Goal: Contribute content: Contribute content

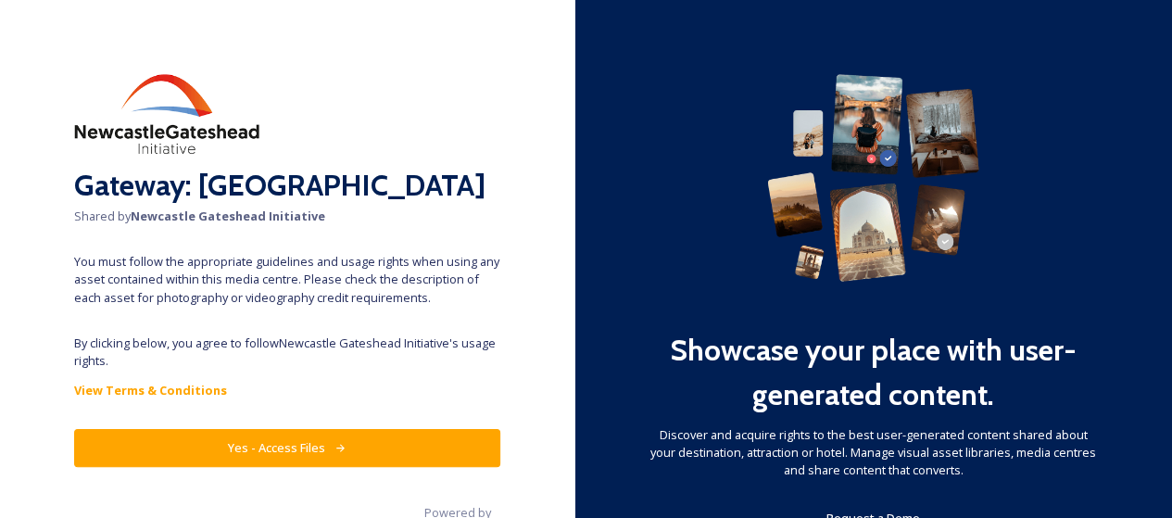
click at [380, 443] on button "Yes - Access Files" at bounding box center [287, 448] width 426 height 38
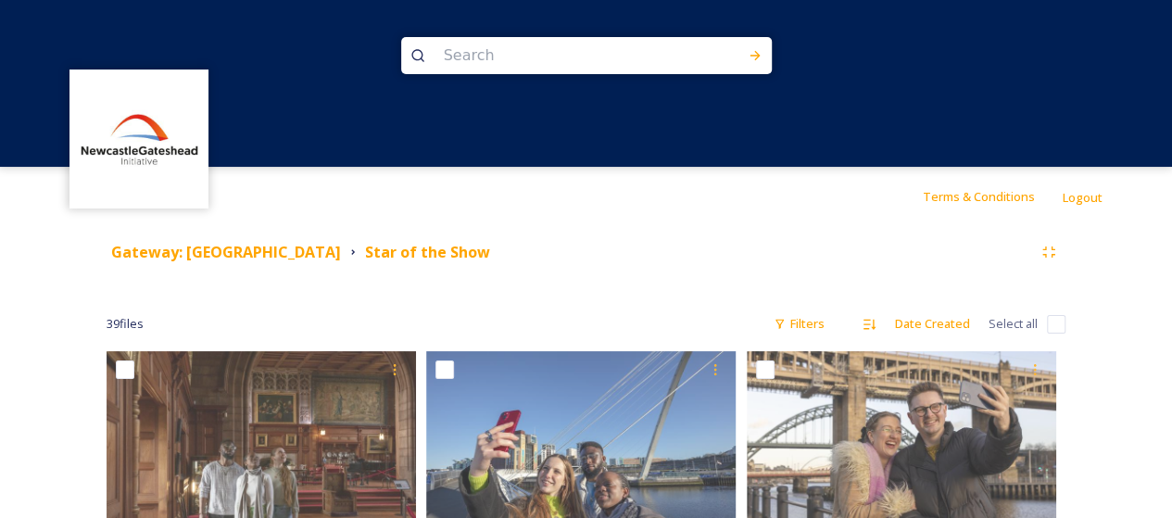
scroll to position [864, 0]
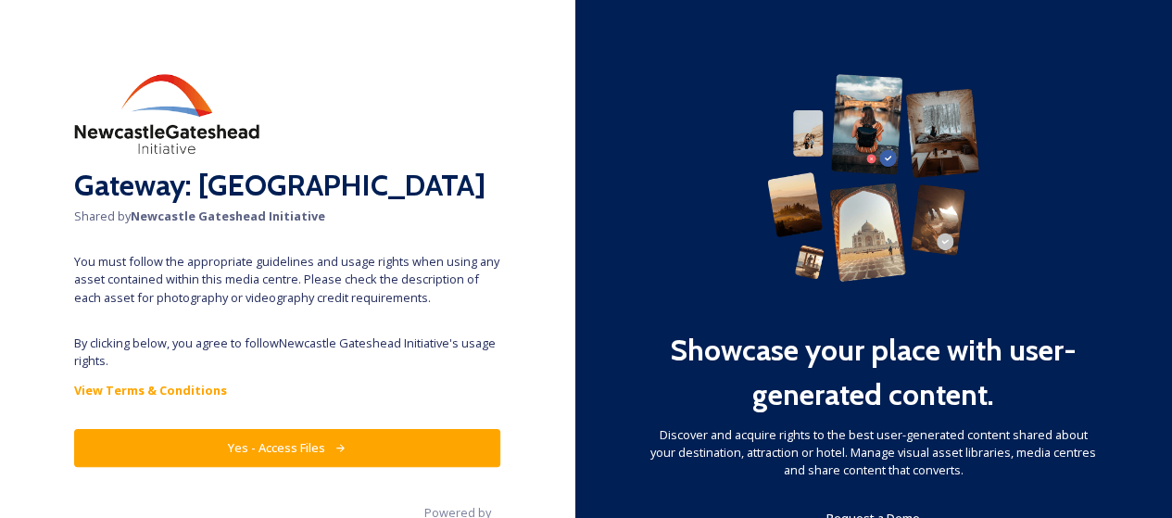
click at [376, 449] on button "Yes - Access Files" at bounding box center [287, 448] width 426 height 38
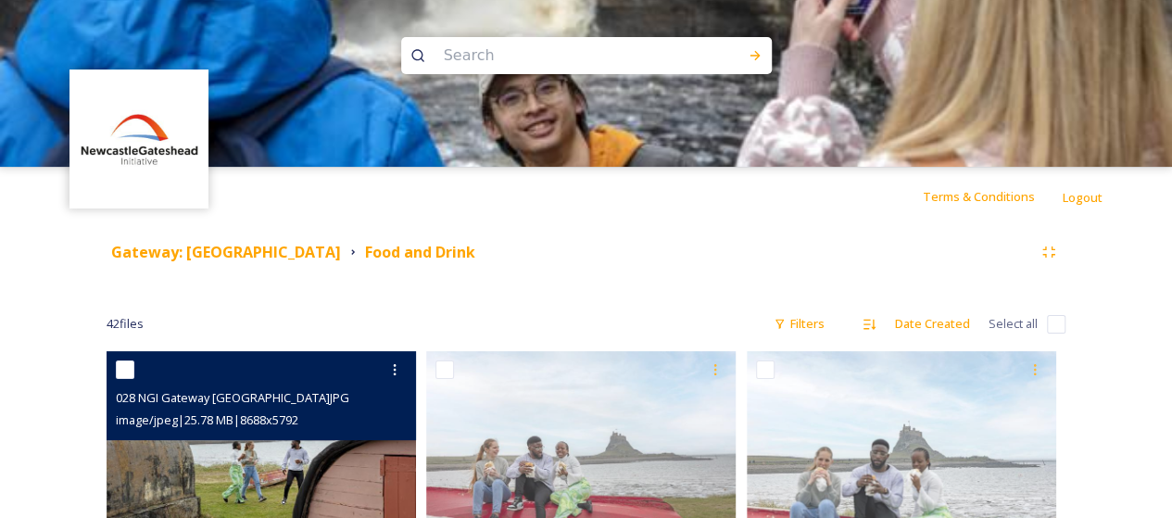
scroll to position [185, 0]
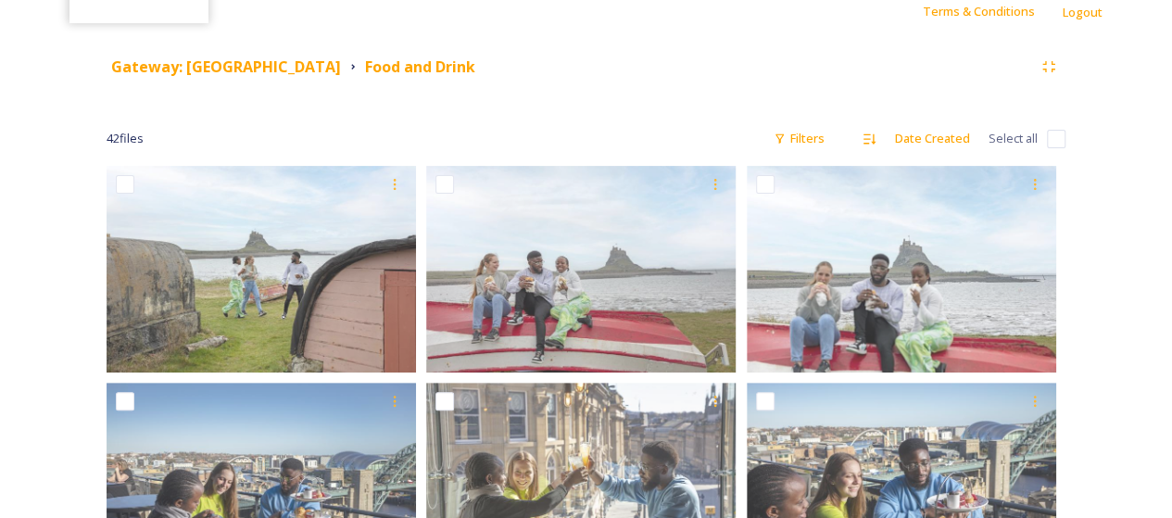
click at [143, 69] on div at bounding box center [586, 64] width 1172 height 167
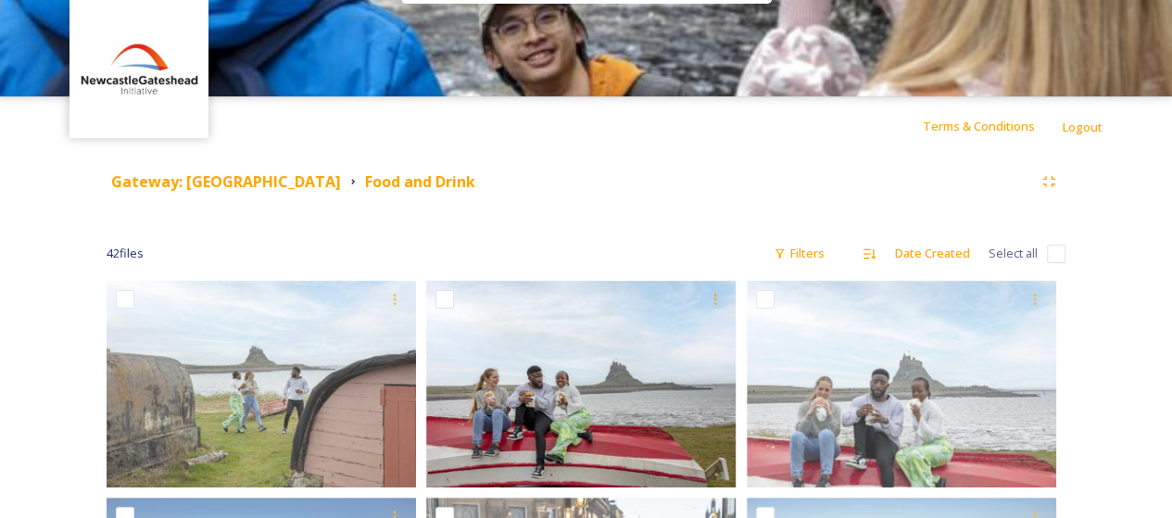
scroll to position [0, 0]
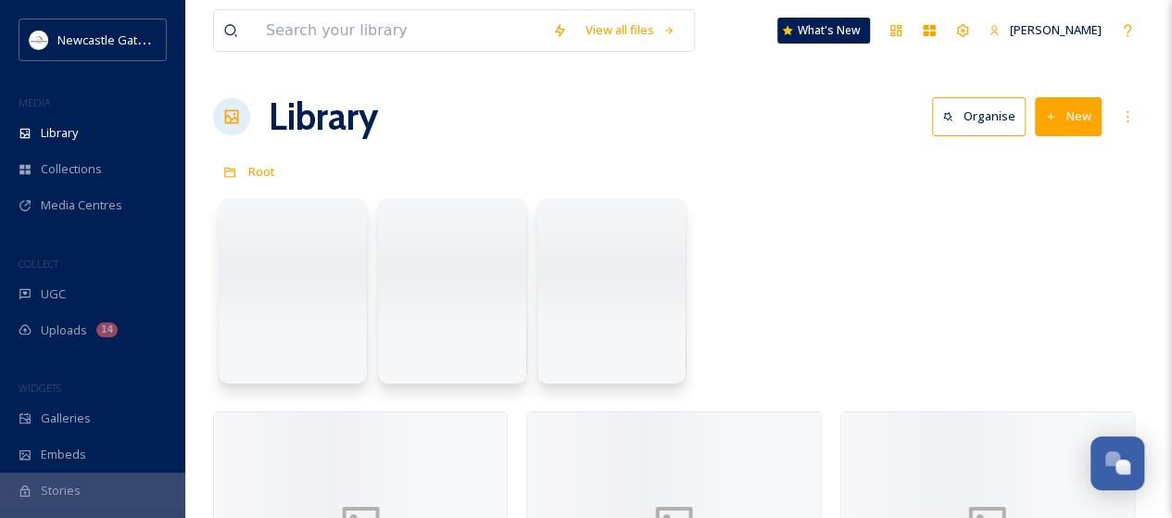
scroll to position [3452, 0]
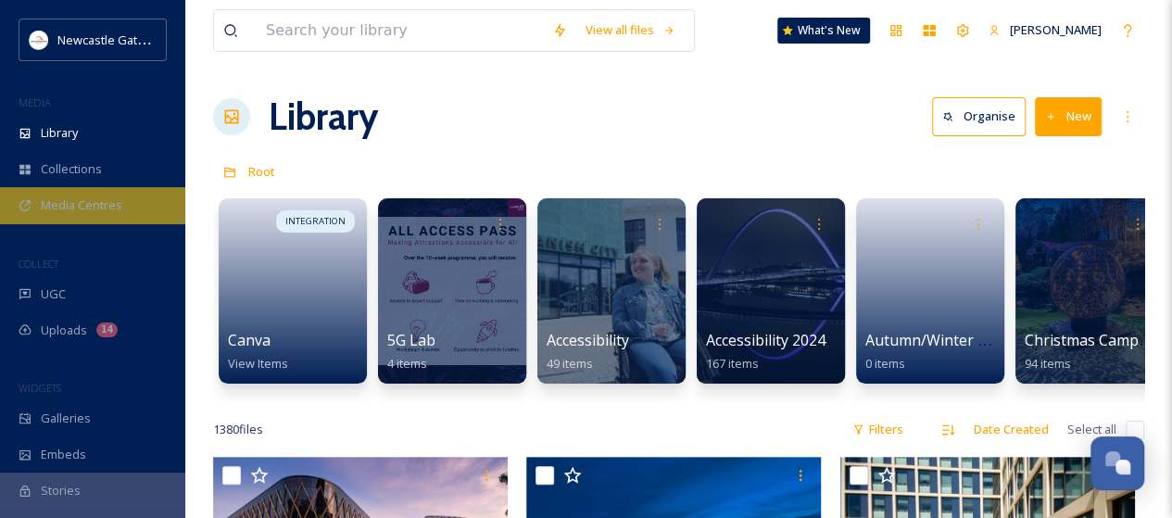
click at [88, 207] on span "Media Centres" at bounding box center [82, 205] width 82 height 18
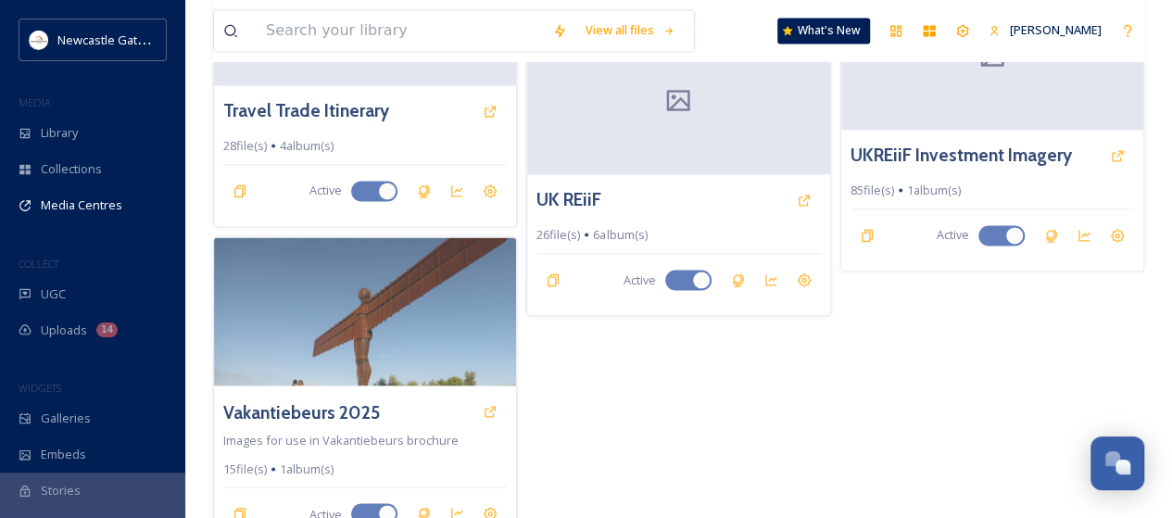
scroll to position [1507, 0]
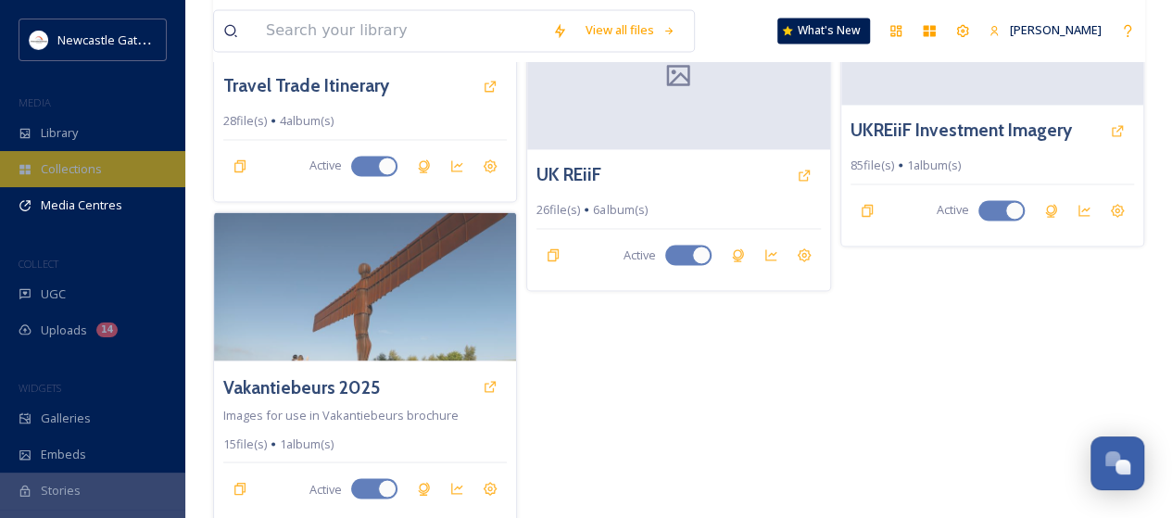
click at [61, 166] on span "Collections" at bounding box center [71, 169] width 61 height 18
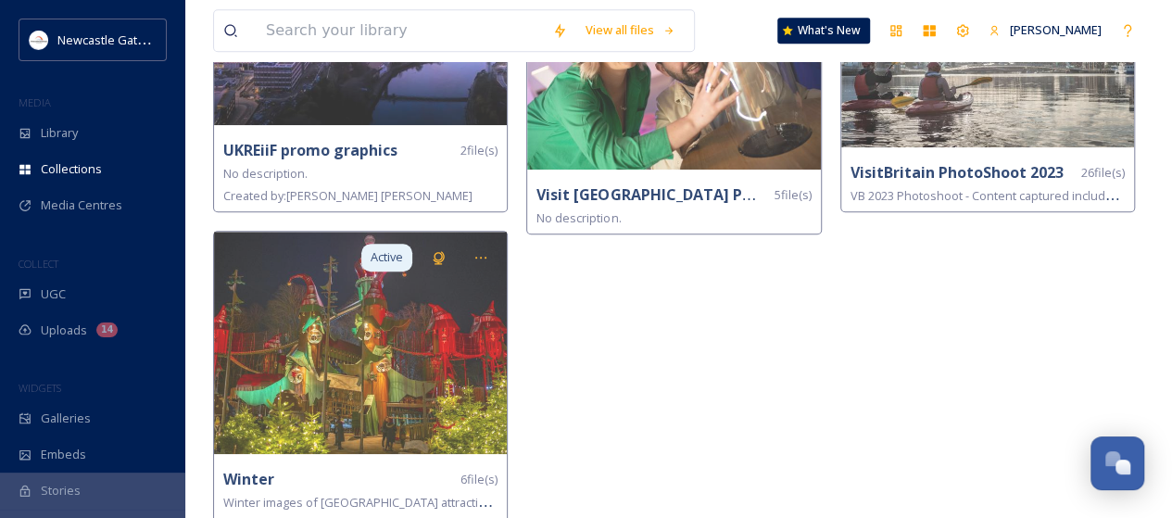
scroll to position [4219, 0]
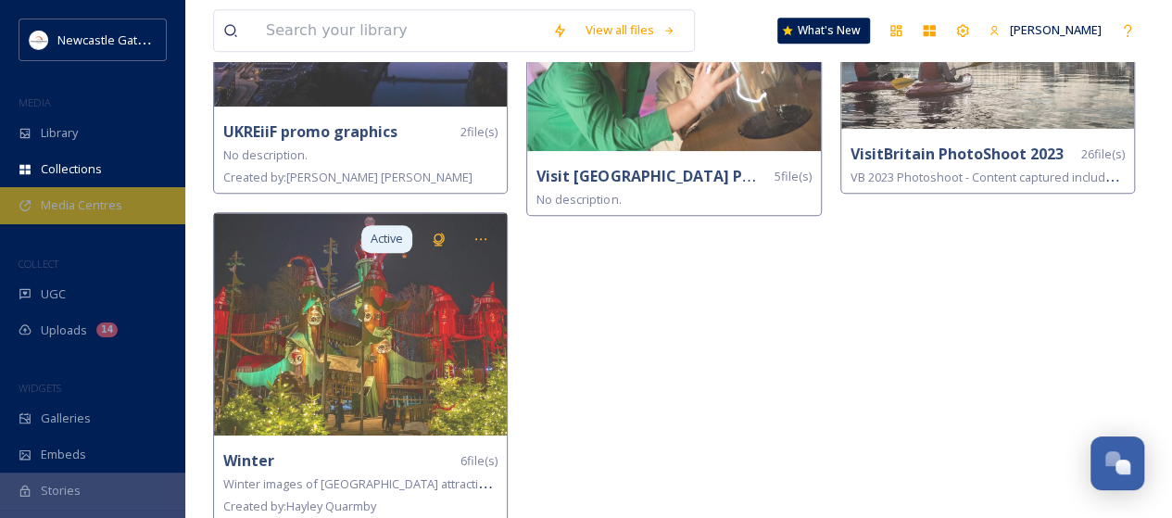
click at [77, 210] on span "Media Centres" at bounding box center [82, 205] width 82 height 18
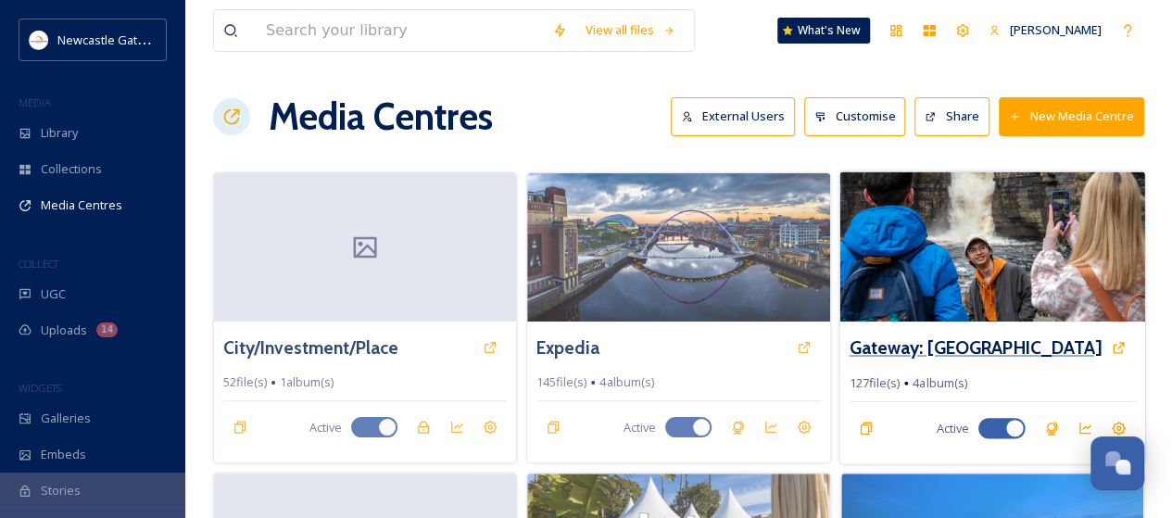
click at [993, 350] on h3 "Gateway: [GEOGRAPHIC_DATA]" at bounding box center [975, 347] width 253 height 27
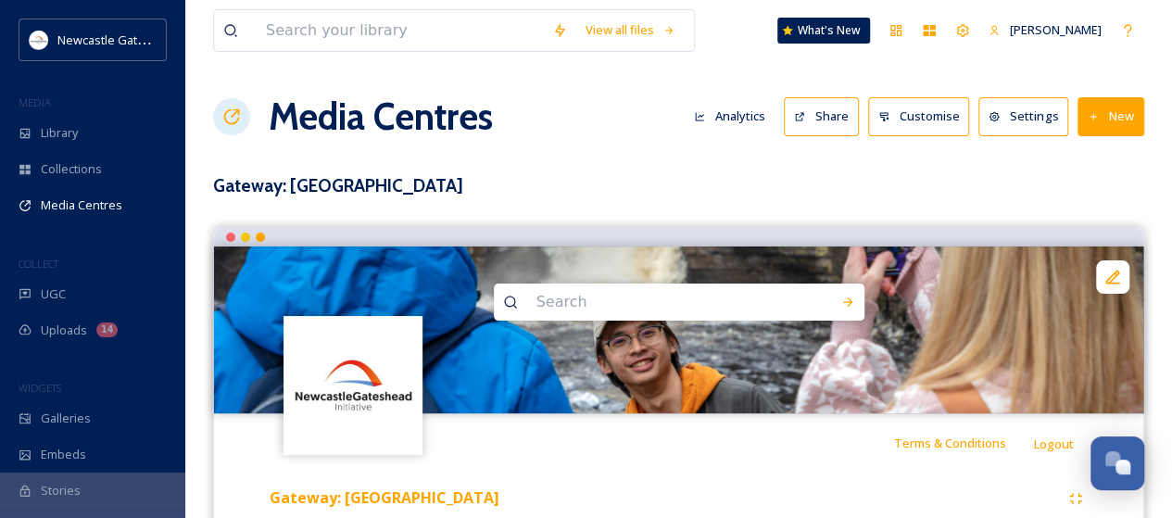
scroll to position [371, 0]
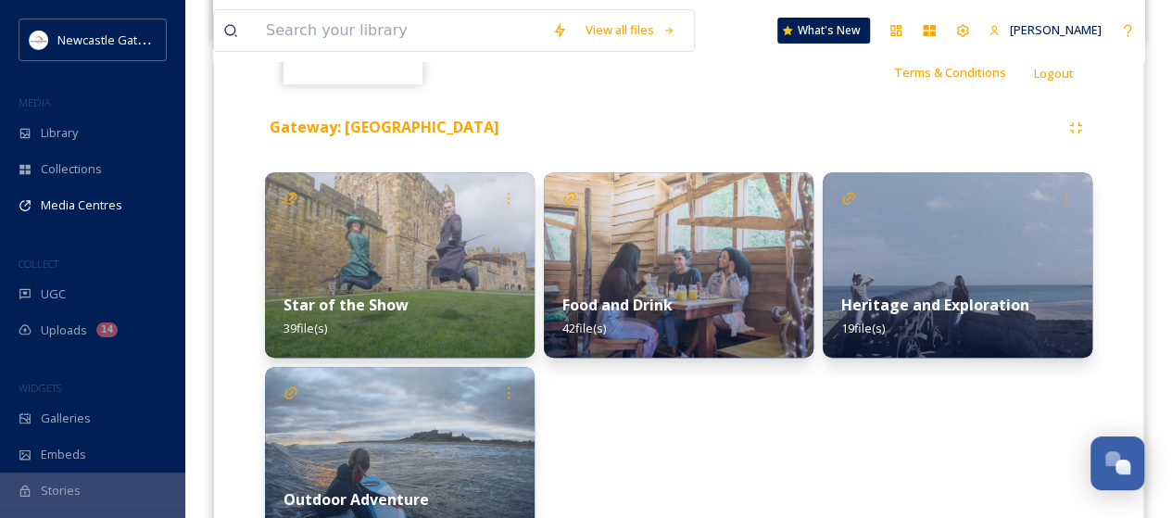
click at [445, 290] on div "Star of the Show 39 file(s)" at bounding box center [400, 316] width 270 height 82
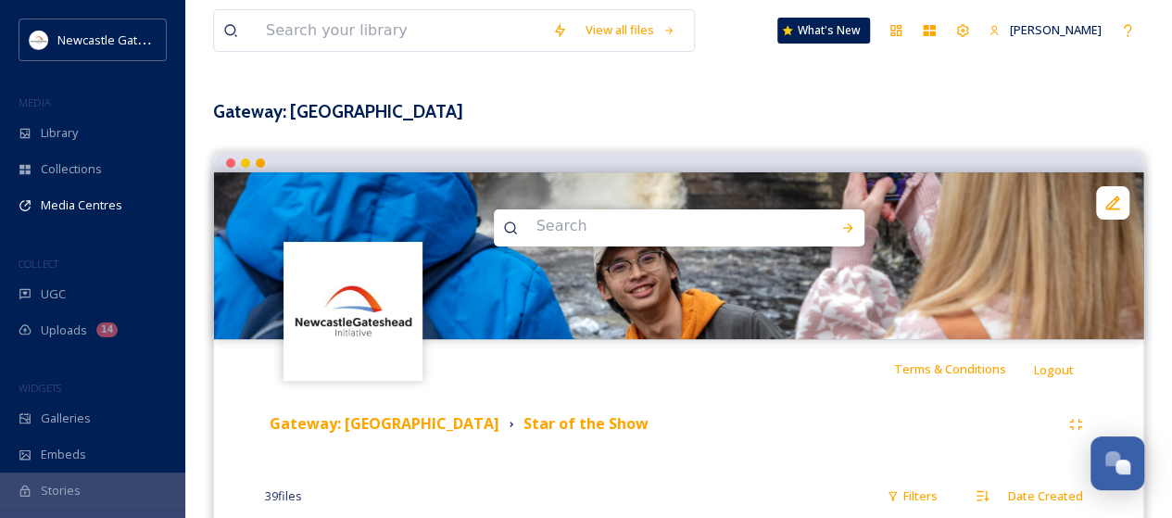
scroll to position [185, 0]
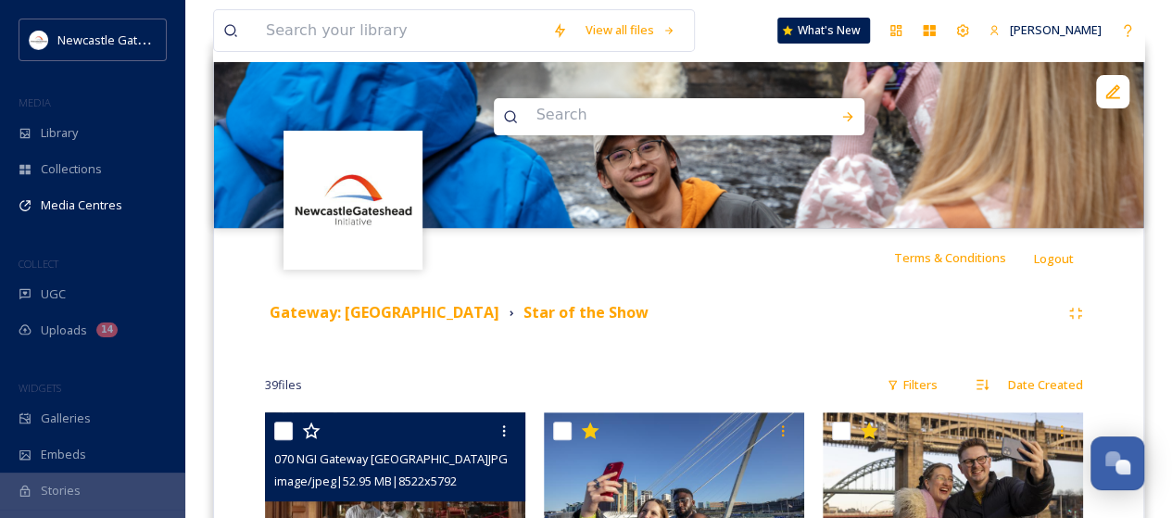
click at [438, 466] on span "070 NGI Gateway Northumberland.JPG" at bounding box center [390, 458] width 233 height 17
click at [463, 436] on div at bounding box center [397, 430] width 246 height 33
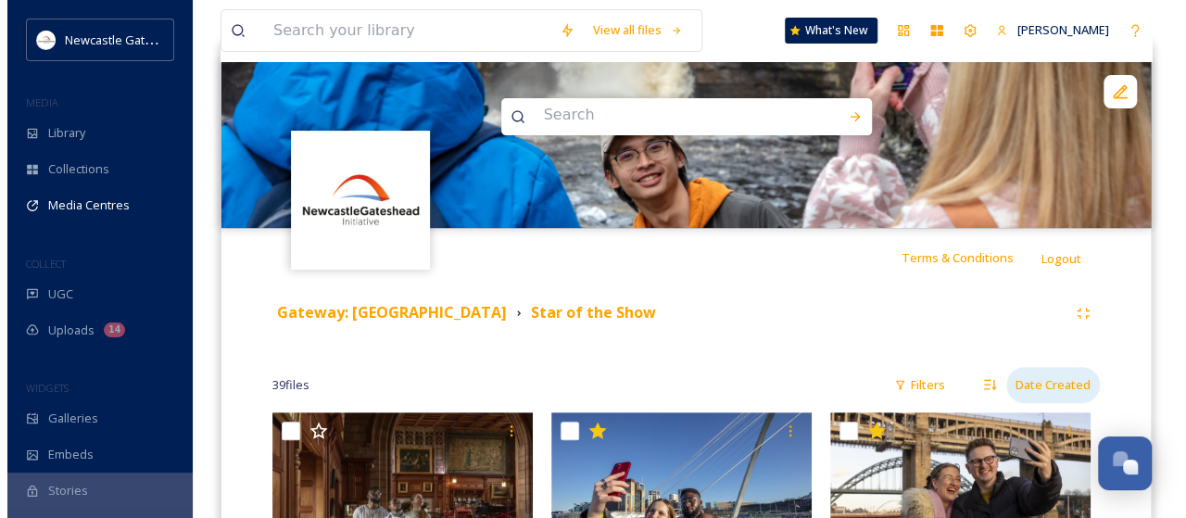
scroll to position [463, 0]
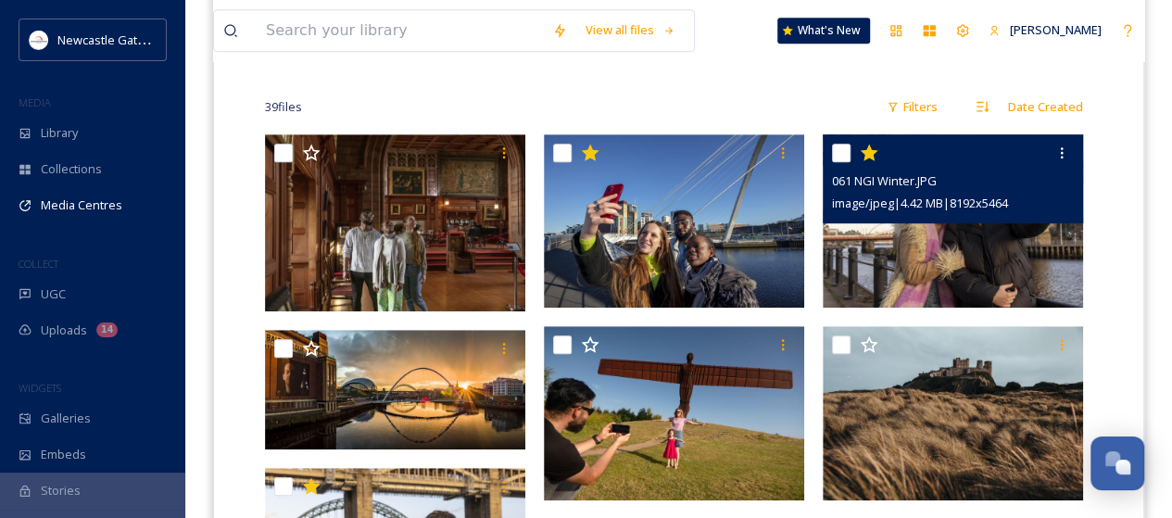
click at [938, 248] on img at bounding box center [953, 220] width 260 height 173
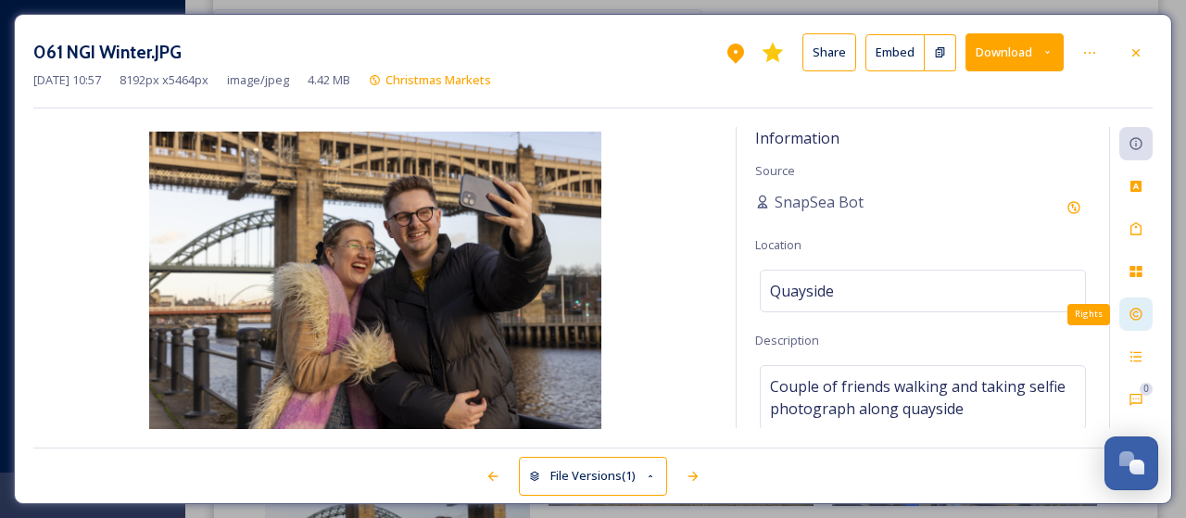
click at [1139, 307] on icon at bounding box center [1135, 314] width 15 height 15
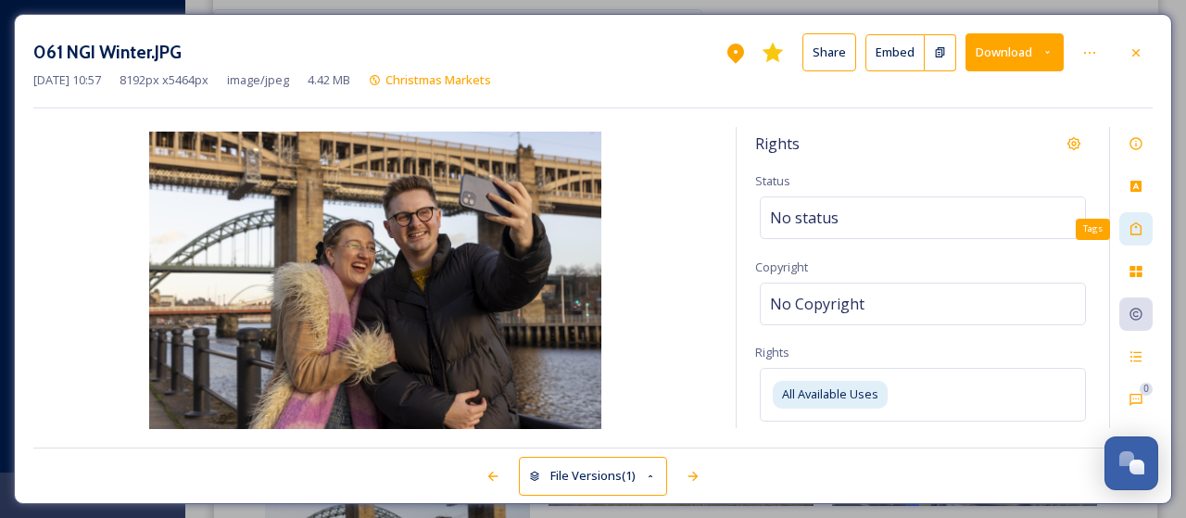
click at [1136, 232] on icon at bounding box center [1135, 228] width 15 height 15
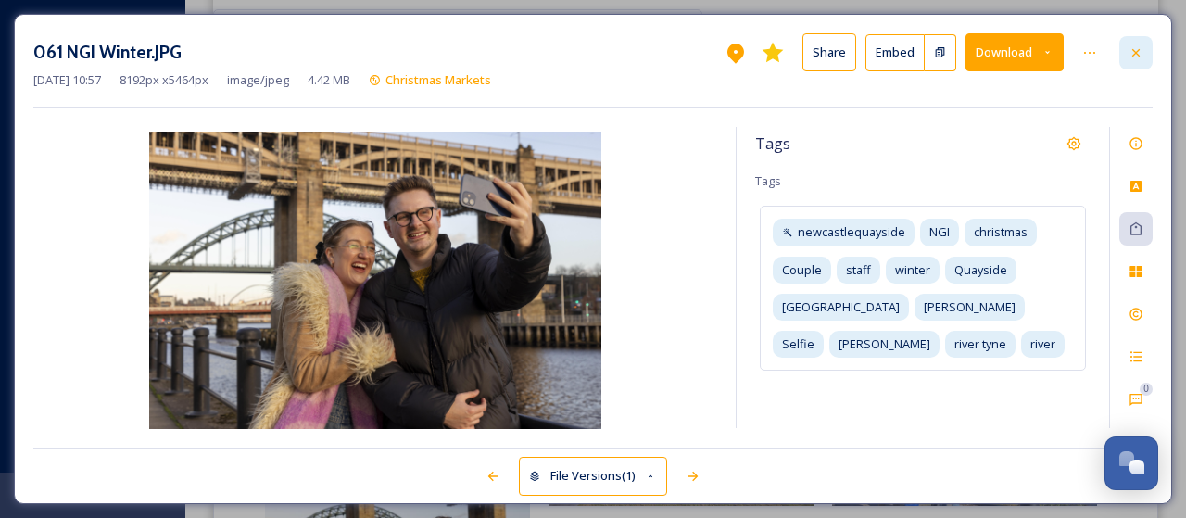
click at [1138, 45] on icon at bounding box center [1135, 52] width 15 height 15
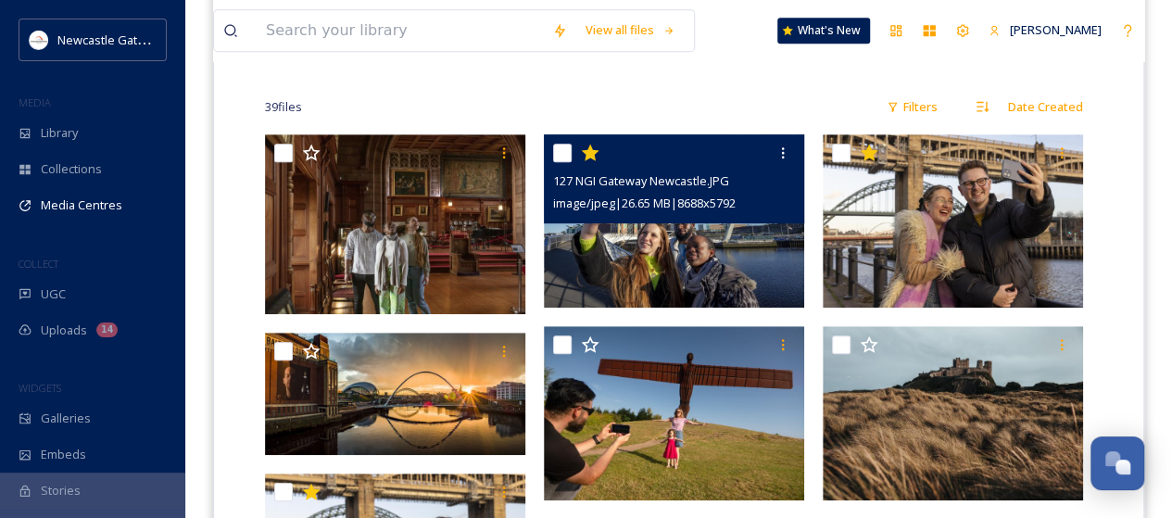
click at [647, 234] on img at bounding box center [674, 220] width 260 height 173
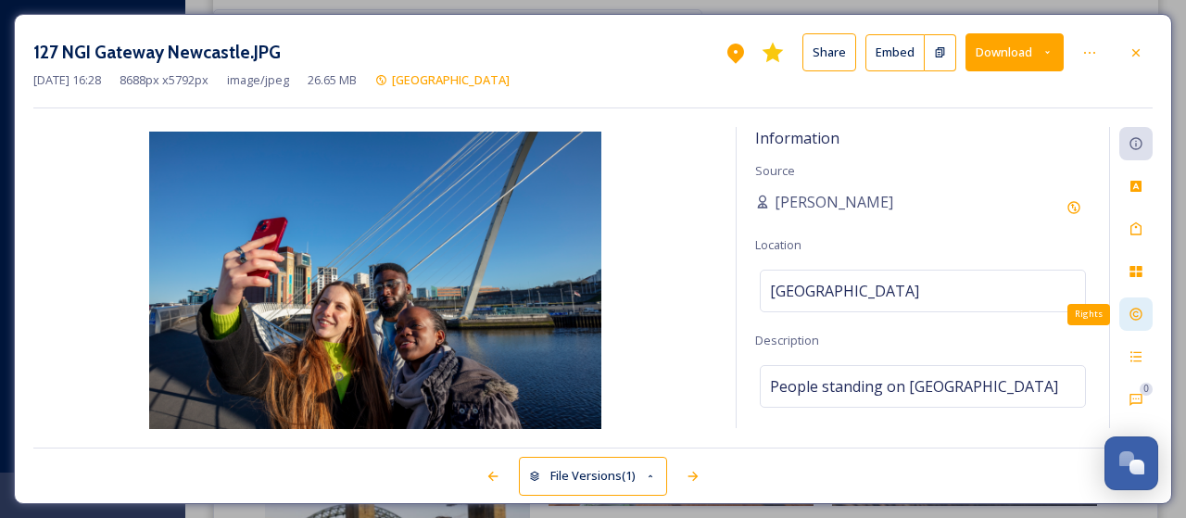
click at [1134, 309] on icon at bounding box center [1135, 314] width 15 height 15
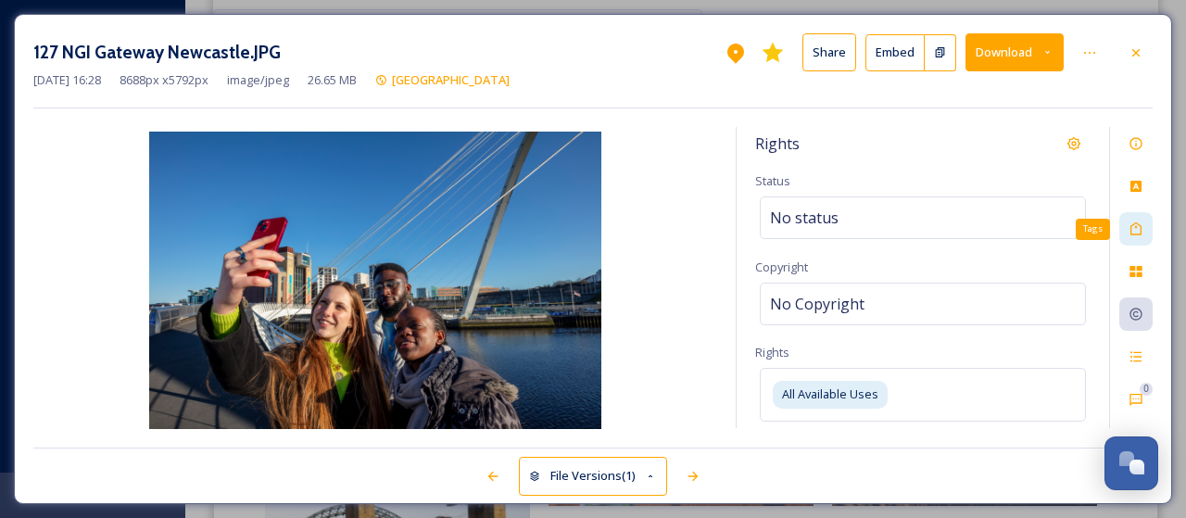
click at [1139, 231] on icon at bounding box center [1135, 228] width 15 height 15
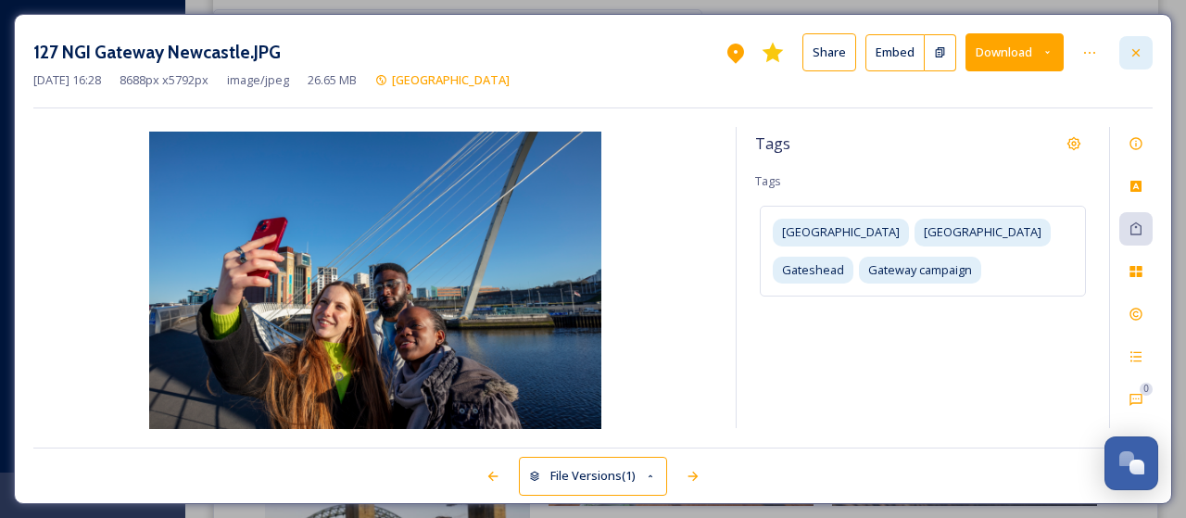
click at [1136, 53] on icon at bounding box center [1135, 51] width 7 height 7
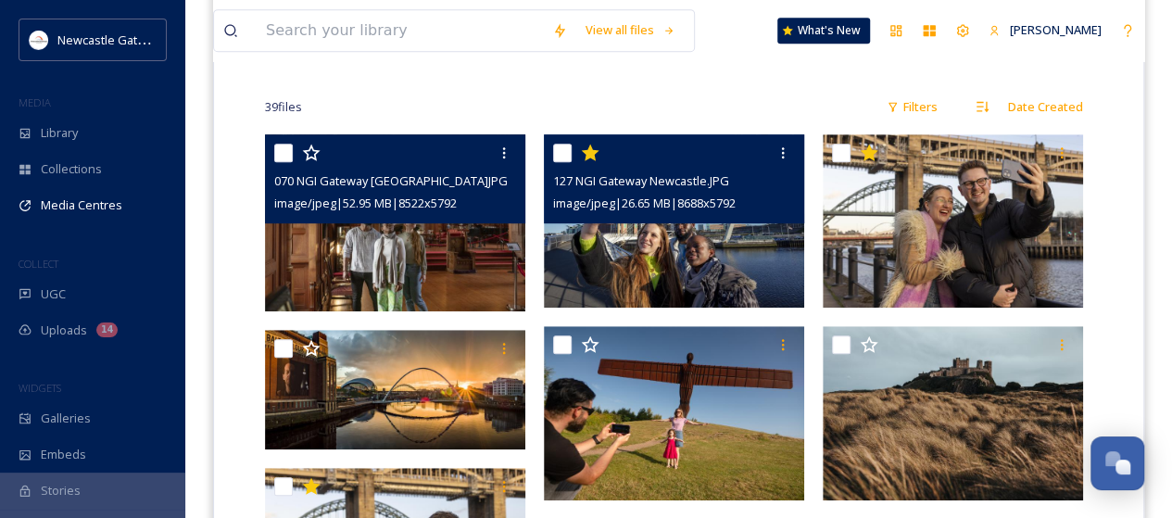
click at [437, 271] on img at bounding box center [395, 222] width 260 height 177
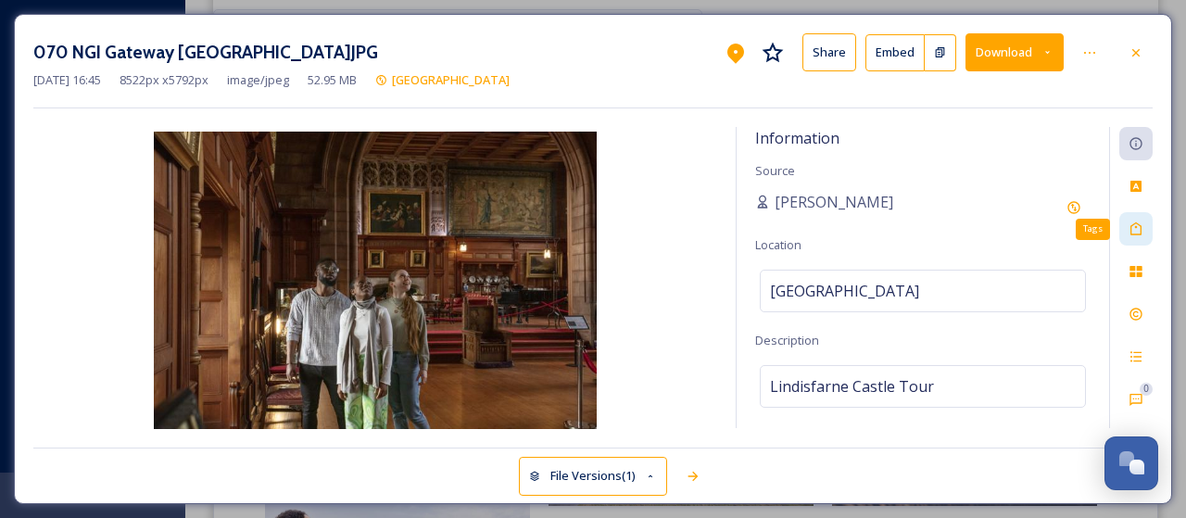
click at [1136, 233] on icon at bounding box center [1135, 228] width 11 height 13
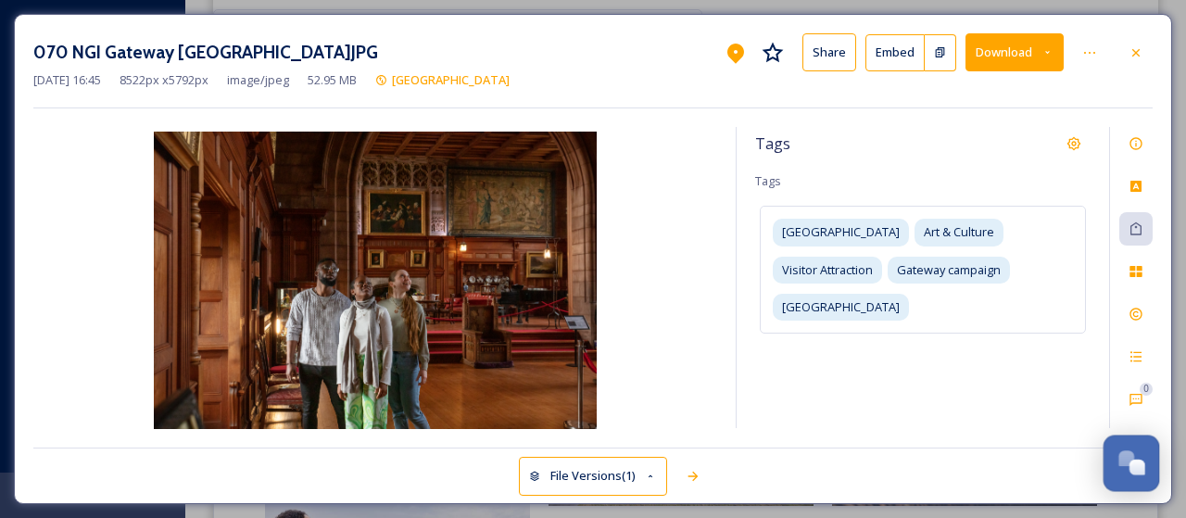
click at [1136, 462] on div "Open Chat" at bounding box center [1137, 467] width 16 height 16
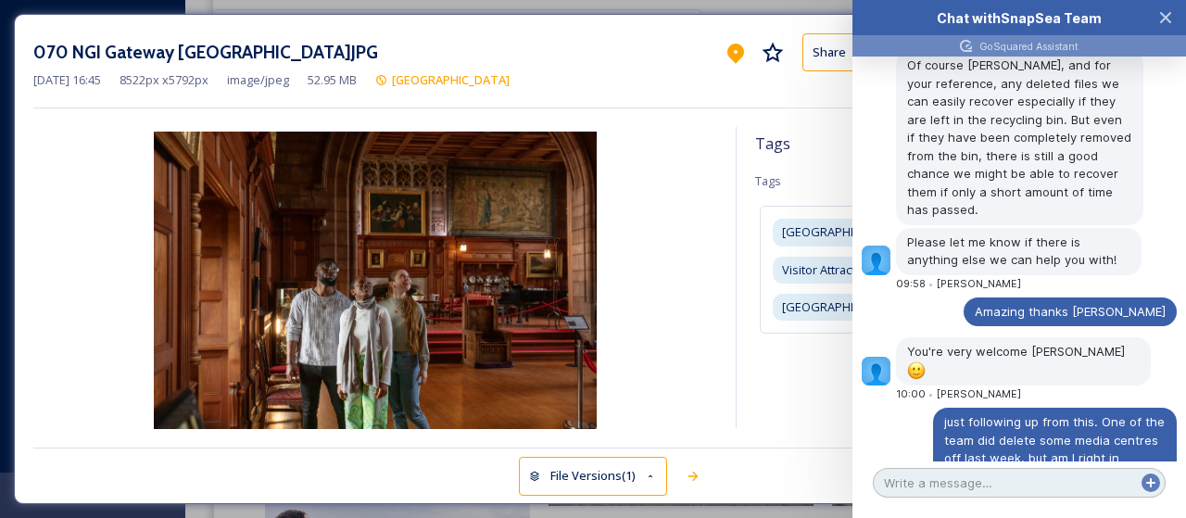
click at [997, 479] on textarea at bounding box center [1019, 483] width 293 height 30
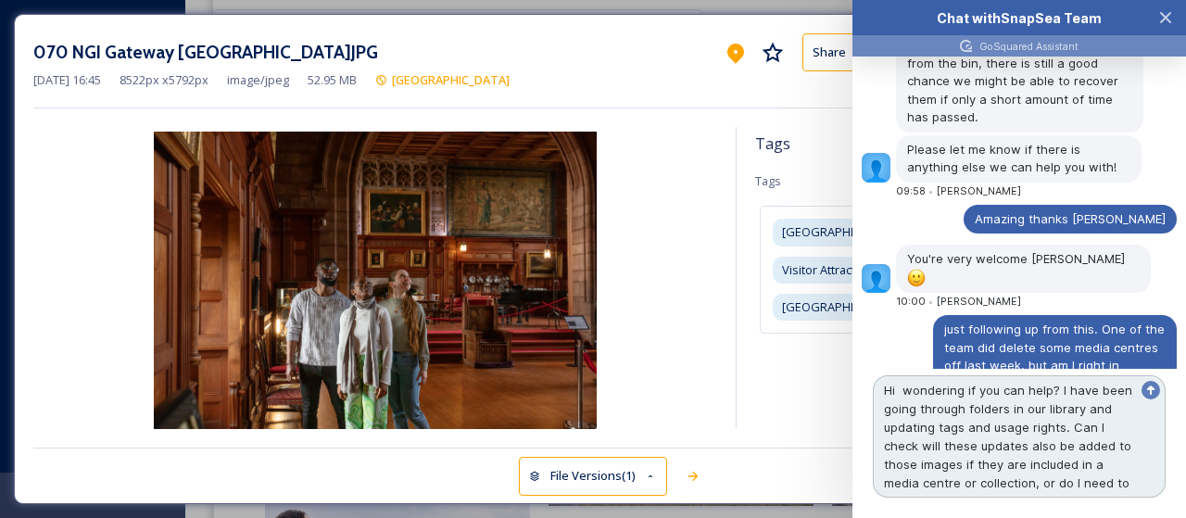
scroll to position [3563, 0]
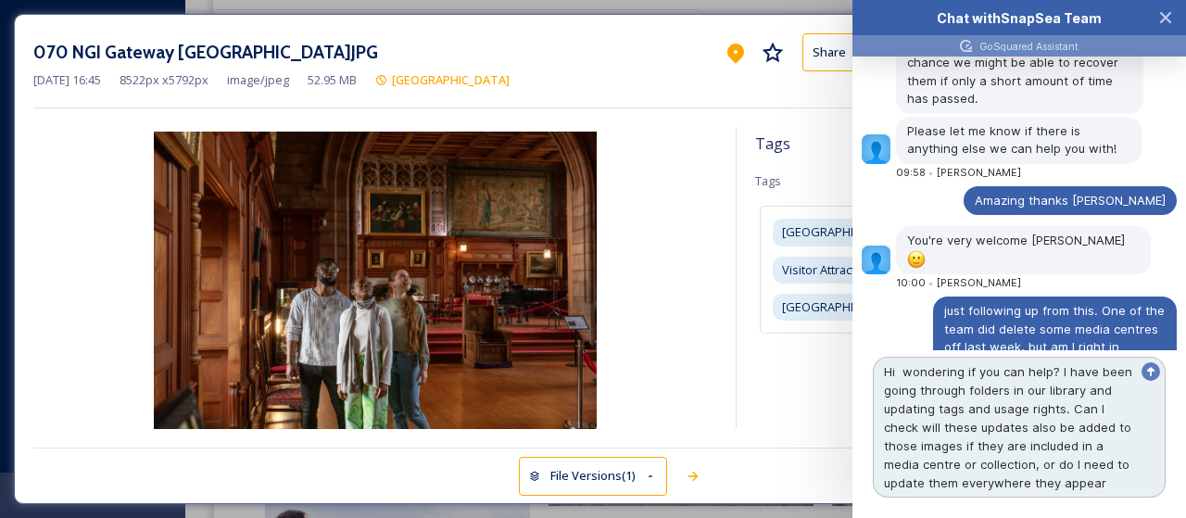
type textarea "Hi wondering if you can help? I have been going through folders in our library …"
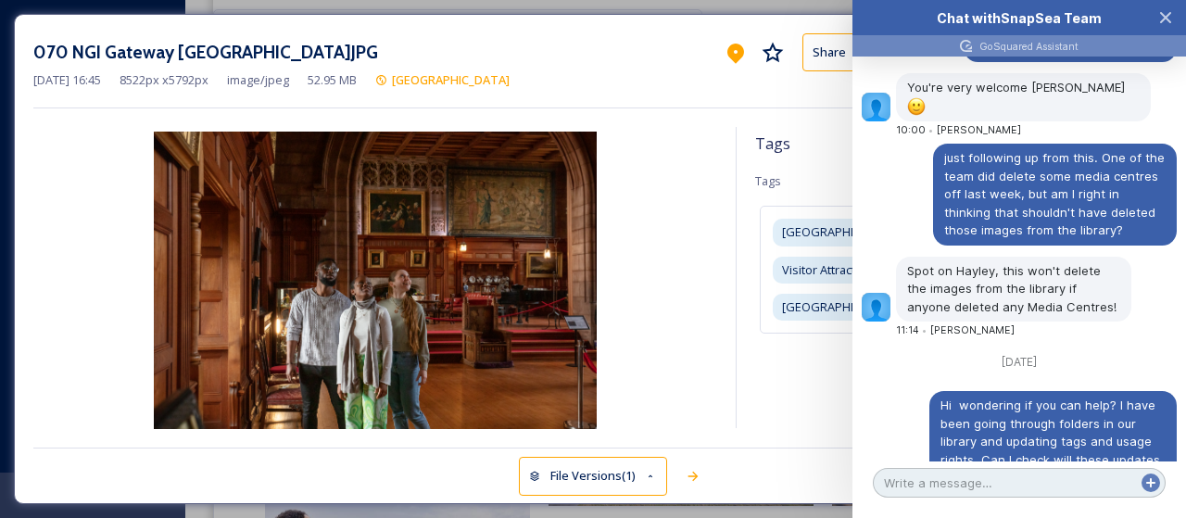
scroll to position [3838, 0]
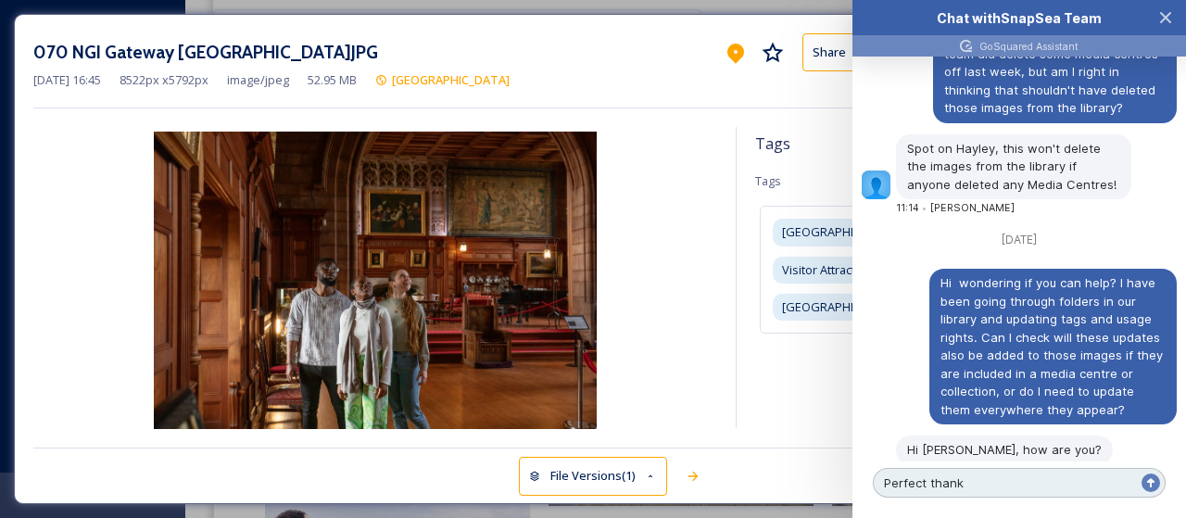
type textarea "Perfect thanks"
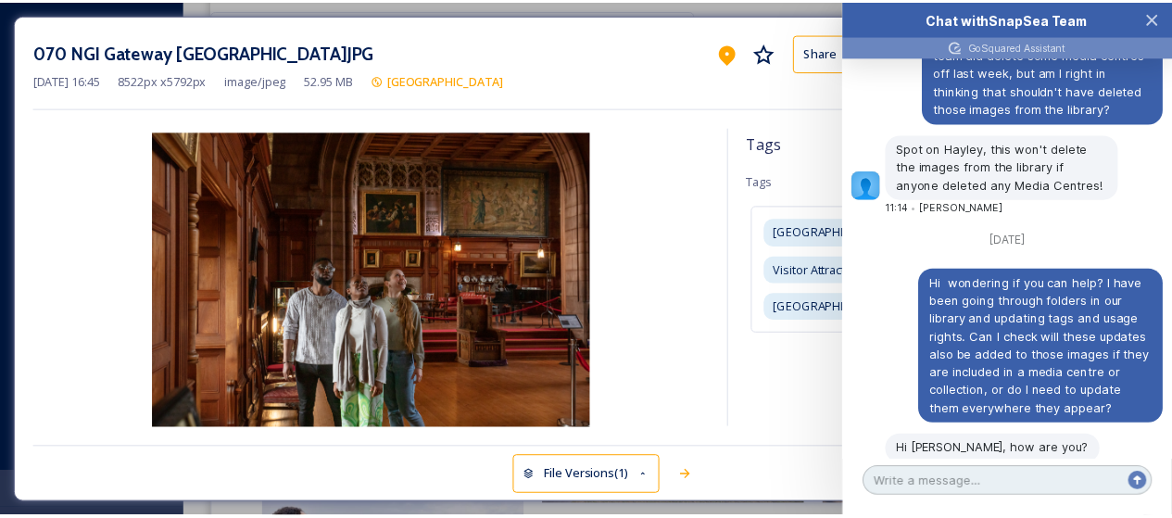
scroll to position [3878, 0]
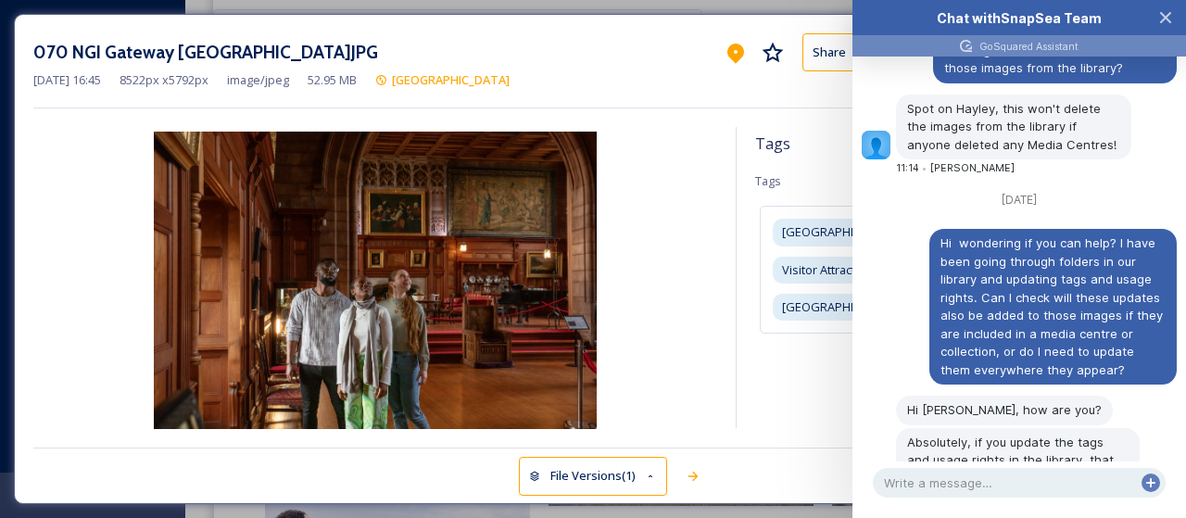
click at [636, 4] on div "070 NGI Gateway Northumberland.JPG Share Embed Download Apr 09 2024 16:45 8522 …" at bounding box center [593, 259] width 1186 height 518
click at [1169, 16] on icon "Close Chat" at bounding box center [1165, 17] width 15 height 15
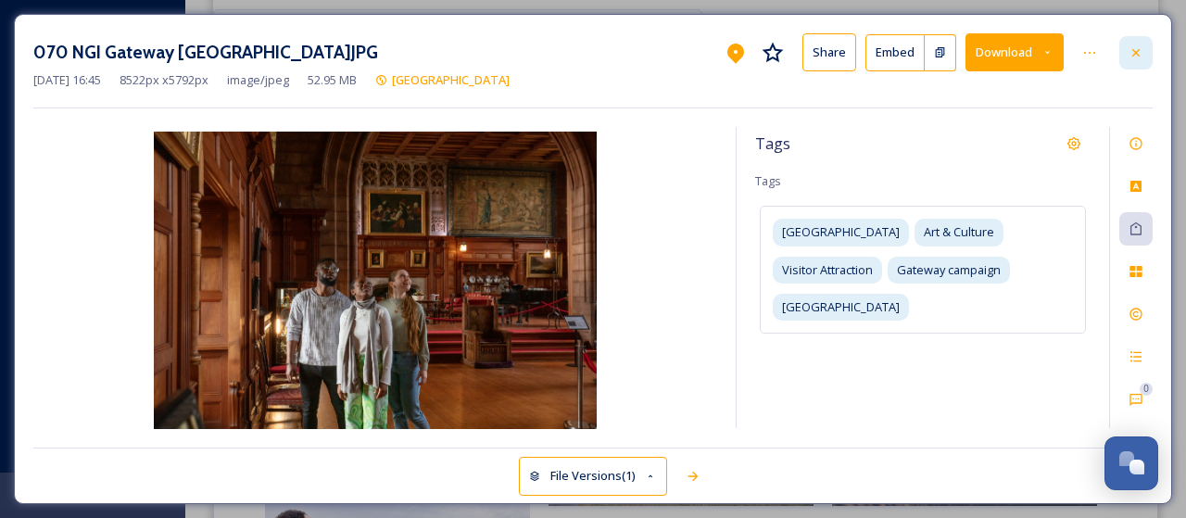
click at [1139, 54] on icon at bounding box center [1135, 52] width 15 height 15
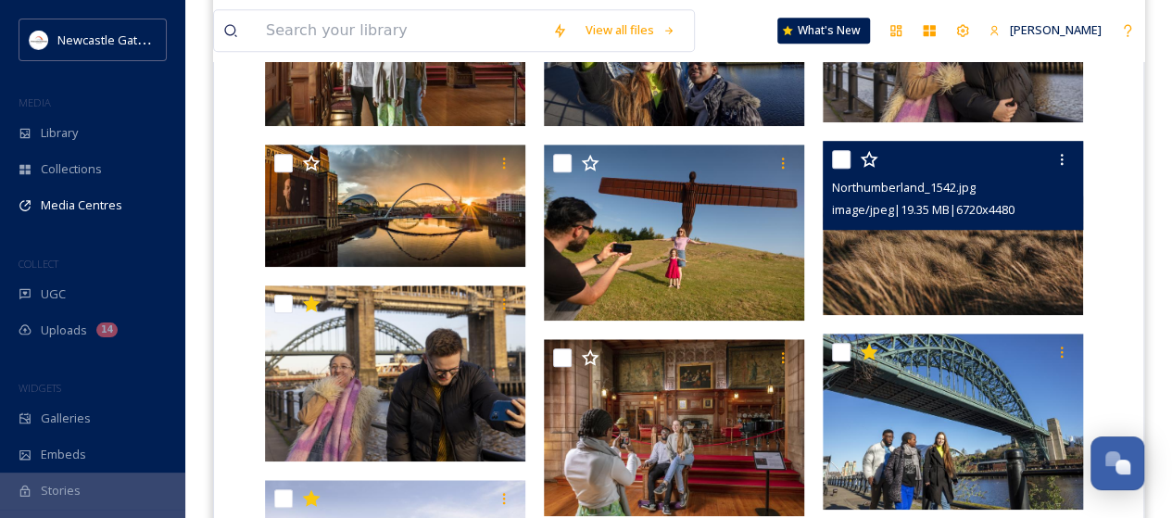
scroll to position [834, 0]
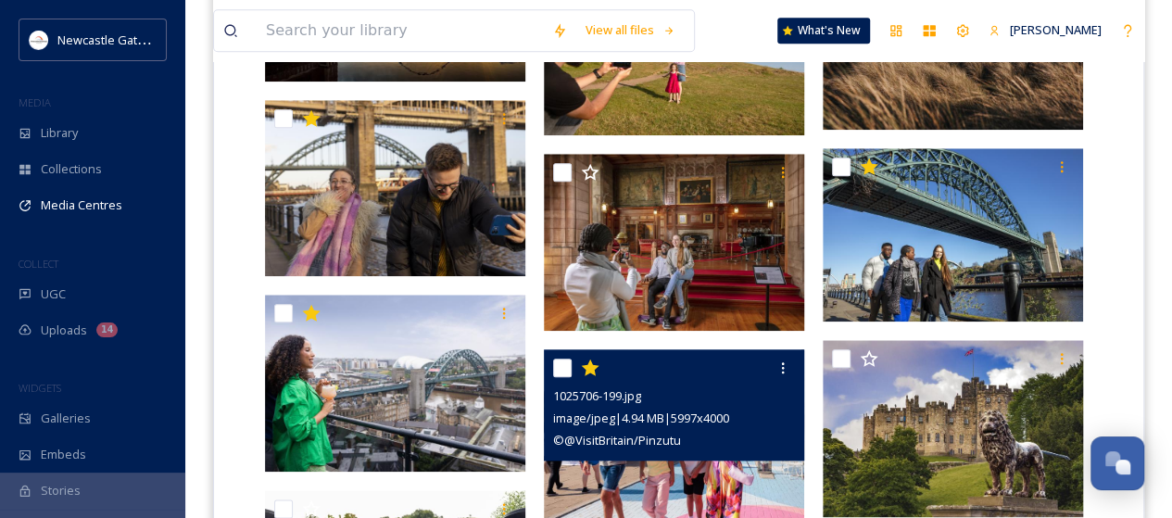
click at [749, 386] on div "1025706-199.jpg" at bounding box center [676, 395] width 246 height 22
click at [722, 384] on div "1025706-199.jpg" at bounding box center [676, 395] width 246 height 22
click at [792, 365] on div at bounding box center [782, 367] width 33 height 33
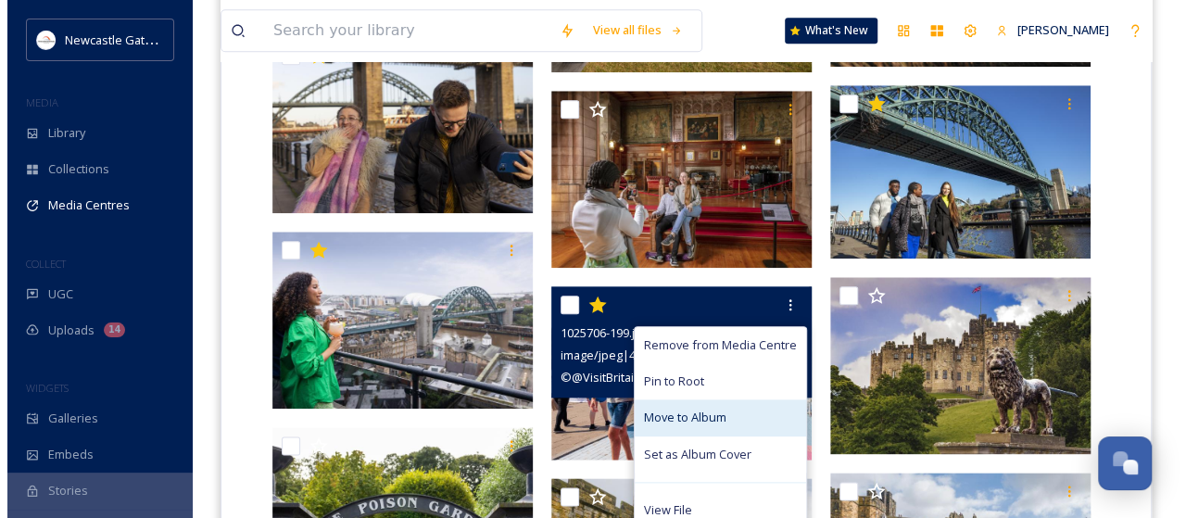
scroll to position [926, 0]
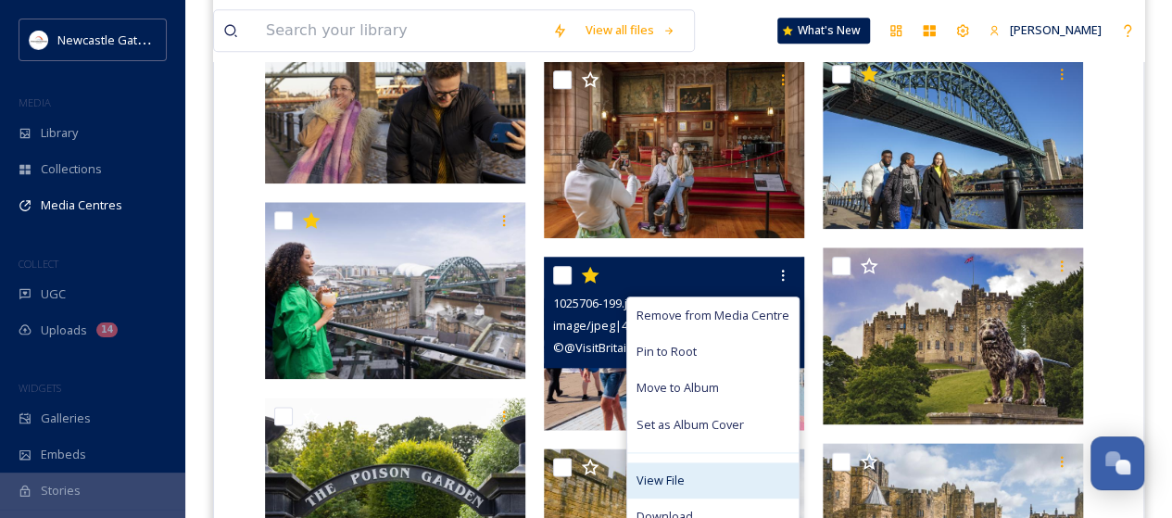
click at [676, 477] on span "View File" at bounding box center [660, 481] width 48 height 18
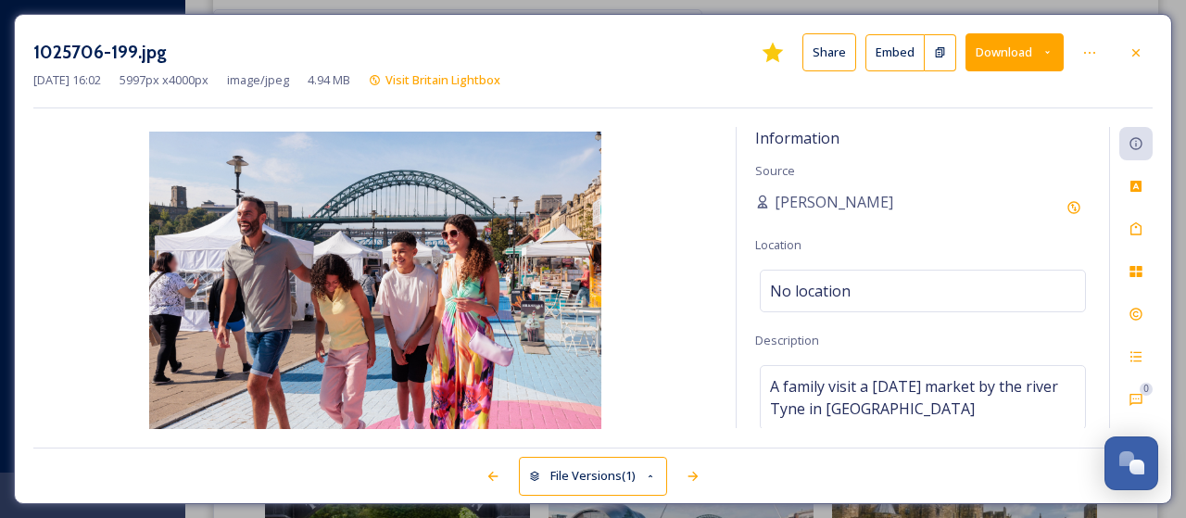
scroll to position [929, 0]
click at [1139, 224] on icon at bounding box center [1135, 228] width 11 height 13
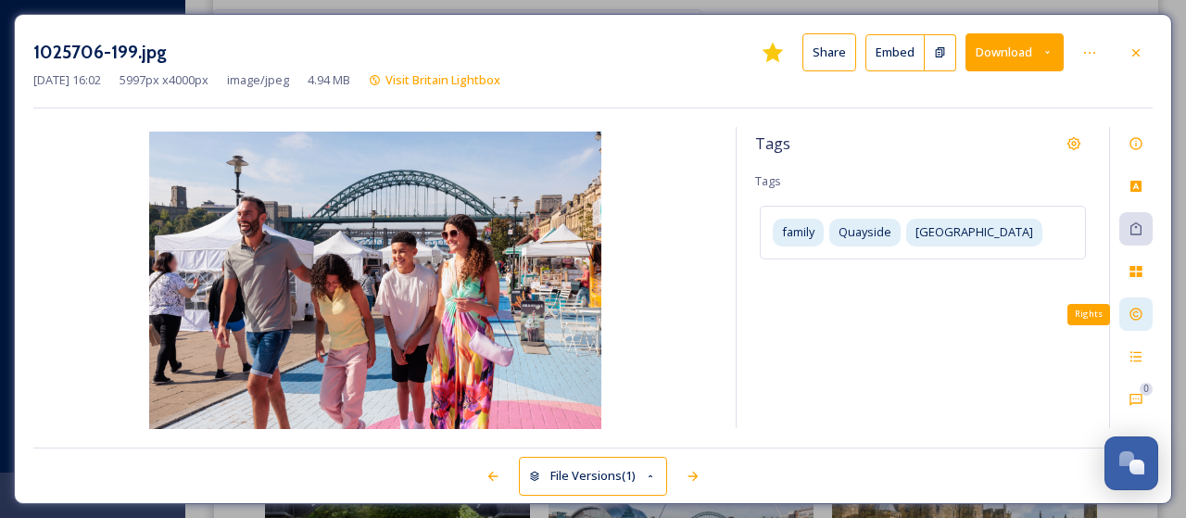
click at [1139, 316] on icon at bounding box center [1135, 314] width 15 height 15
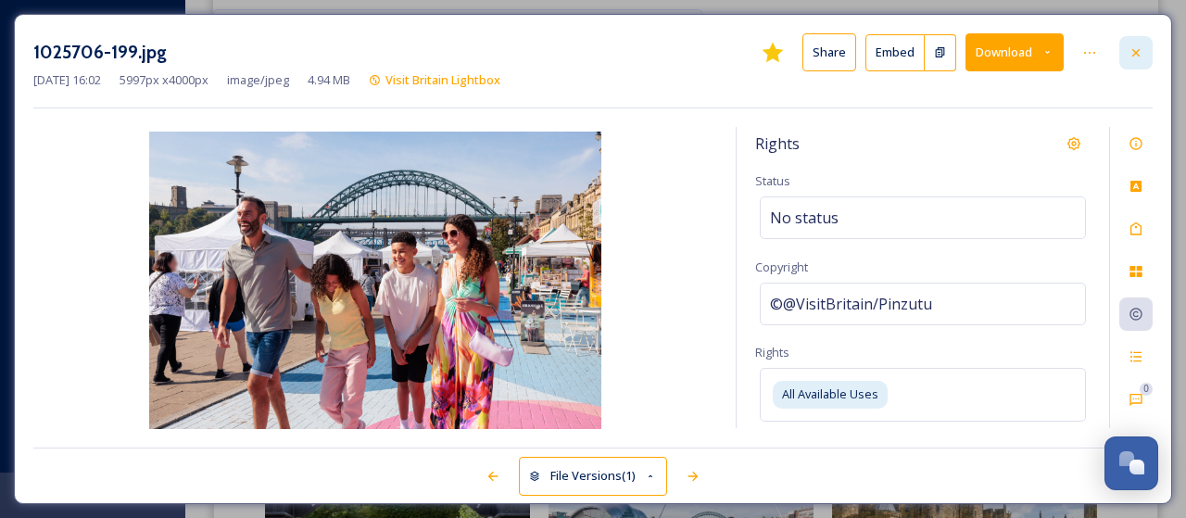
click at [1135, 44] on div at bounding box center [1135, 52] width 33 height 33
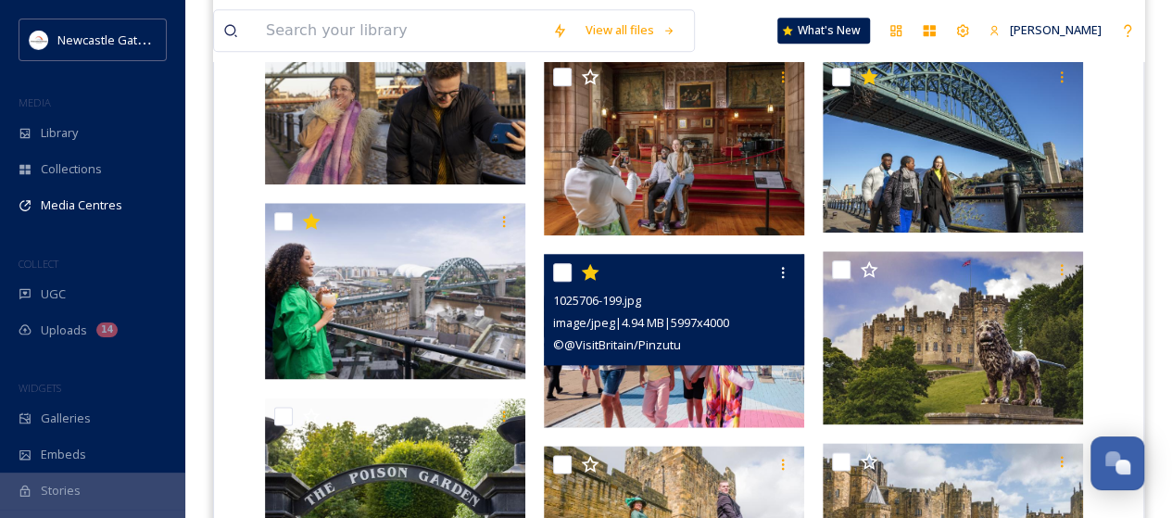
click at [645, 384] on img at bounding box center [674, 340] width 260 height 173
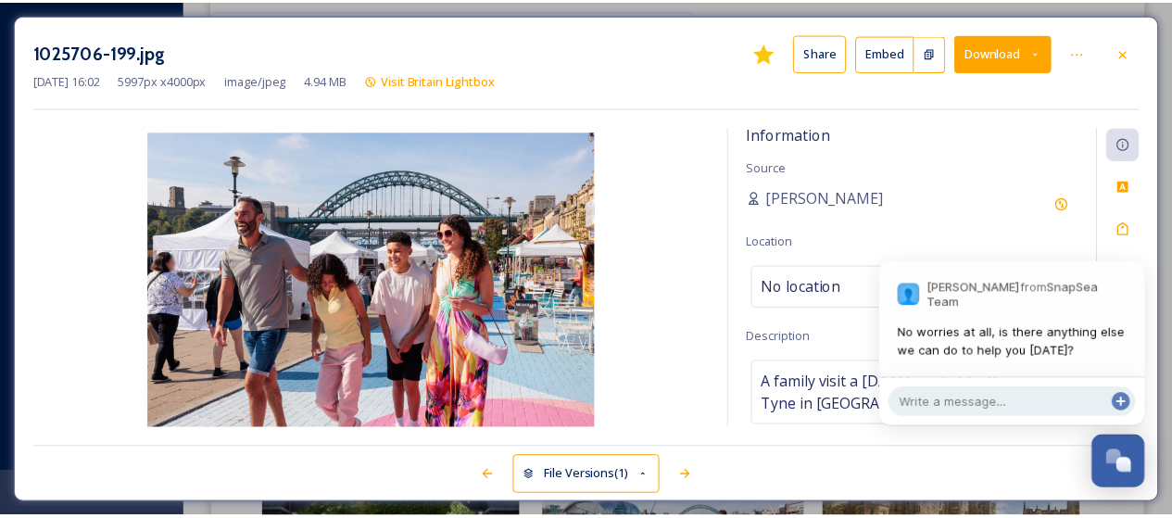
scroll to position [3947, 0]
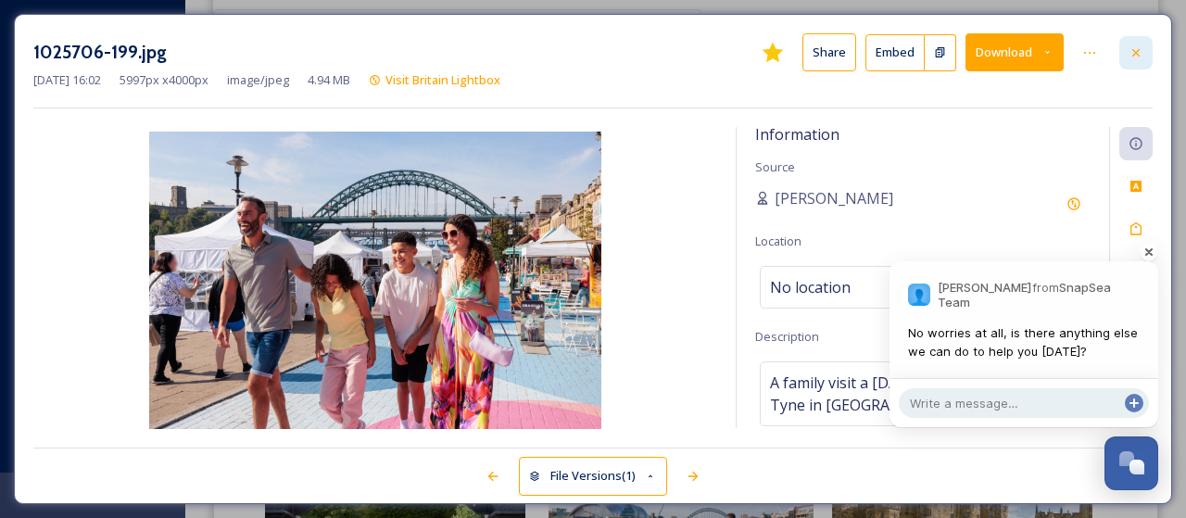
click at [1145, 54] on div at bounding box center [1135, 52] width 33 height 33
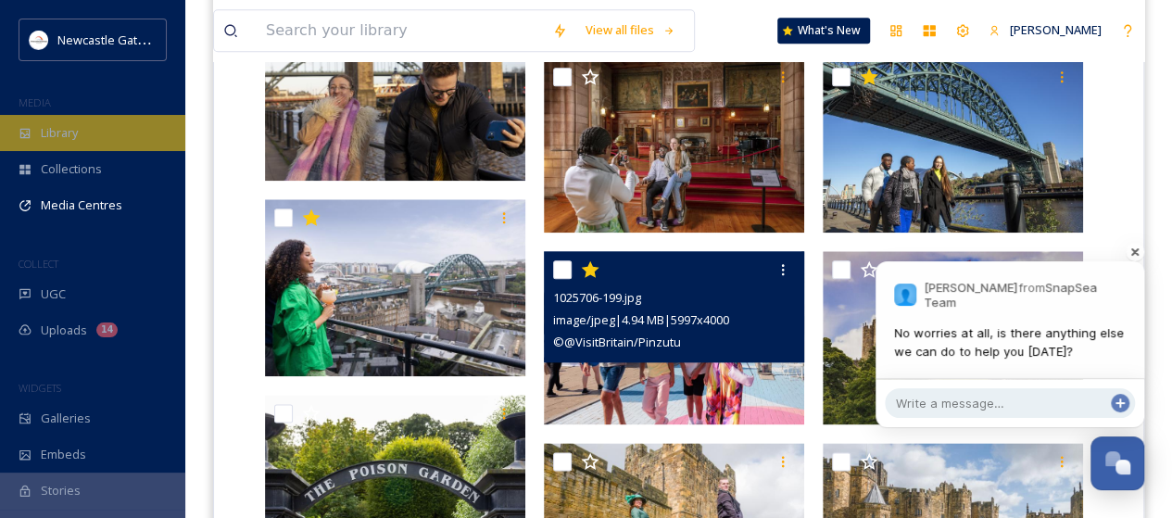
click at [70, 140] on span "Library" at bounding box center [59, 133] width 37 height 18
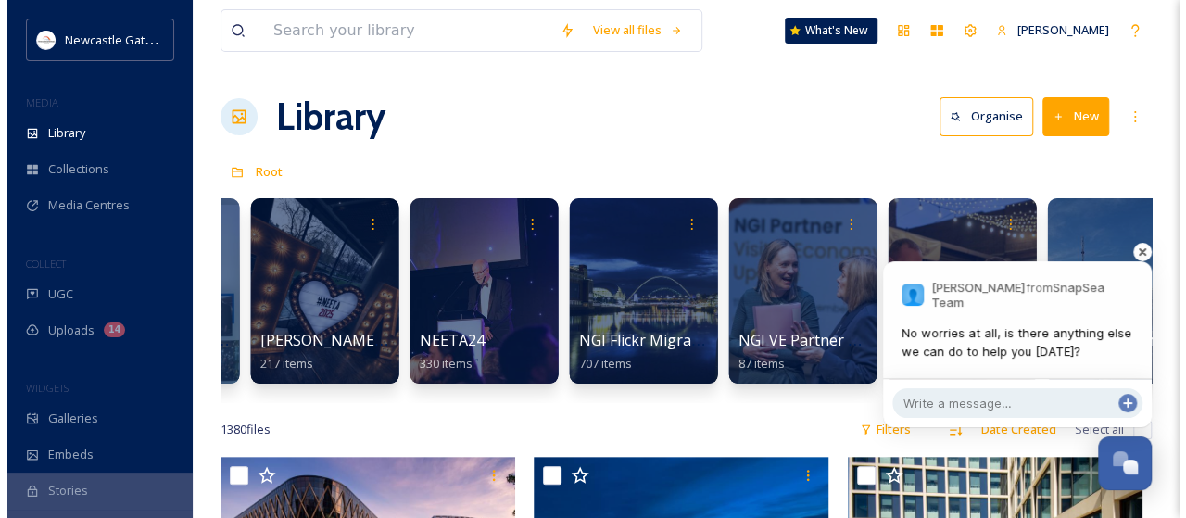
scroll to position [0, 4646]
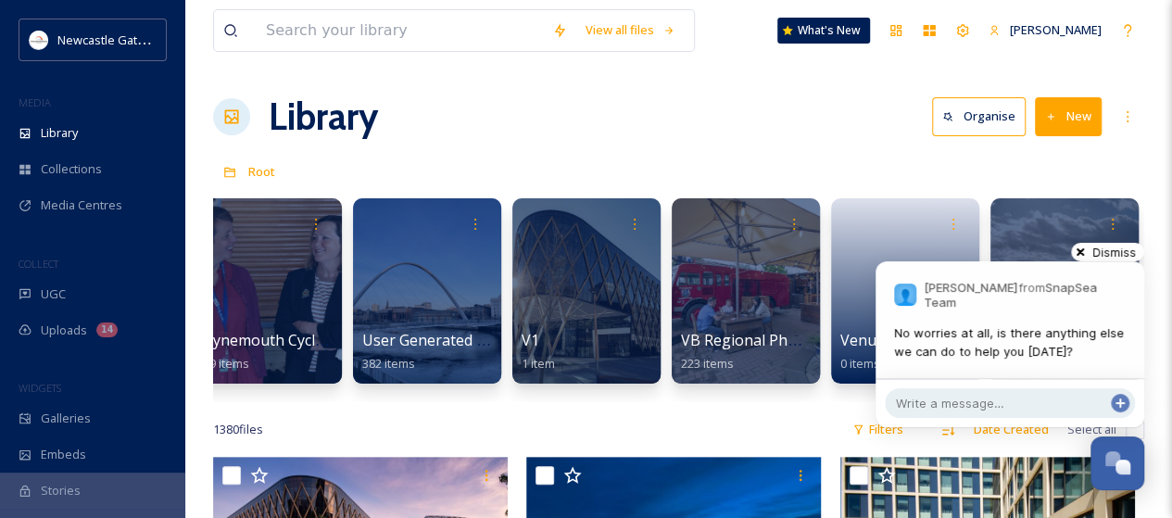
click at [1141, 256] on span "Dismiss" at bounding box center [1116, 252] width 55 height 14
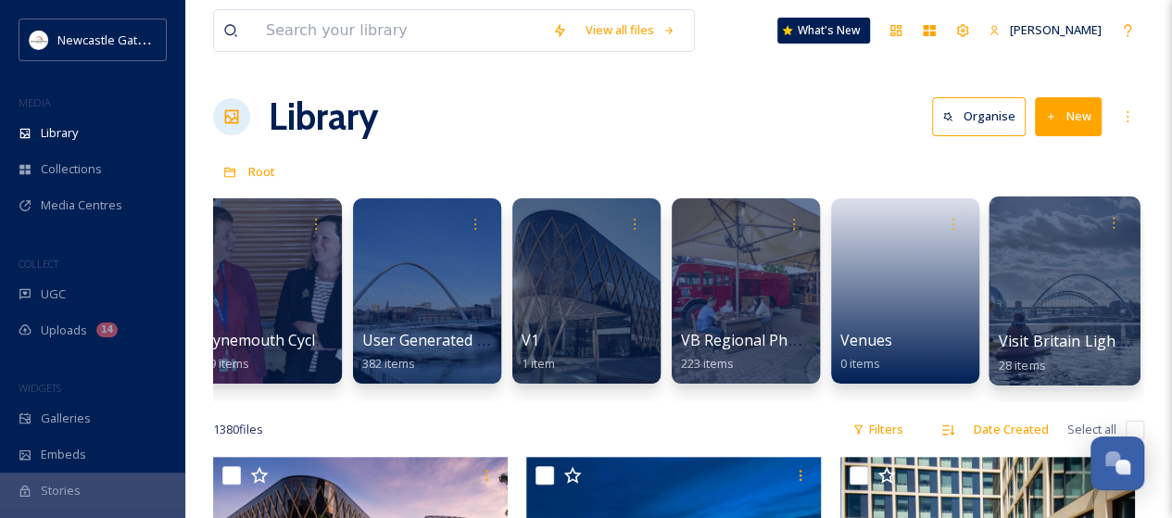
click at [1054, 340] on span "Visit Britain Lightbox" at bounding box center [1073, 341] width 149 height 20
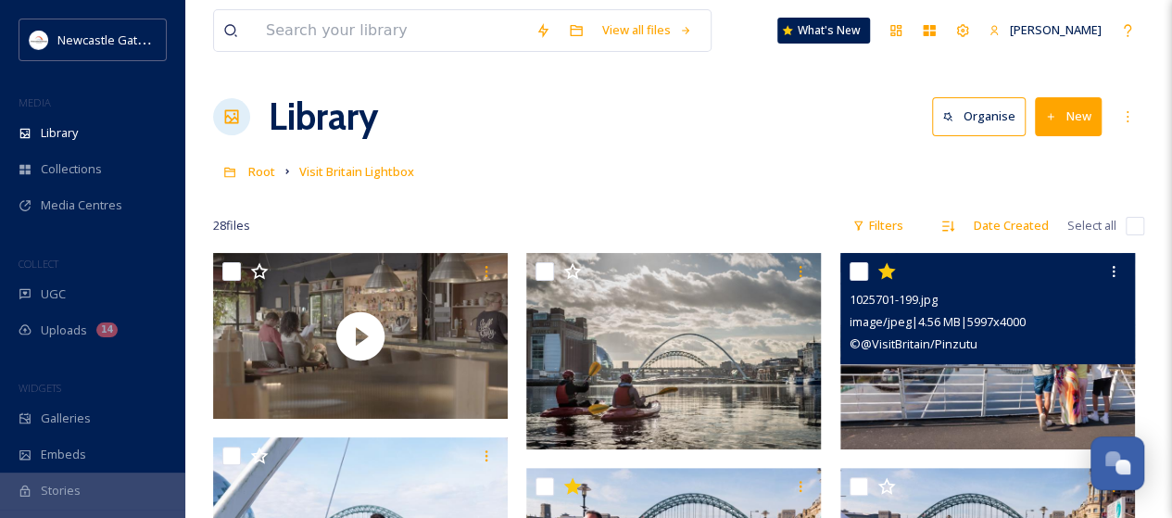
click at [995, 408] on img at bounding box center [987, 351] width 295 height 196
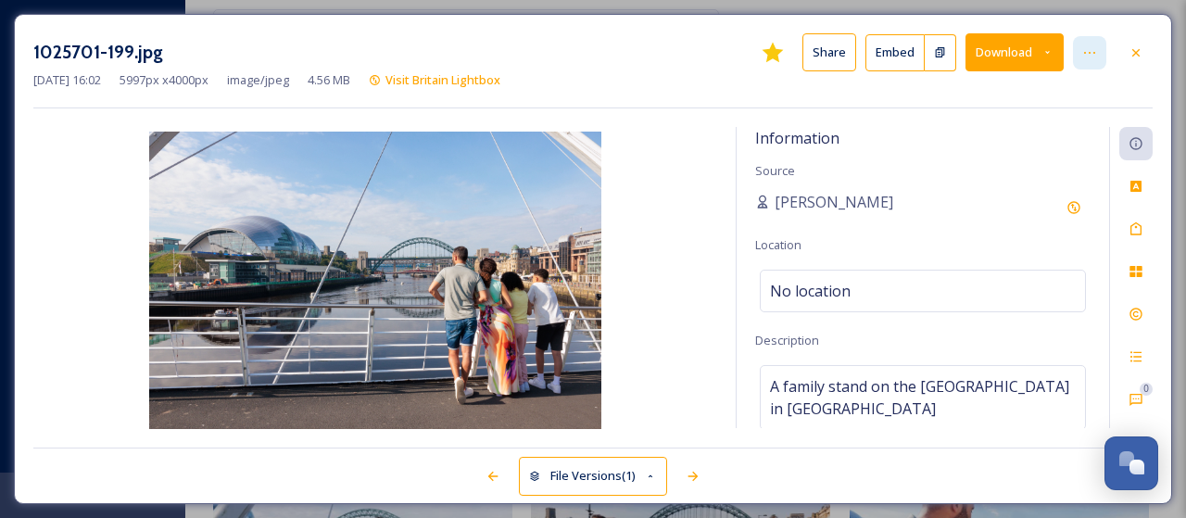
click at [1084, 54] on icon at bounding box center [1089, 52] width 15 height 15
drag, startPoint x: 704, startPoint y: 81, endPoint x: 754, endPoint y: 98, distance: 53.0
click at [705, 81] on div "Mar 26 2024 16:02 5997 px x 4000 px image/jpeg 4.56 MB Visit Britain Lightbox" at bounding box center [592, 80] width 1119 height 18
click at [1137, 365] on div "Activity" at bounding box center [1135, 356] width 33 height 33
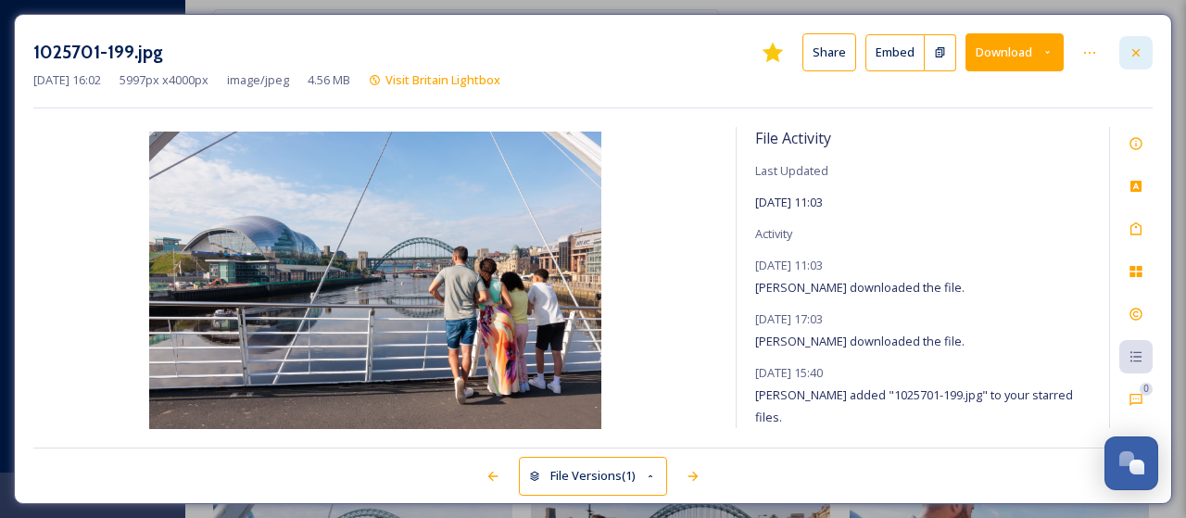
click at [1137, 51] on icon at bounding box center [1135, 51] width 7 height 7
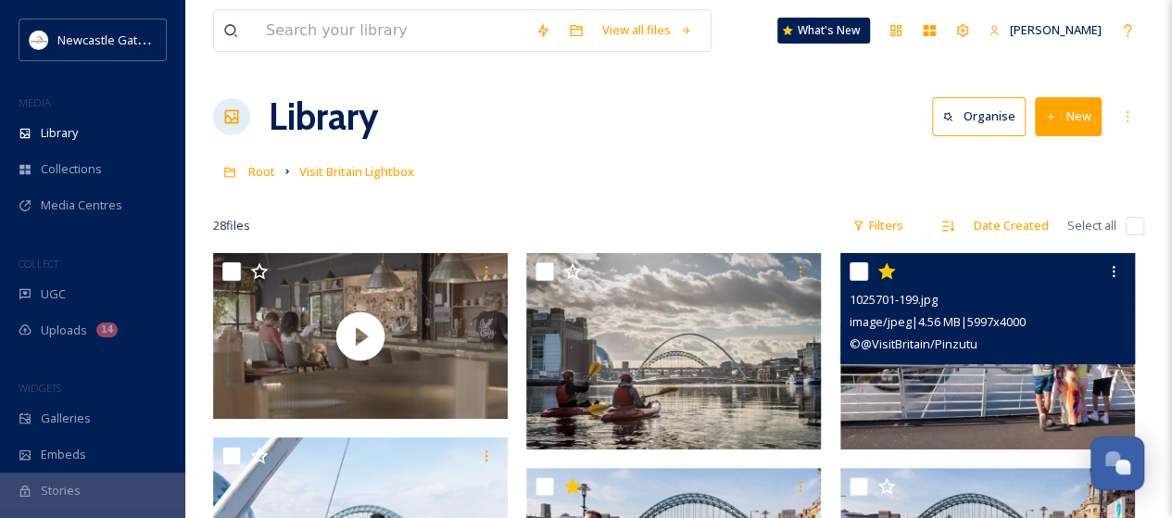
click at [1136, 227] on input "checkbox" at bounding box center [1135, 226] width 19 height 19
checkbox input "true"
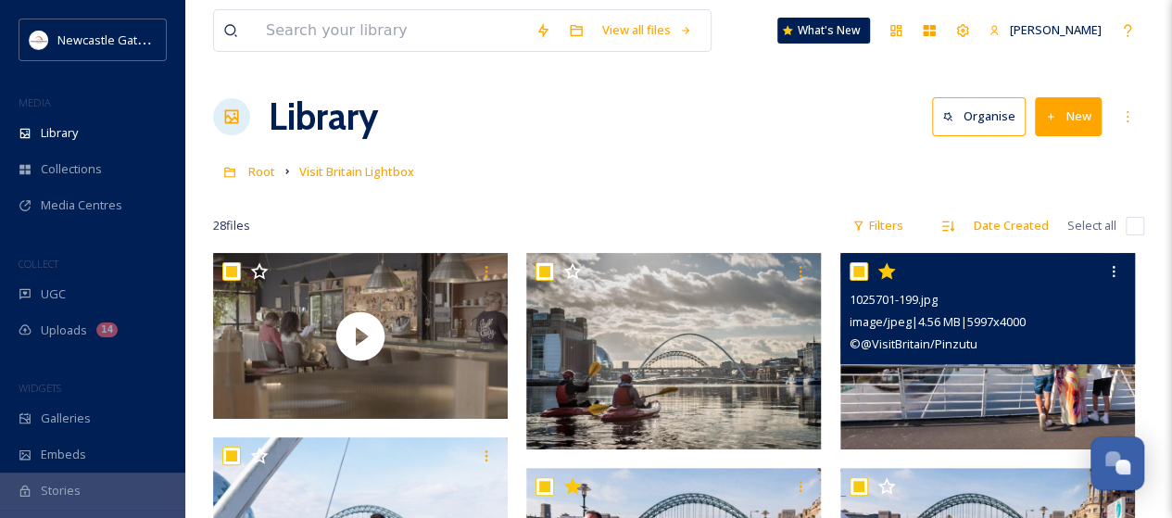
checkbox input "true"
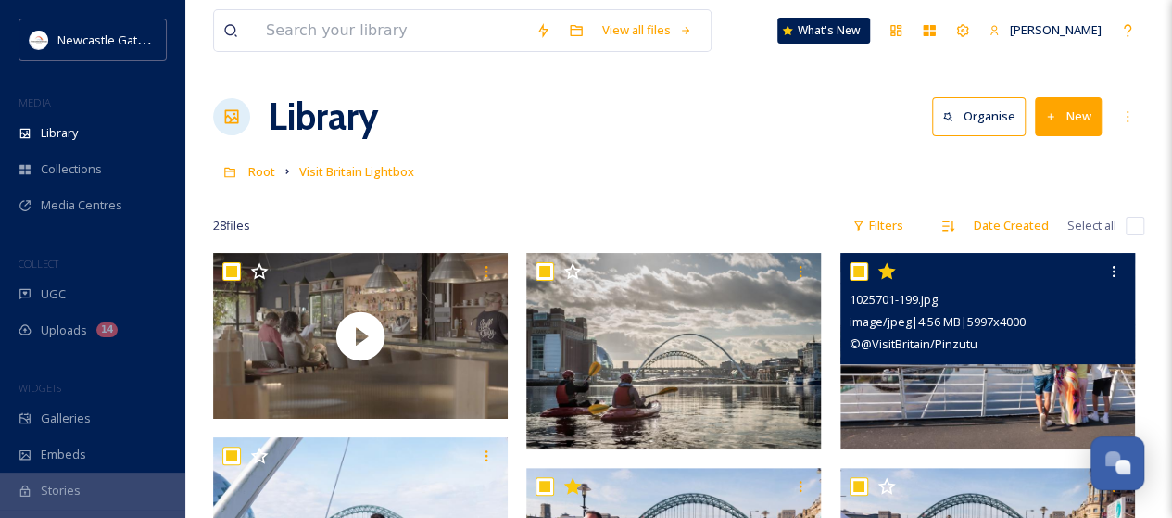
checkbox input "true"
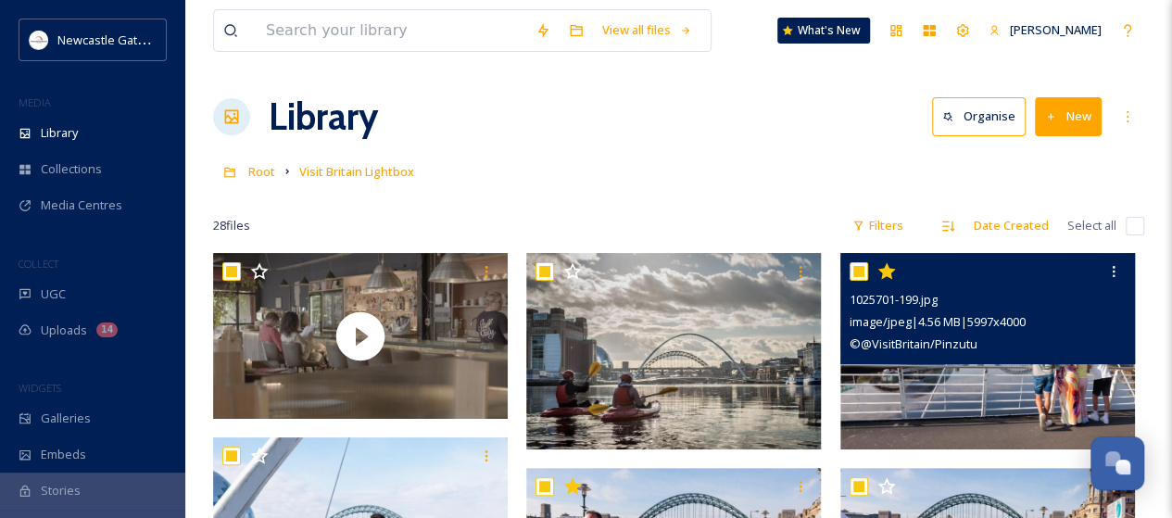
checkbox input "true"
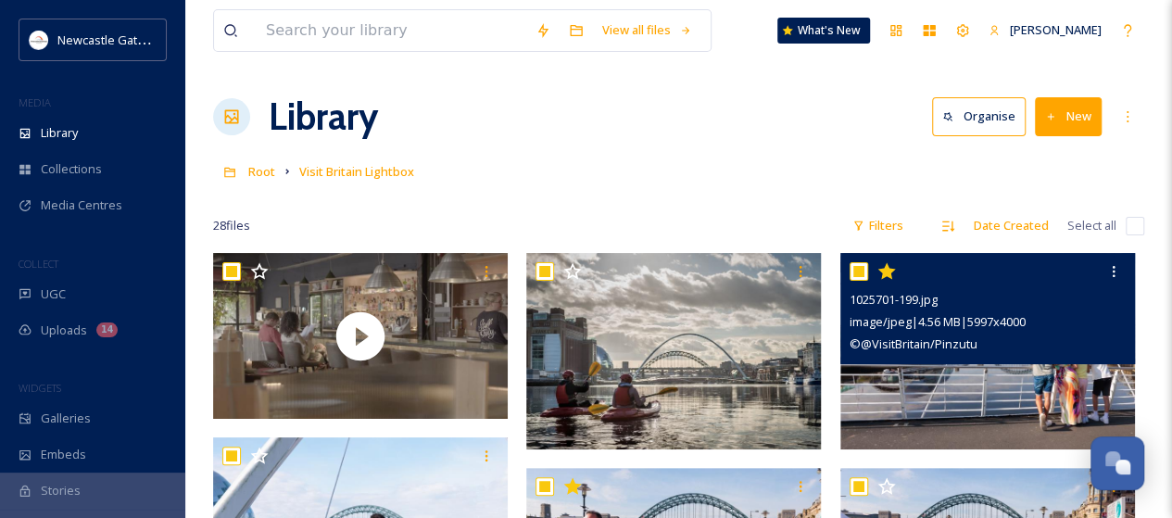
checkbox input "true"
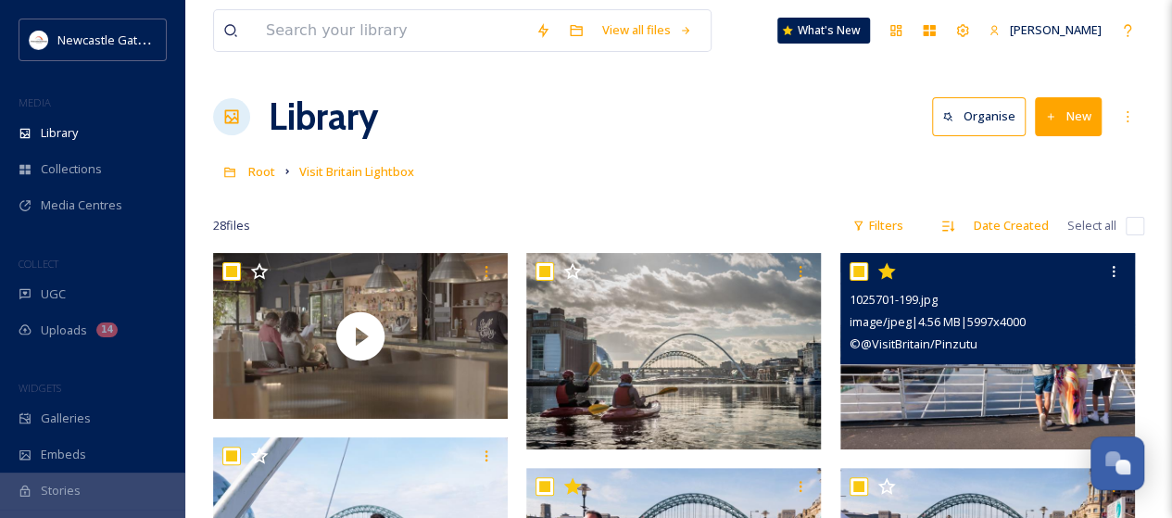
checkbox input "true"
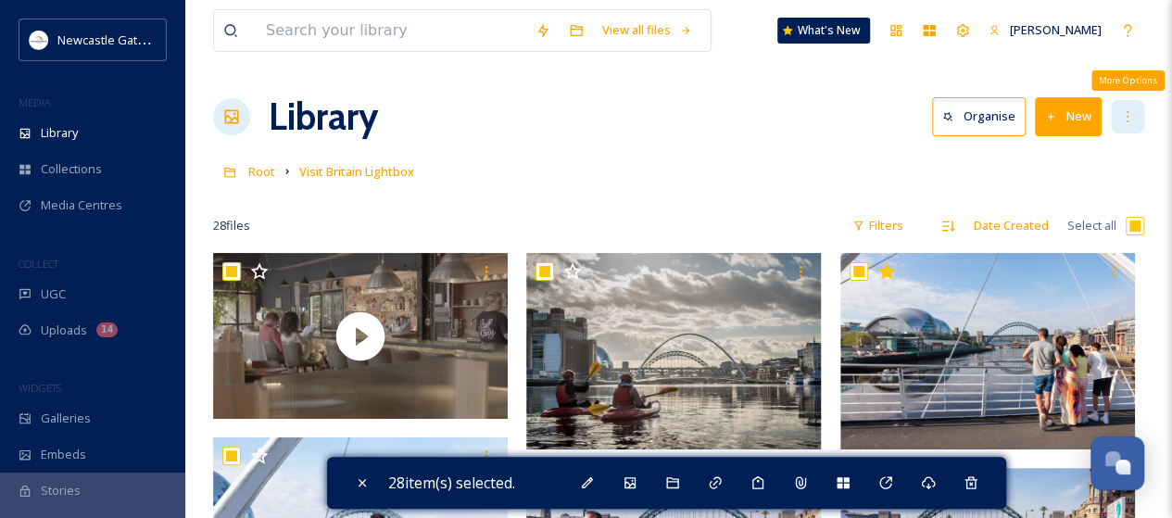
click at [1127, 111] on icon at bounding box center [1128, 116] width 2 height 11
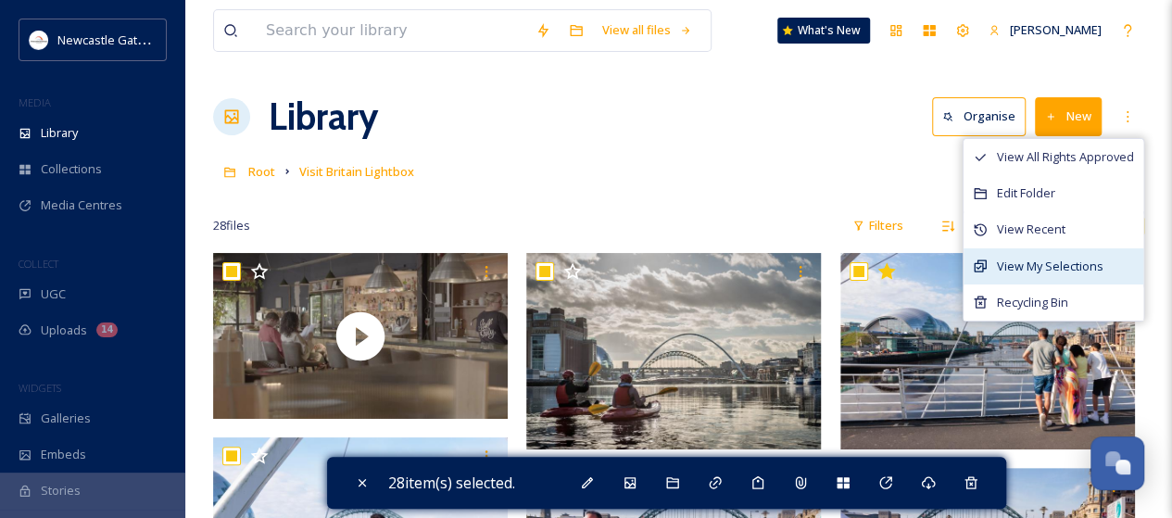
click at [1067, 264] on span "View My Selections" at bounding box center [1050, 267] width 107 height 18
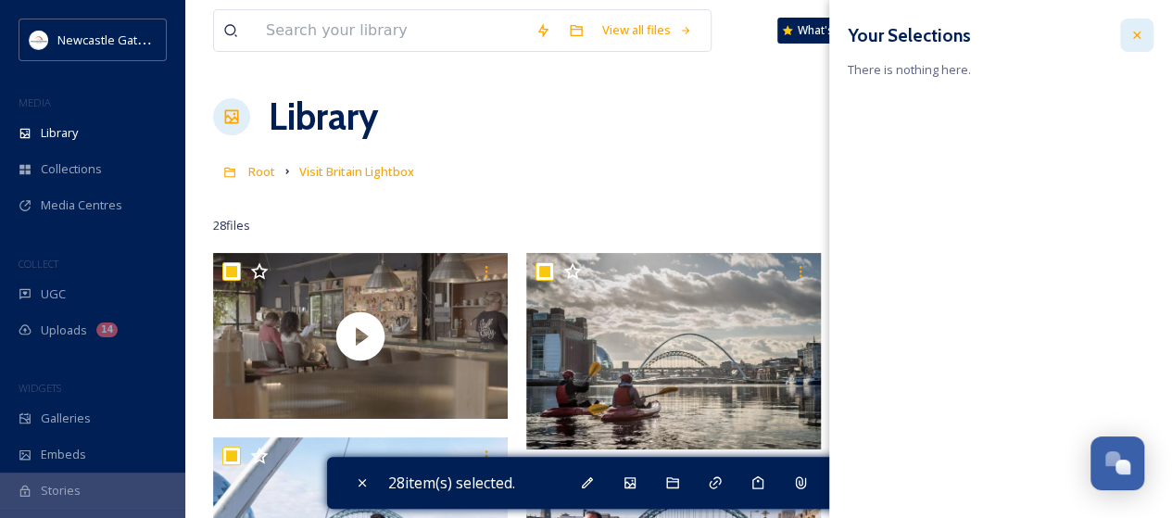
click at [1131, 30] on icon at bounding box center [1136, 35] width 15 height 15
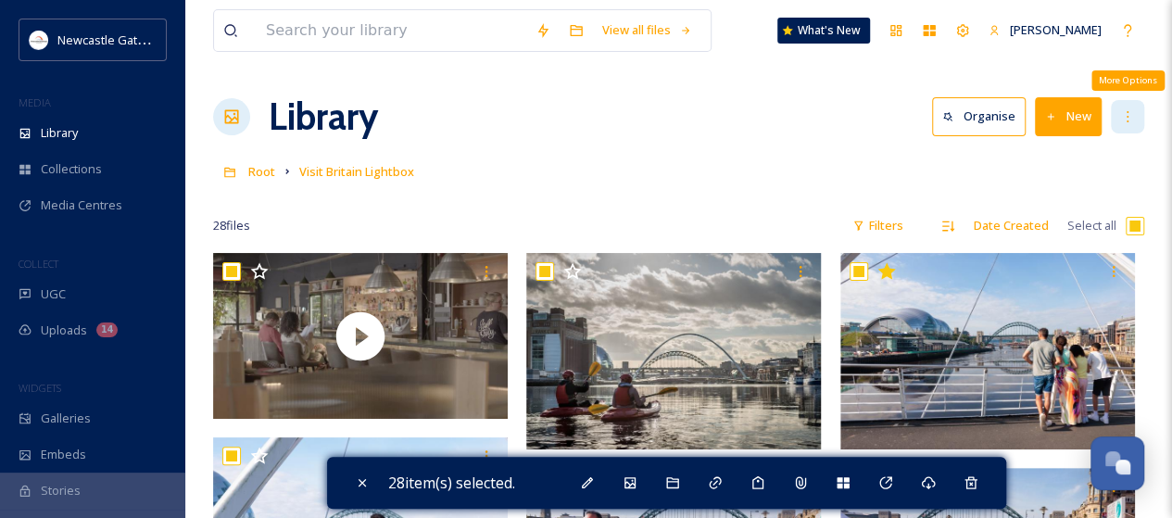
click at [1127, 113] on icon at bounding box center [1127, 116] width 15 height 15
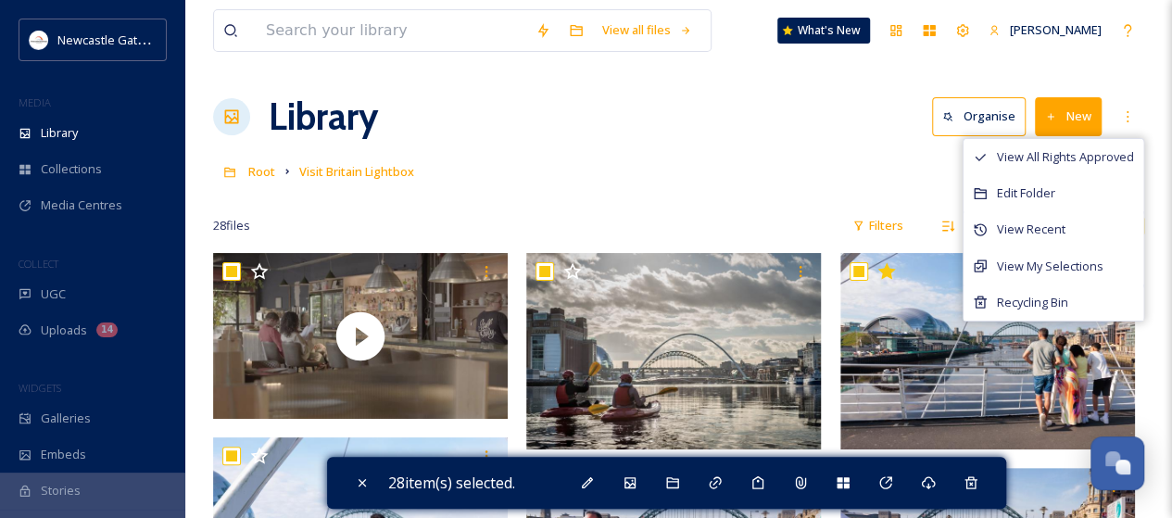
click at [761, 130] on div "Library Organise New View All Rights Approved Edit Folder View Recent View My S…" at bounding box center [678, 117] width 931 height 56
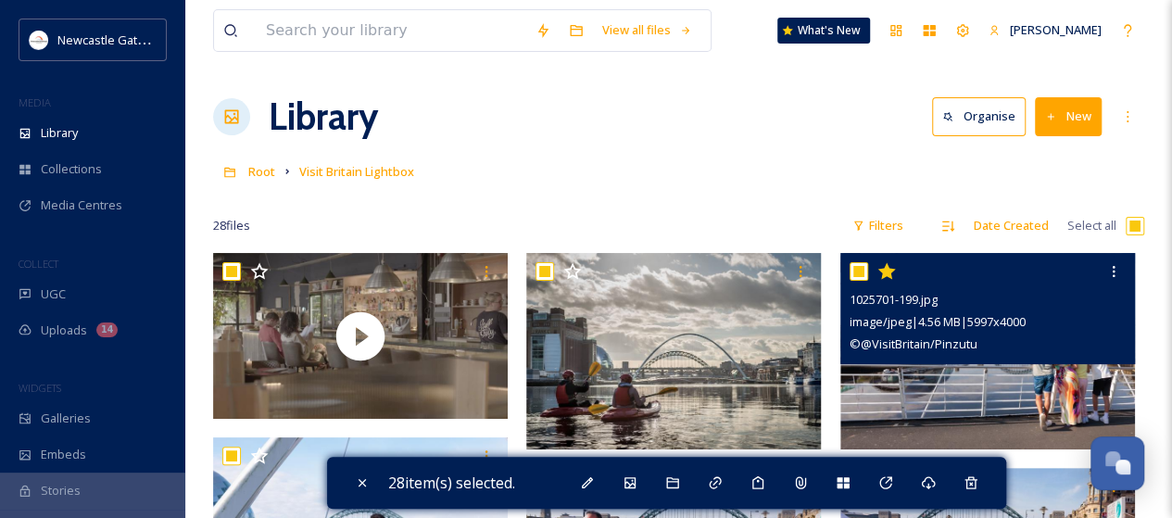
click at [1011, 381] on img at bounding box center [987, 351] width 295 height 196
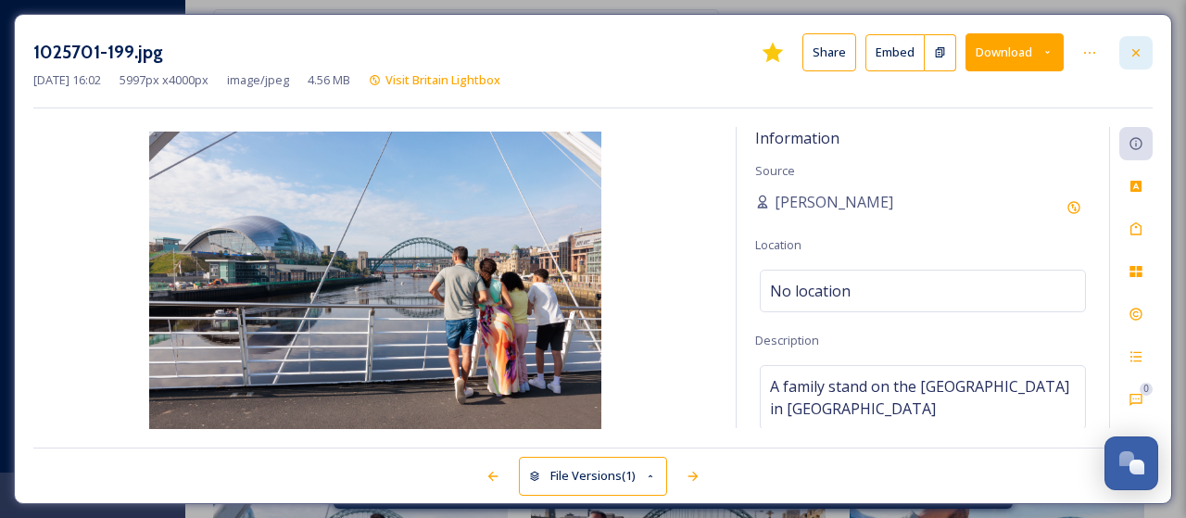
click at [1136, 54] on icon at bounding box center [1135, 52] width 15 height 15
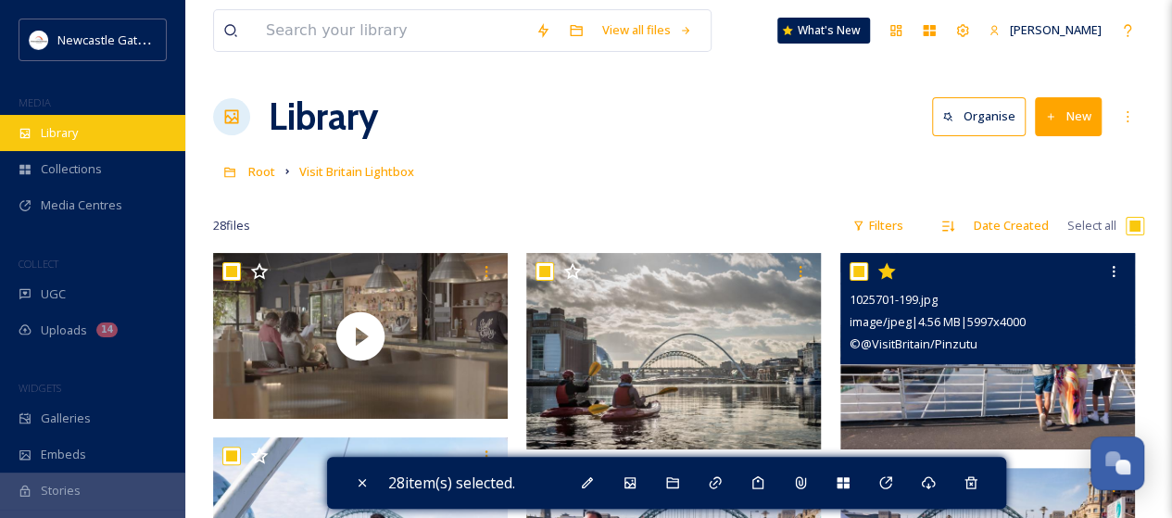
click at [70, 134] on span "Library" at bounding box center [59, 133] width 37 height 18
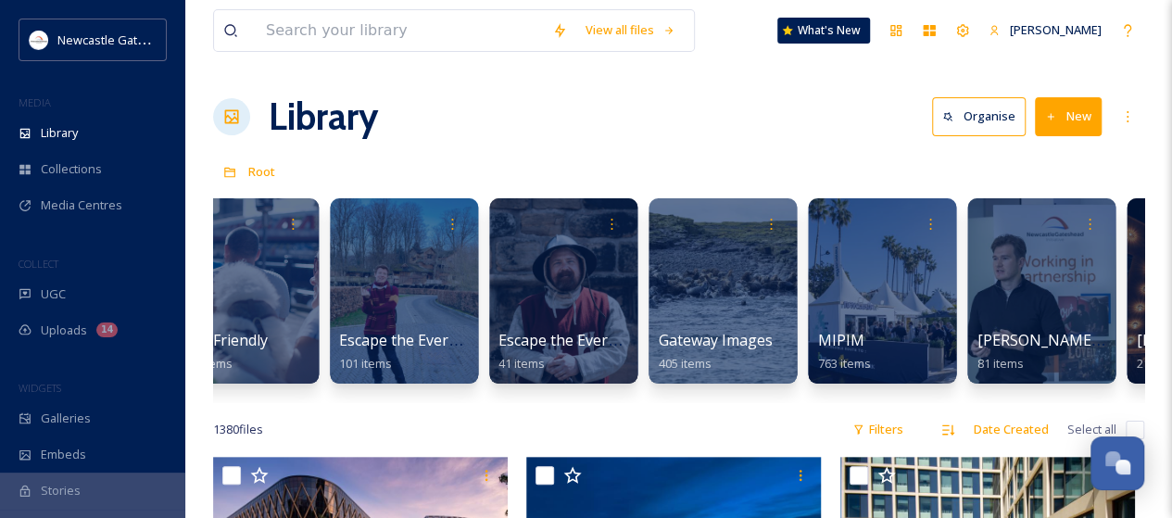
scroll to position [0, 1416]
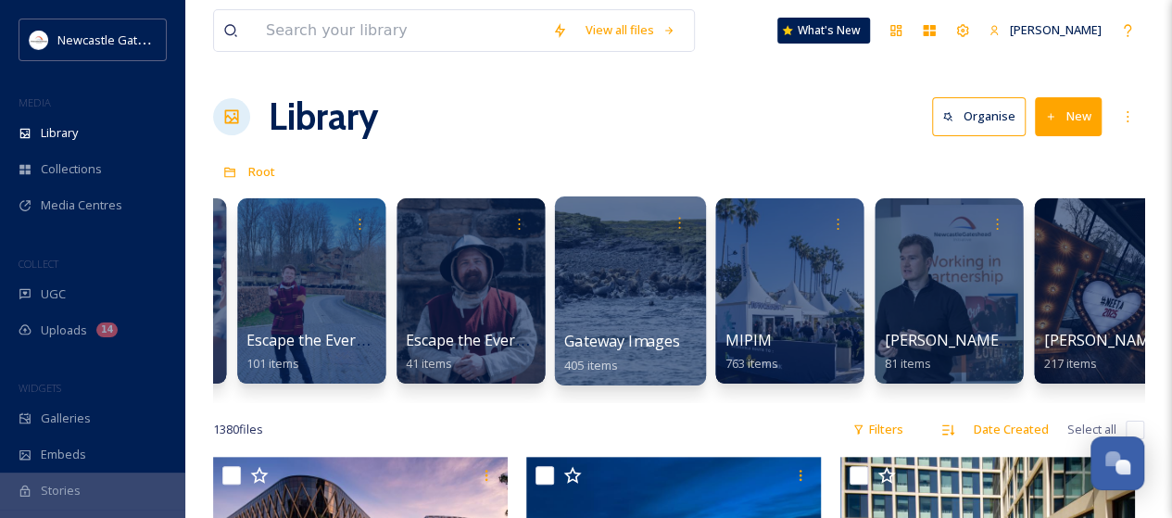
click at [660, 325] on div at bounding box center [629, 290] width 151 height 189
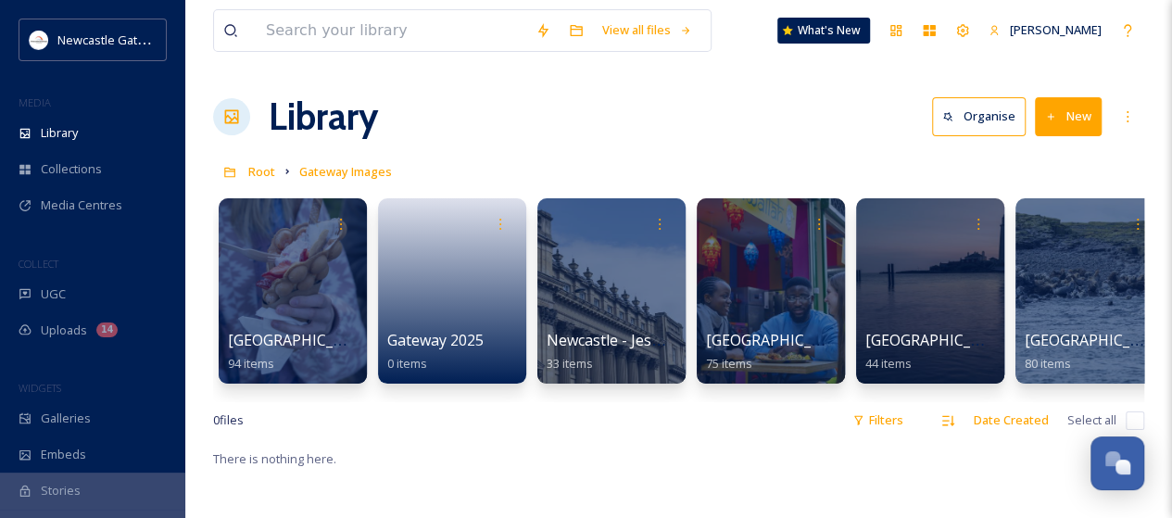
scroll to position [0, 184]
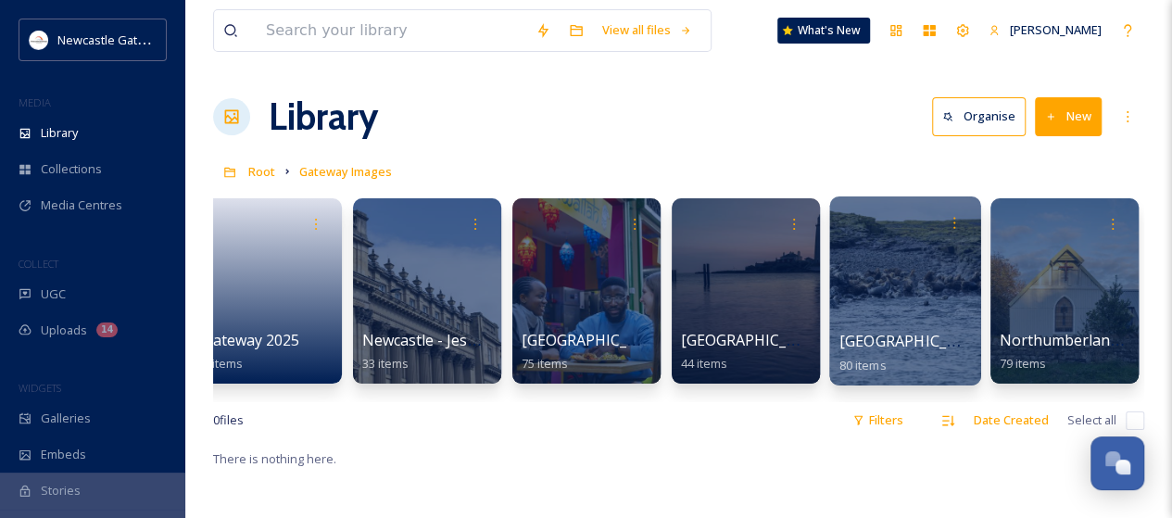
click at [891, 321] on div at bounding box center [904, 290] width 151 height 189
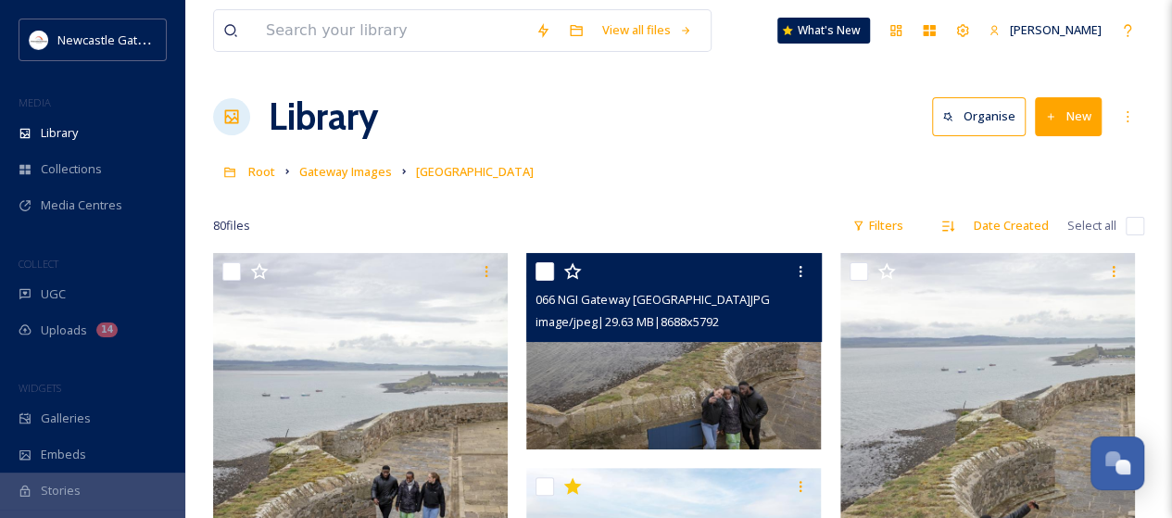
scroll to position [185, 0]
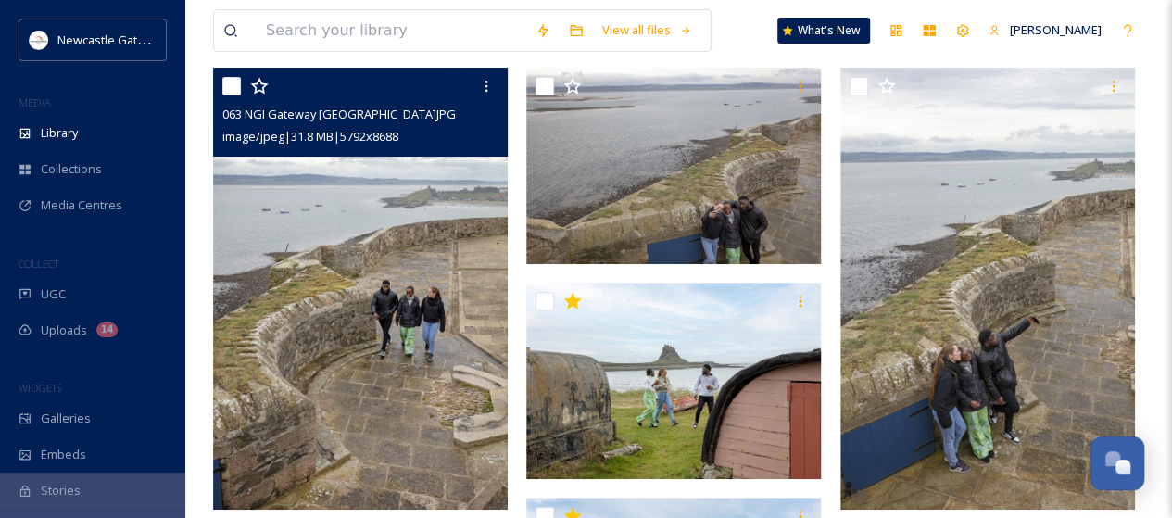
click at [380, 334] on img at bounding box center [360, 289] width 295 height 442
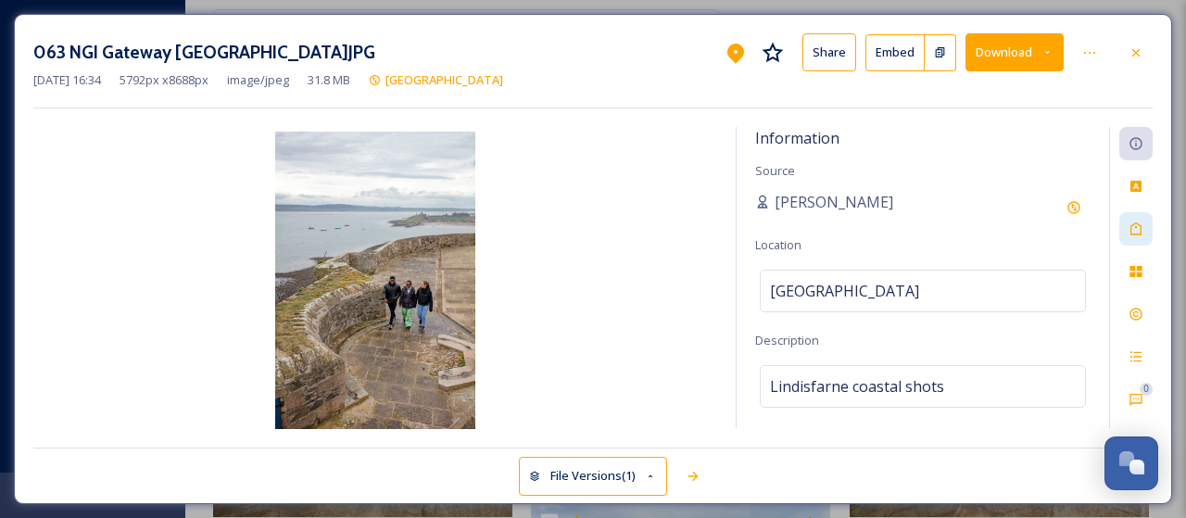
click at [1136, 227] on icon at bounding box center [1135, 228] width 15 height 15
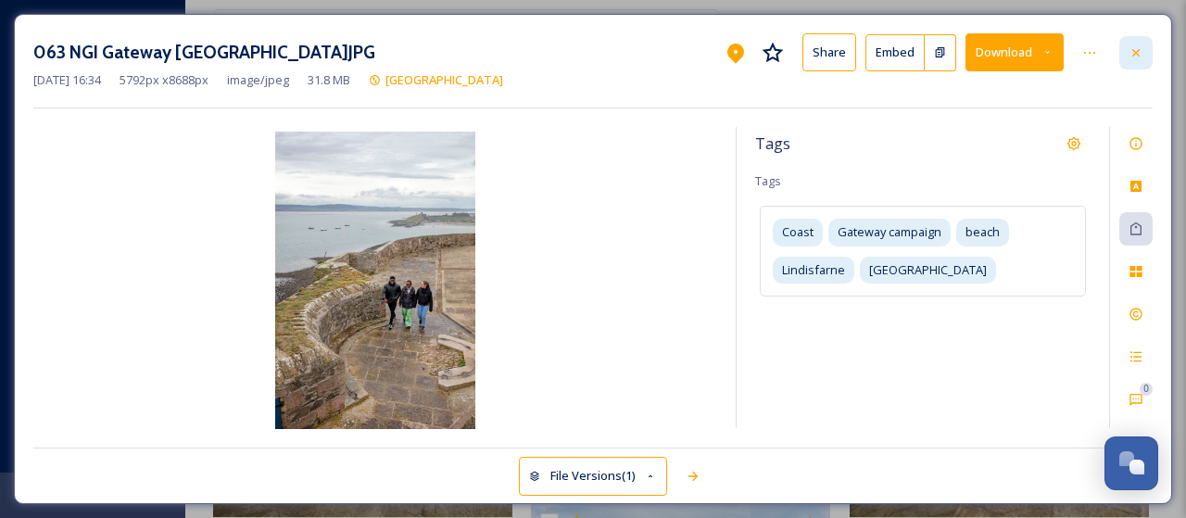
click at [1147, 51] on div at bounding box center [1135, 52] width 33 height 33
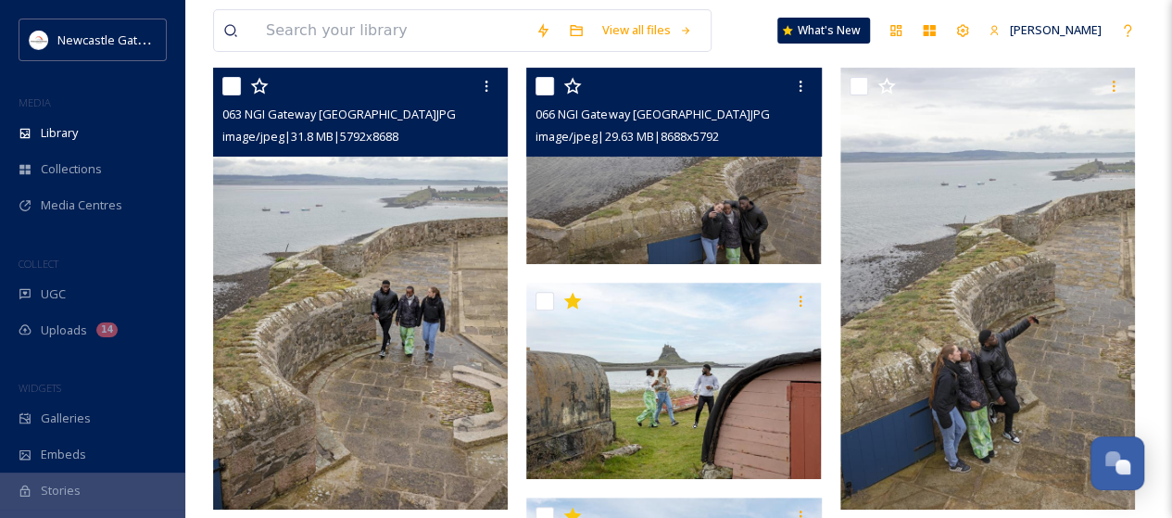
click at [684, 222] on img at bounding box center [673, 166] width 295 height 196
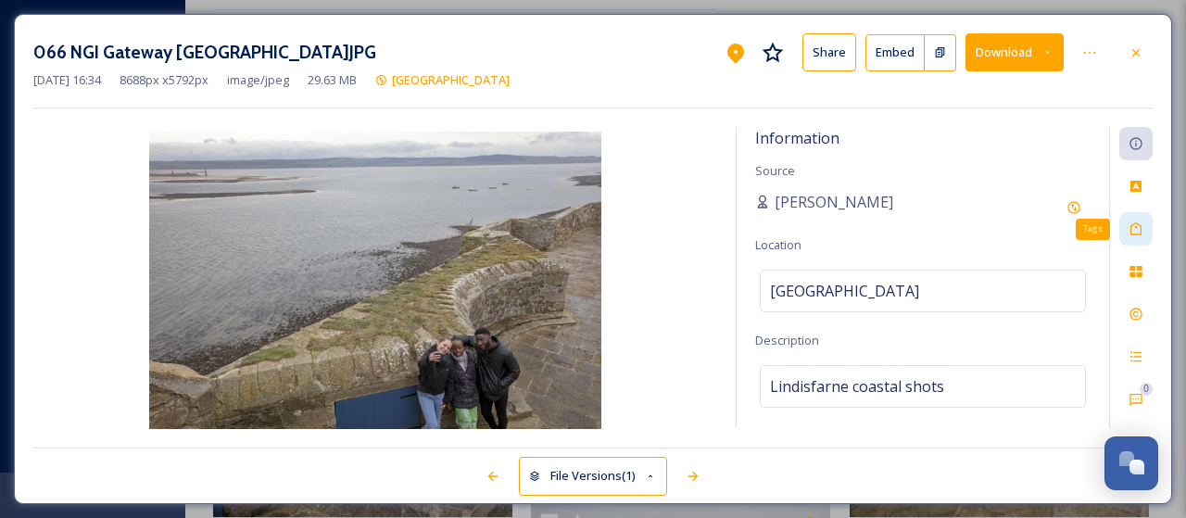
click at [1134, 229] on icon at bounding box center [1135, 228] width 15 height 15
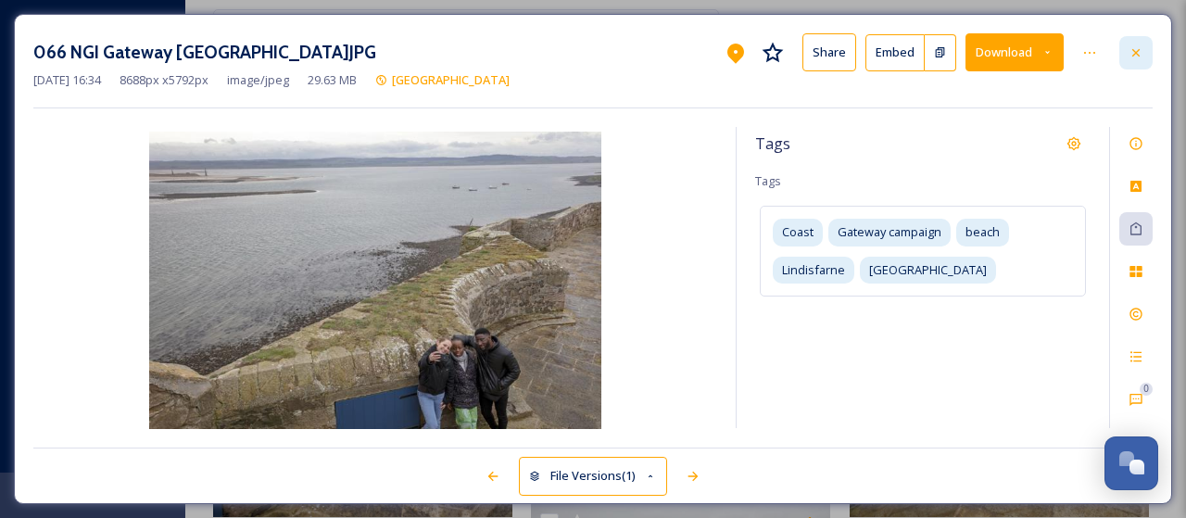
click at [1149, 52] on div at bounding box center [1135, 52] width 33 height 33
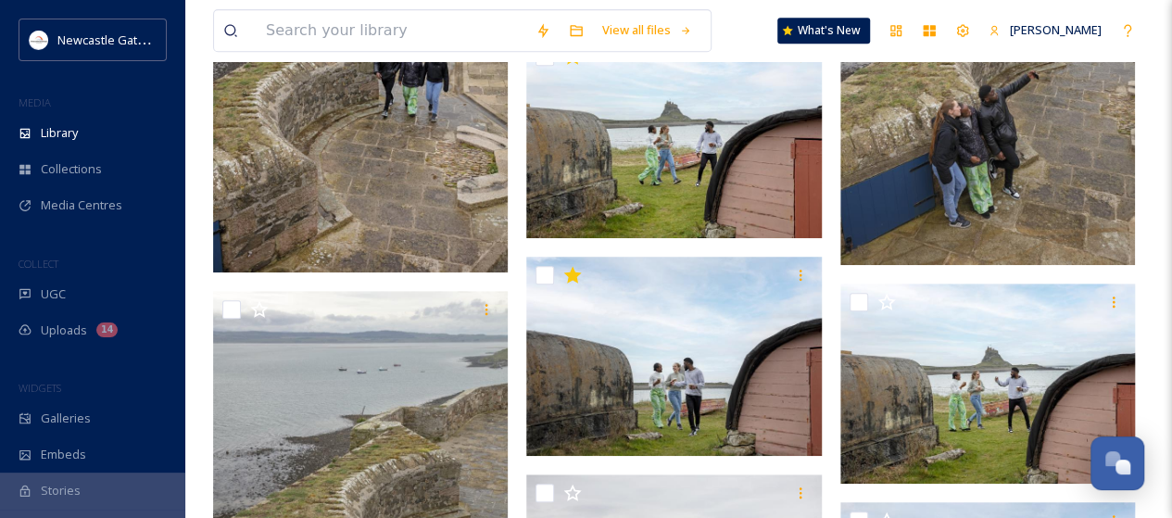
scroll to position [556, 0]
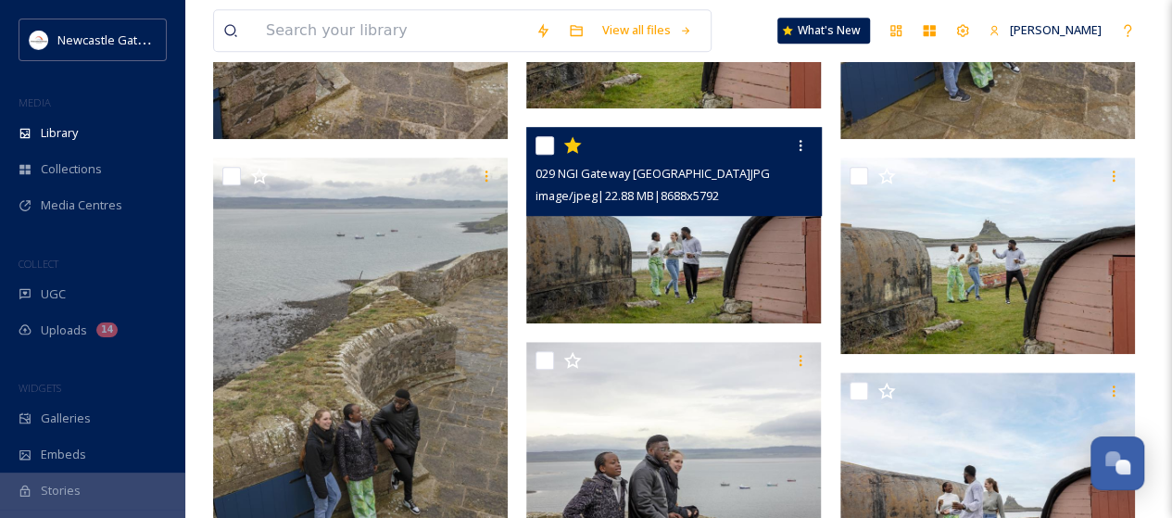
click at [673, 240] on img at bounding box center [673, 225] width 295 height 196
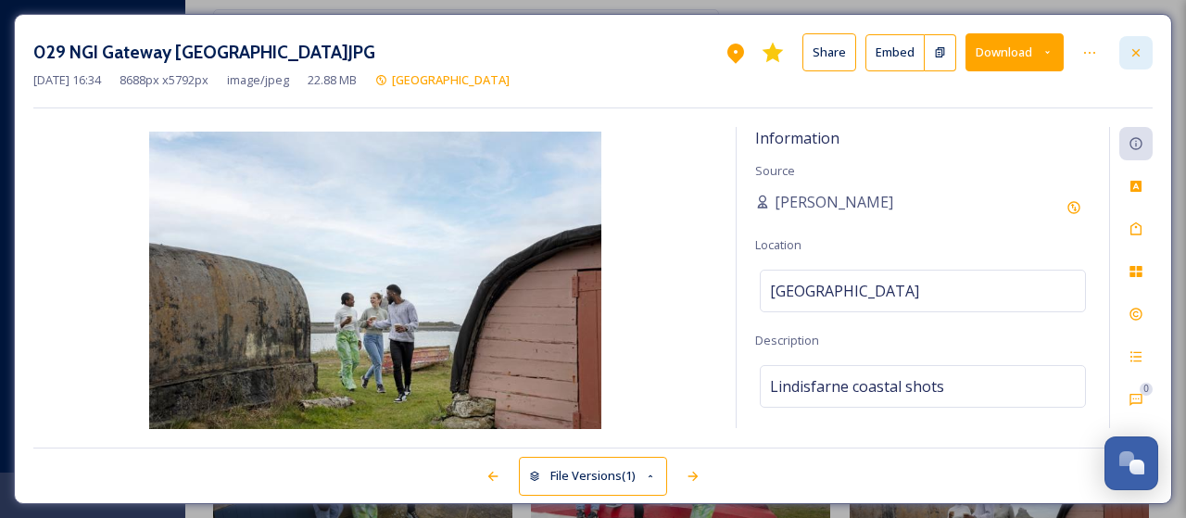
click at [1139, 58] on icon at bounding box center [1135, 52] width 15 height 15
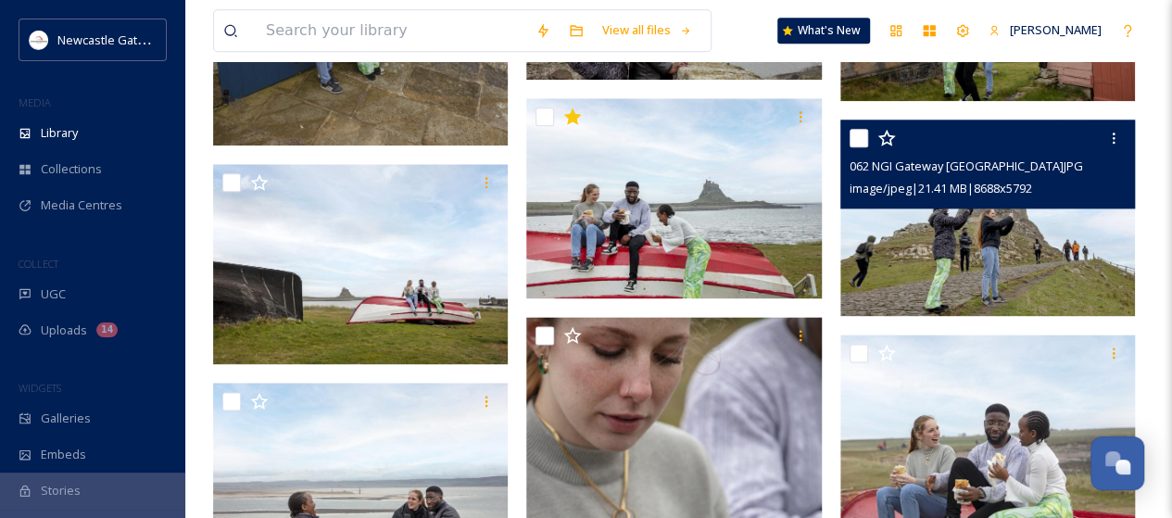
scroll to position [1112, 0]
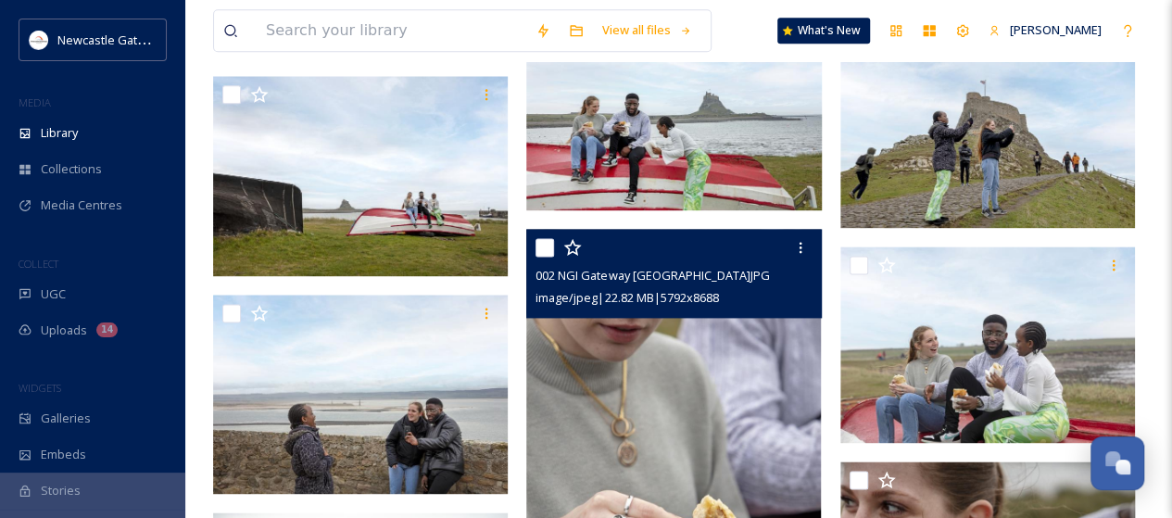
click at [708, 375] on img at bounding box center [673, 450] width 295 height 442
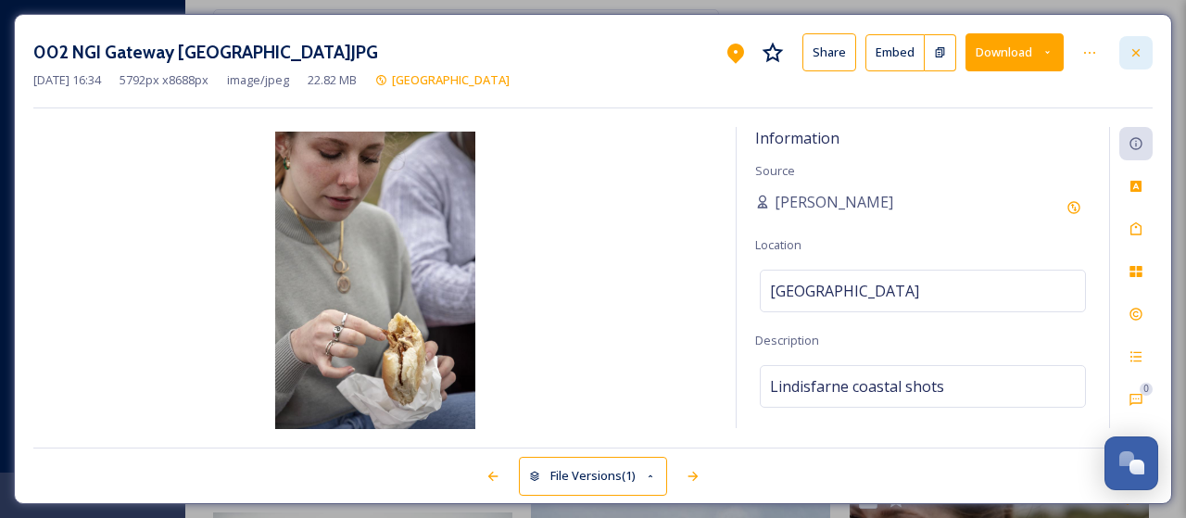
click at [1141, 57] on icon at bounding box center [1135, 52] width 15 height 15
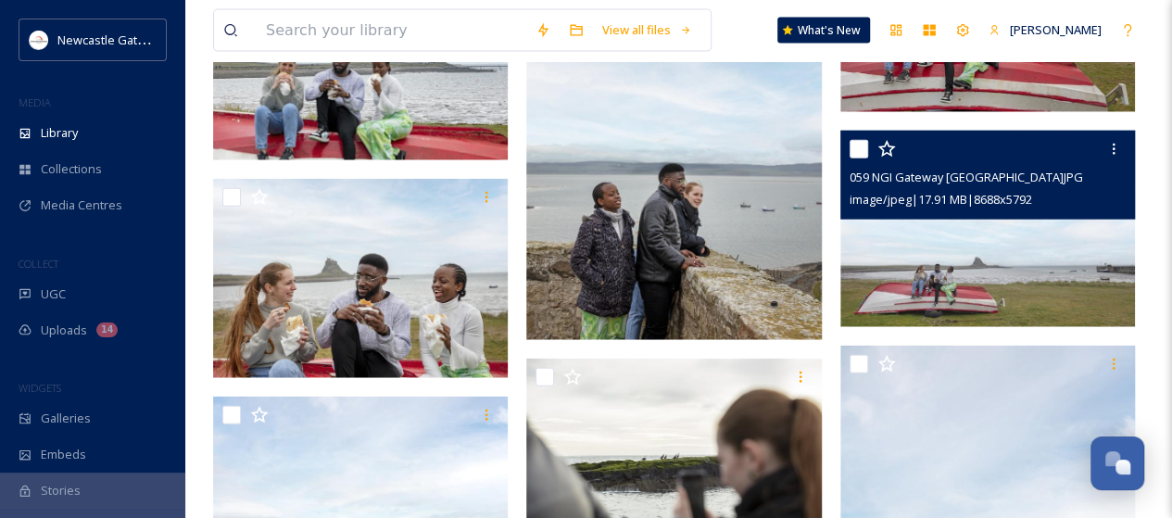
scroll to position [2501, 0]
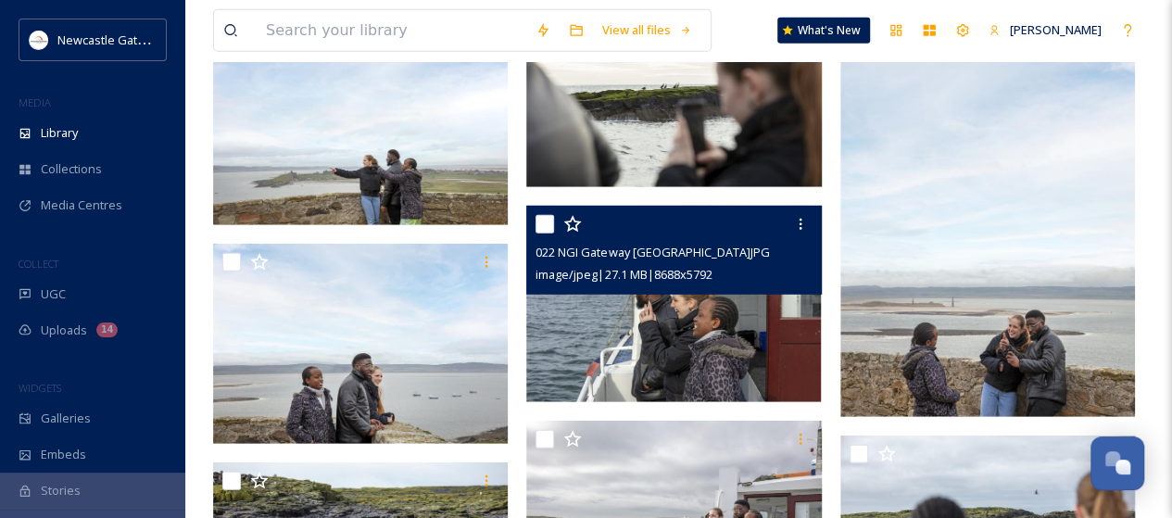
click at [723, 344] on img at bounding box center [673, 304] width 295 height 196
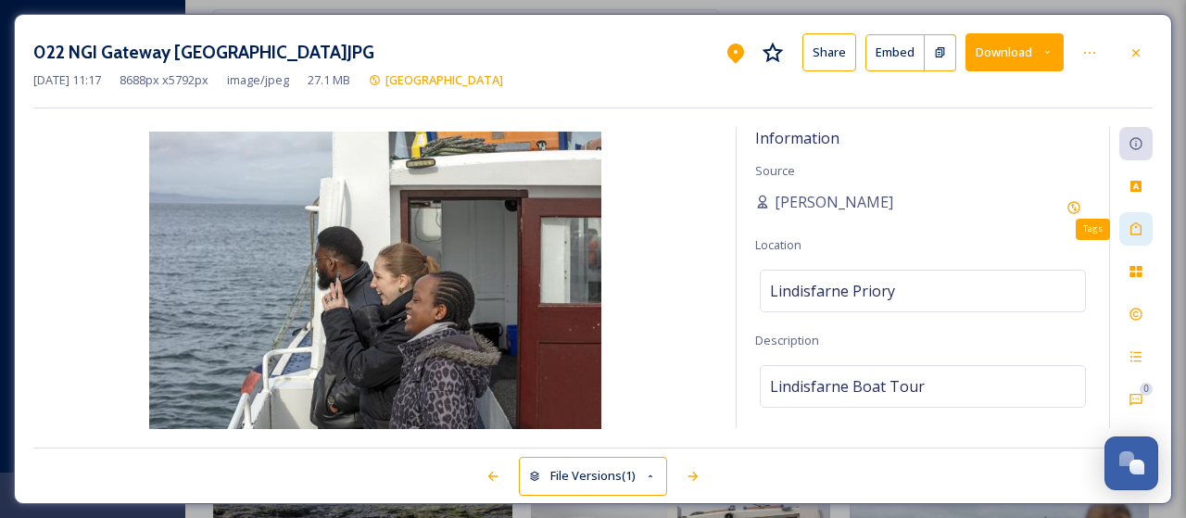
click at [1127, 224] on div "Tags" at bounding box center [1135, 228] width 33 height 33
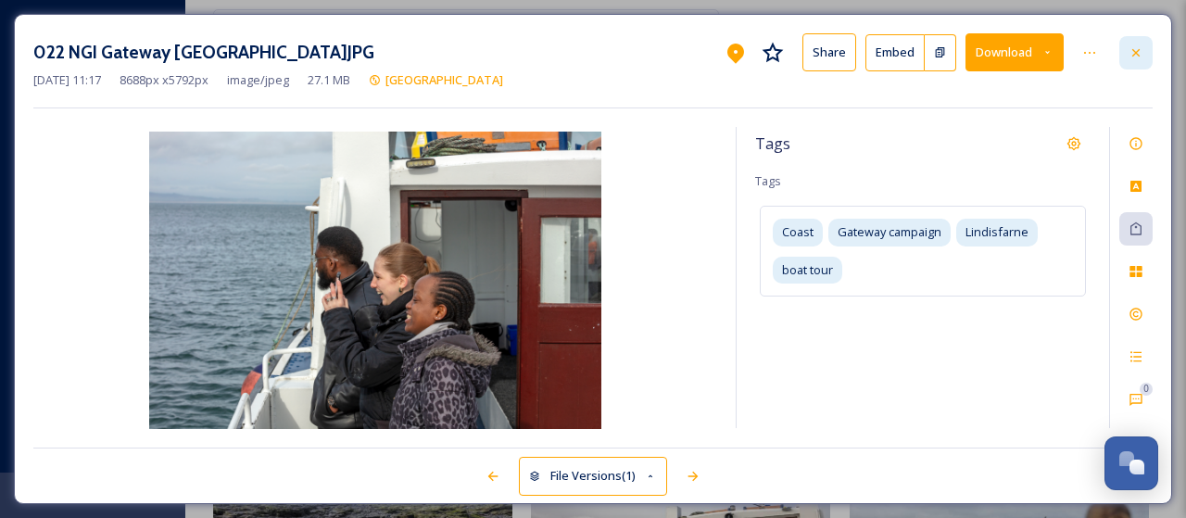
click at [1141, 57] on icon at bounding box center [1135, 52] width 15 height 15
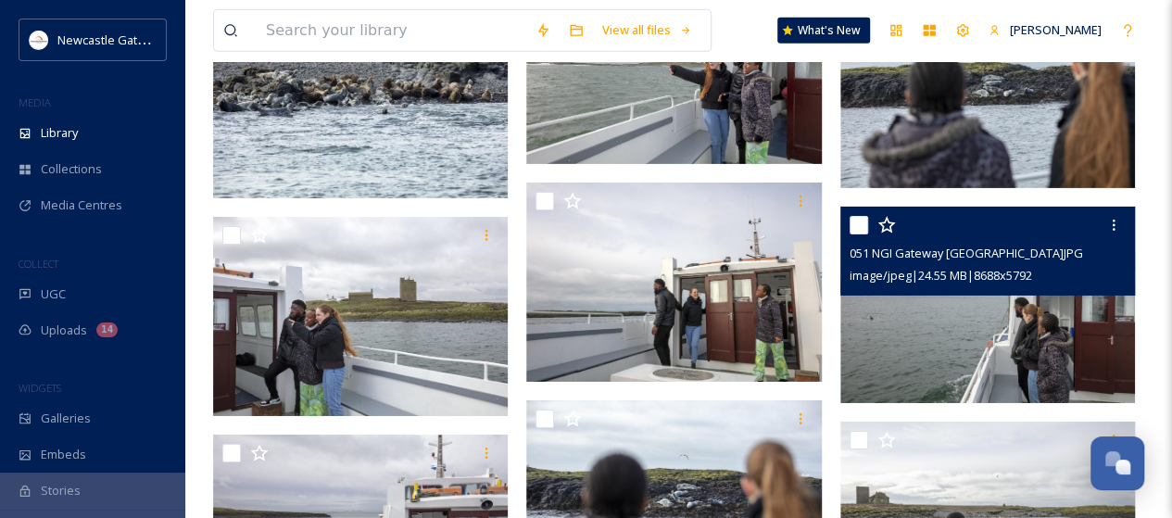
scroll to position [3242, 0]
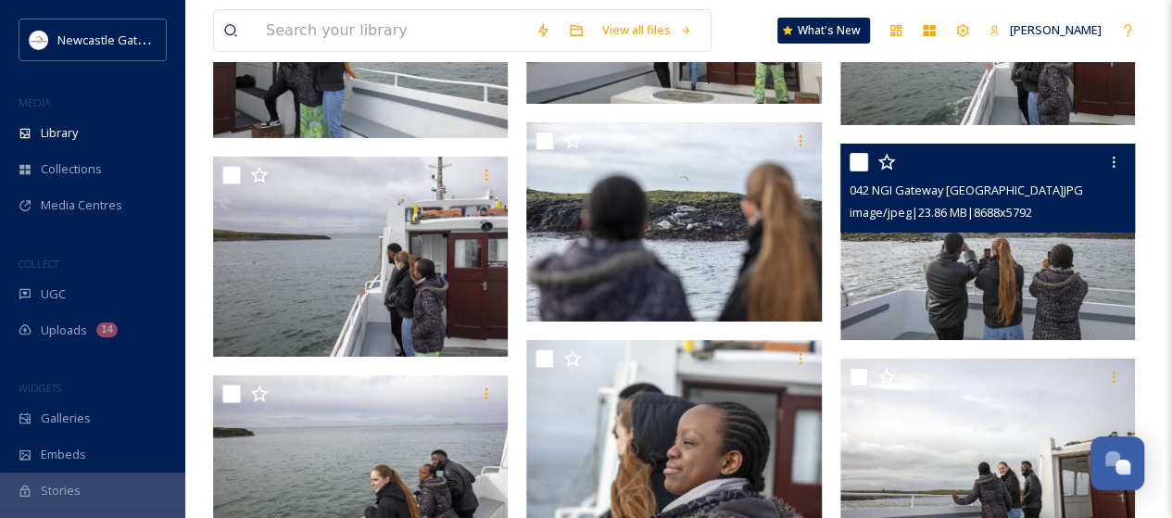
click at [970, 278] on img at bounding box center [987, 242] width 295 height 196
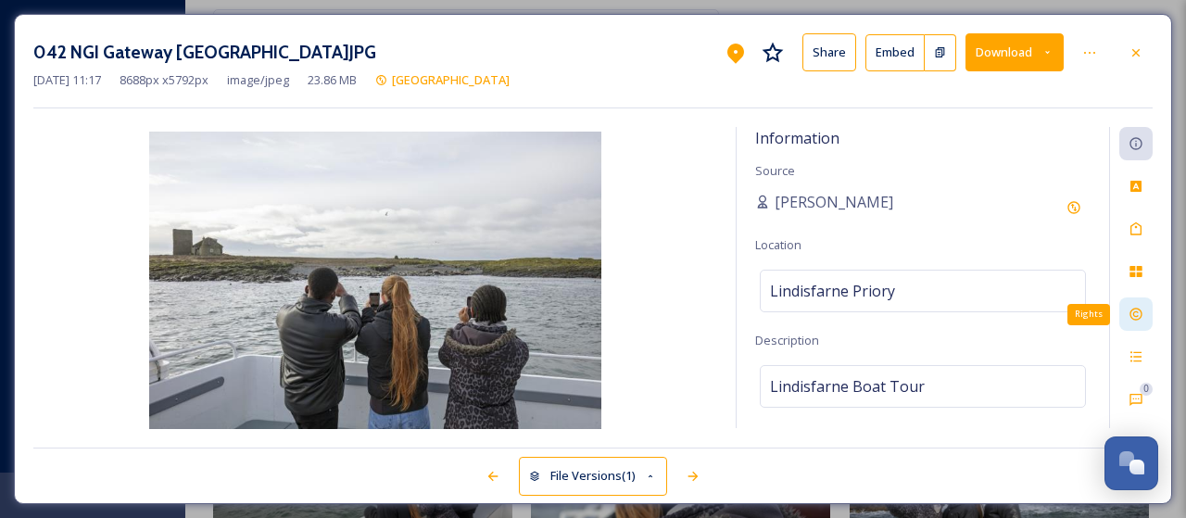
click at [1138, 314] on icon at bounding box center [1135, 314] width 15 height 15
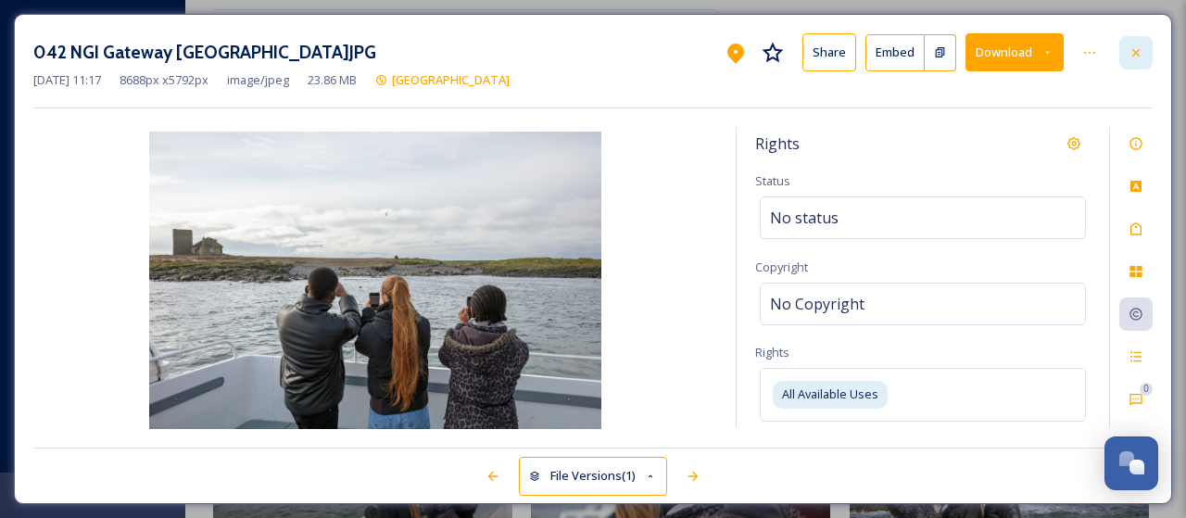
click at [1141, 49] on icon at bounding box center [1135, 52] width 15 height 15
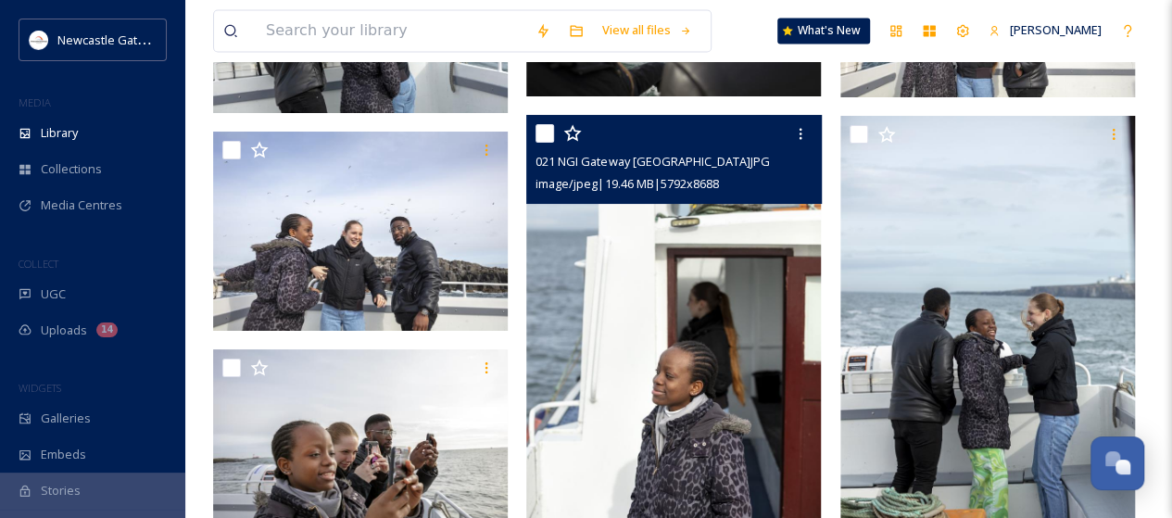
scroll to position [5095, 0]
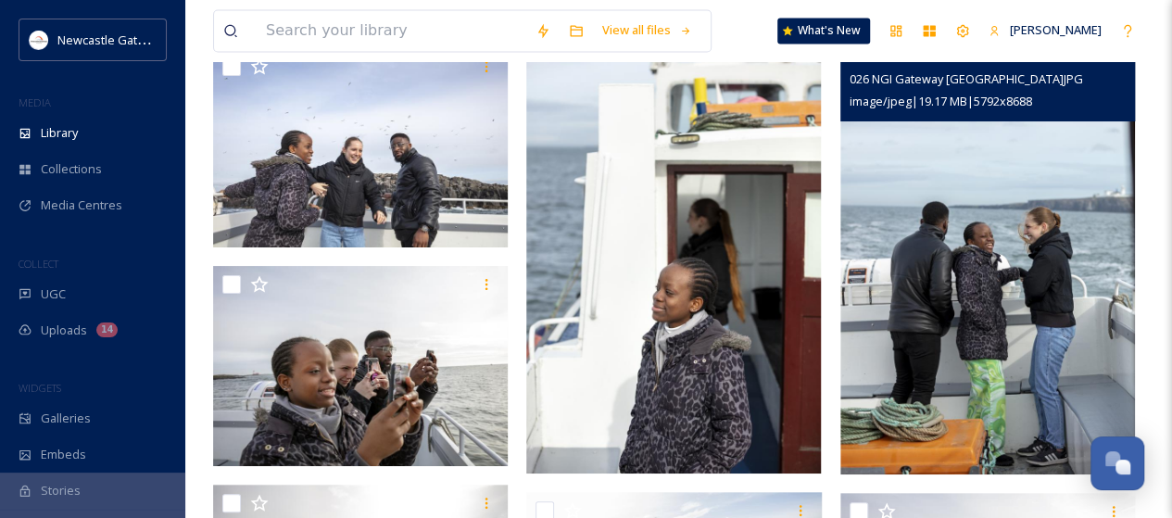
click at [976, 364] on img at bounding box center [987, 253] width 295 height 442
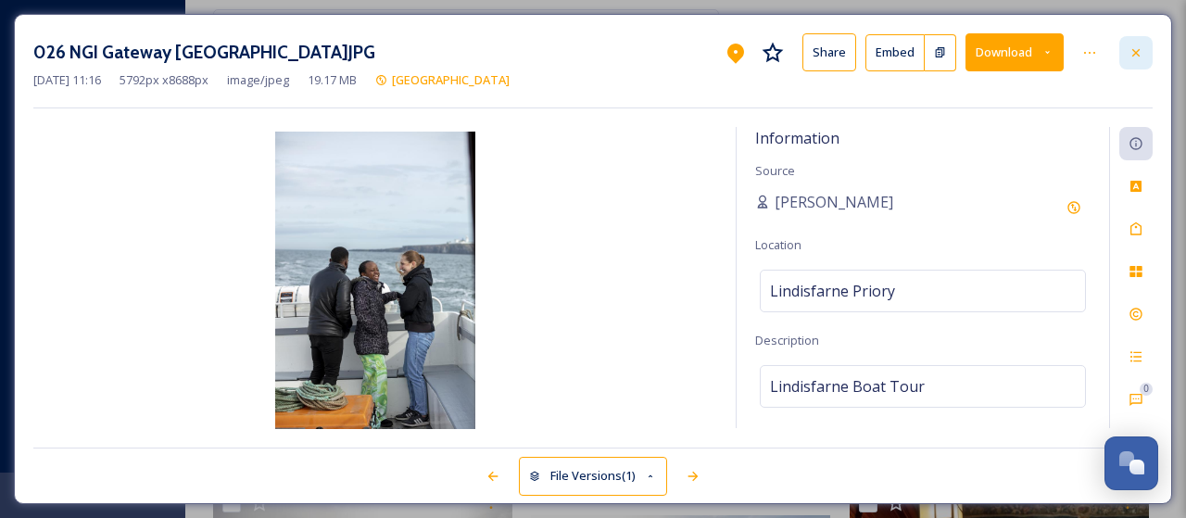
click at [1127, 44] on div at bounding box center [1135, 52] width 33 height 33
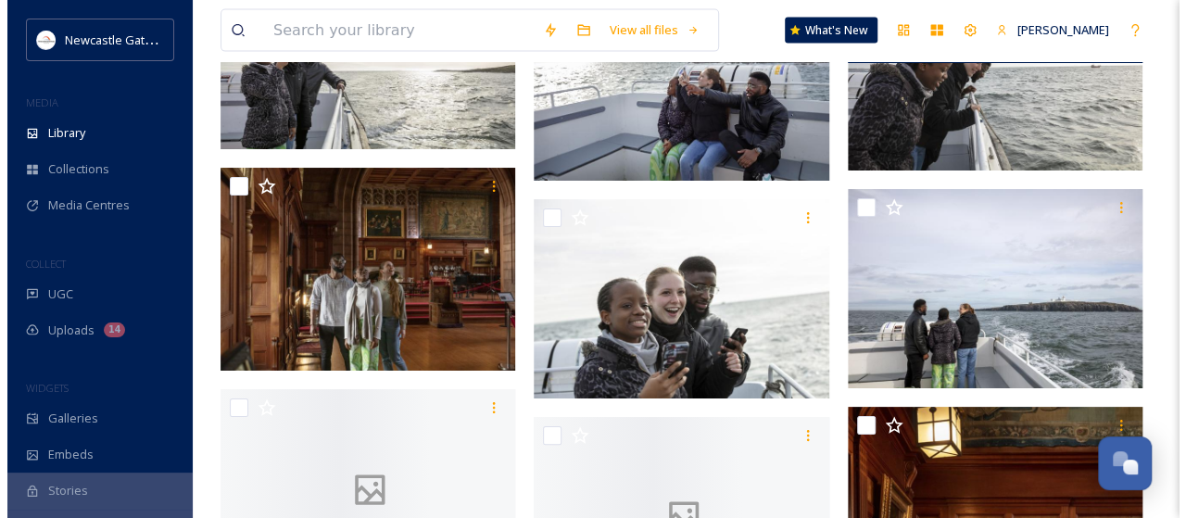
scroll to position [5744, 0]
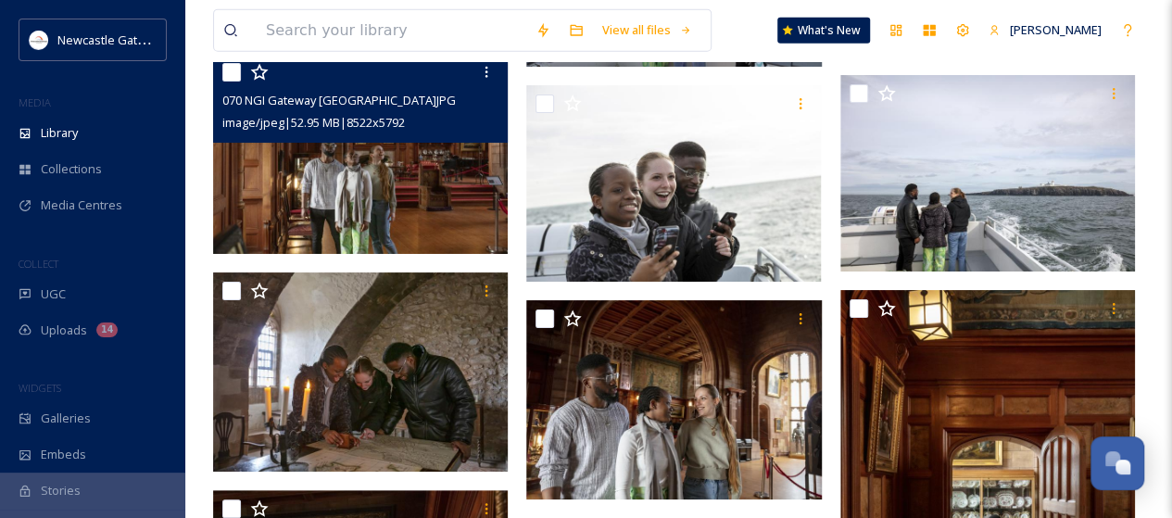
click at [295, 186] on img at bounding box center [360, 154] width 295 height 200
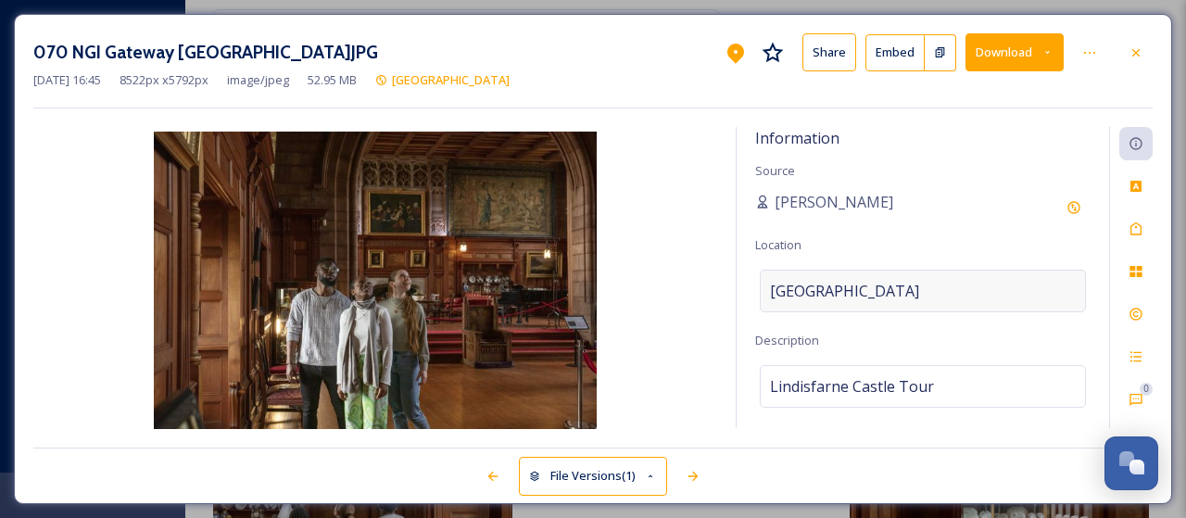
click at [931, 295] on div "Lindisfarne Castle" at bounding box center [923, 291] width 326 height 43
click at [930, 294] on input "Lindisfarne Castle" at bounding box center [923, 291] width 324 height 41
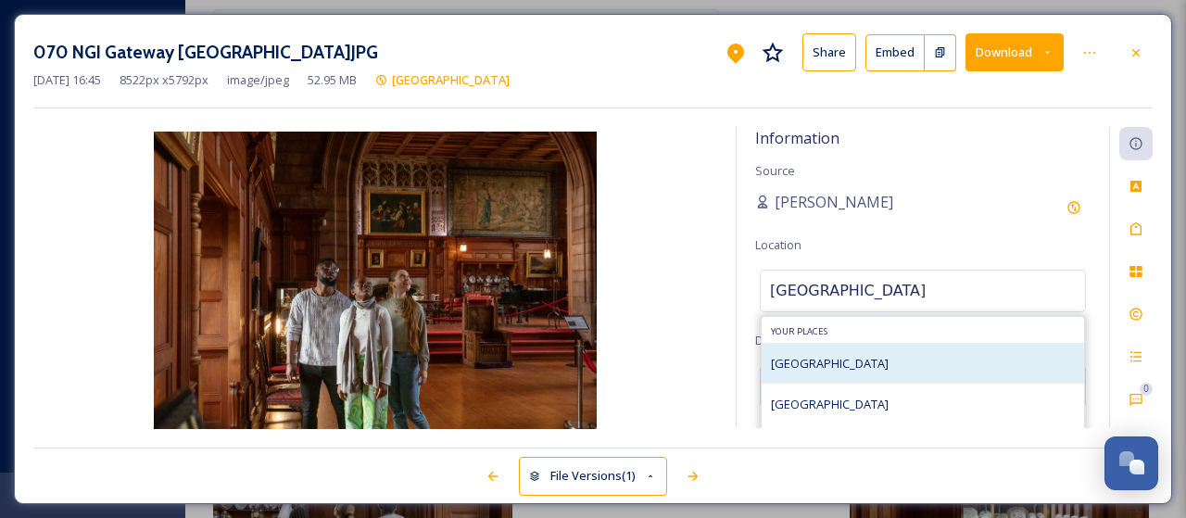
type input "Bamburgh Castle"
click at [860, 357] on span "Bamburgh Castle" at bounding box center [830, 363] width 118 height 17
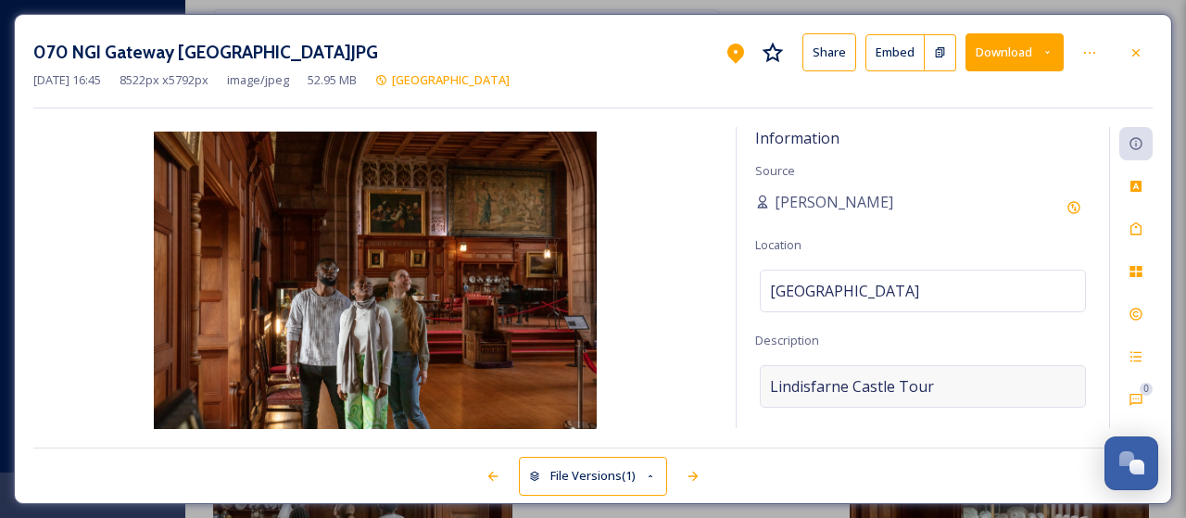
click at [938, 380] on div "Lindisfarne Castle Tour" at bounding box center [923, 386] width 326 height 43
click at [938, 380] on textarea "Lindisfarne Castle Tour" at bounding box center [922, 442] width 335 height 154
type textarea "Bamburgh Castle"
click at [1151, 236] on div "Tags" at bounding box center [1135, 228] width 33 height 33
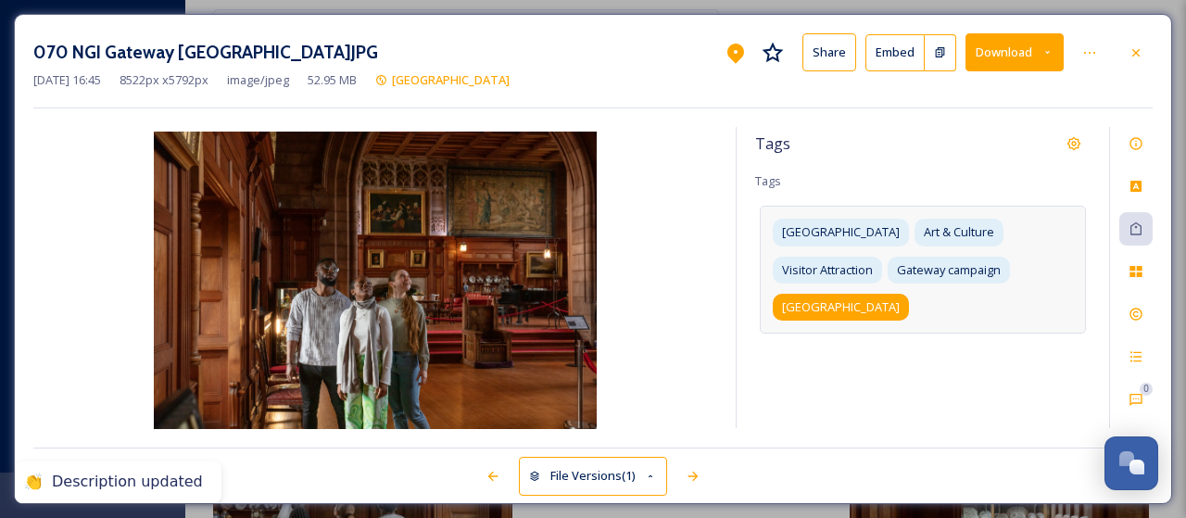
click at [851, 303] on span "Lindisfarne Castle" at bounding box center [841, 307] width 118 height 18
click at [904, 308] on icon at bounding box center [911, 306] width 15 height 15
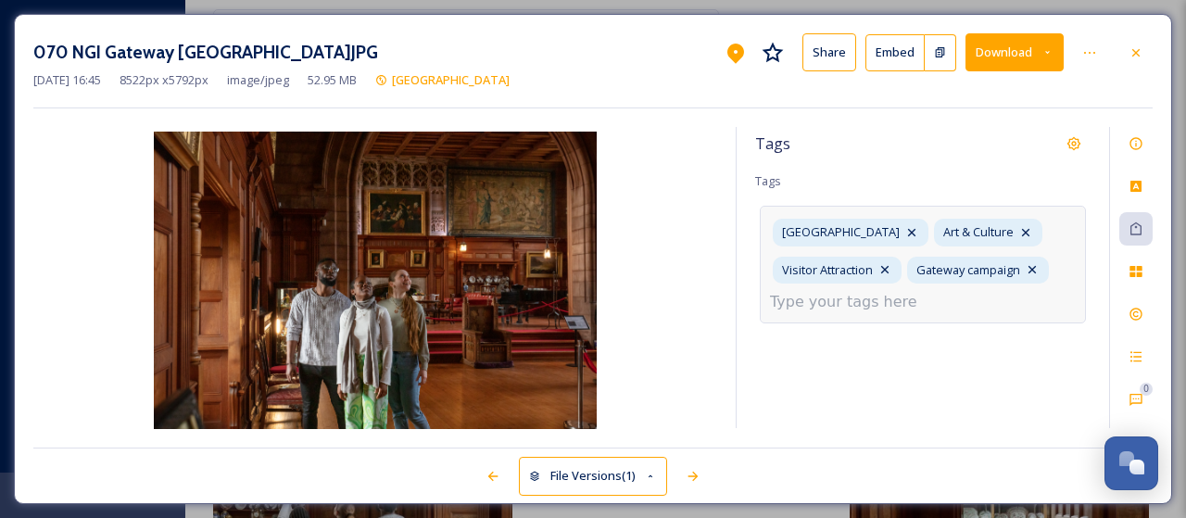
click at [801, 304] on input at bounding box center [862, 302] width 185 height 22
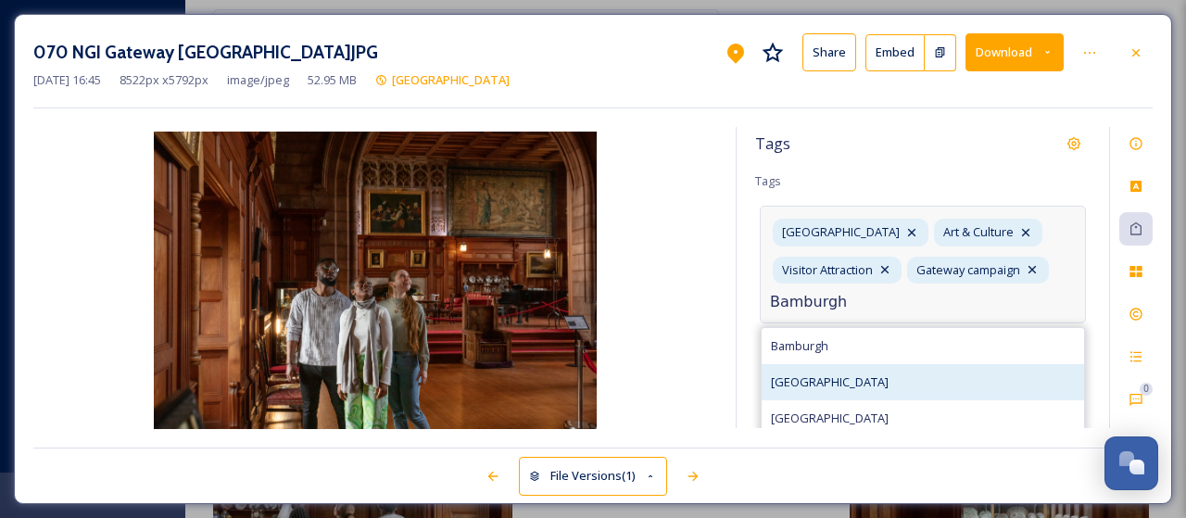
type input "Bamburgh"
click at [811, 376] on span "Bamburgh Castle" at bounding box center [830, 382] width 118 height 18
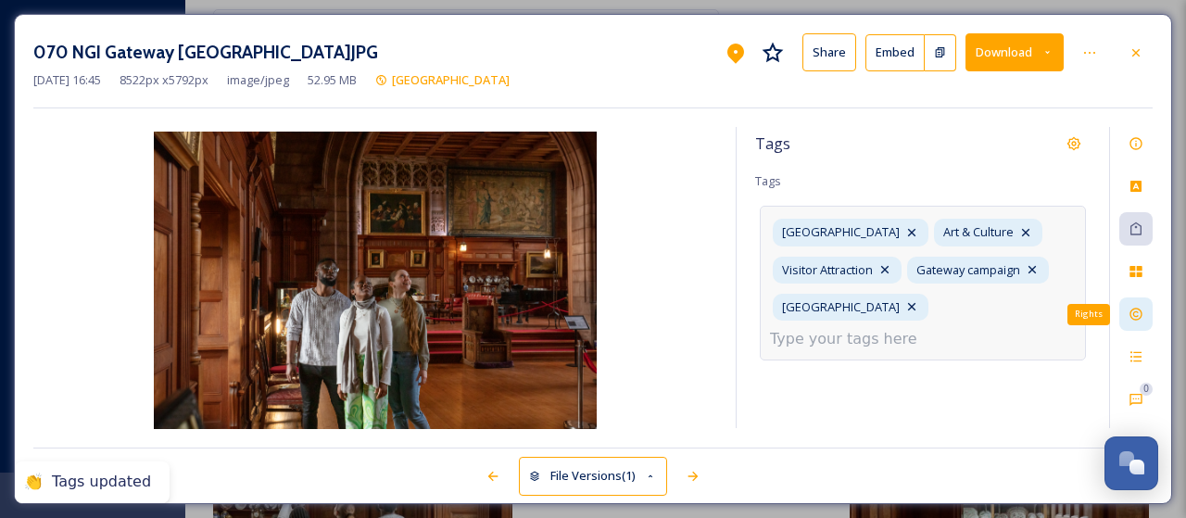
click at [1138, 311] on icon at bounding box center [1135, 314] width 12 height 12
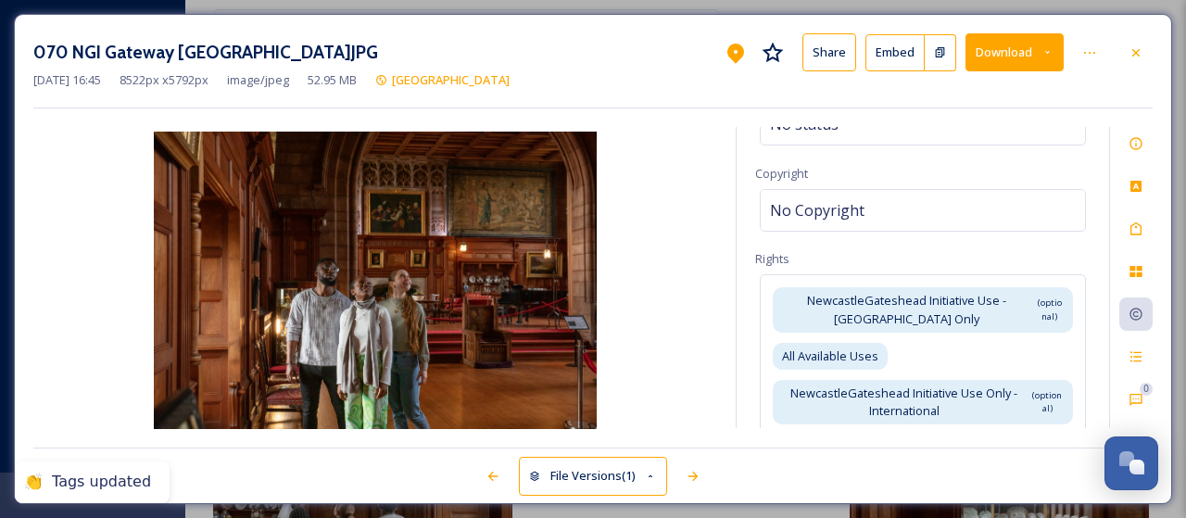
scroll to position [185, 0]
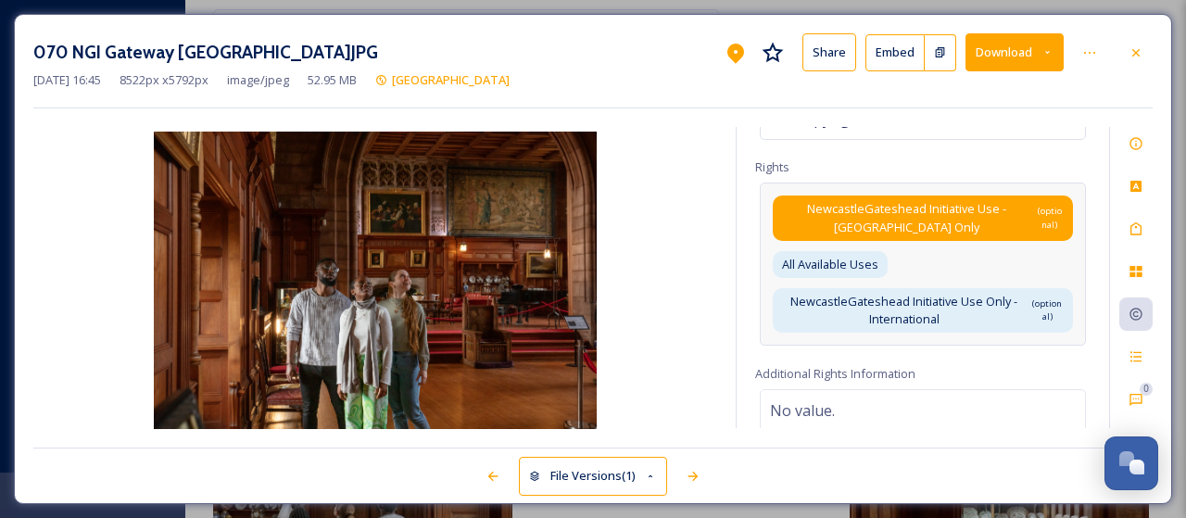
click at [1035, 211] on span "(optional)" at bounding box center [1049, 218] width 29 height 27
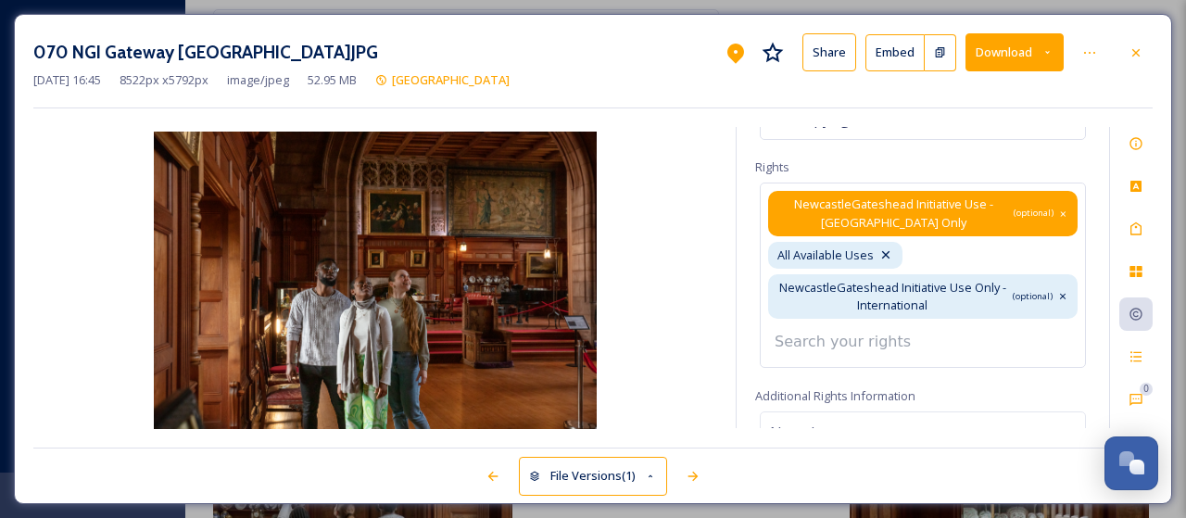
click at [1058, 209] on icon at bounding box center [1063, 214] width 10 height 15
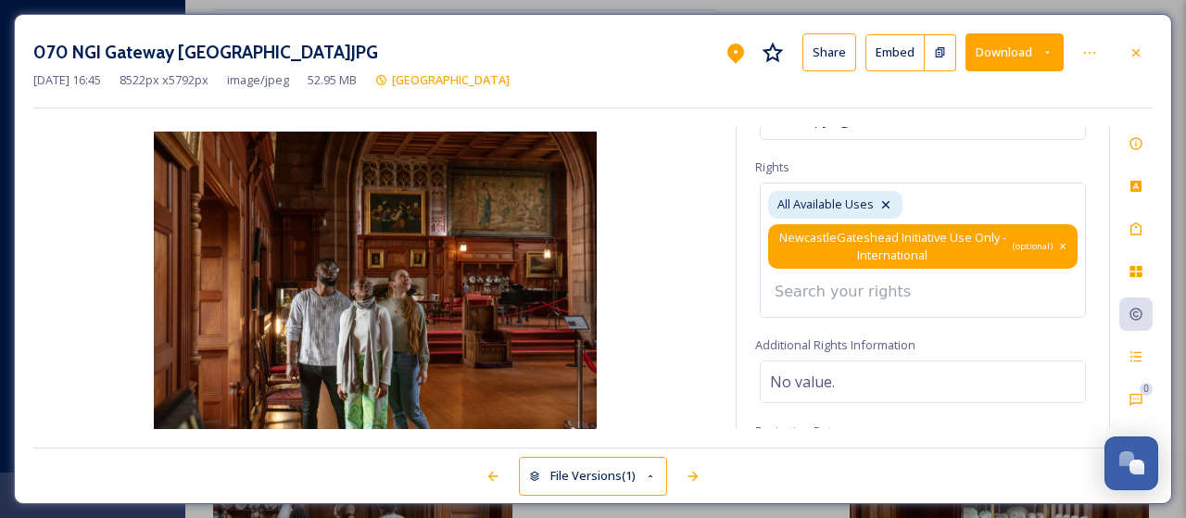
click at [1057, 241] on icon at bounding box center [1062, 246] width 11 height 15
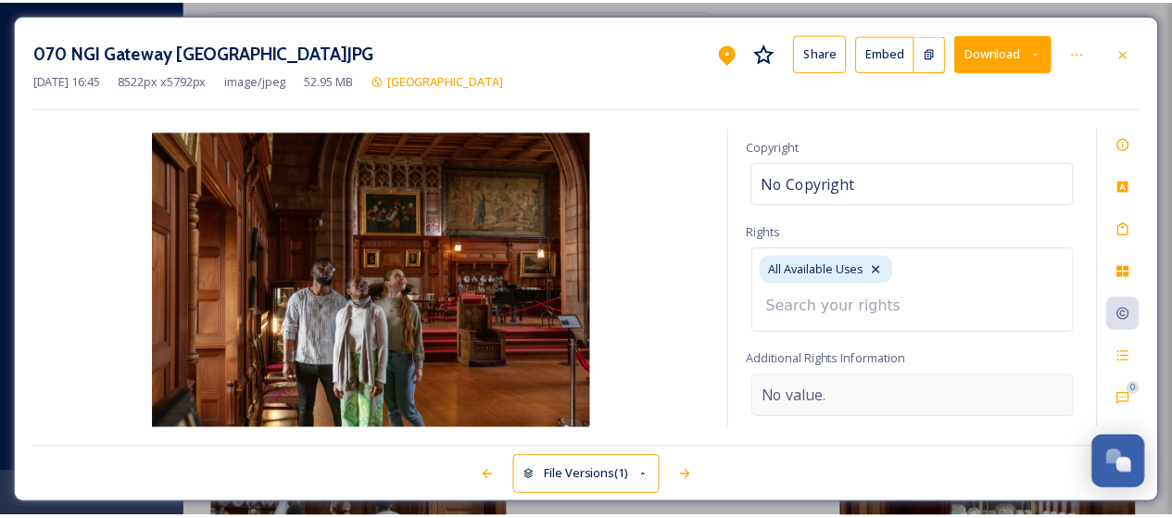
scroll to position [0, 0]
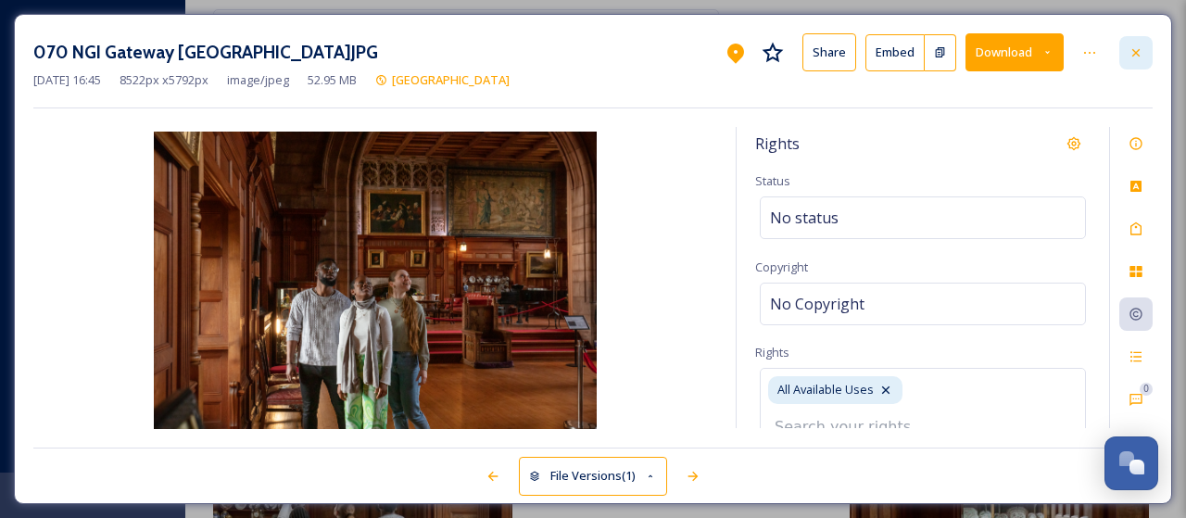
click at [1136, 52] on icon at bounding box center [1135, 51] width 7 height 7
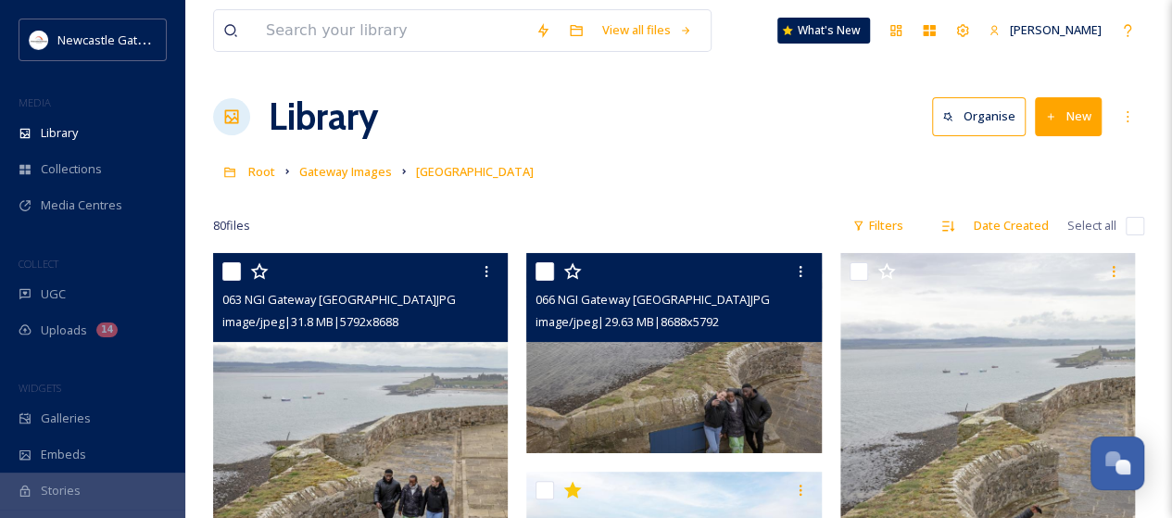
click at [1133, 225] on input "checkbox" at bounding box center [1135, 226] width 19 height 19
checkbox input "true"
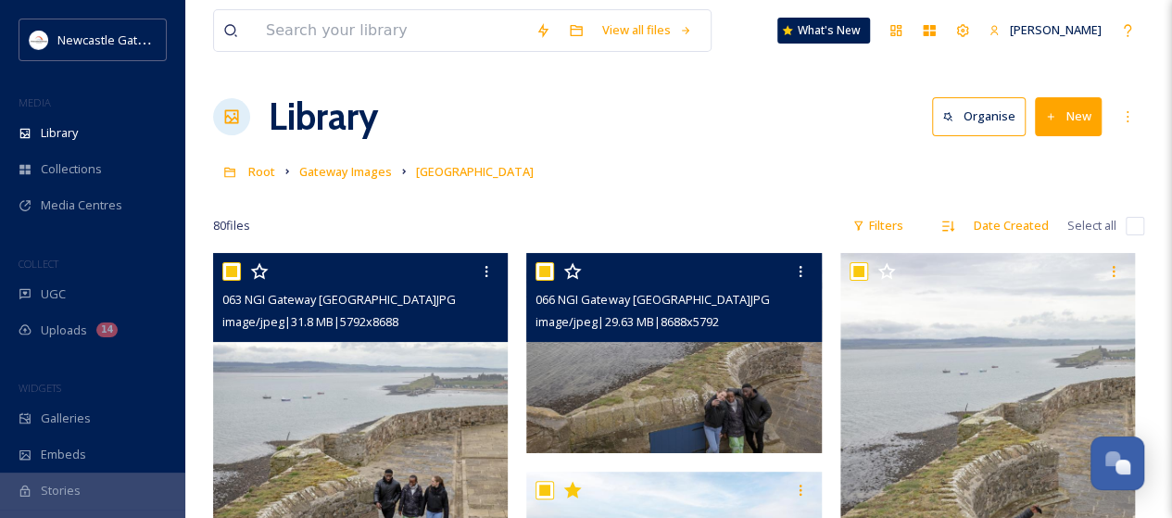
checkbox input "true"
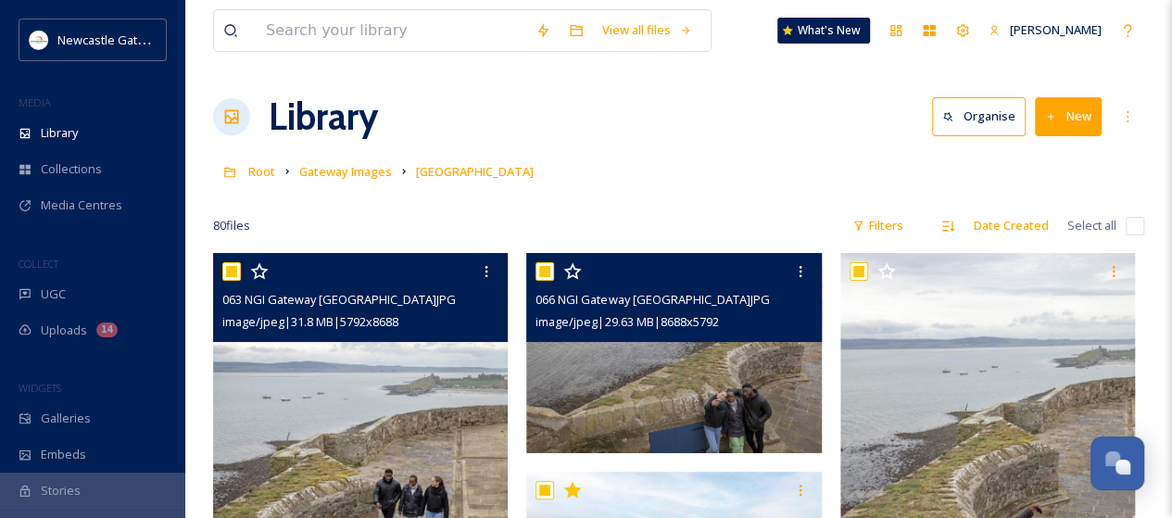
checkbox input "true"
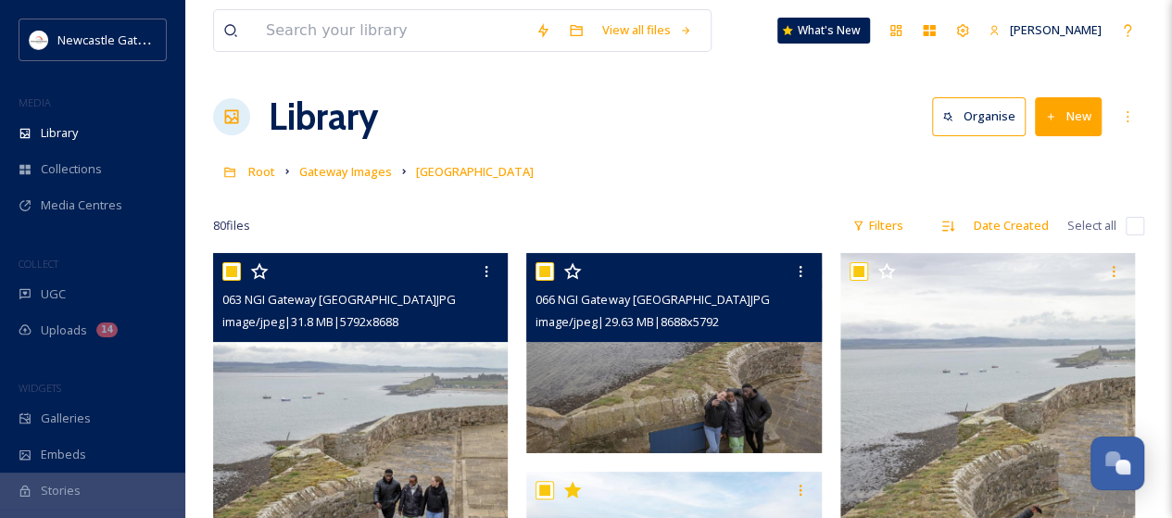
checkbox input "true"
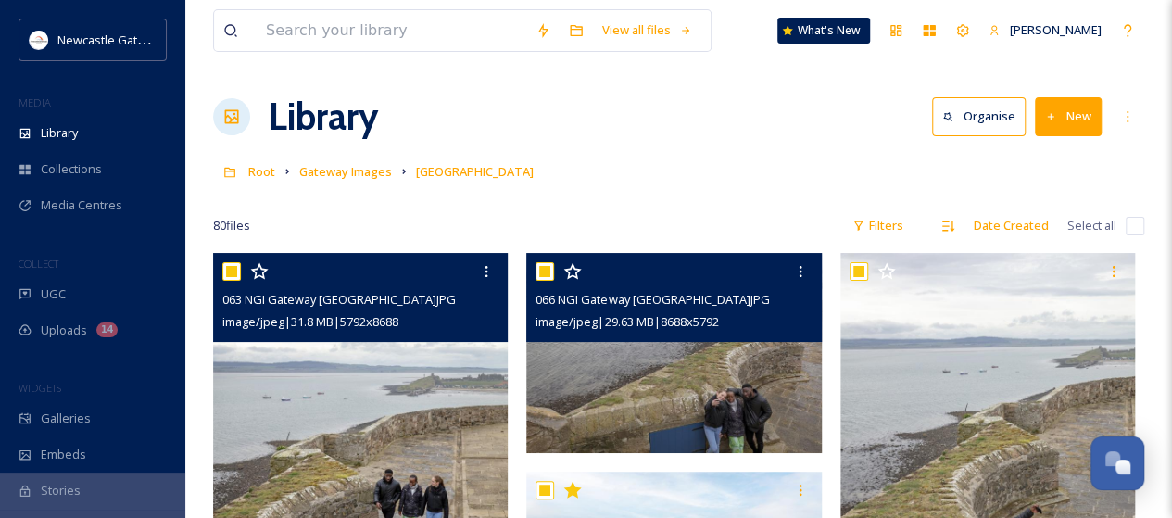
checkbox input "true"
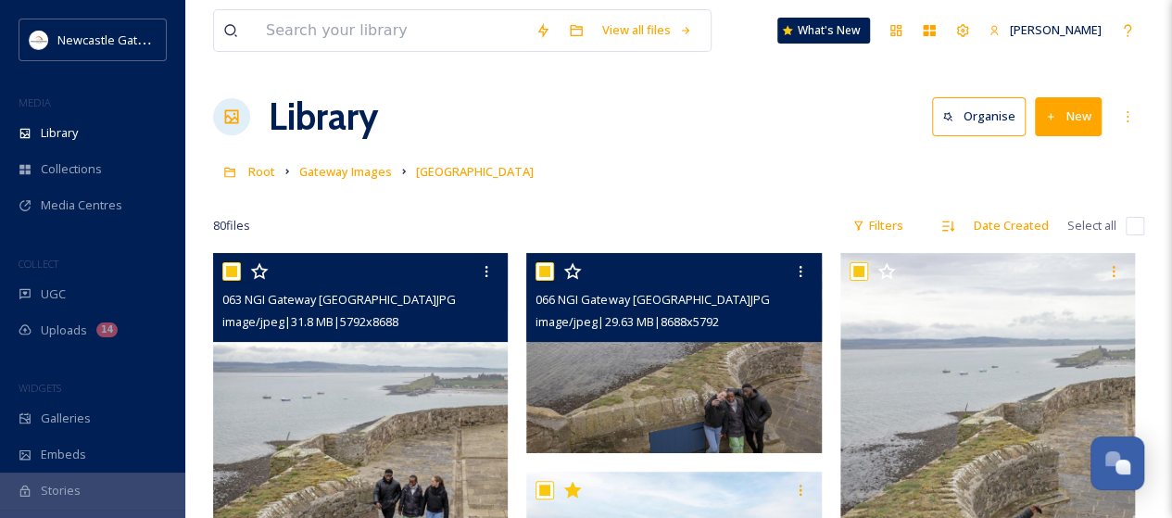
checkbox input "true"
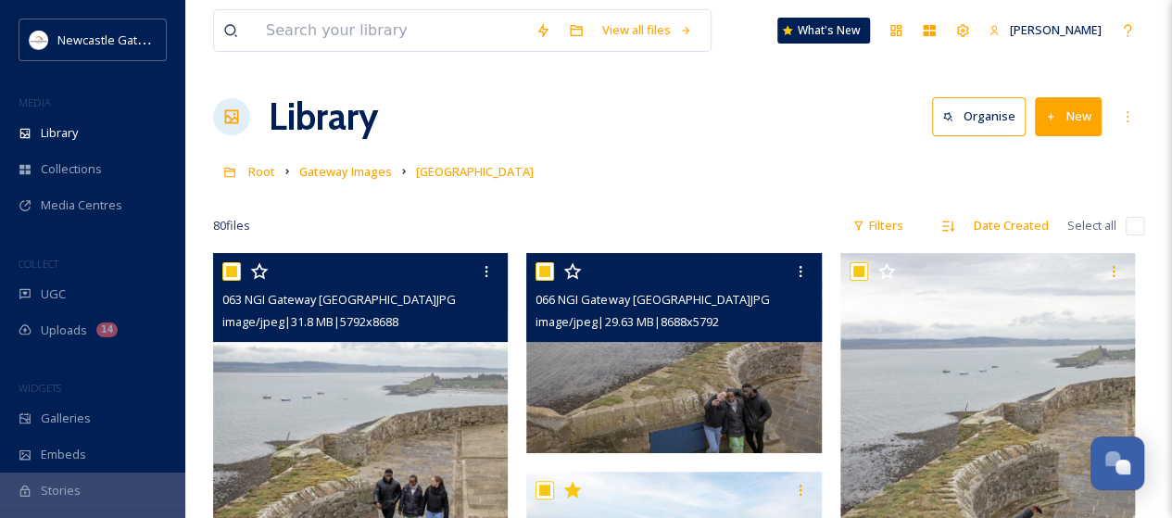
checkbox input "true"
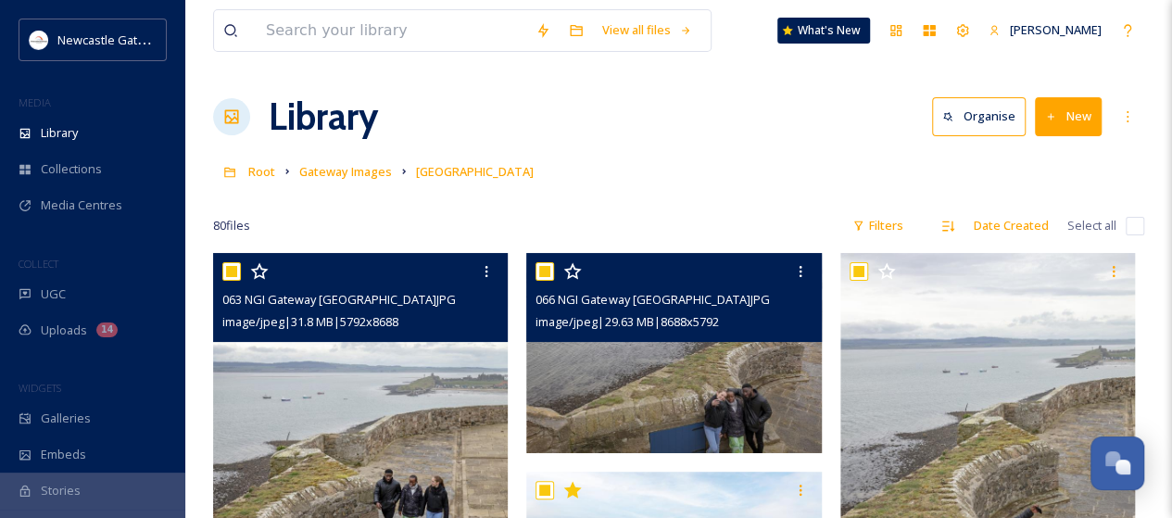
checkbox input "true"
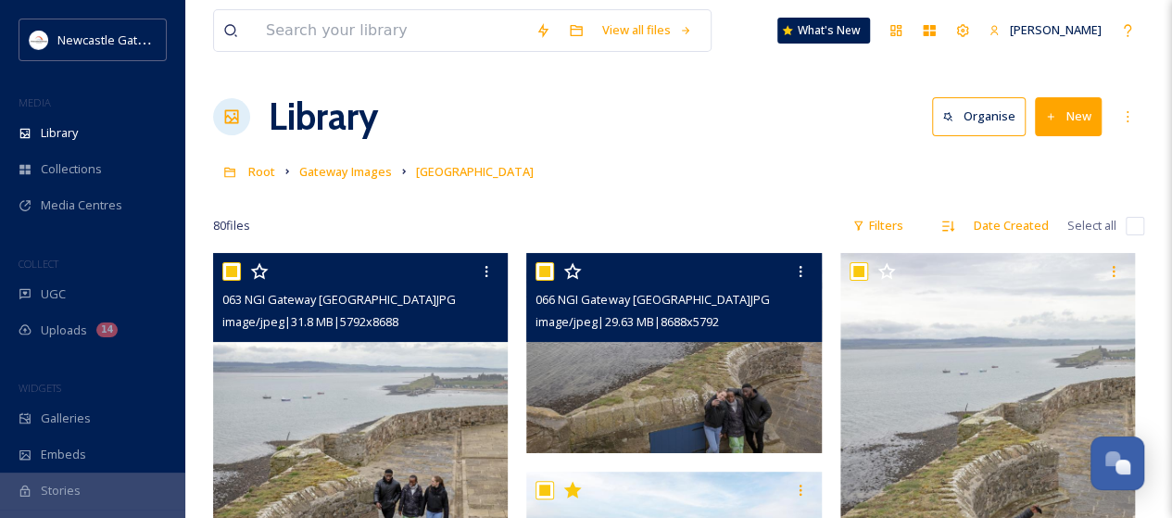
checkbox input "true"
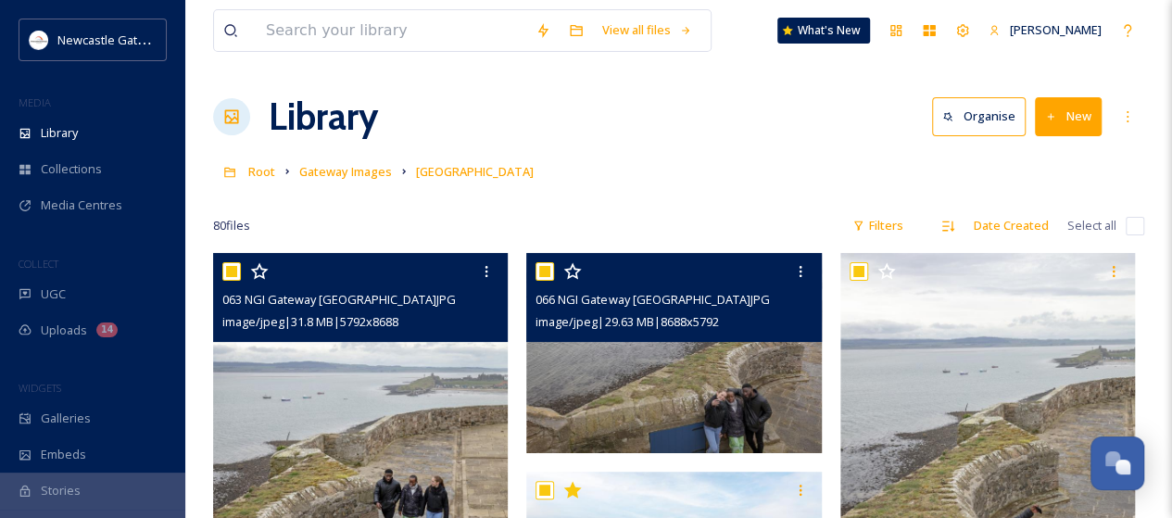
checkbox input "true"
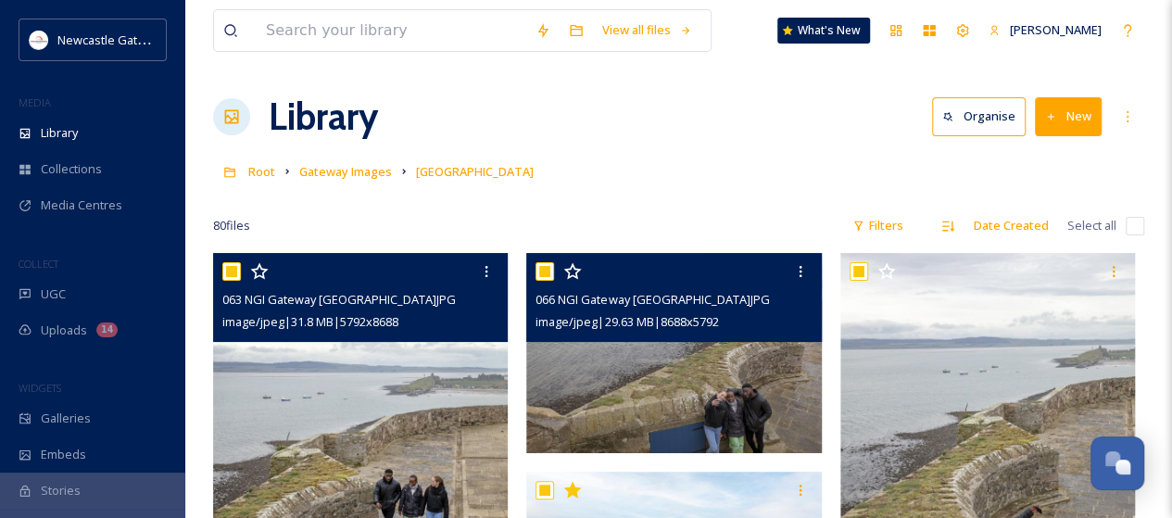
checkbox input "true"
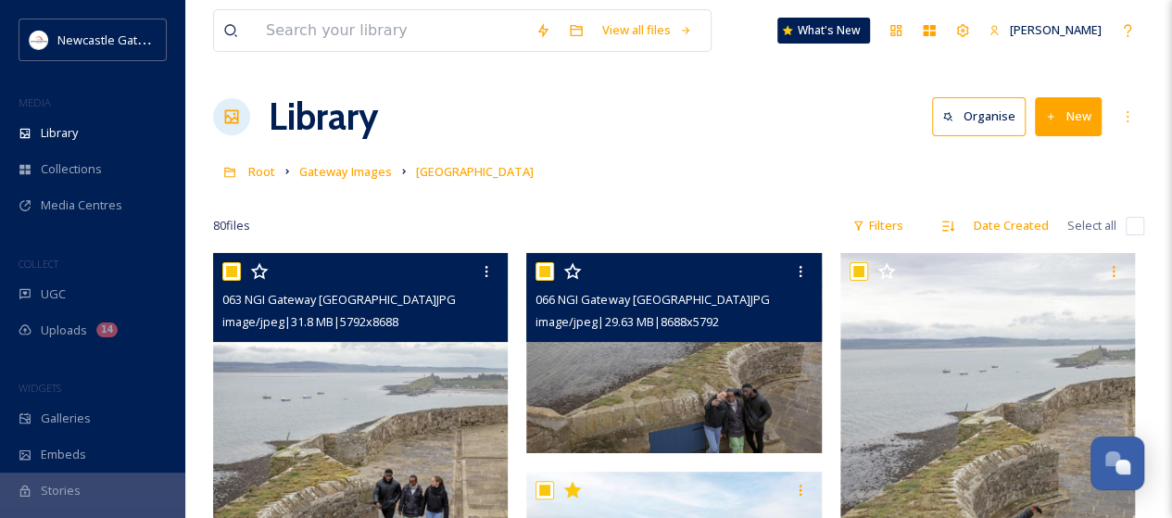
checkbox input "true"
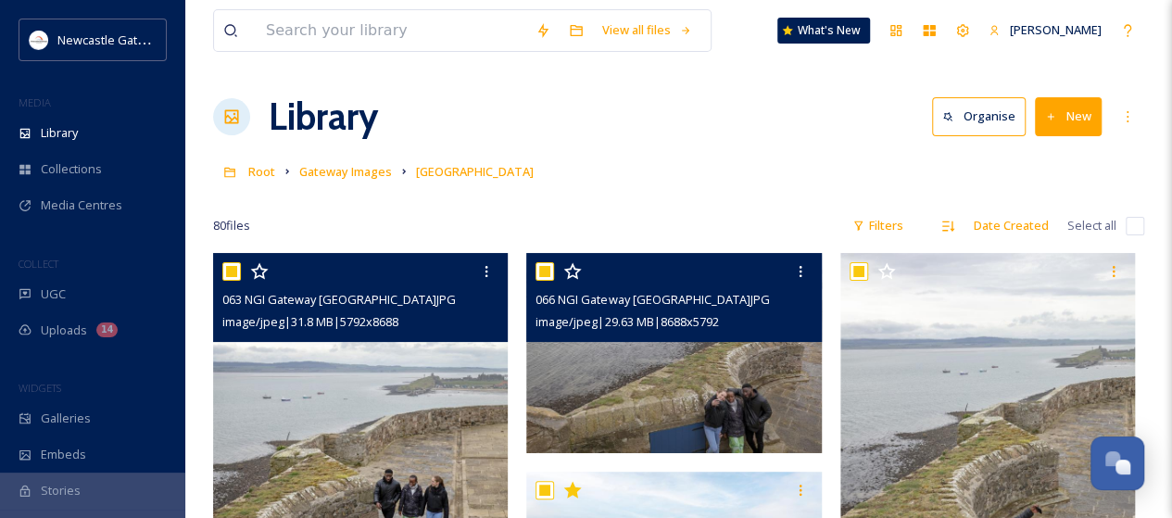
checkbox input "true"
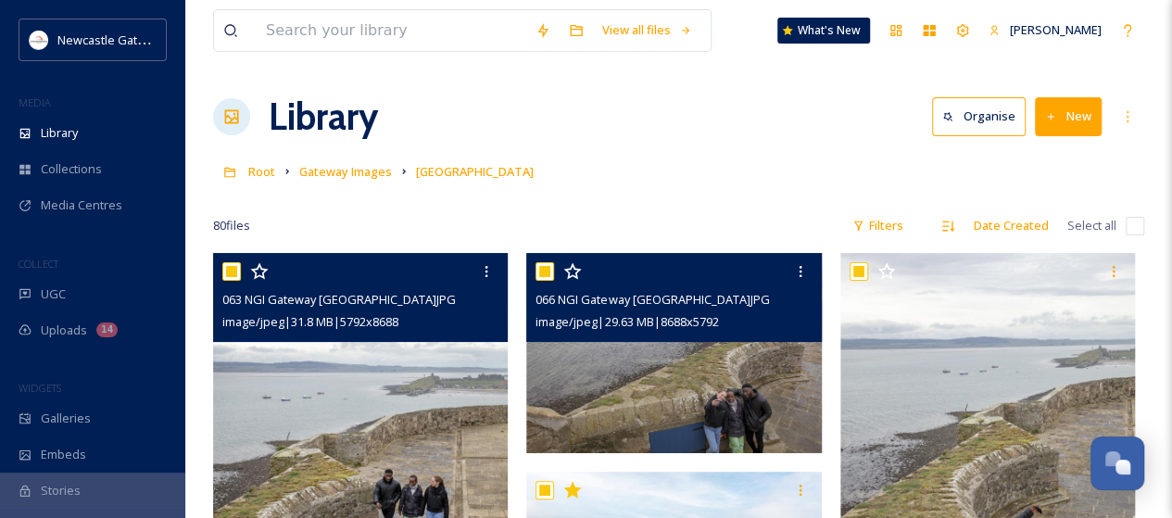
checkbox input "true"
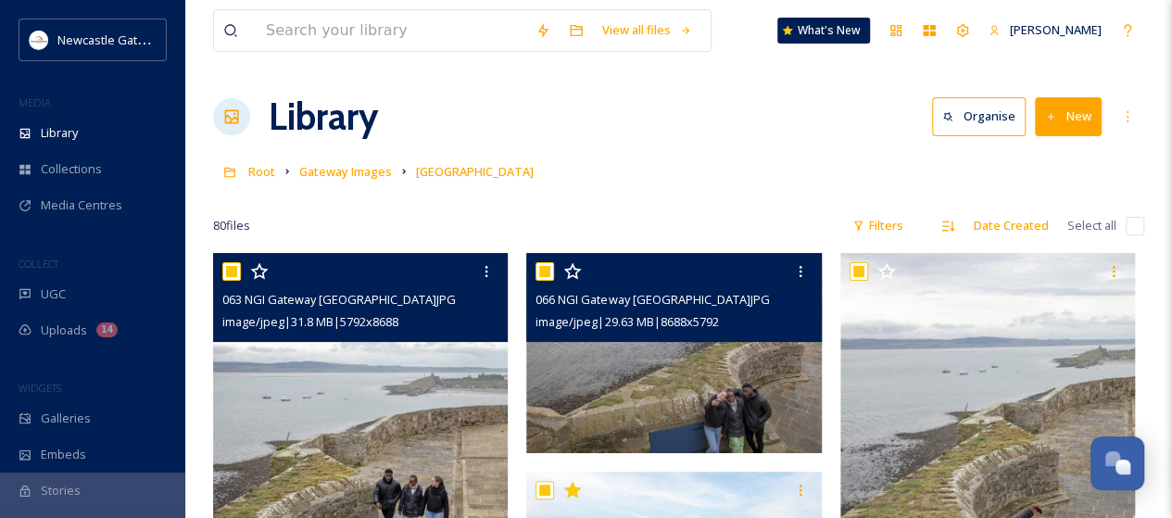
checkbox input "true"
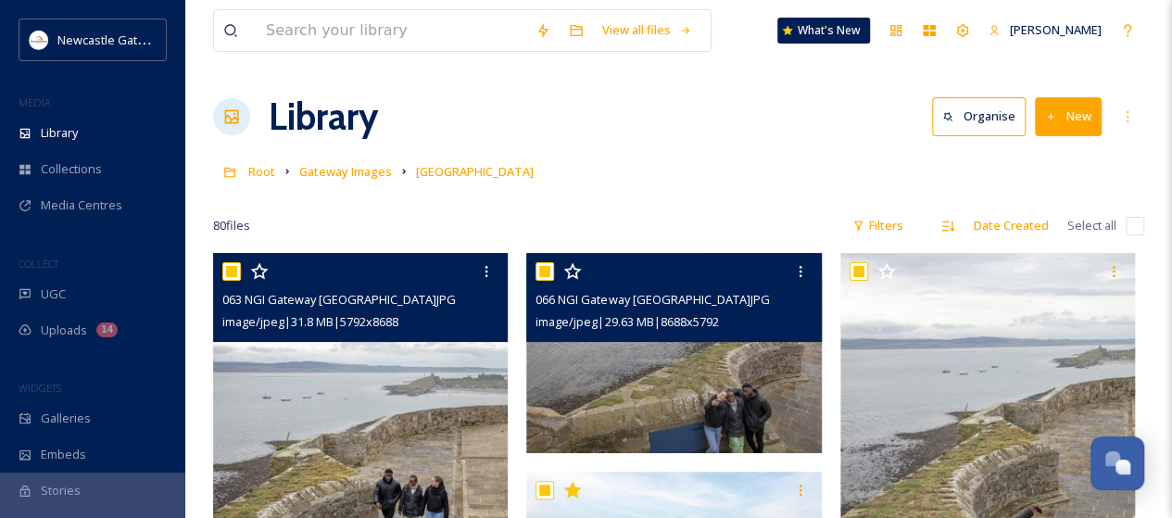
checkbox input "true"
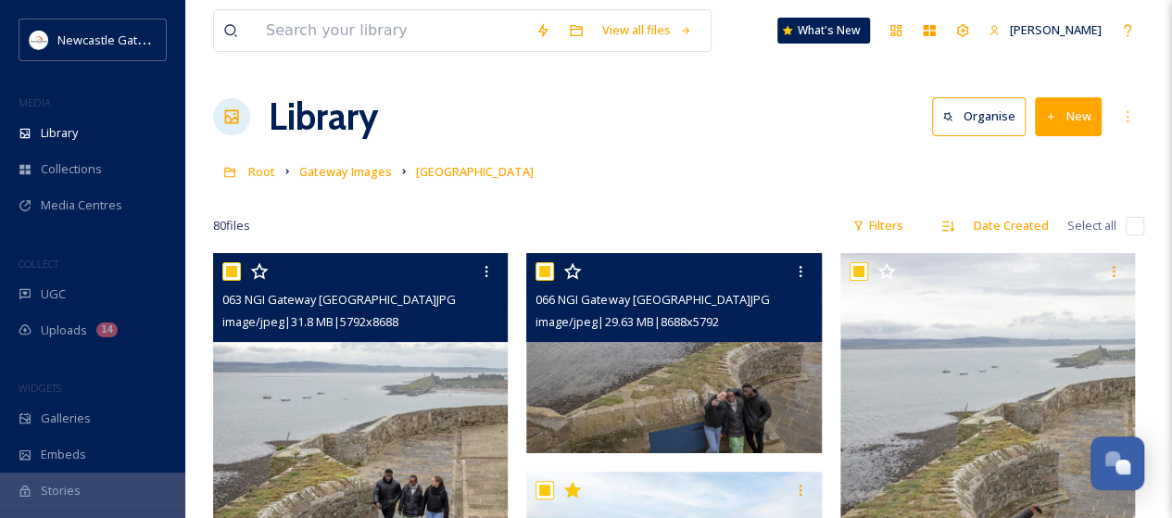
checkbox input "true"
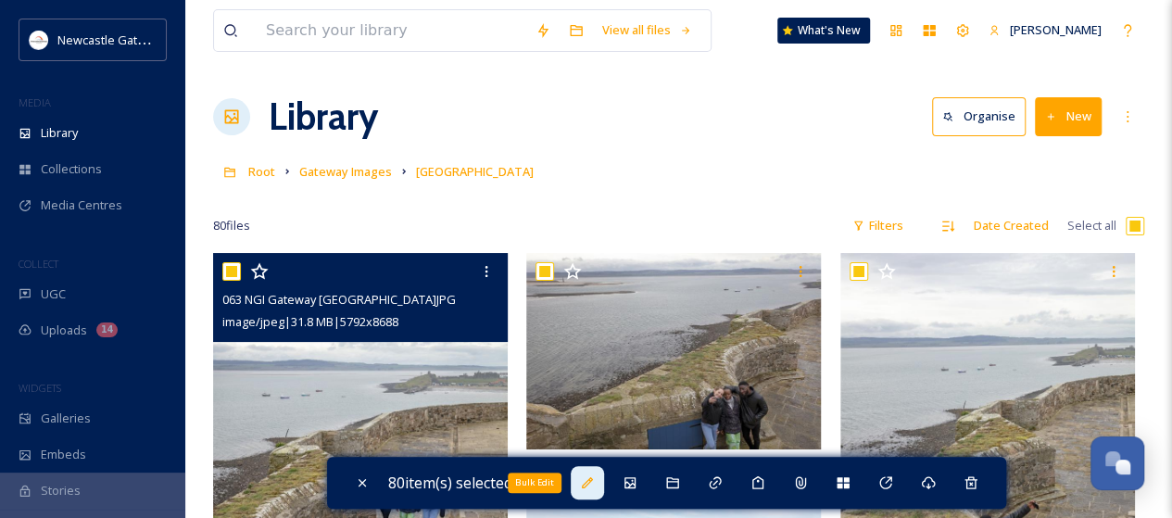
click at [590, 477] on icon at bounding box center [587, 482] width 15 height 15
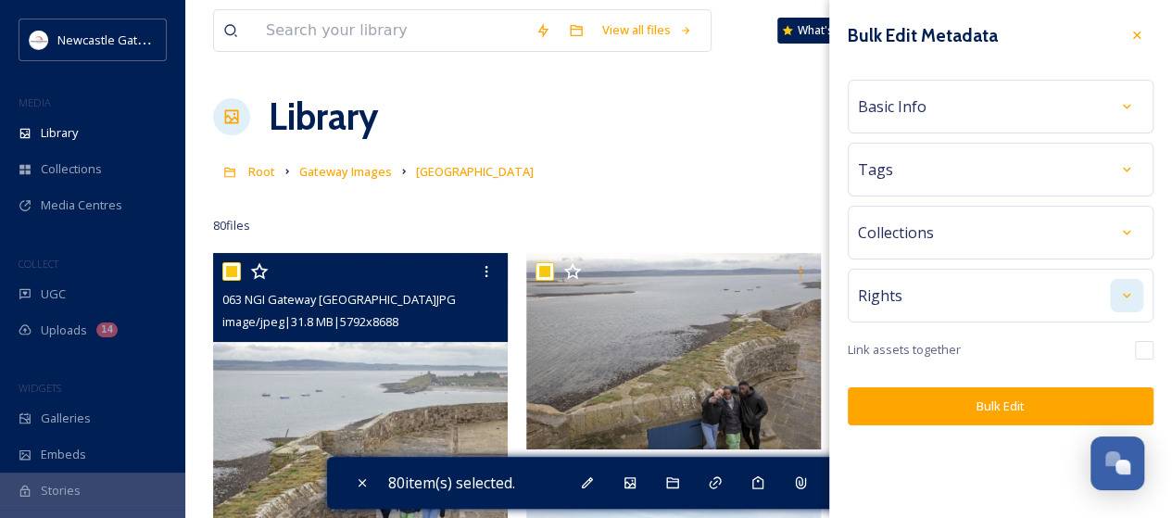
click at [1124, 291] on icon at bounding box center [1126, 295] width 15 height 15
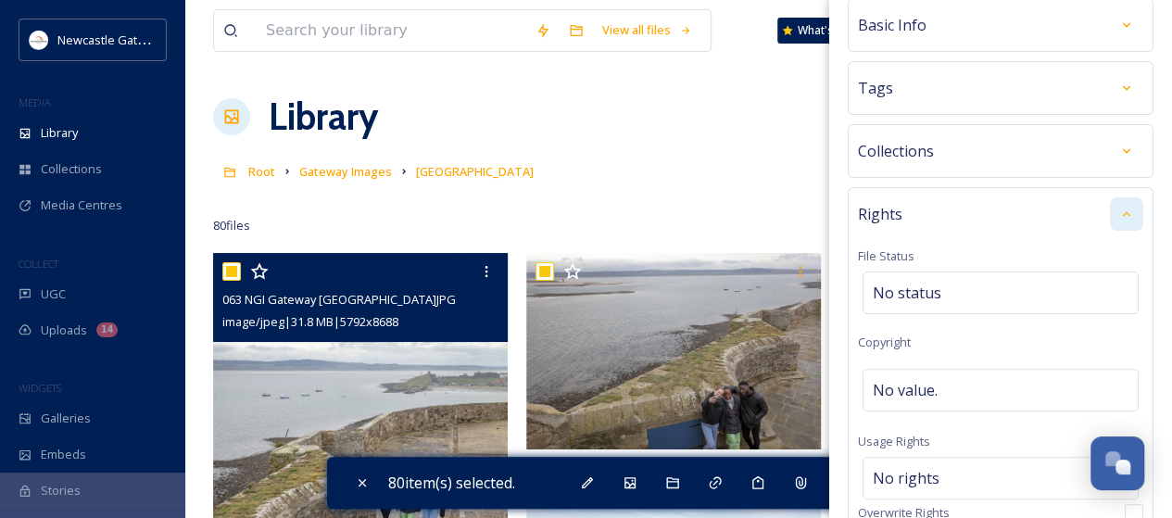
scroll to position [185, 0]
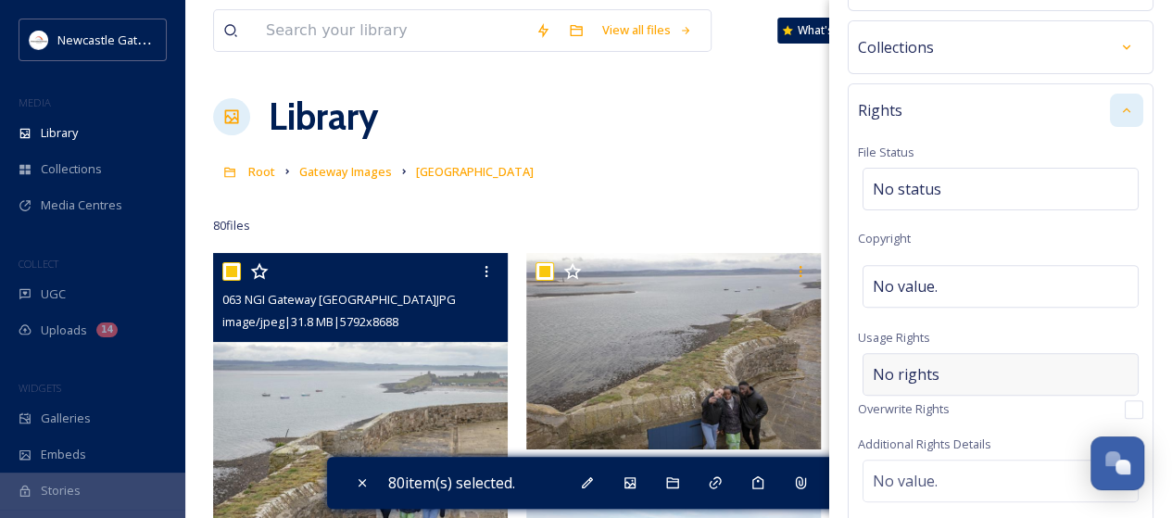
click at [908, 366] on span "No rights" at bounding box center [906, 374] width 67 height 22
click at [903, 371] on input at bounding box center [970, 379] width 204 height 41
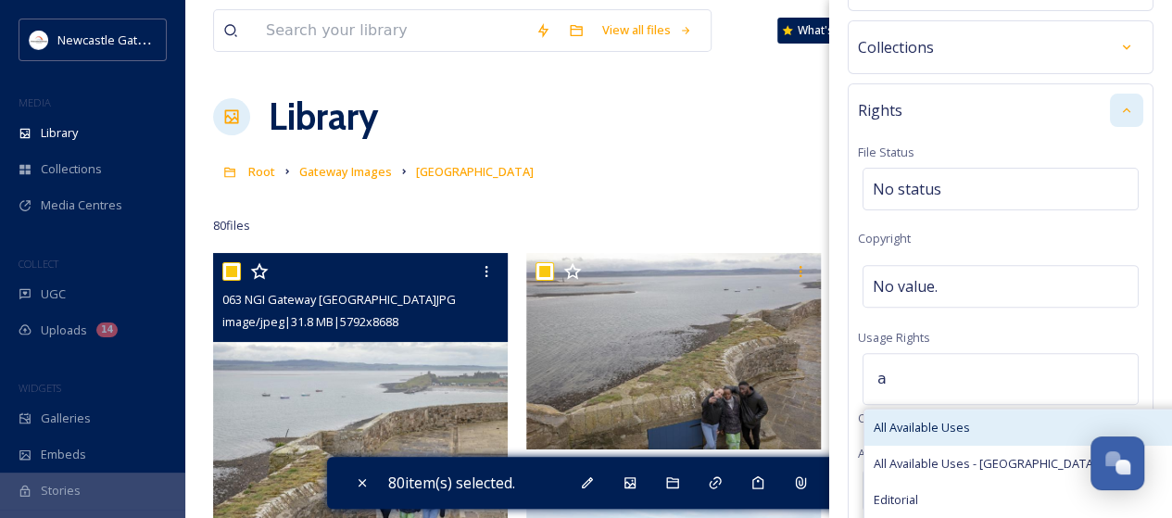
type input "a"
click at [918, 419] on span "All Available Uses" at bounding box center [922, 428] width 96 height 18
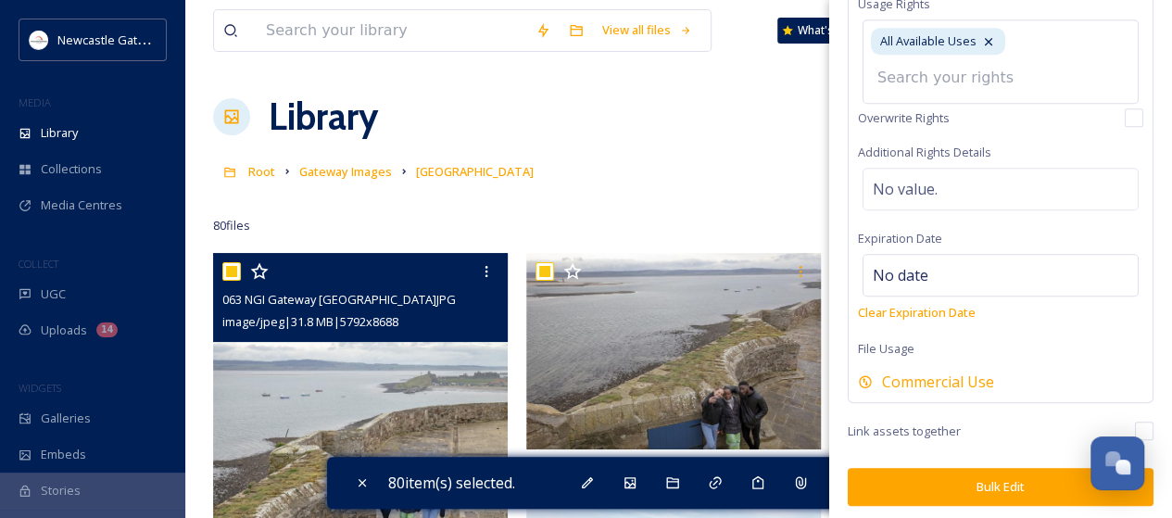
click at [1017, 470] on button "Bulk Edit" at bounding box center [1001, 487] width 306 height 38
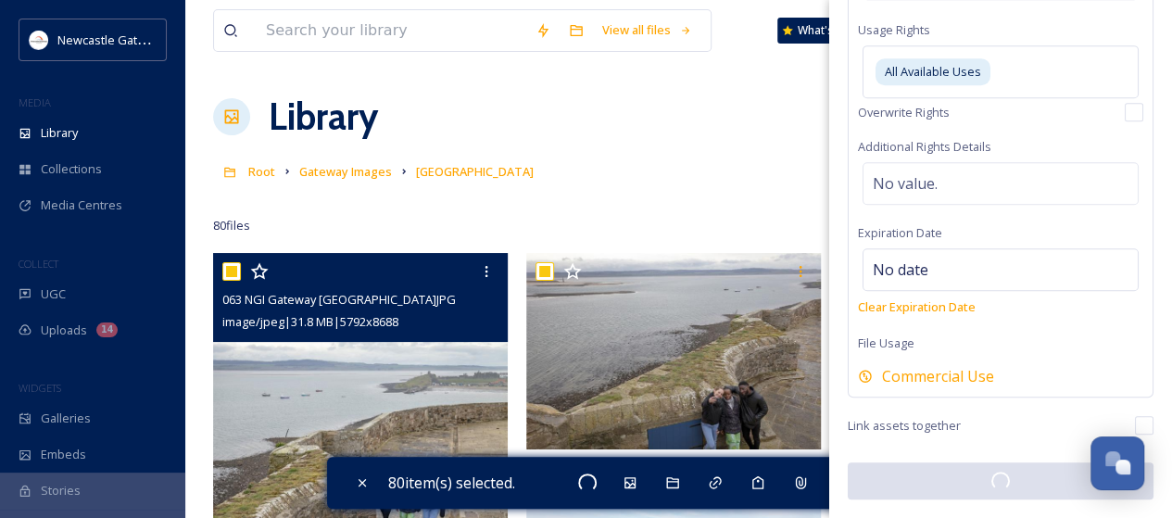
scroll to position [487, 0]
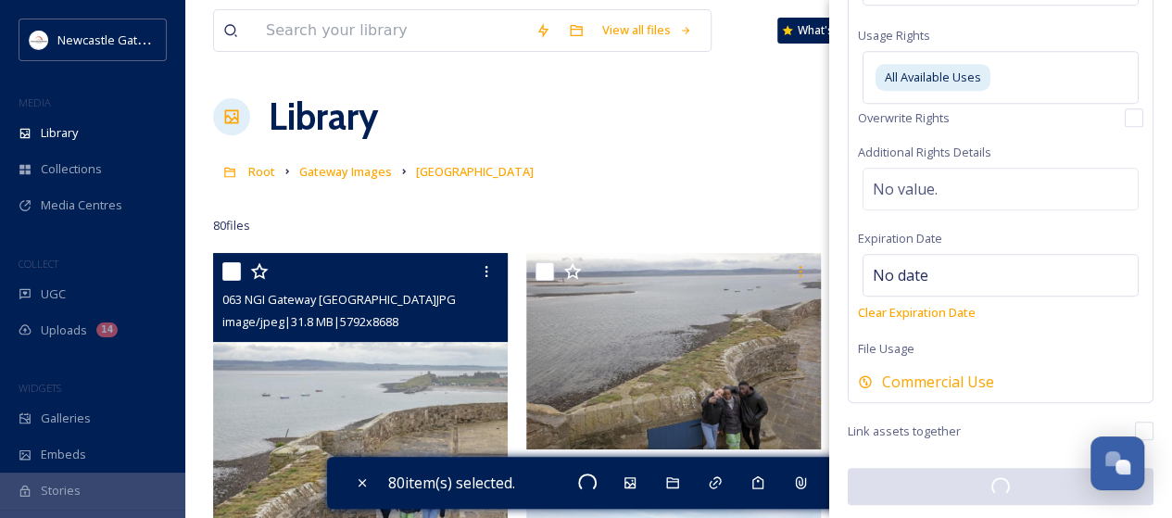
checkbox input "false"
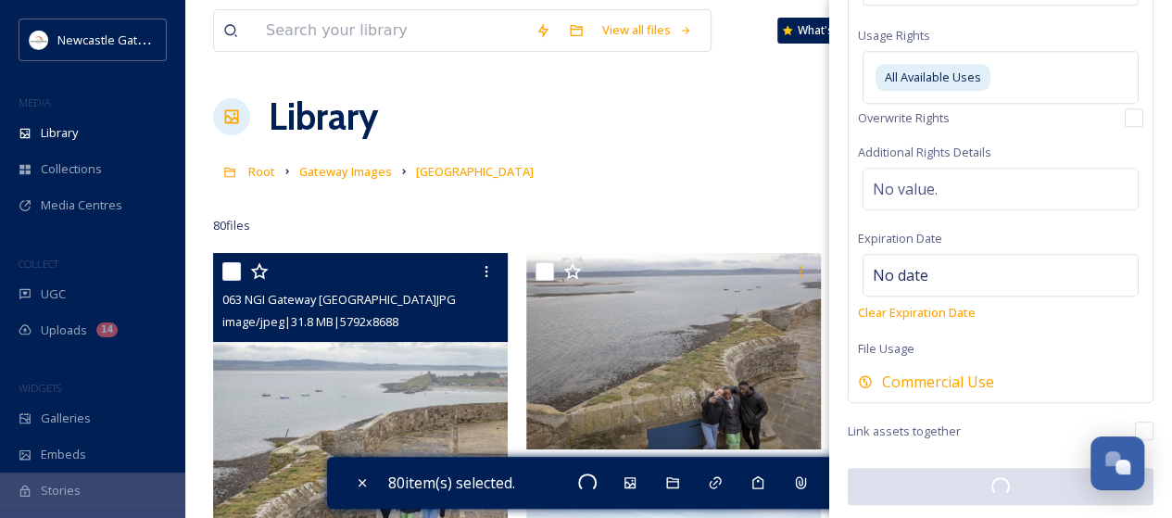
checkbox input "false"
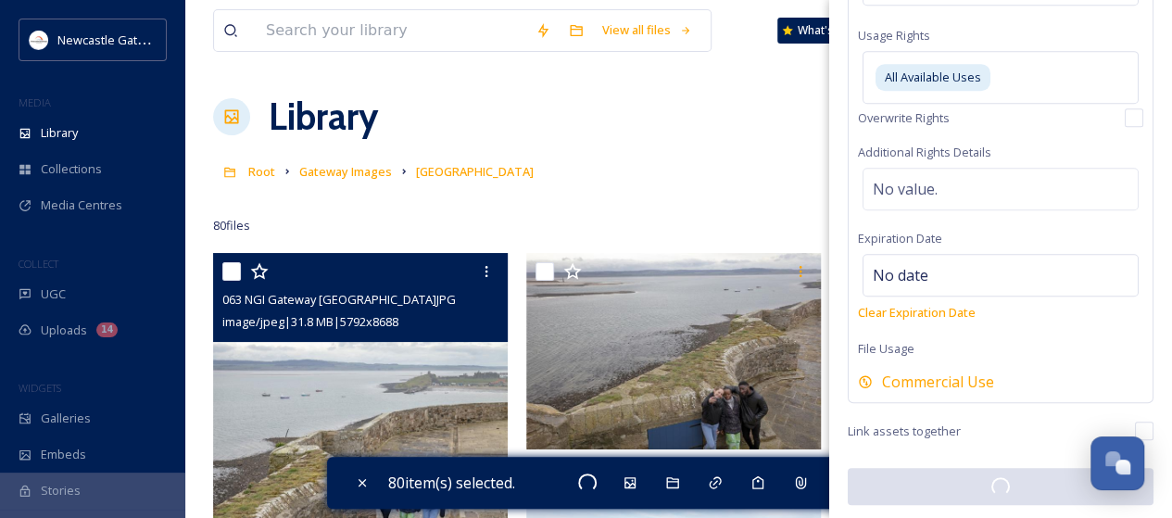
checkbox input "false"
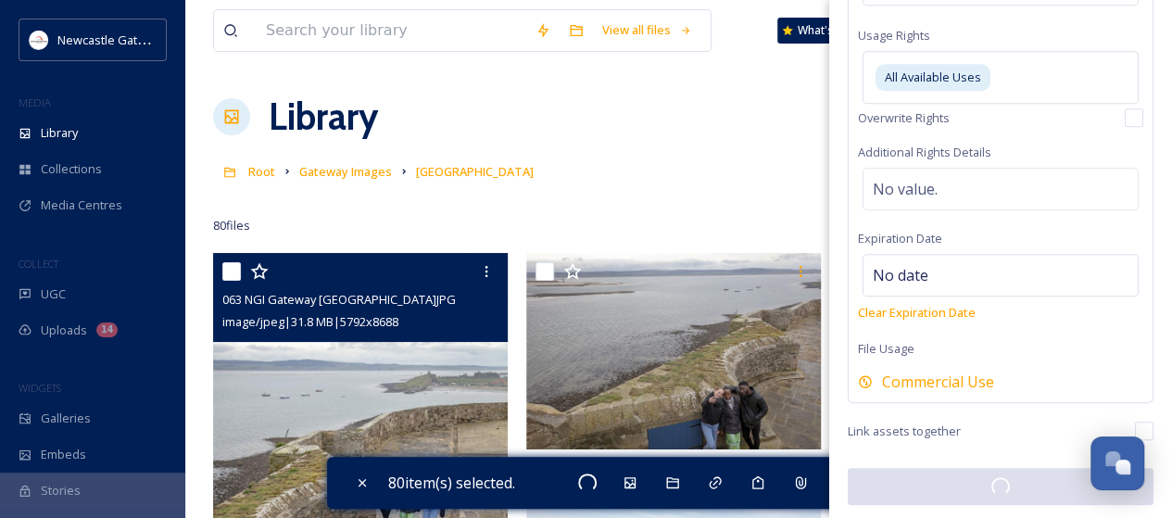
checkbox input "false"
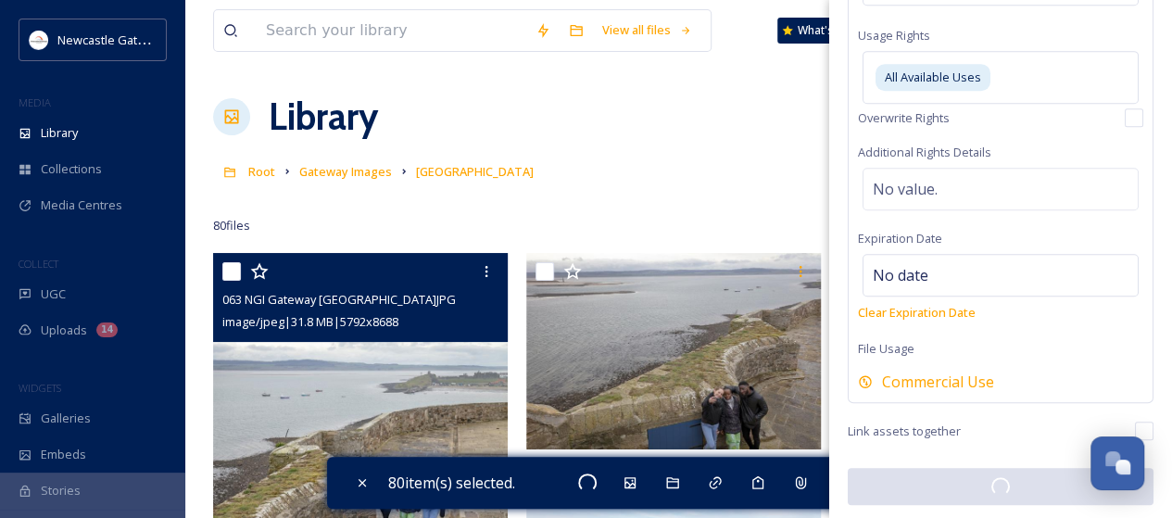
checkbox input "false"
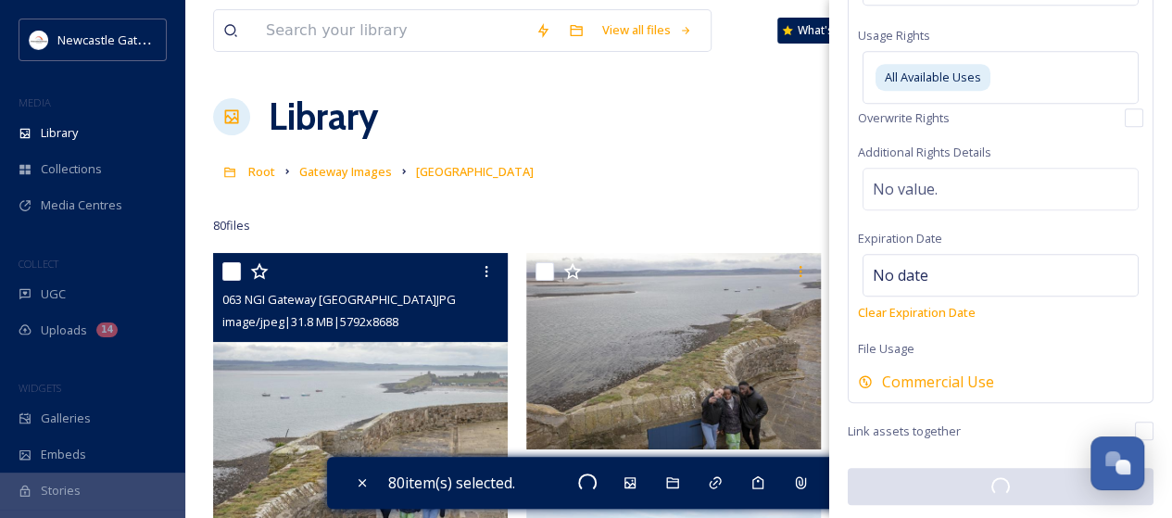
checkbox input "false"
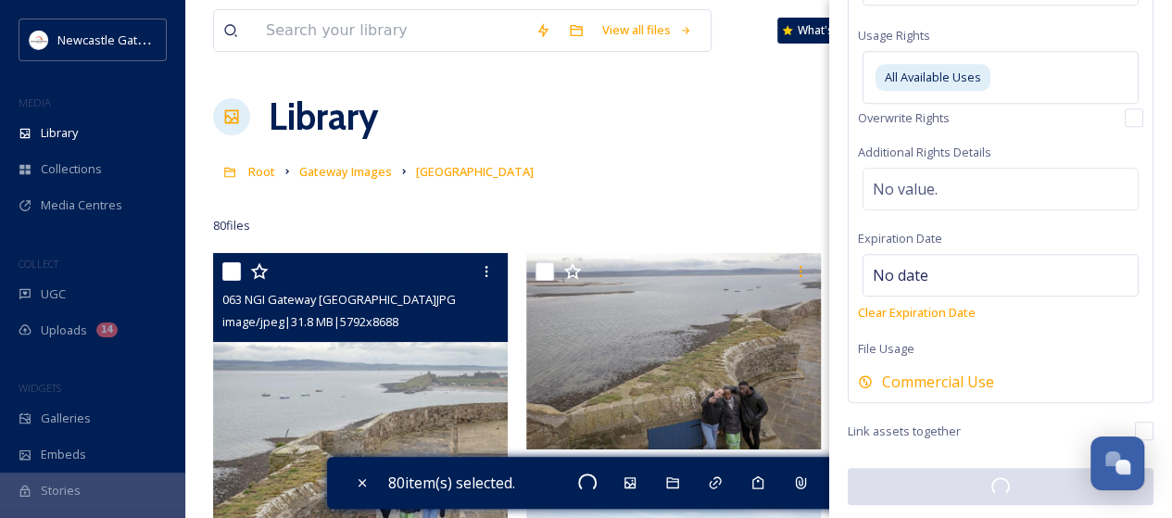
checkbox input "false"
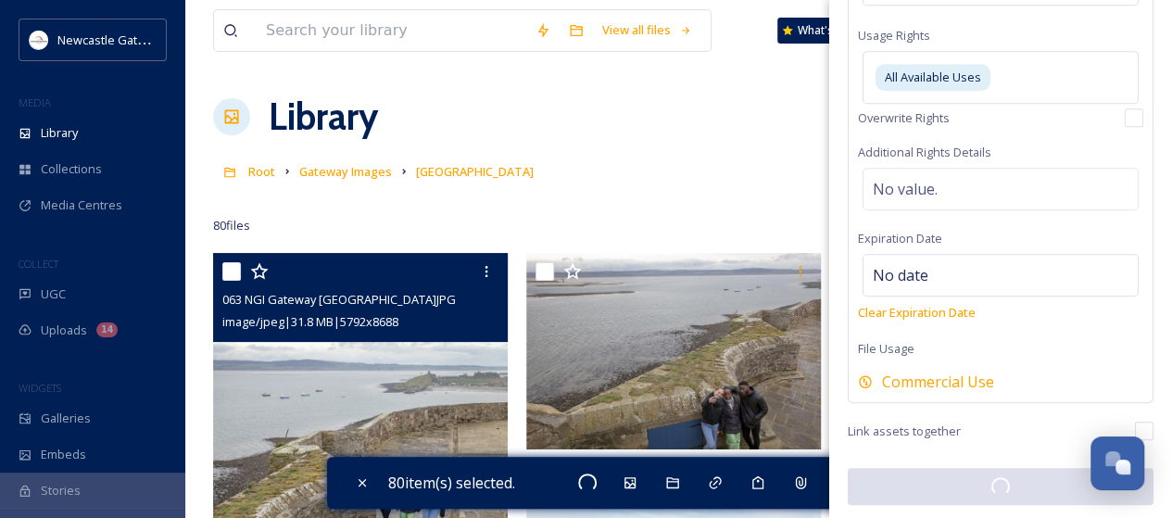
checkbox input "false"
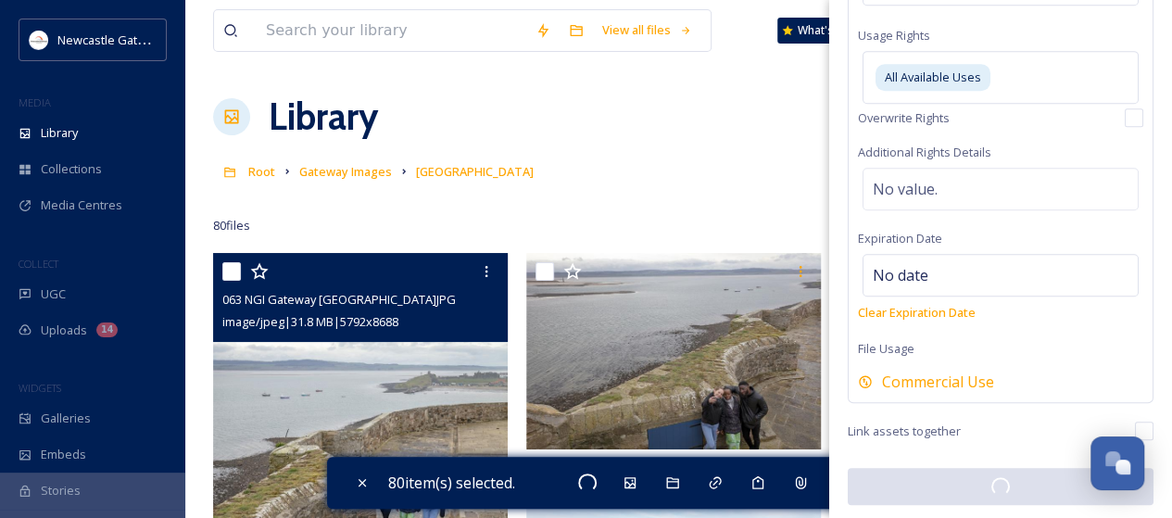
checkbox input "false"
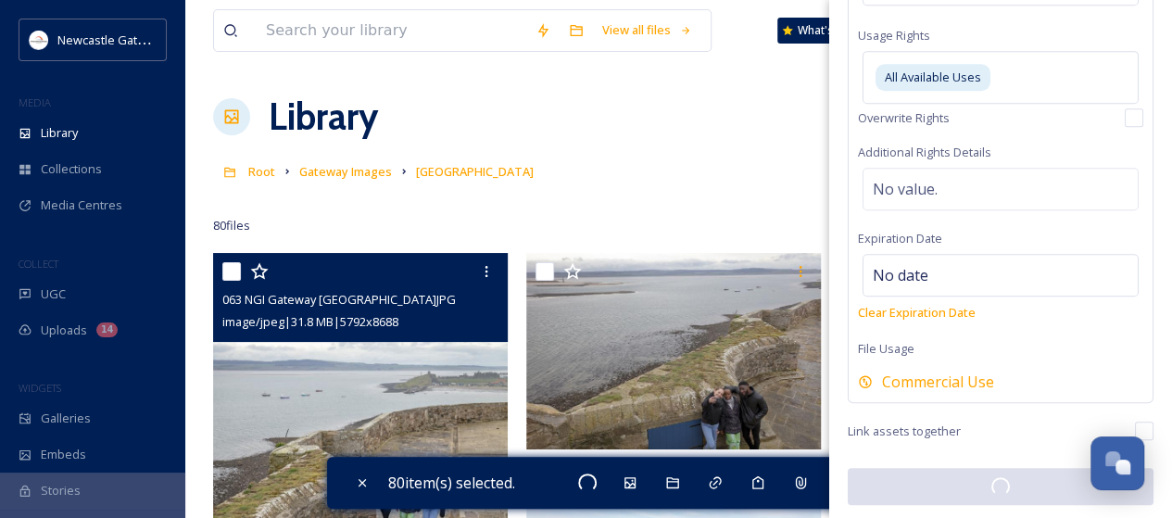
checkbox input "false"
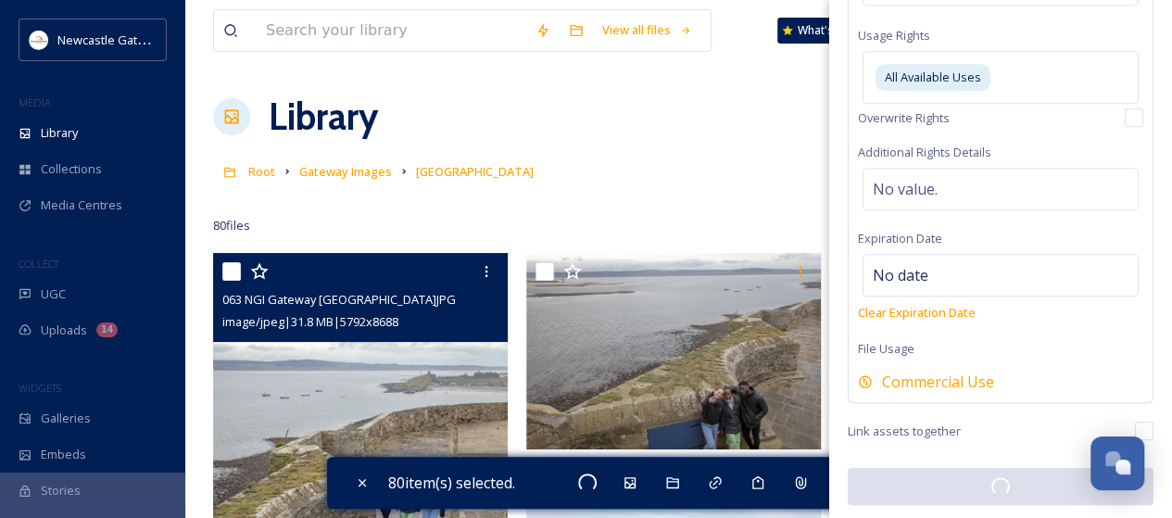
checkbox input "false"
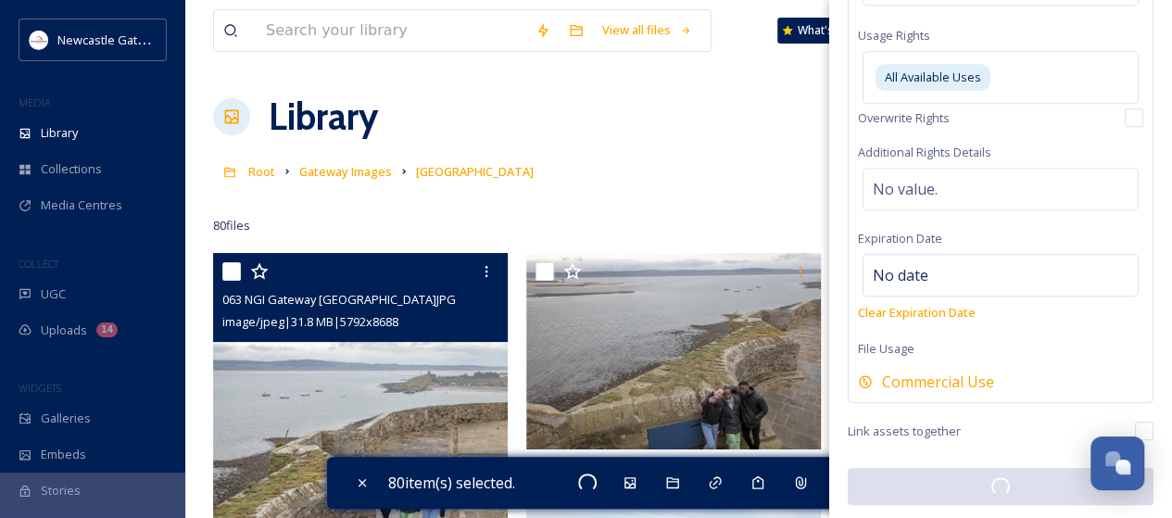
checkbox input "false"
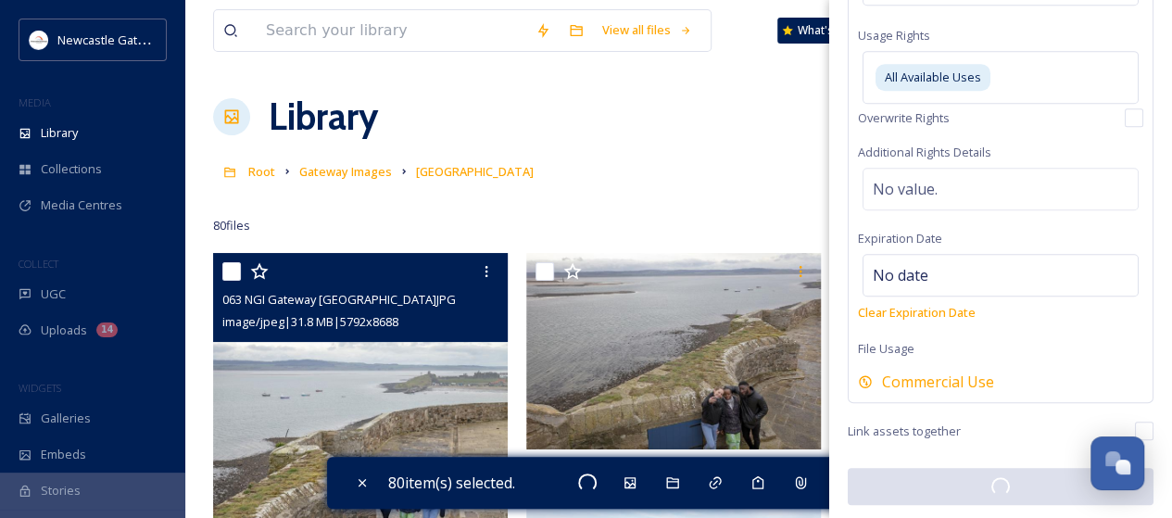
checkbox input "false"
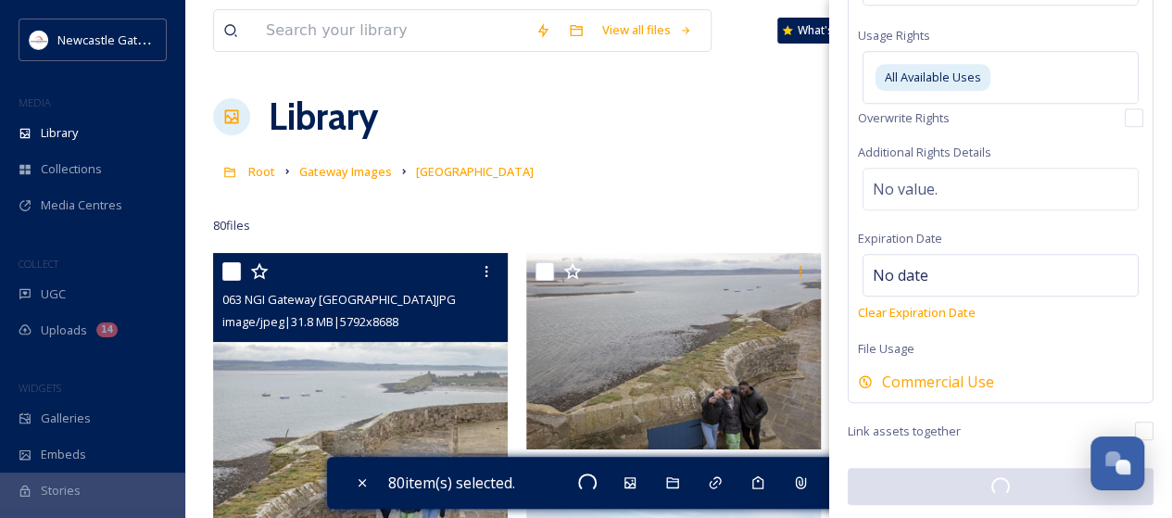
checkbox input "false"
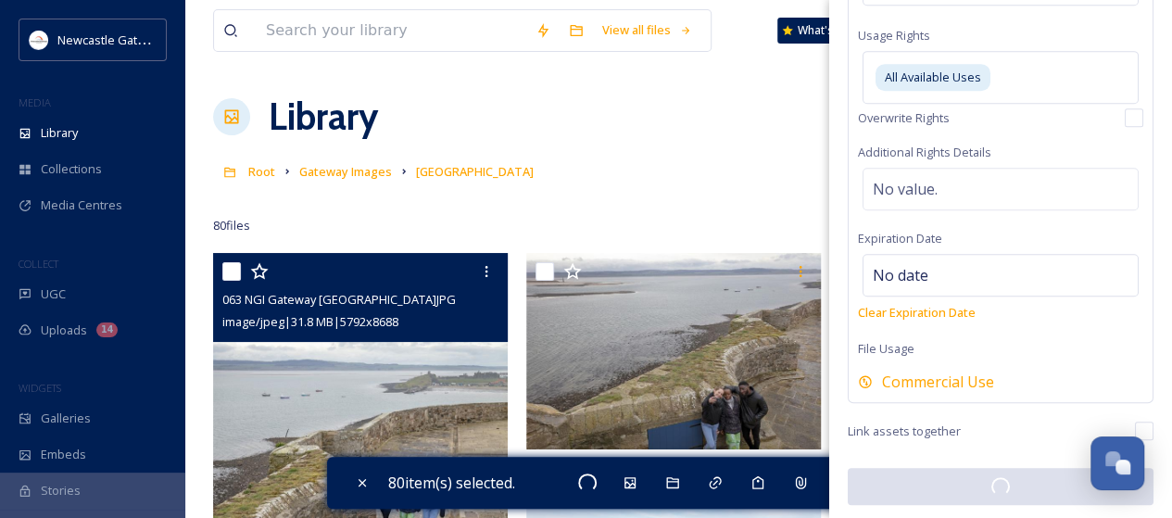
checkbox input "false"
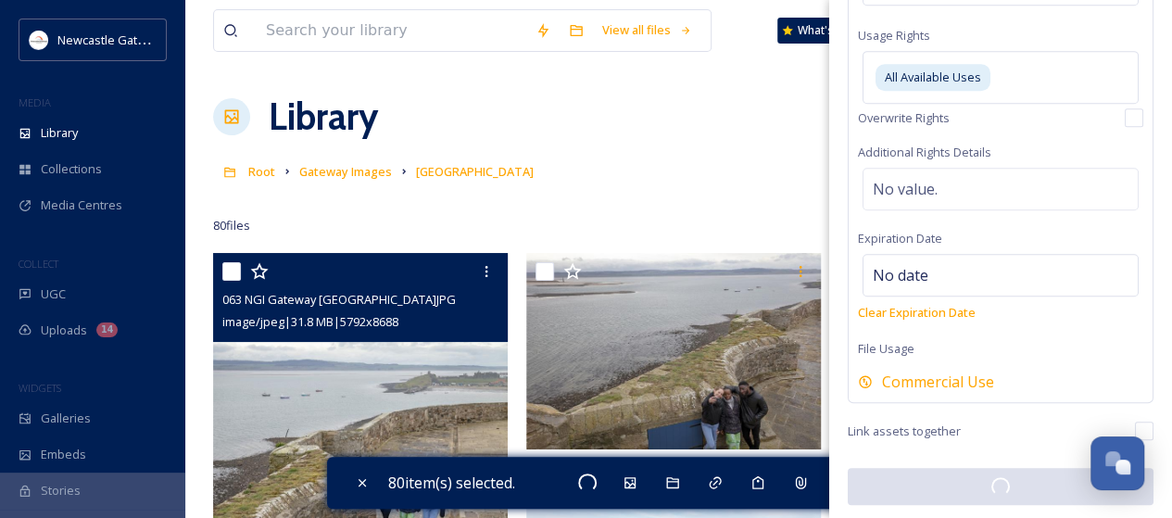
checkbox input "false"
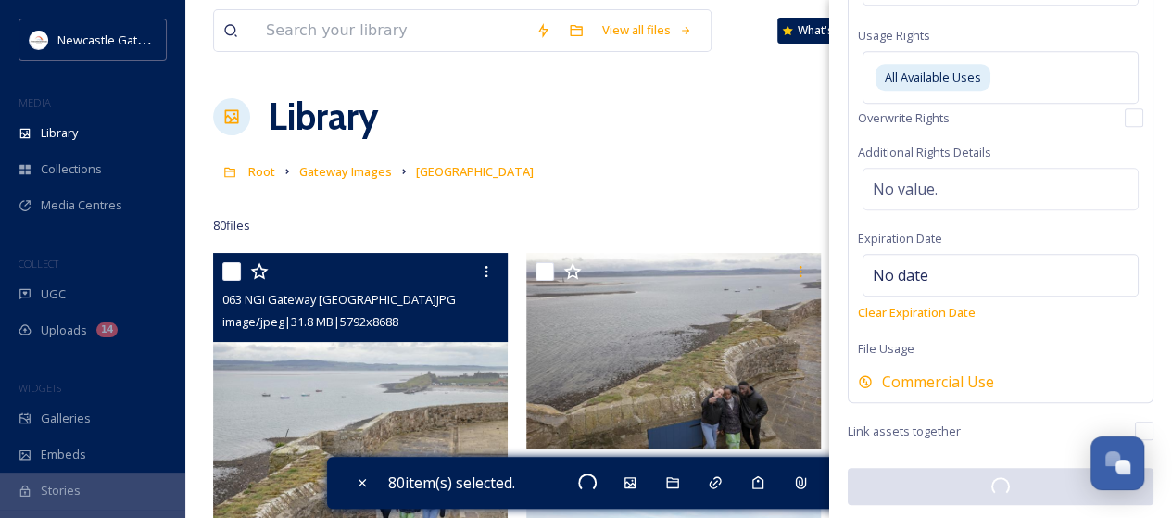
checkbox input "false"
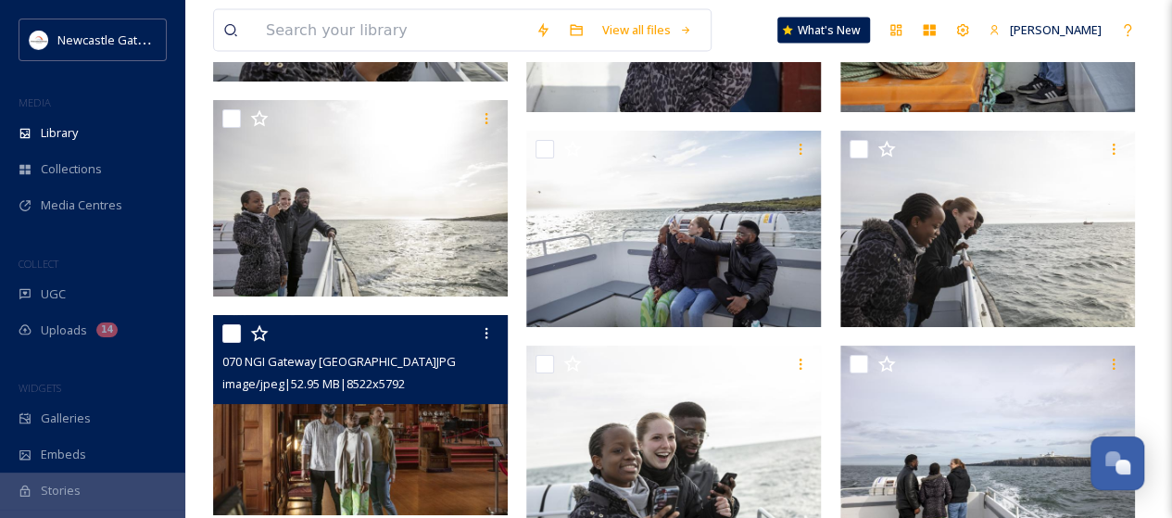
scroll to position [5558, 0]
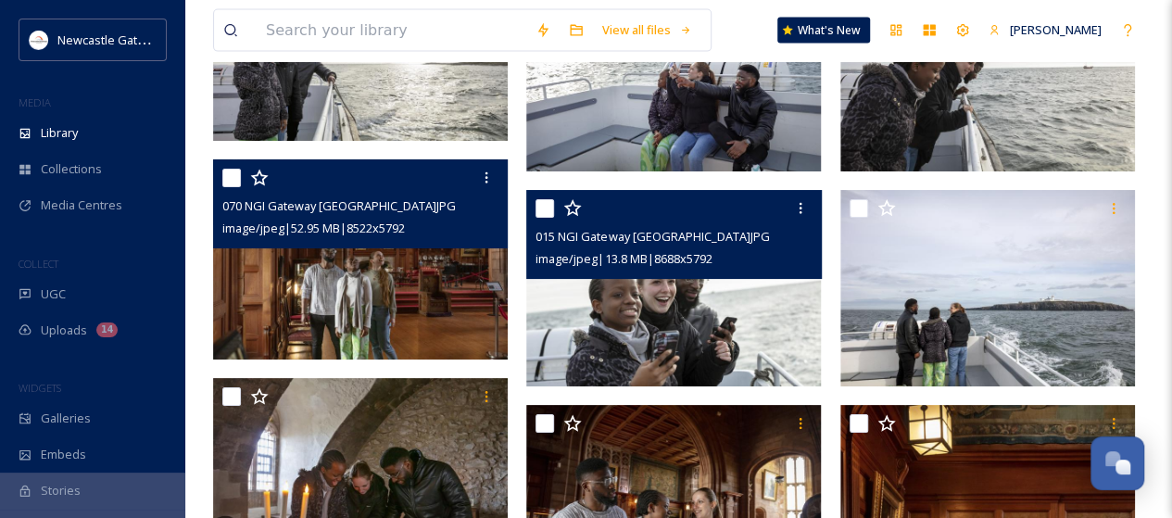
click at [654, 341] on img at bounding box center [673, 288] width 295 height 196
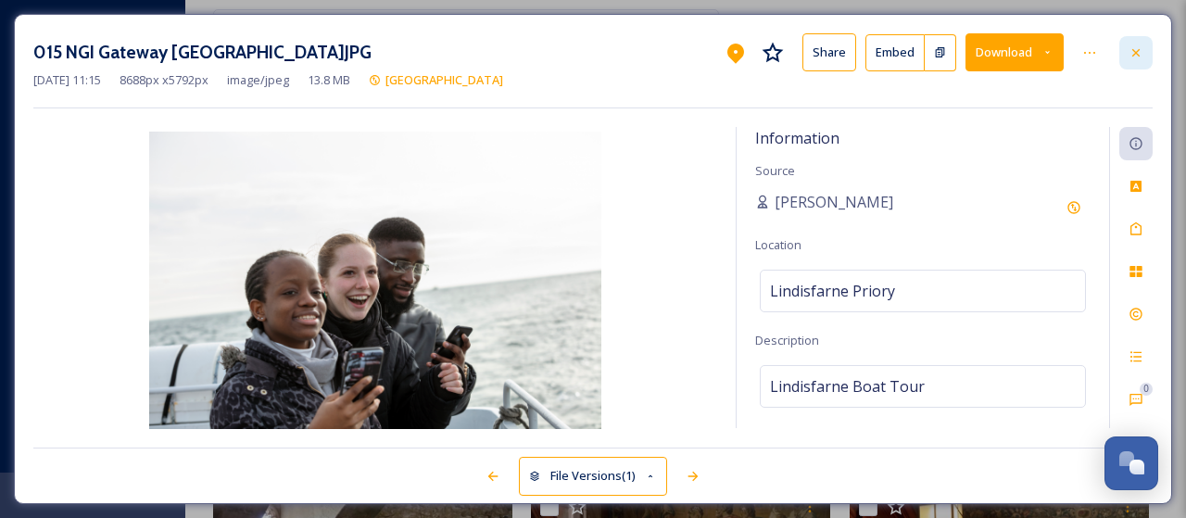
click at [1143, 51] on icon at bounding box center [1135, 52] width 15 height 15
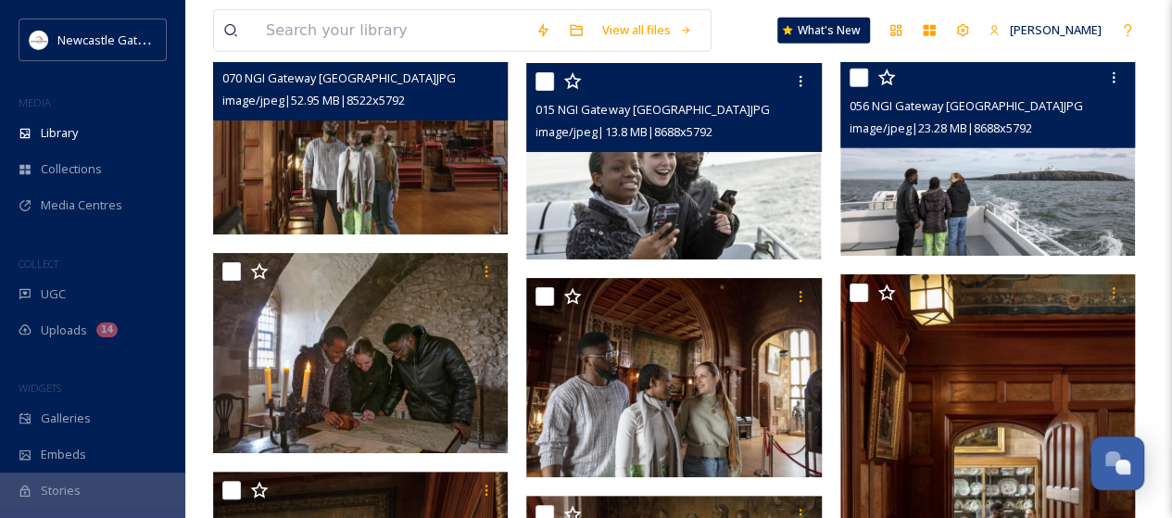
scroll to position [5836, 0]
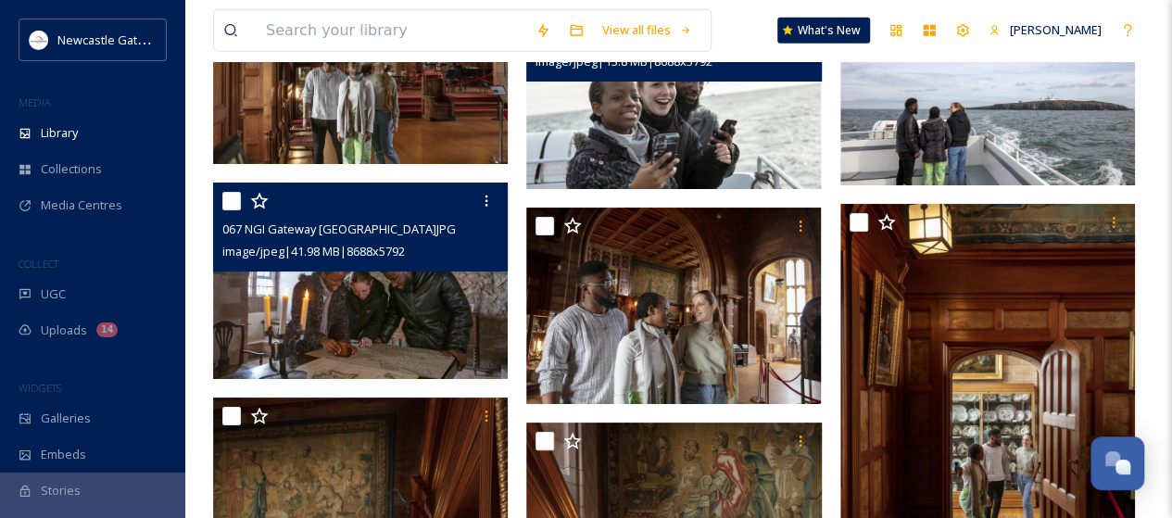
click at [439, 298] on img at bounding box center [360, 281] width 295 height 196
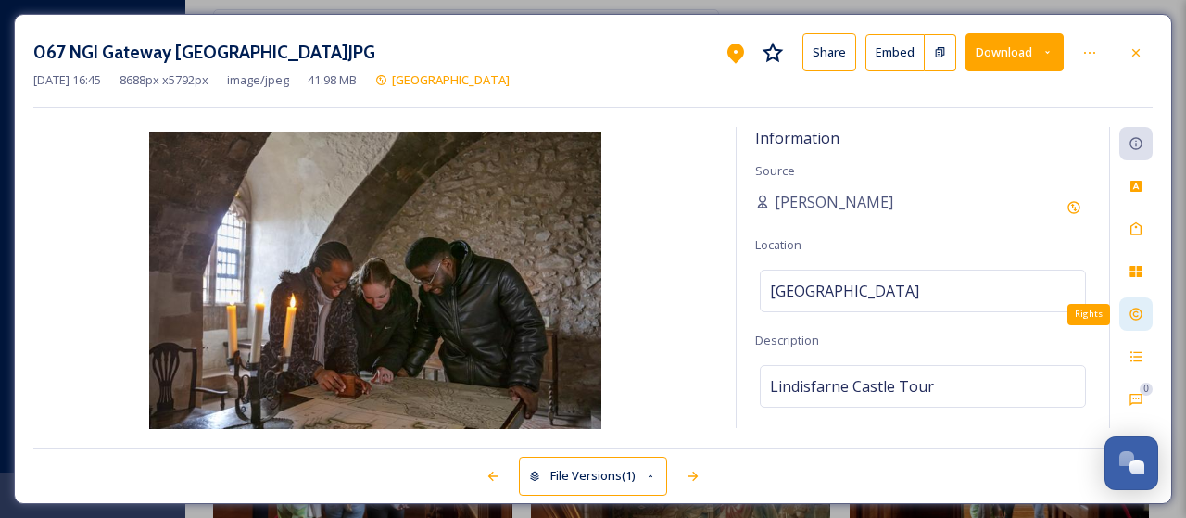
click at [1138, 319] on icon at bounding box center [1135, 314] width 15 height 15
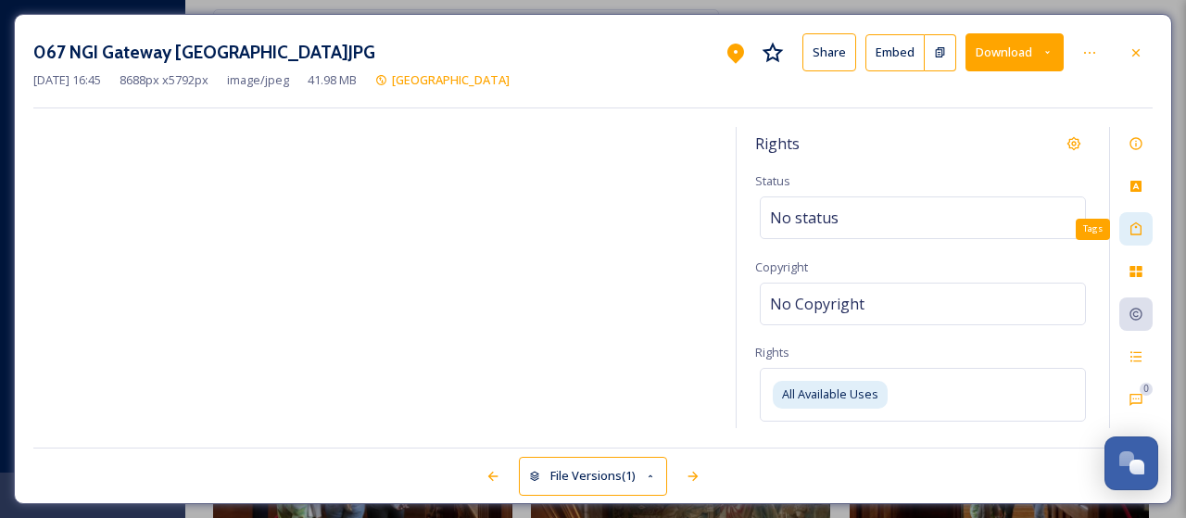
click at [1145, 231] on div "Tags" at bounding box center [1135, 228] width 33 height 33
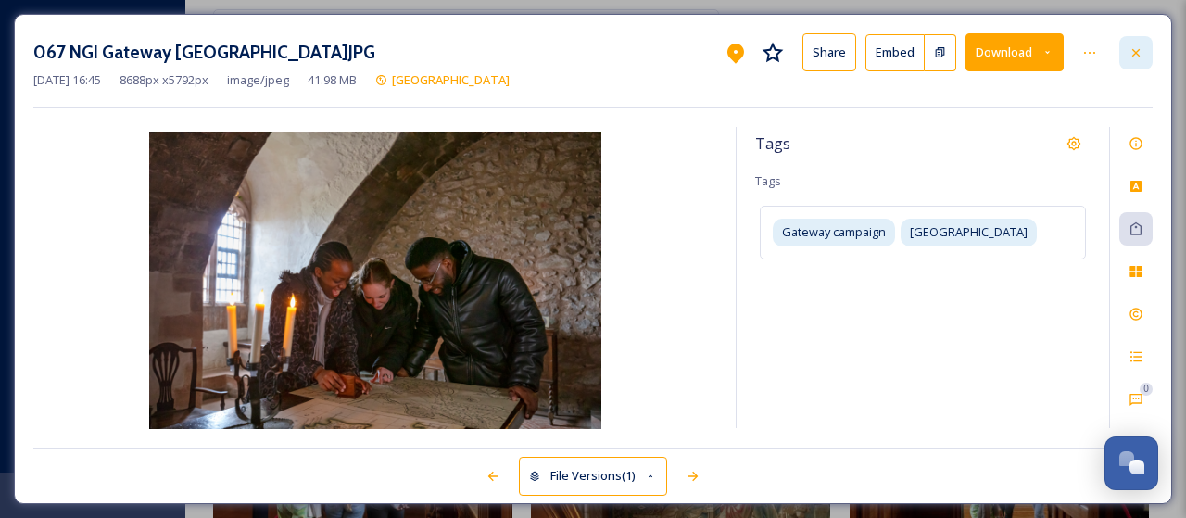
click at [1141, 51] on icon at bounding box center [1135, 52] width 15 height 15
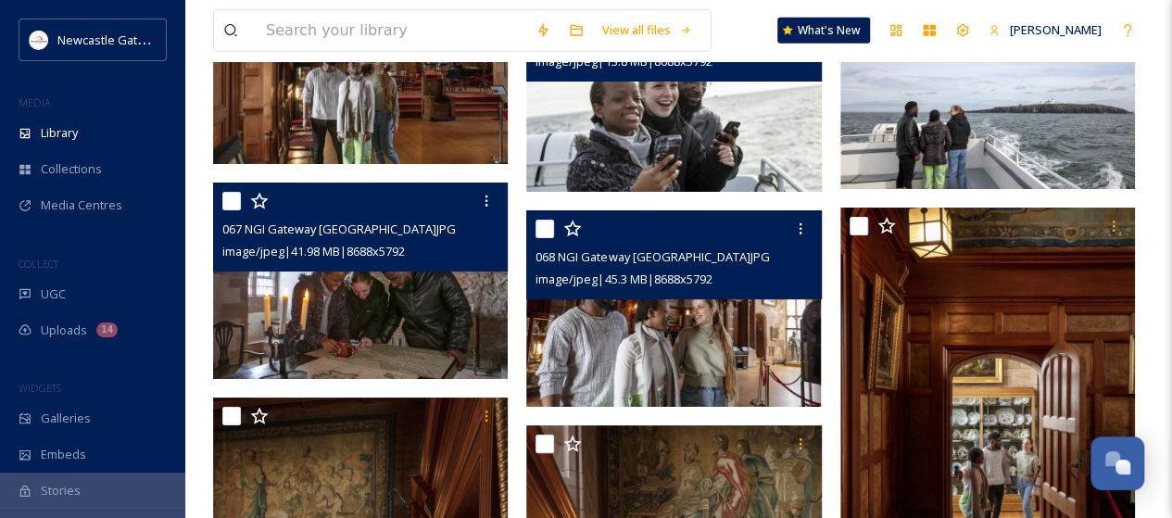
click at [739, 337] on img at bounding box center [673, 308] width 295 height 196
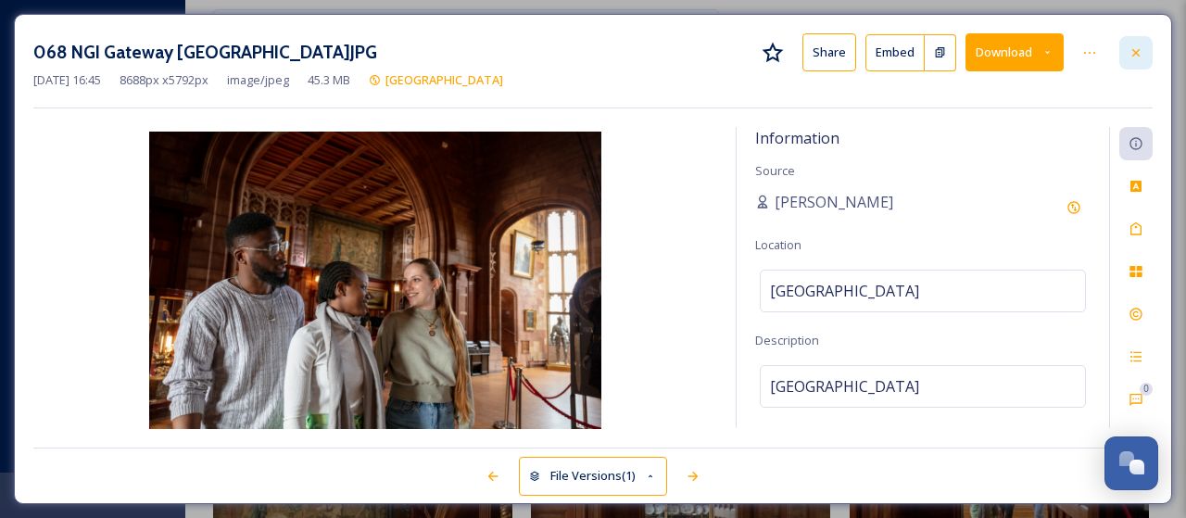
click at [1142, 53] on icon at bounding box center [1135, 52] width 15 height 15
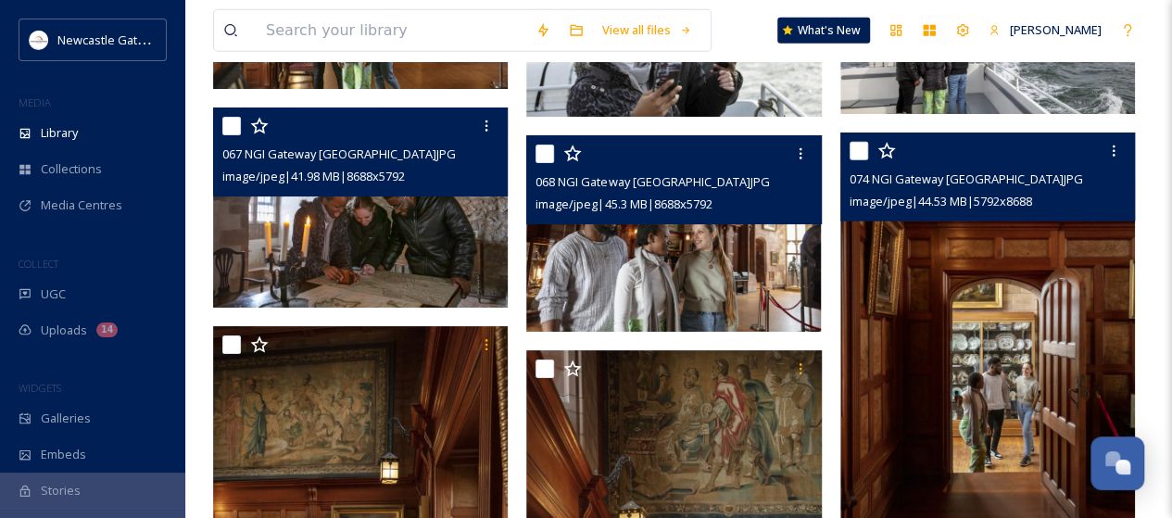
scroll to position [5929, 0]
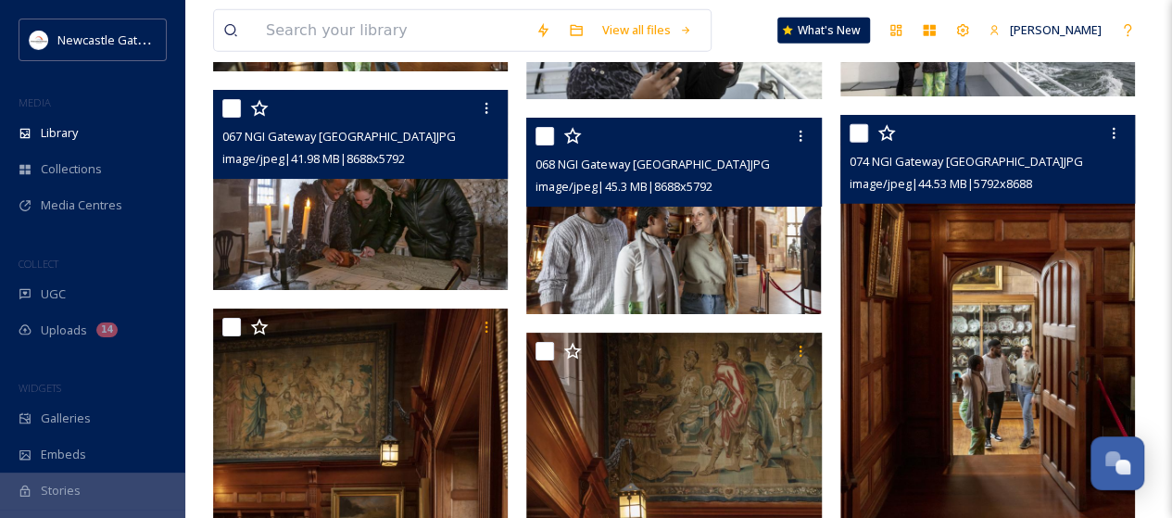
click at [1013, 354] on img at bounding box center [987, 336] width 295 height 442
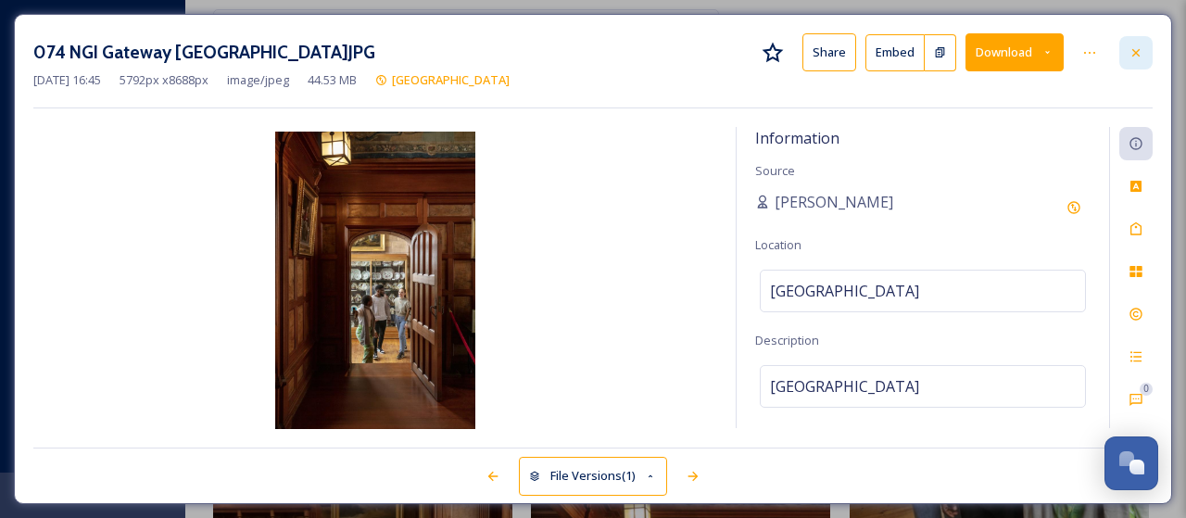
click at [1131, 47] on icon at bounding box center [1135, 52] width 15 height 15
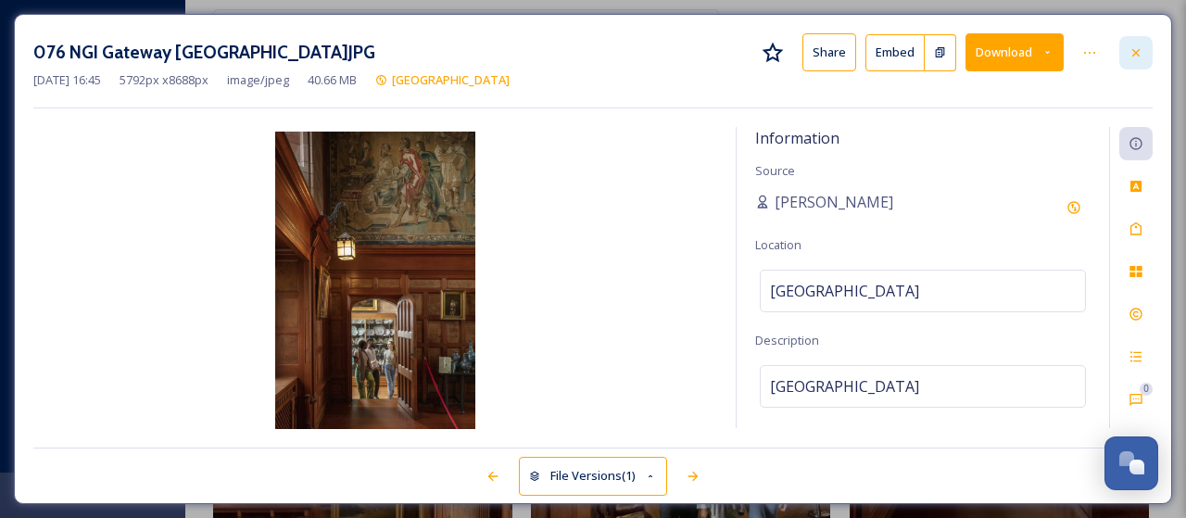
click at [1149, 52] on div at bounding box center [1135, 52] width 33 height 33
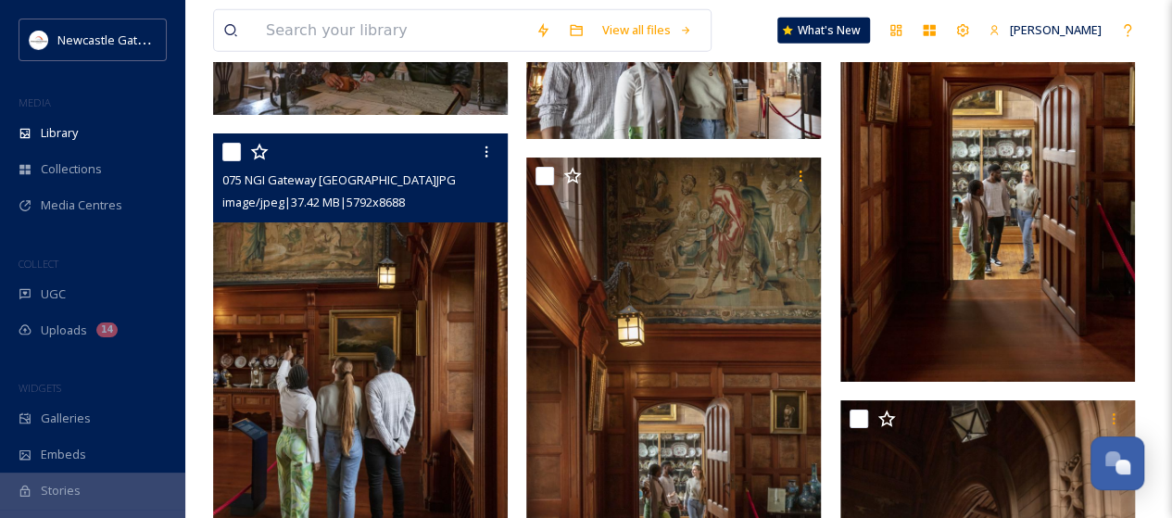
scroll to position [6207, 0]
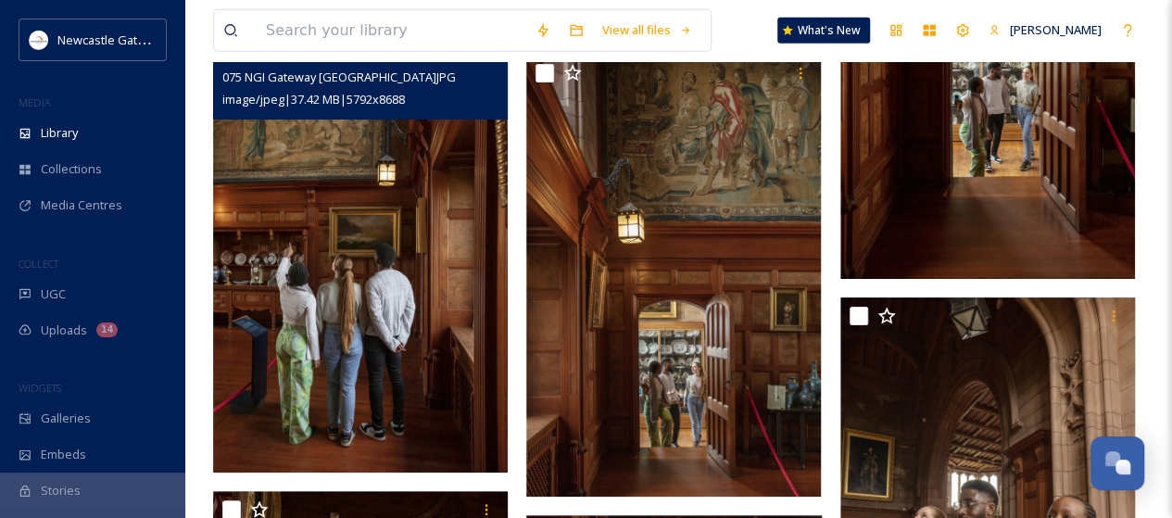
click at [397, 334] on img at bounding box center [360, 252] width 295 height 442
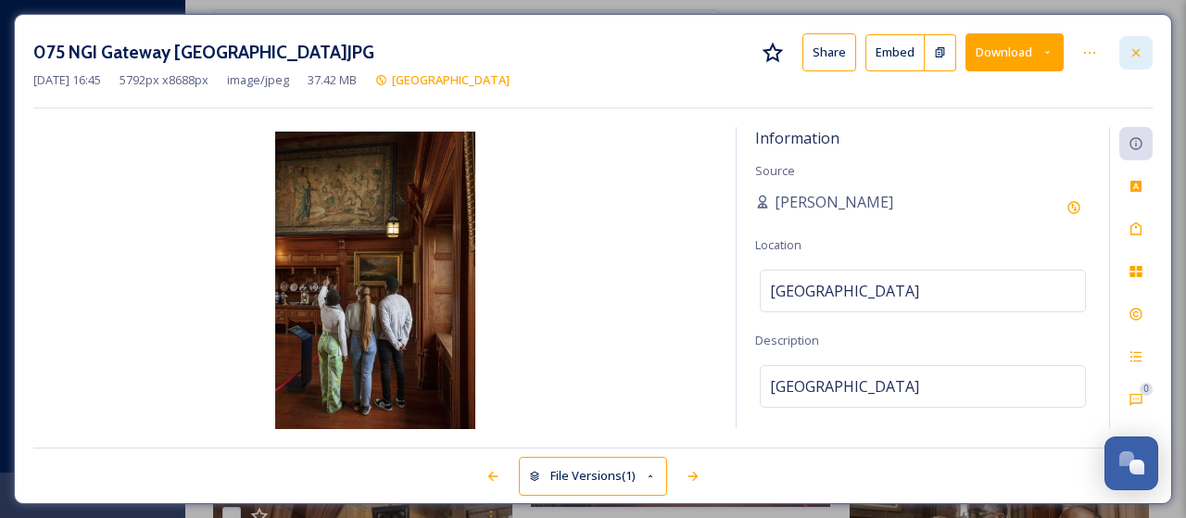
click at [1138, 47] on icon at bounding box center [1135, 52] width 15 height 15
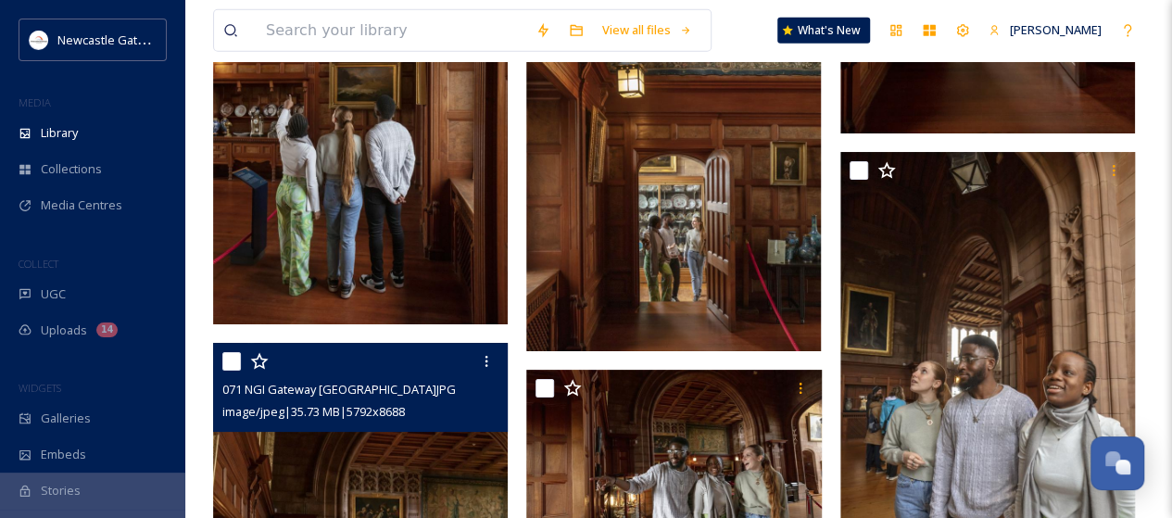
scroll to position [6485, 0]
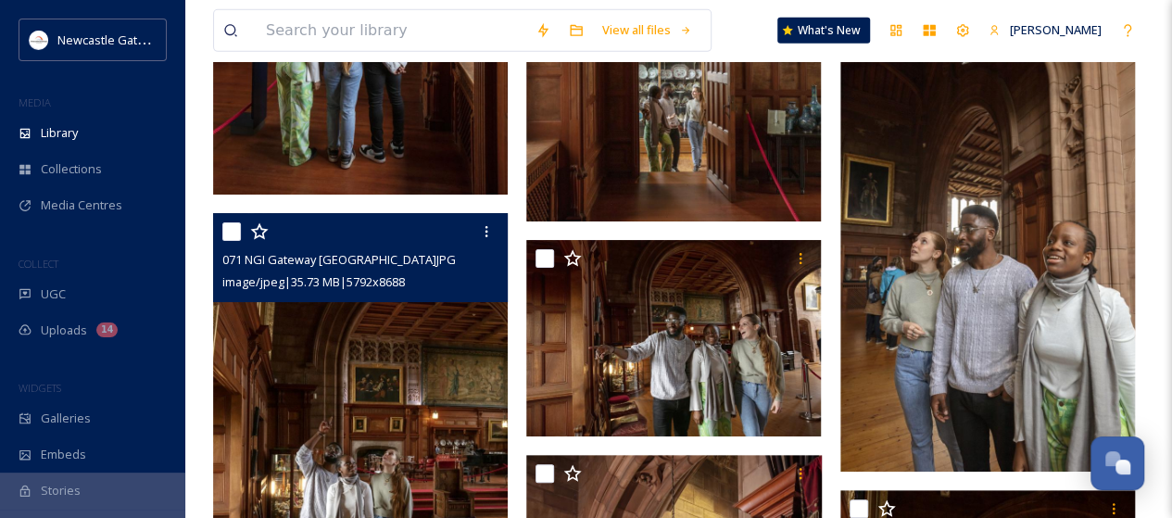
click at [426, 409] on img at bounding box center [360, 434] width 295 height 442
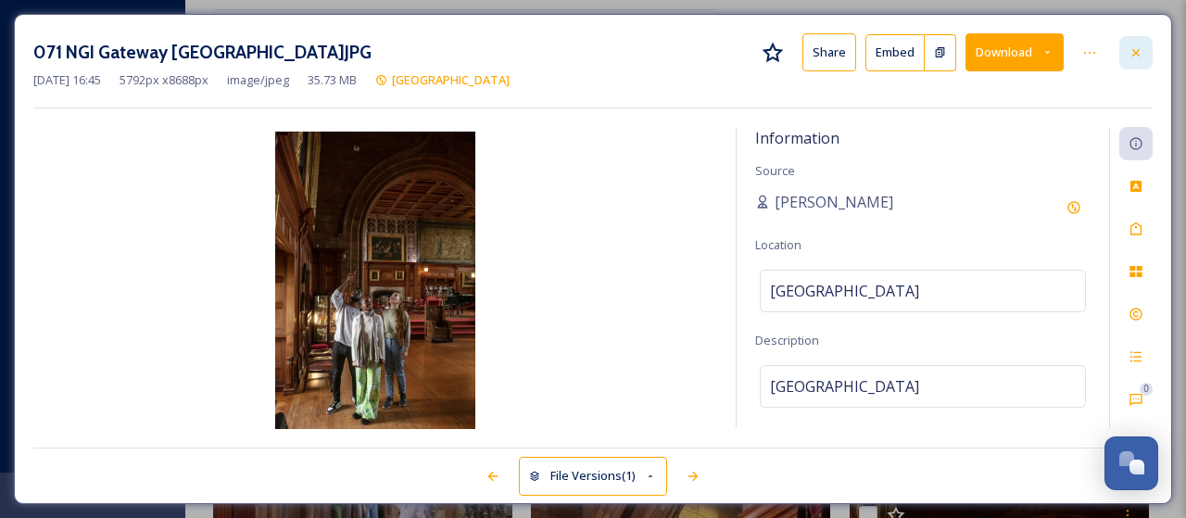
click at [1132, 51] on icon at bounding box center [1135, 52] width 15 height 15
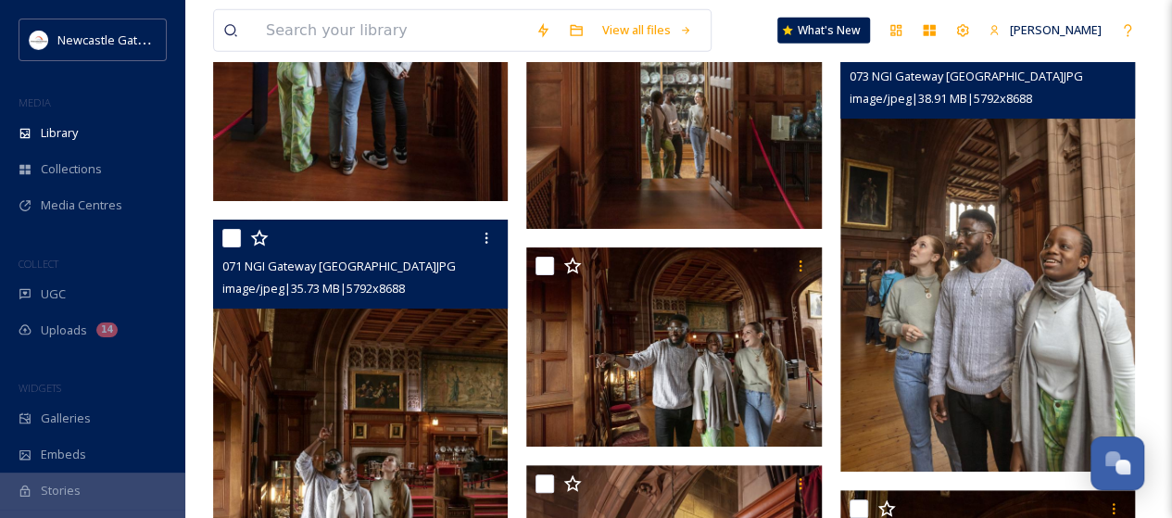
click at [1013, 374] on img at bounding box center [987, 251] width 295 height 442
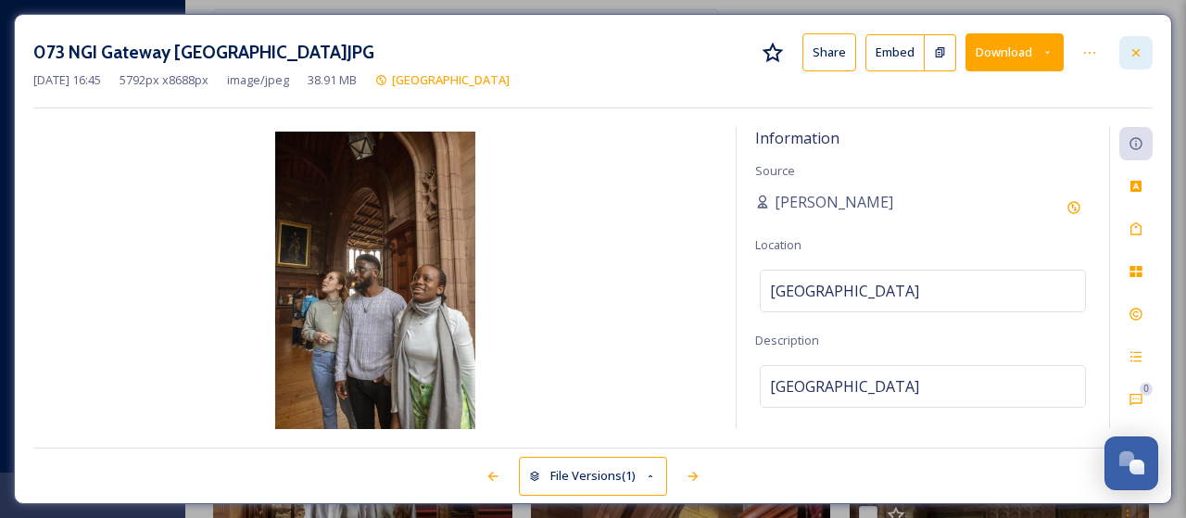
click at [1138, 58] on icon at bounding box center [1135, 52] width 15 height 15
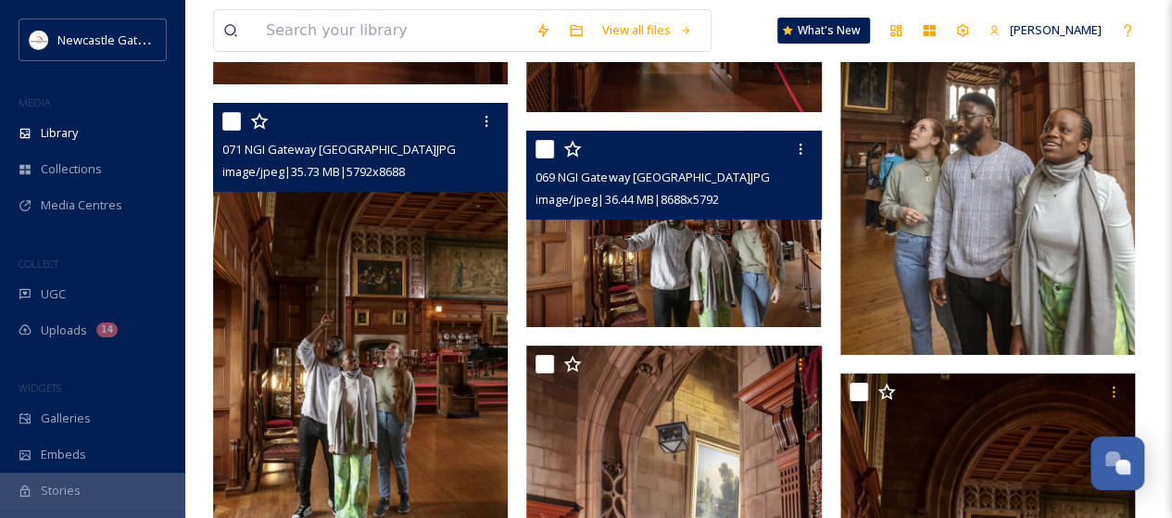
scroll to position [6670, 0]
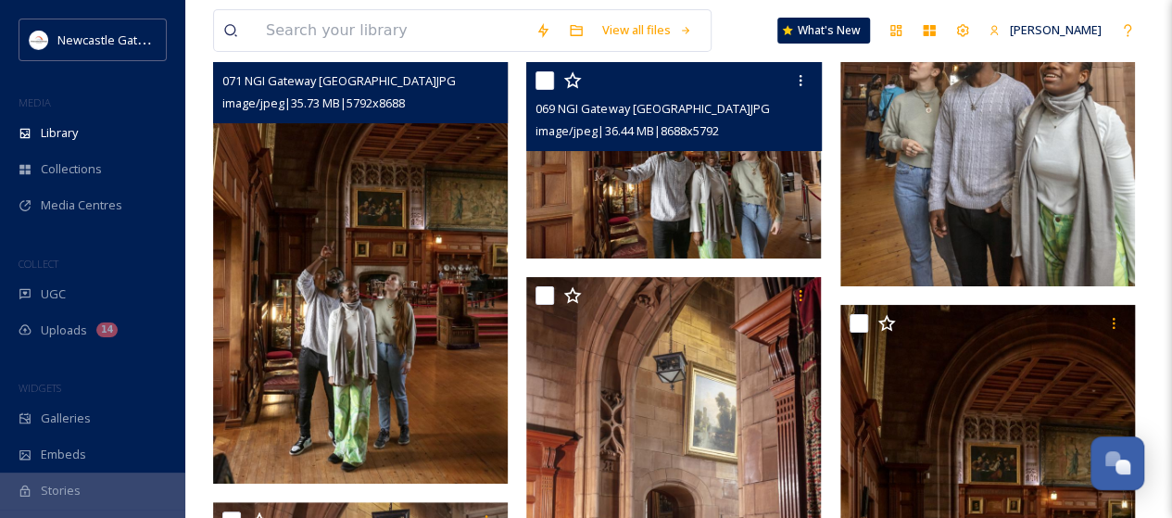
click at [727, 218] on img at bounding box center [673, 160] width 295 height 196
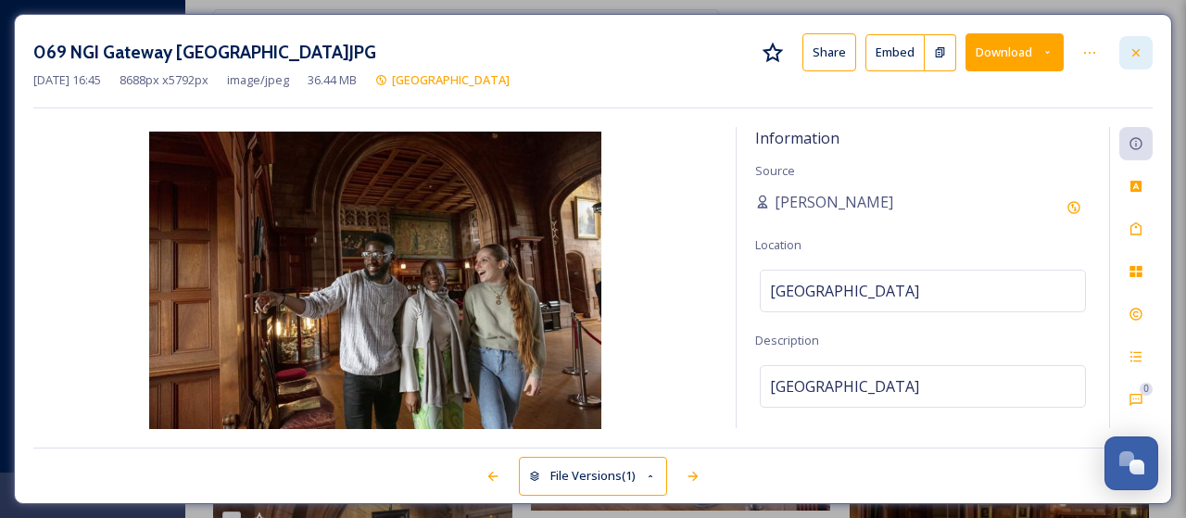
click at [1134, 50] on icon at bounding box center [1135, 51] width 7 height 7
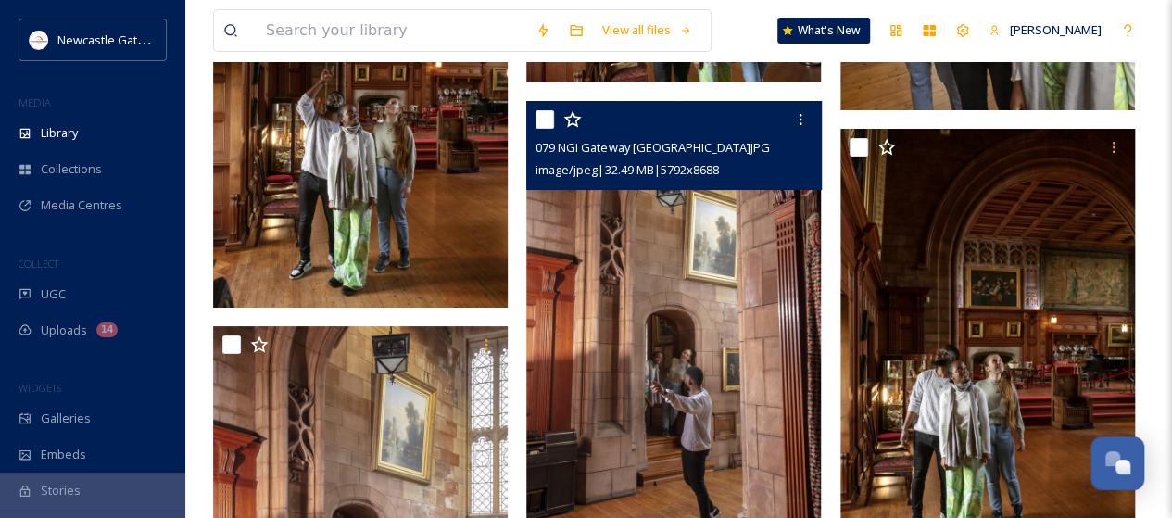
scroll to position [6948, 0]
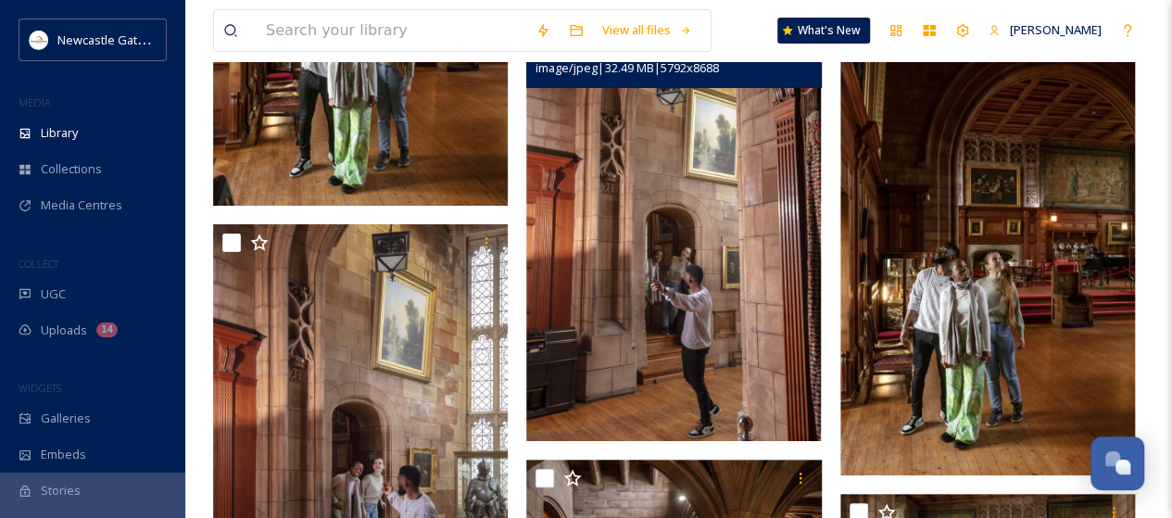
click at [693, 331] on img at bounding box center [673, 220] width 295 height 442
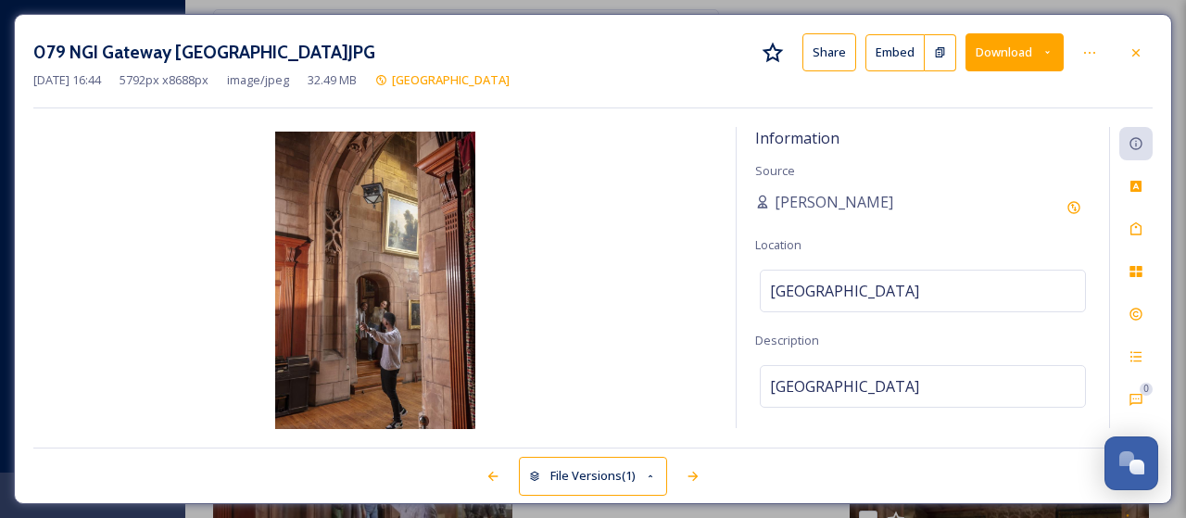
click at [1149, 53] on div at bounding box center [1135, 52] width 33 height 33
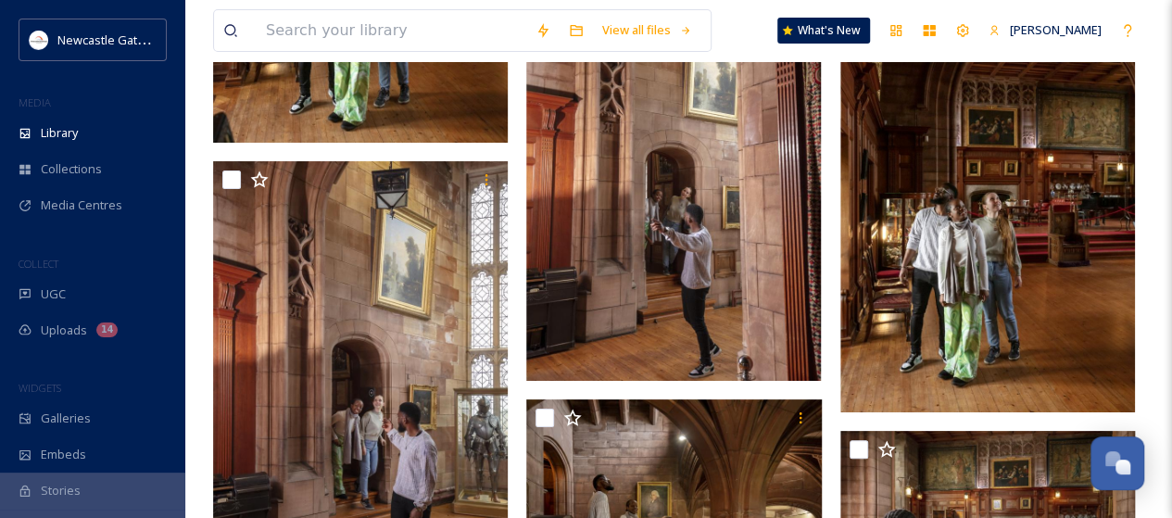
scroll to position [7041, 0]
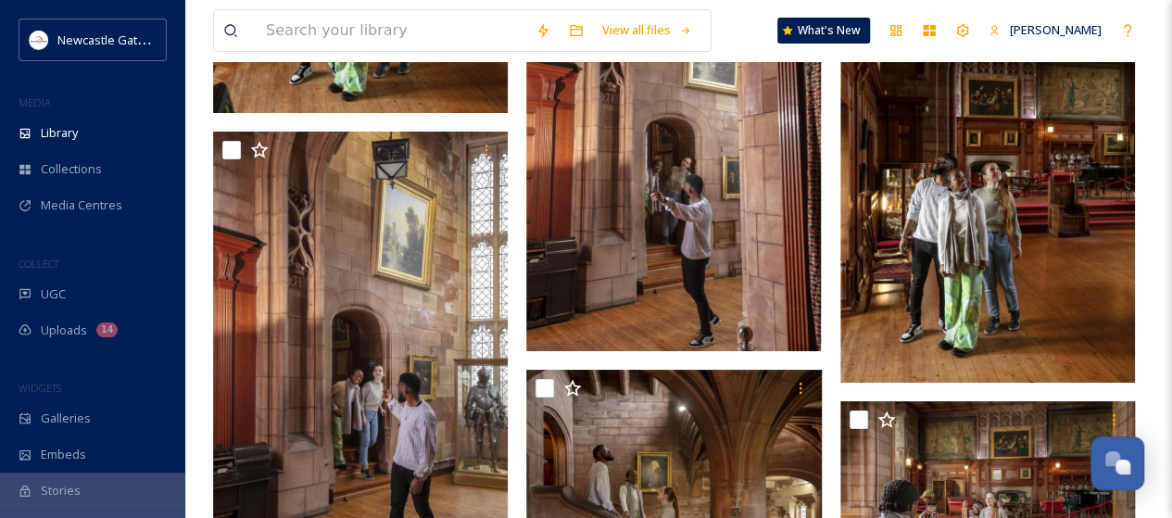
click at [982, 307] on img at bounding box center [987, 162] width 295 height 442
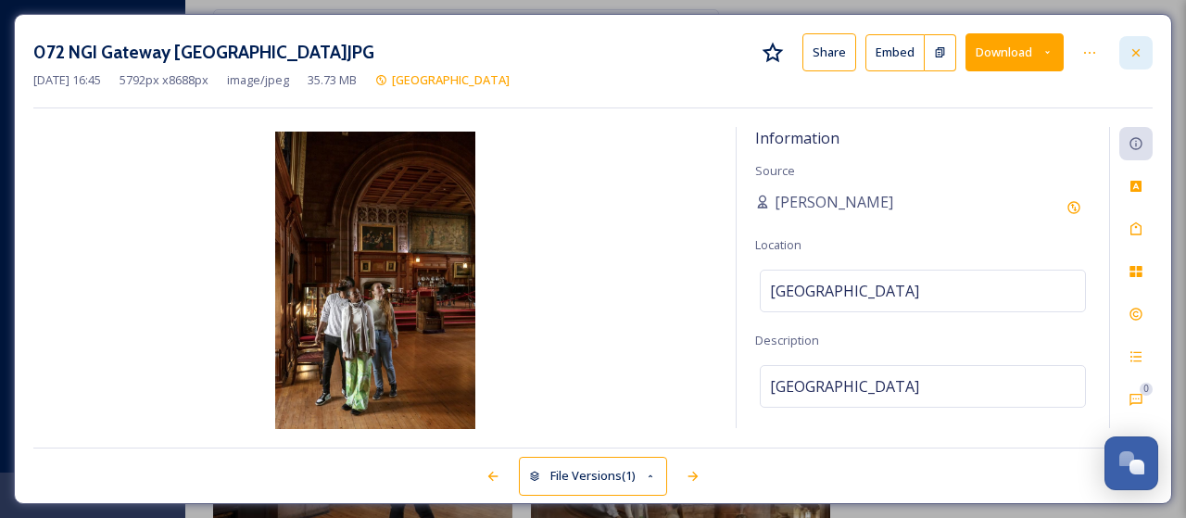
click at [1140, 60] on div at bounding box center [1135, 52] width 33 height 33
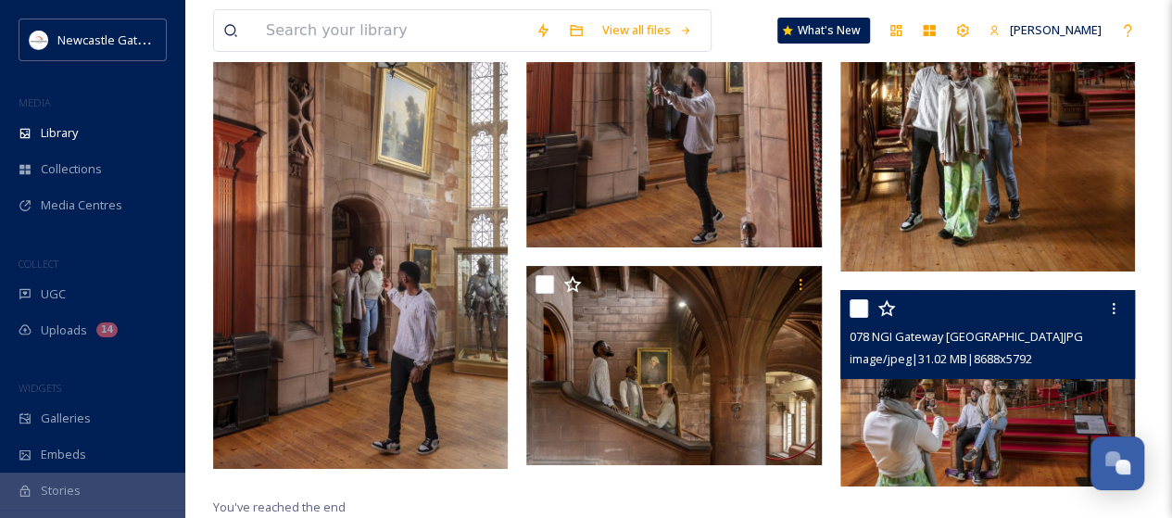
scroll to position [7151, 0]
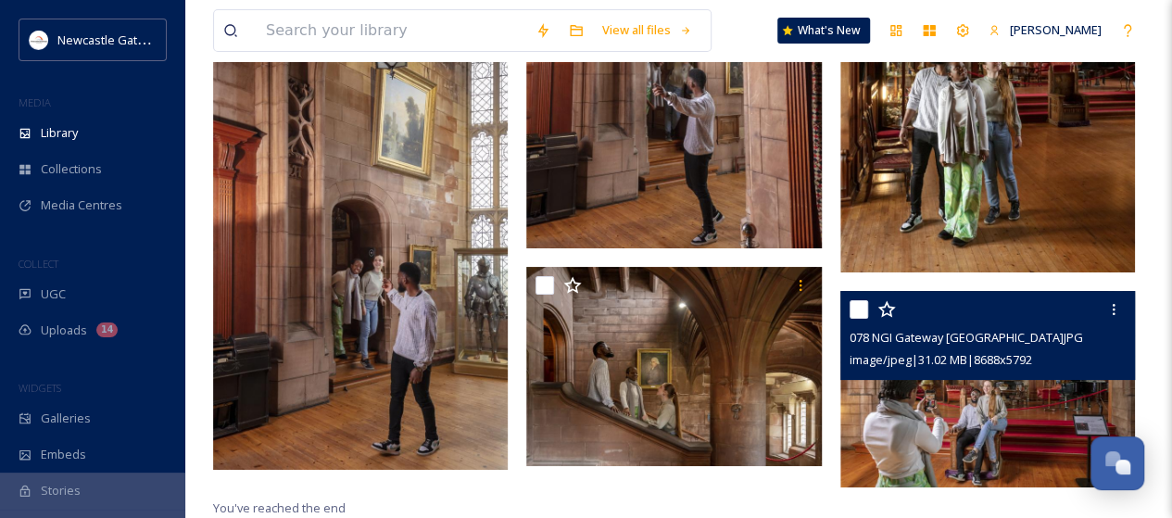
click at [993, 355] on span "image/jpeg | 31.02 MB | 8688 x 5792" at bounding box center [941, 359] width 183 height 17
click at [956, 414] on img at bounding box center [987, 389] width 295 height 196
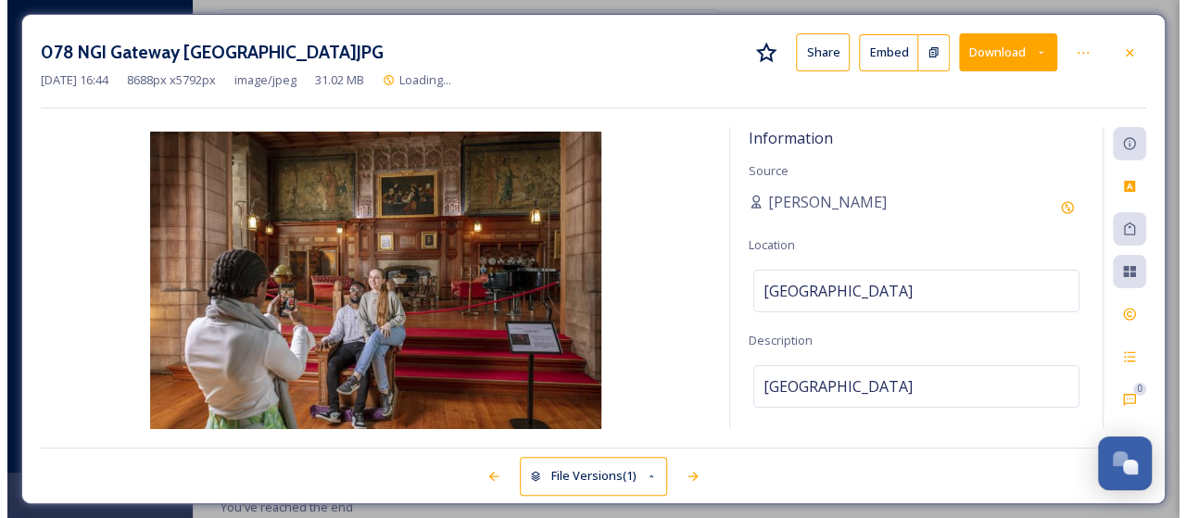
scroll to position [7133, 0]
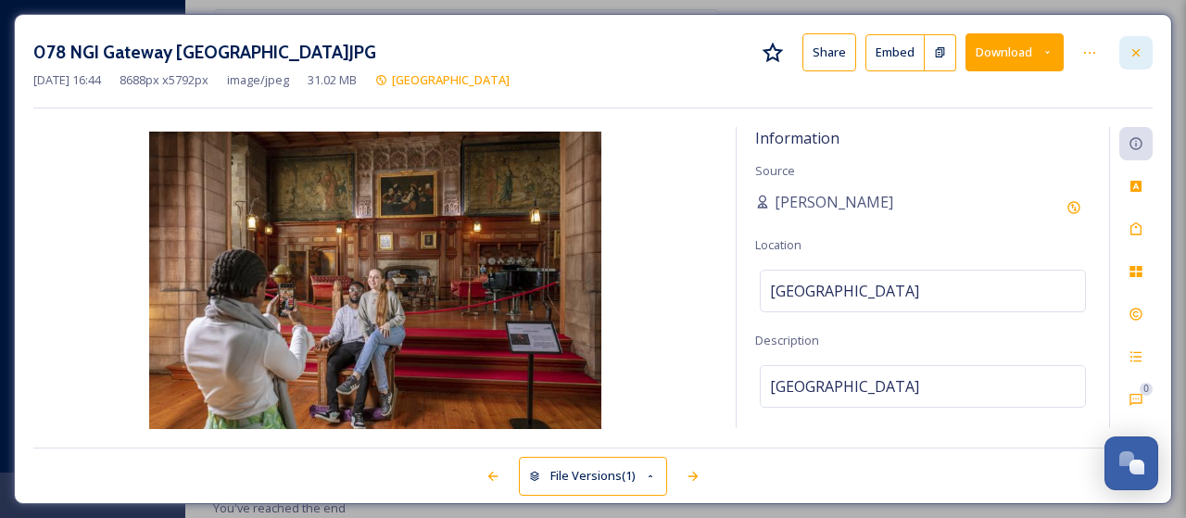
click at [1132, 49] on icon at bounding box center [1135, 52] width 15 height 15
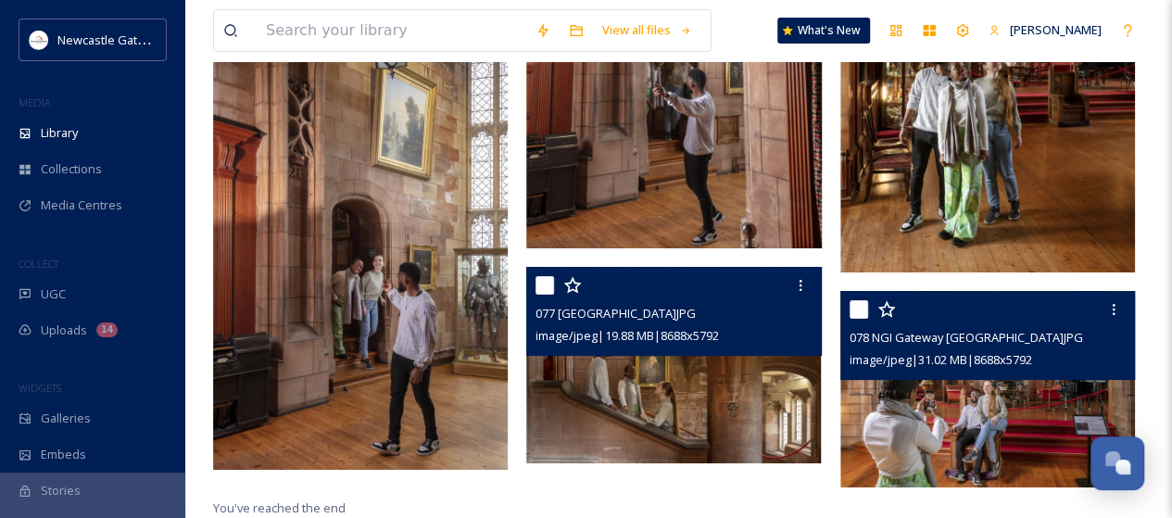
click at [660, 368] on img at bounding box center [673, 365] width 295 height 196
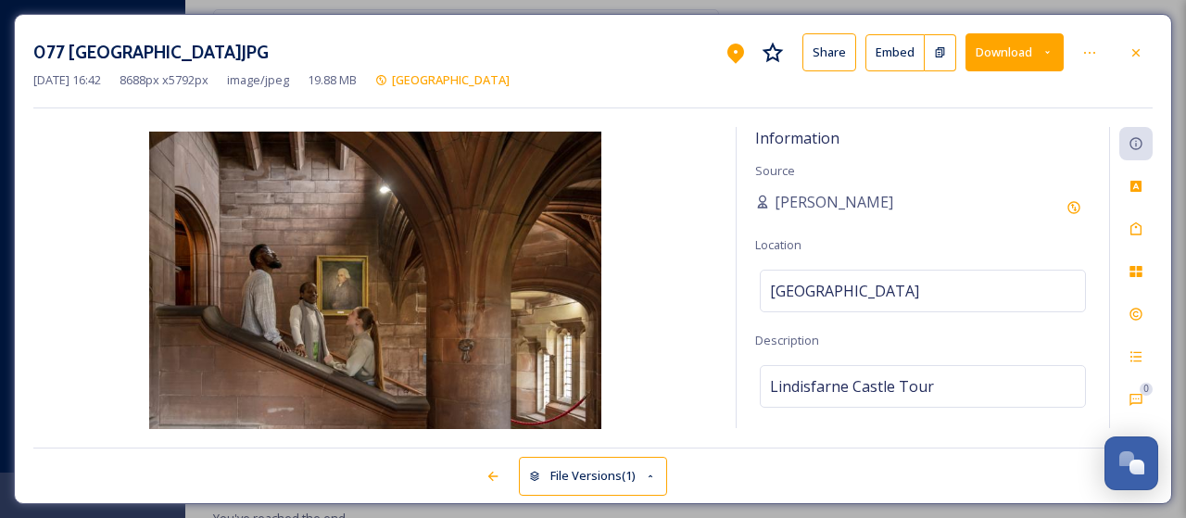
scroll to position [7154, 0]
click at [902, 288] on div "Lindisfarne Castle" at bounding box center [923, 291] width 326 height 43
click at [902, 288] on input "Lindisfarne Castle" at bounding box center [923, 291] width 324 height 41
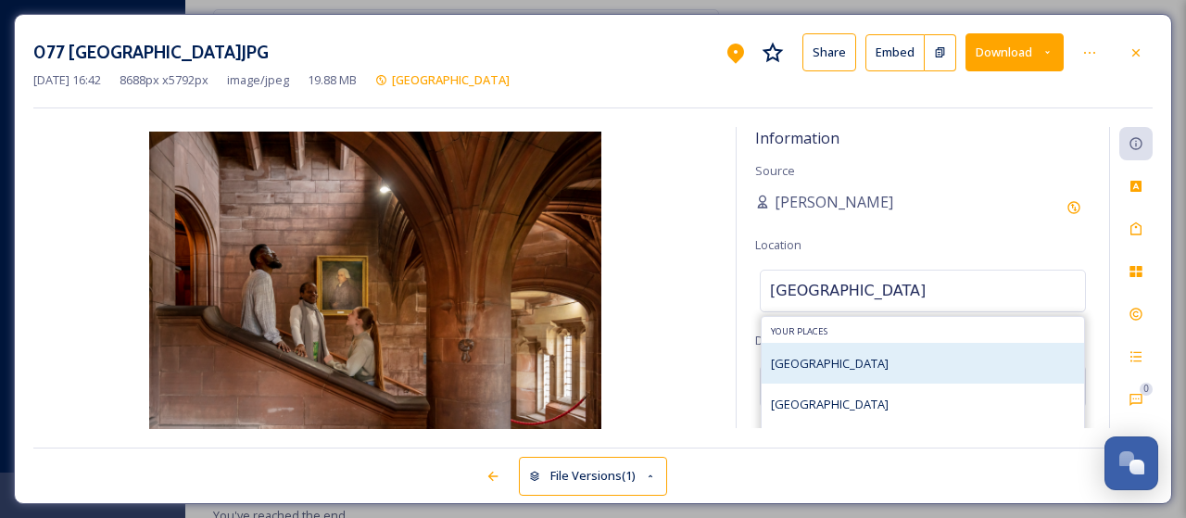
click at [845, 357] on span "Bamburgh Castle" at bounding box center [830, 363] width 118 height 17
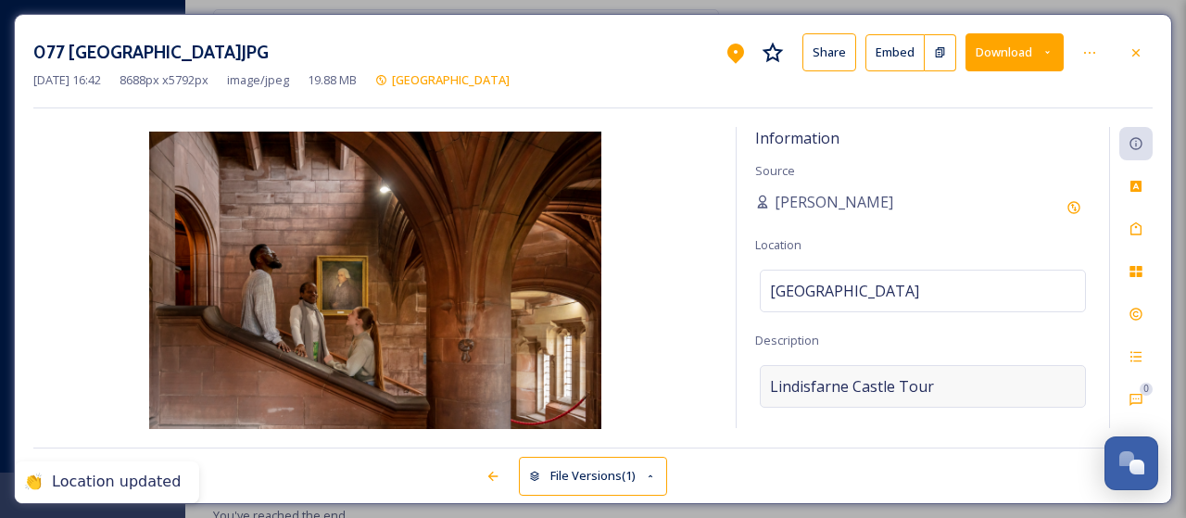
click at [889, 375] on span "Lindisfarne Castle Tour" at bounding box center [852, 386] width 164 height 22
click at [926, 381] on textarea "Lindisfarne Castle Tour" at bounding box center [922, 442] width 335 height 154
drag, startPoint x: 926, startPoint y: 381, endPoint x: 758, endPoint y: 383, distance: 168.6
click at [758, 383] on textarea "Lindisfarne Castle Tour" at bounding box center [922, 442] width 335 height 154
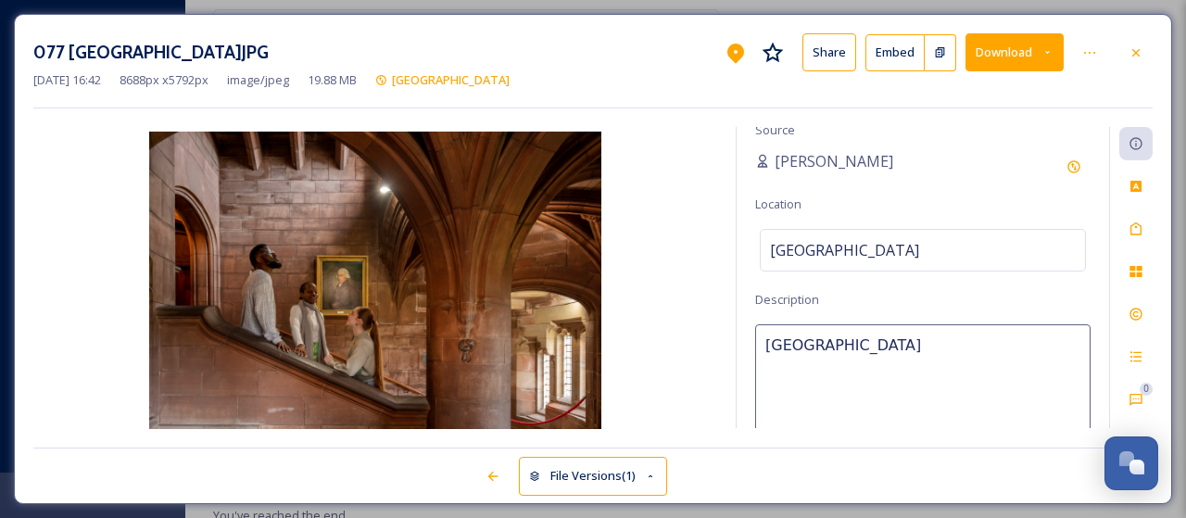
scroll to position [130, 0]
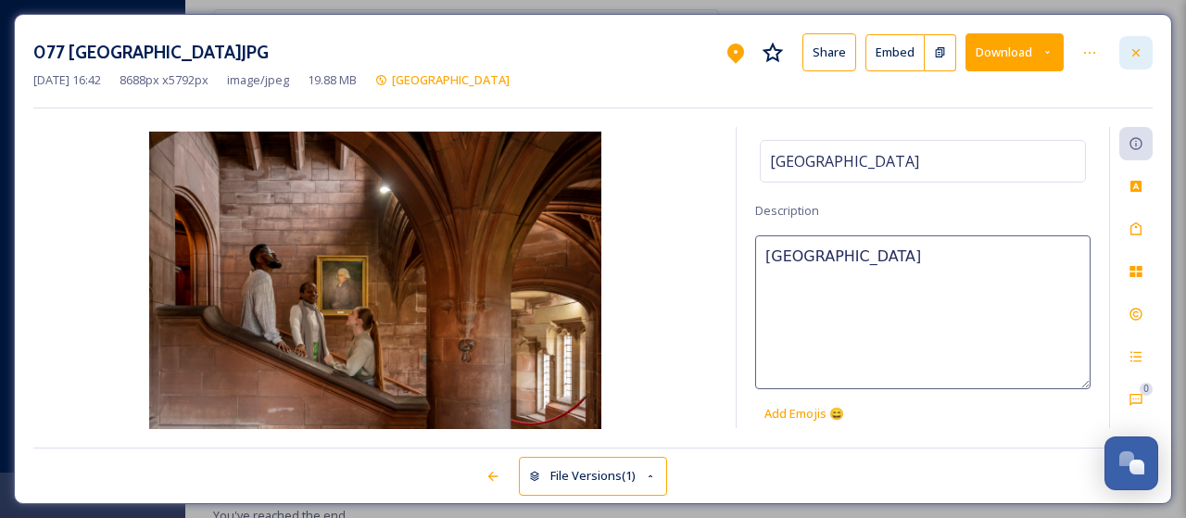
click at [1140, 52] on icon at bounding box center [1135, 52] width 15 height 15
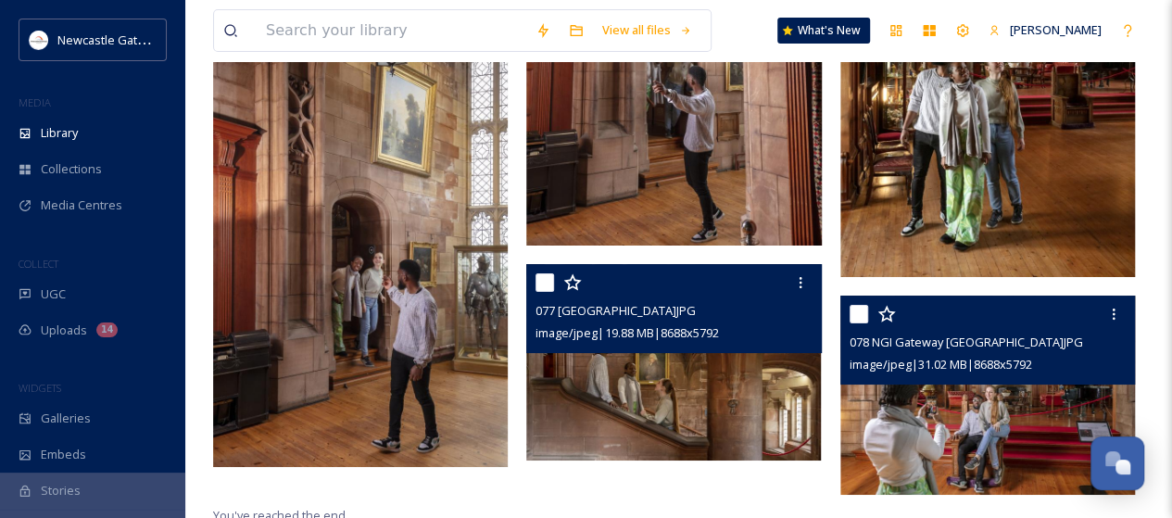
scroll to position [7054, 0]
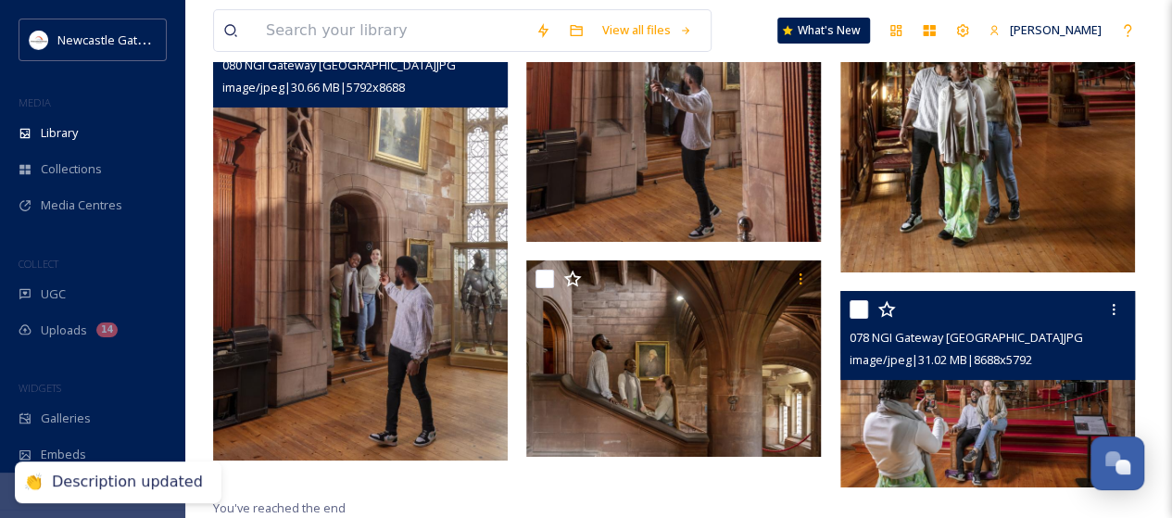
click at [397, 347] on img at bounding box center [360, 240] width 295 height 442
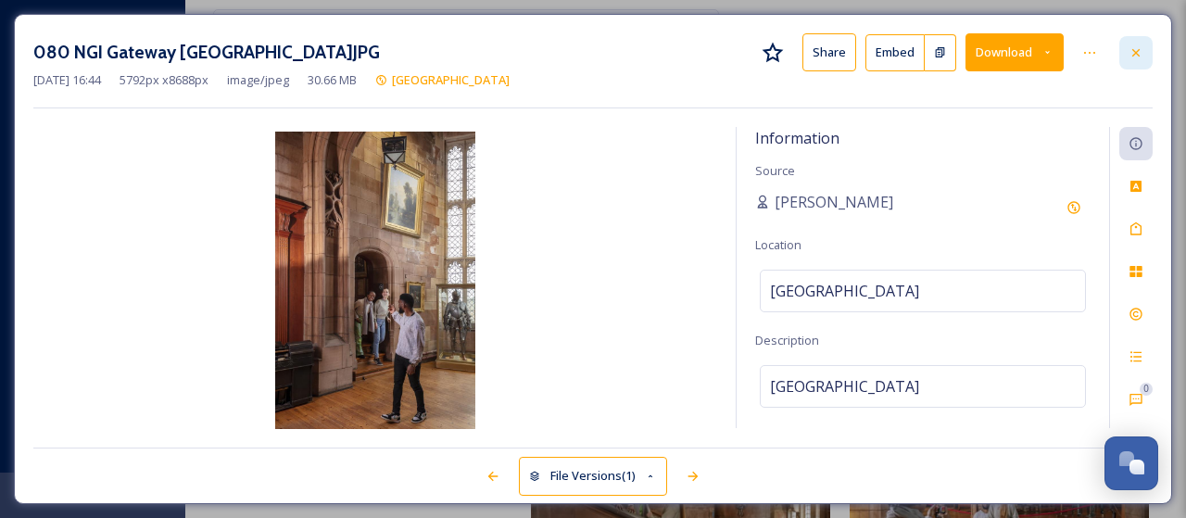
click at [1128, 47] on icon at bounding box center [1135, 52] width 15 height 15
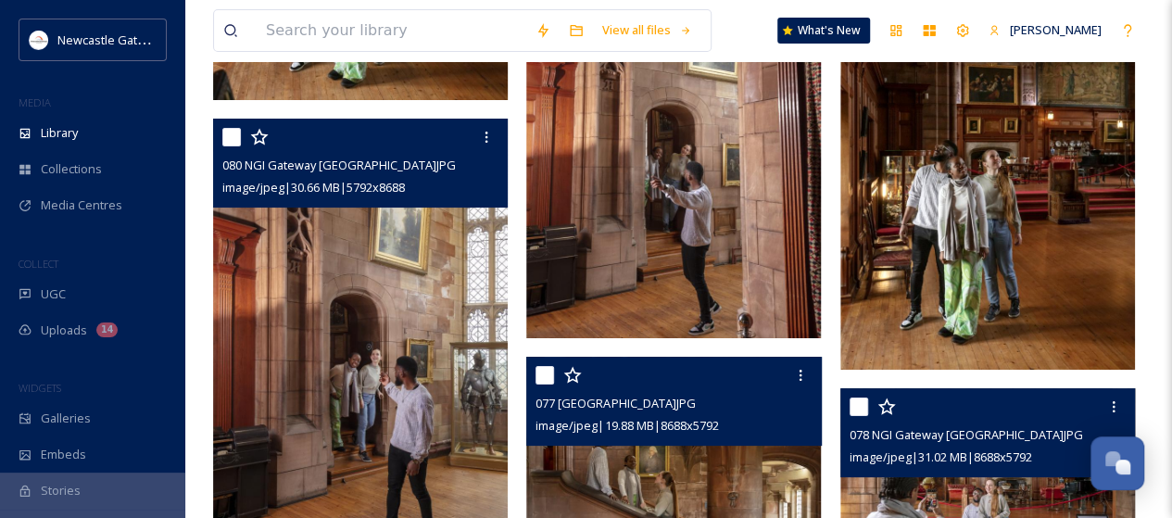
click at [642, 423] on span "image/jpeg | 19.88 MB | 8688 x 5792" at bounding box center [626, 425] width 183 height 17
click at [668, 464] on img at bounding box center [673, 455] width 295 height 196
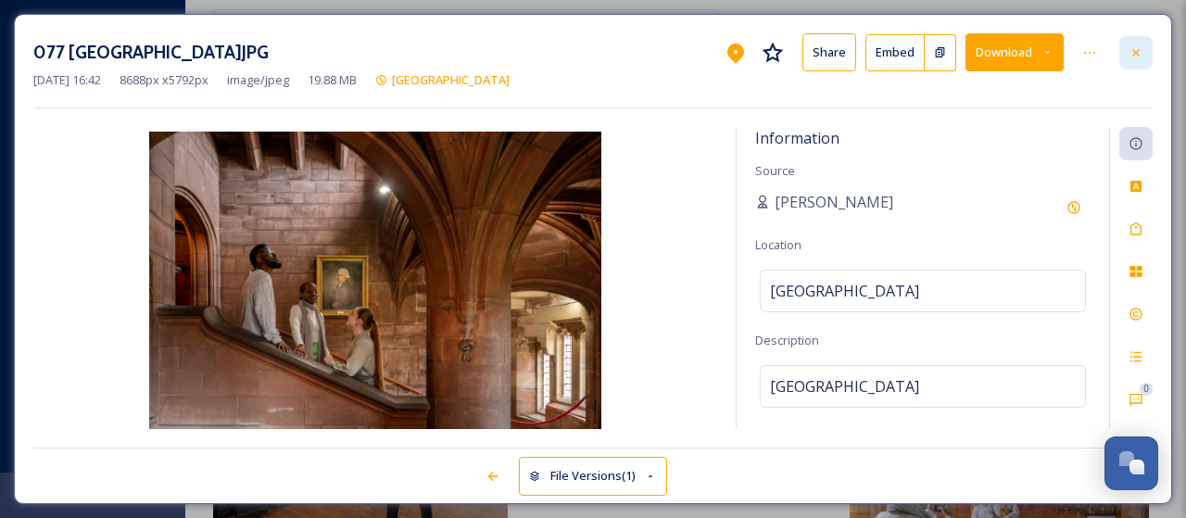
click at [1151, 47] on div at bounding box center [1135, 52] width 33 height 33
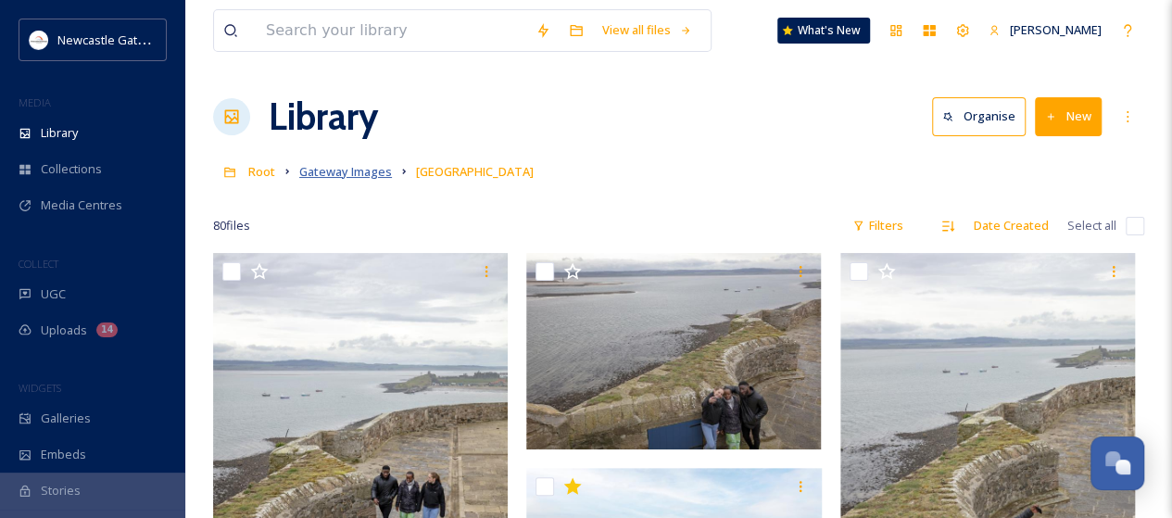
click at [341, 167] on span "Gateway Images" at bounding box center [345, 171] width 93 height 17
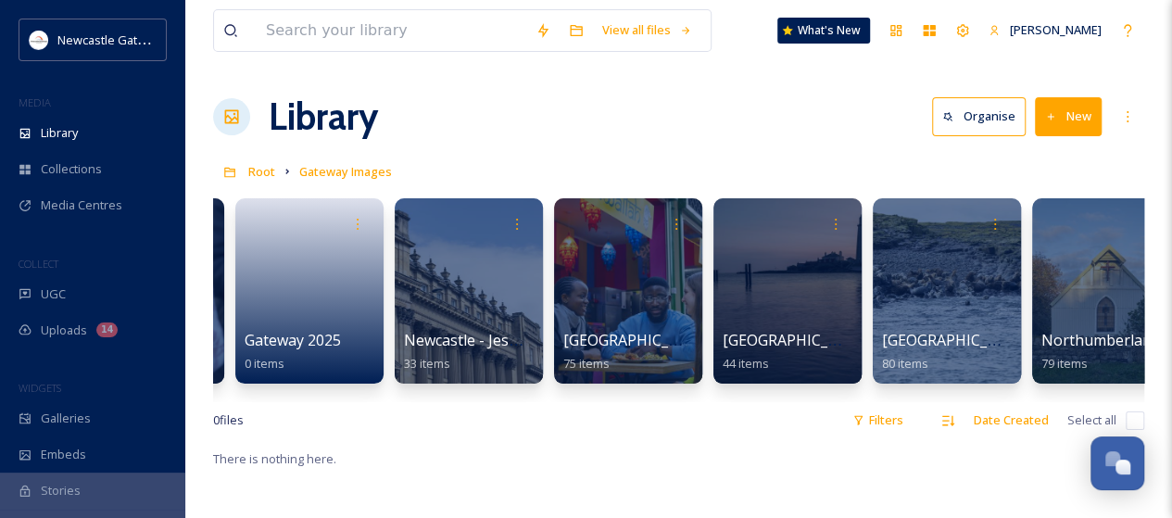
scroll to position [0, 184]
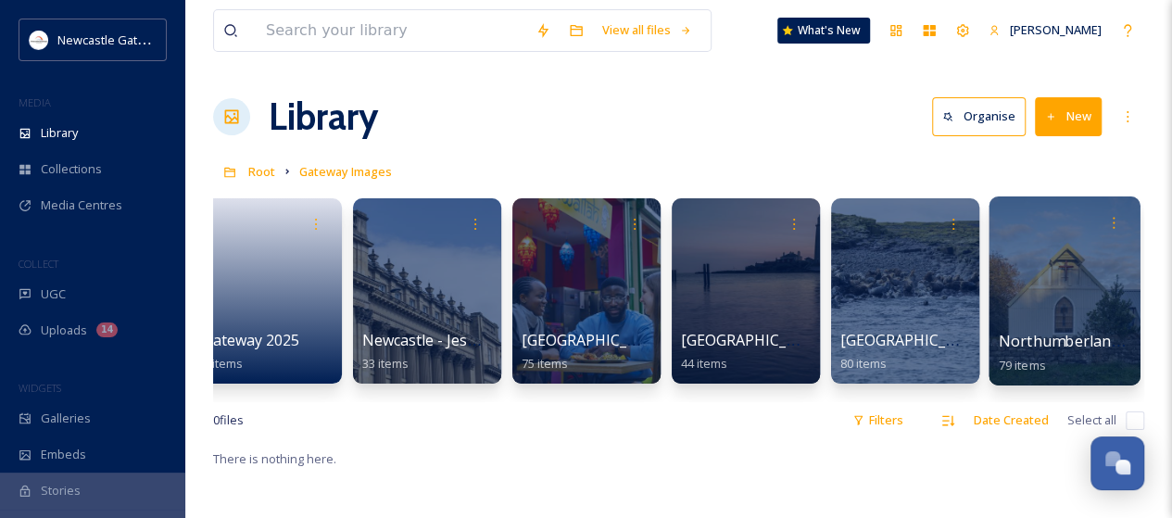
click at [1049, 299] on div at bounding box center [1063, 290] width 151 height 189
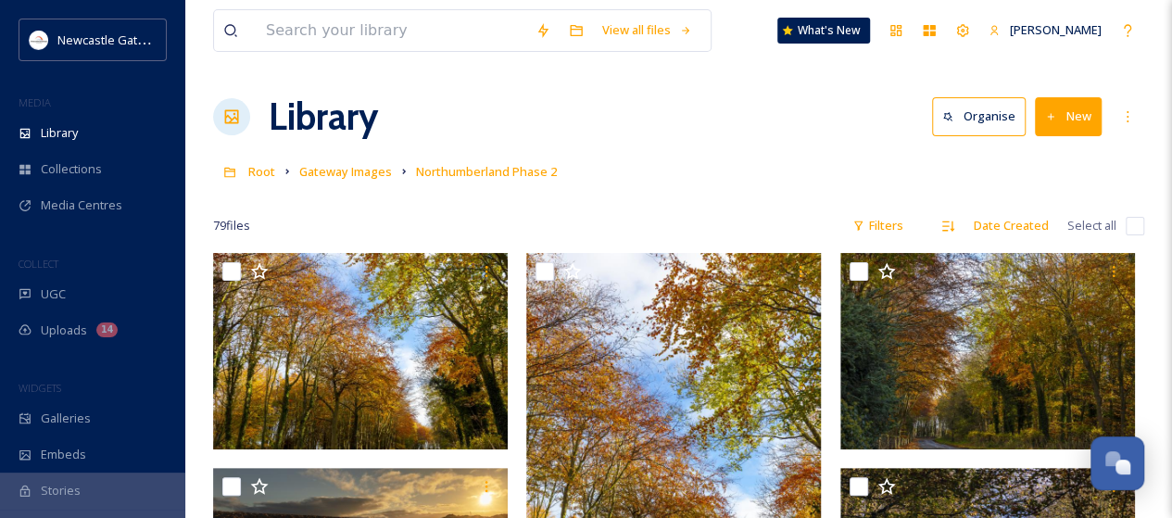
click at [1130, 225] on input "checkbox" at bounding box center [1135, 226] width 19 height 19
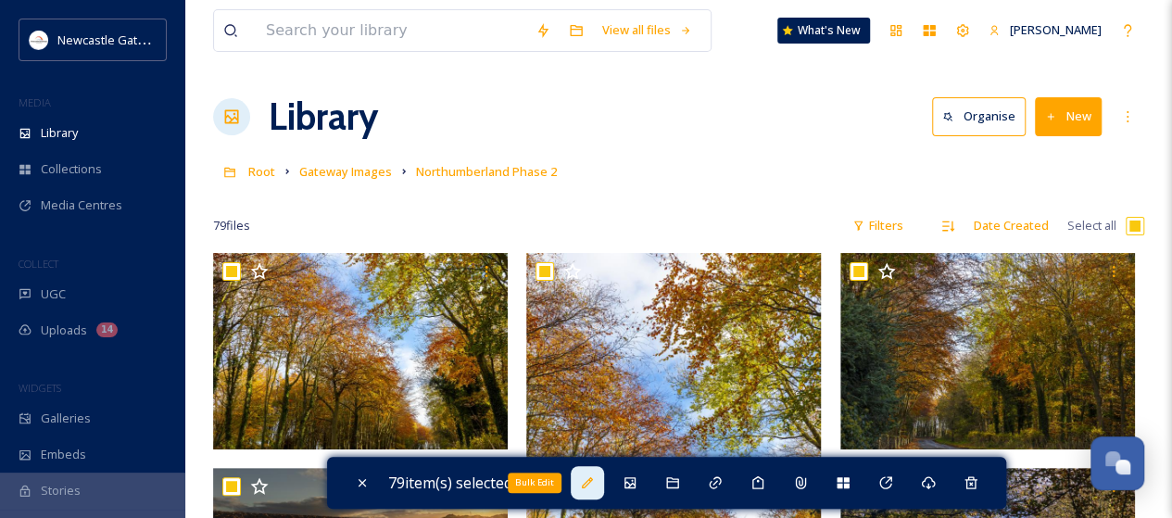
click at [591, 485] on icon at bounding box center [587, 482] width 11 height 11
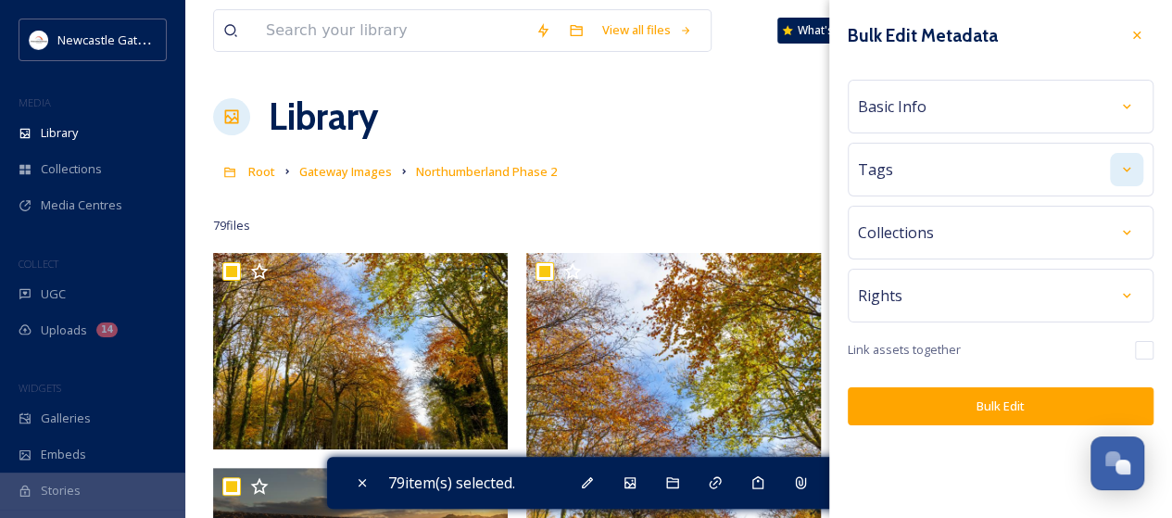
click at [1131, 168] on icon at bounding box center [1126, 169] width 15 height 15
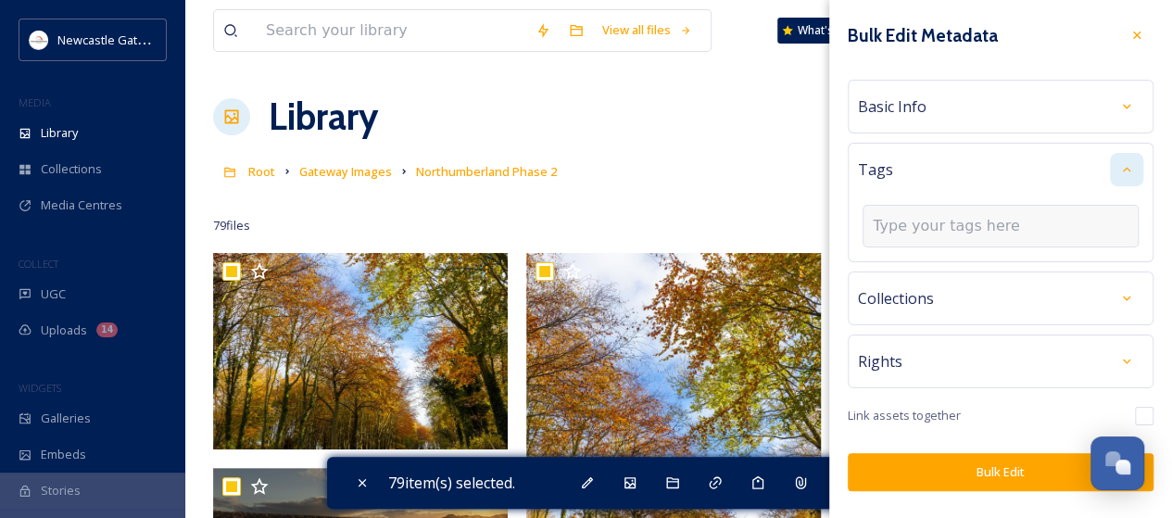
click at [957, 227] on input at bounding box center [965, 226] width 185 height 22
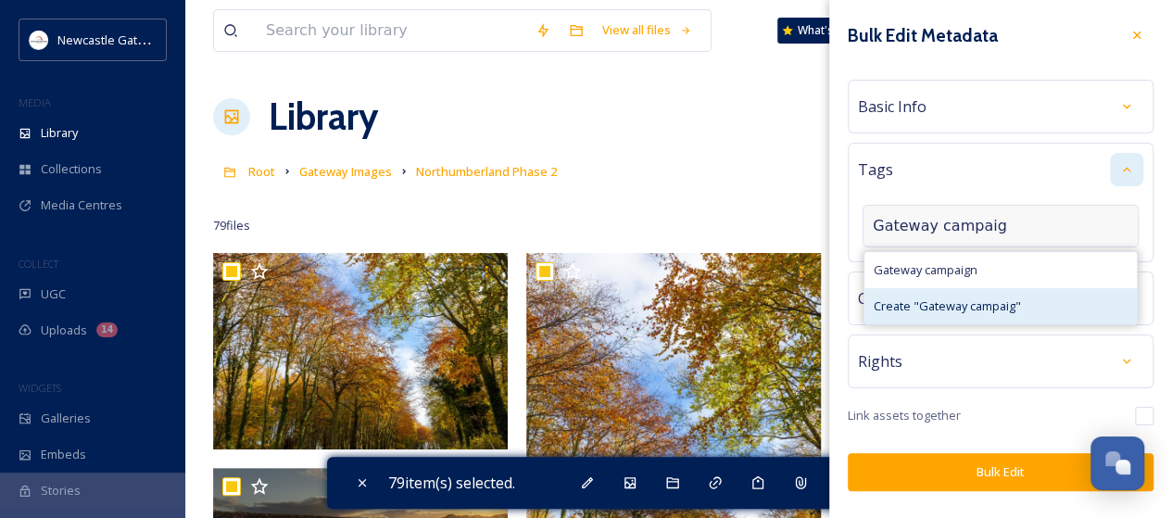
click at [973, 308] on span "Create " Gateway campaig "" at bounding box center [947, 306] width 147 height 18
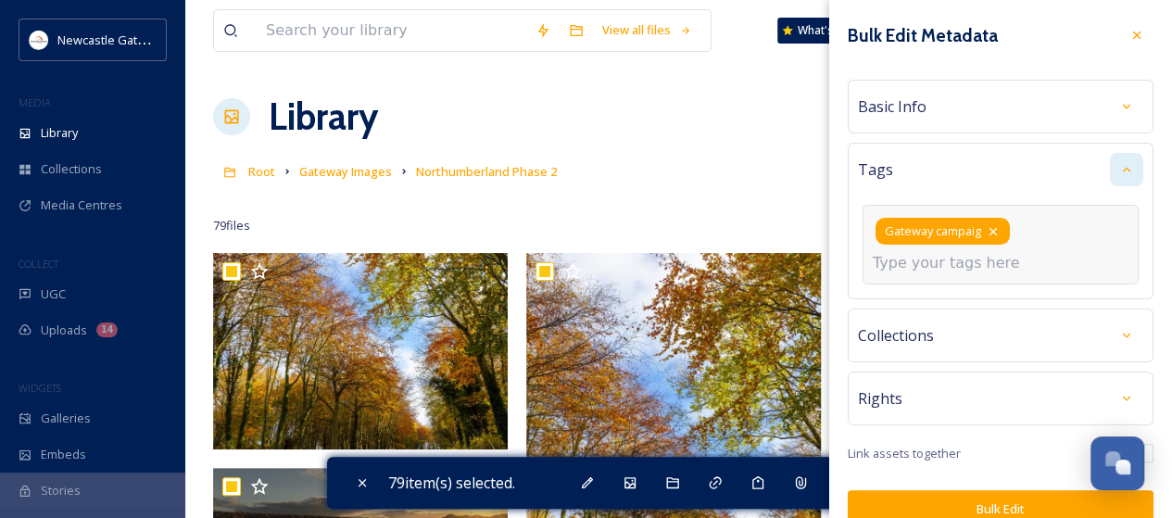
click at [999, 233] on icon at bounding box center [993, 231] width 15 height 15
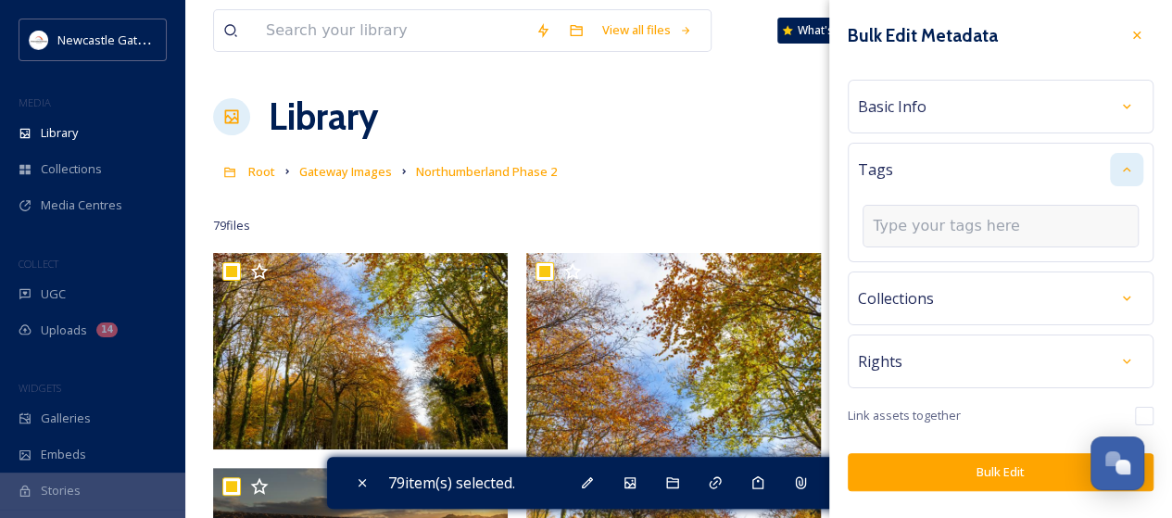
click at [914, 221] on input at bounding box center [965, 226] width 185 height 22
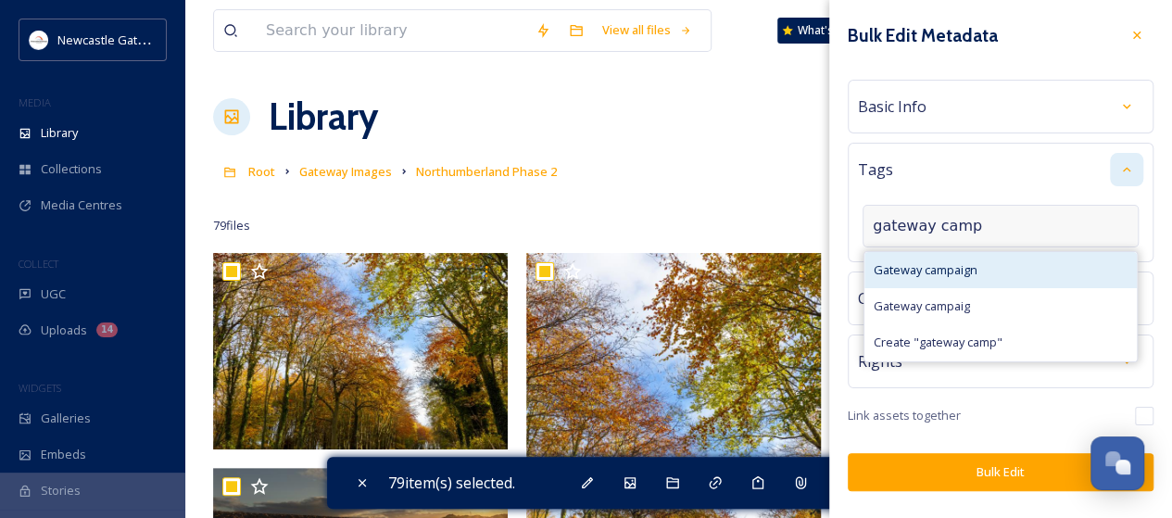
click at [930, 261] on span "Gateway campaign" at bounding box center [926, 270] width 104 height 18
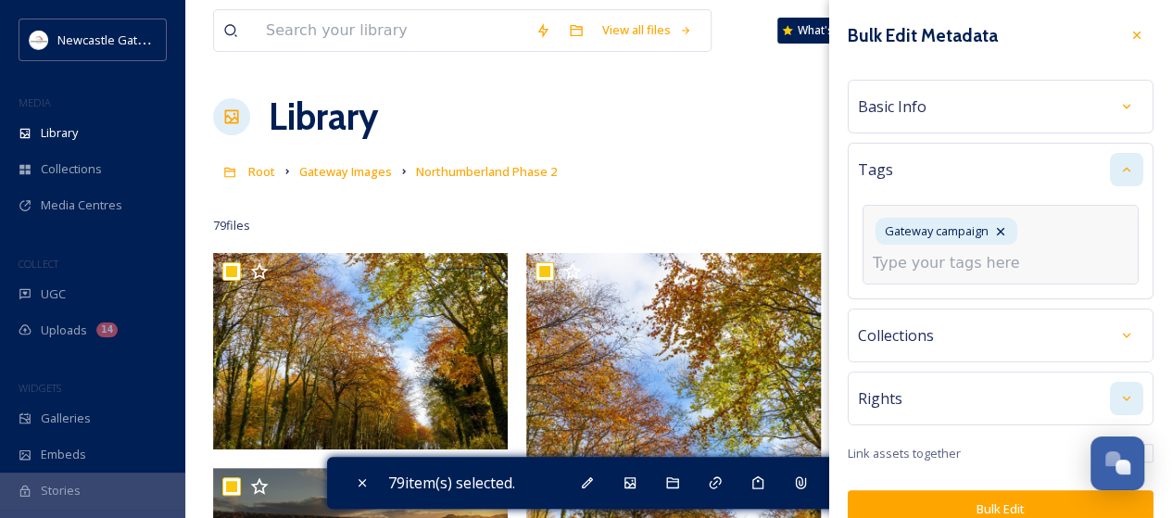
click at [1116, 394] on div "Rights" at bounding box center [1001, 398] width 306 height 54
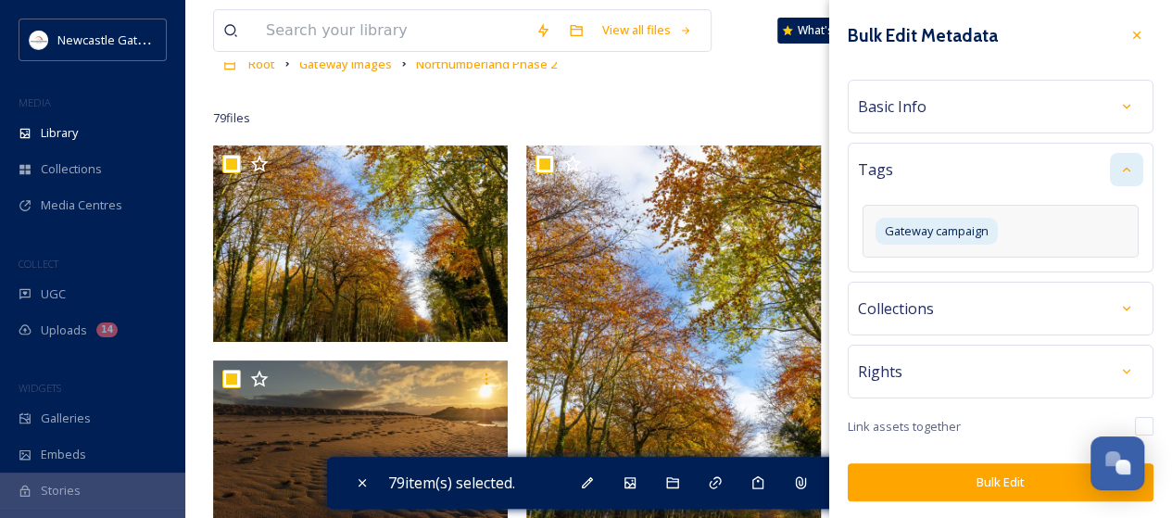
scroll to position [185, 0]
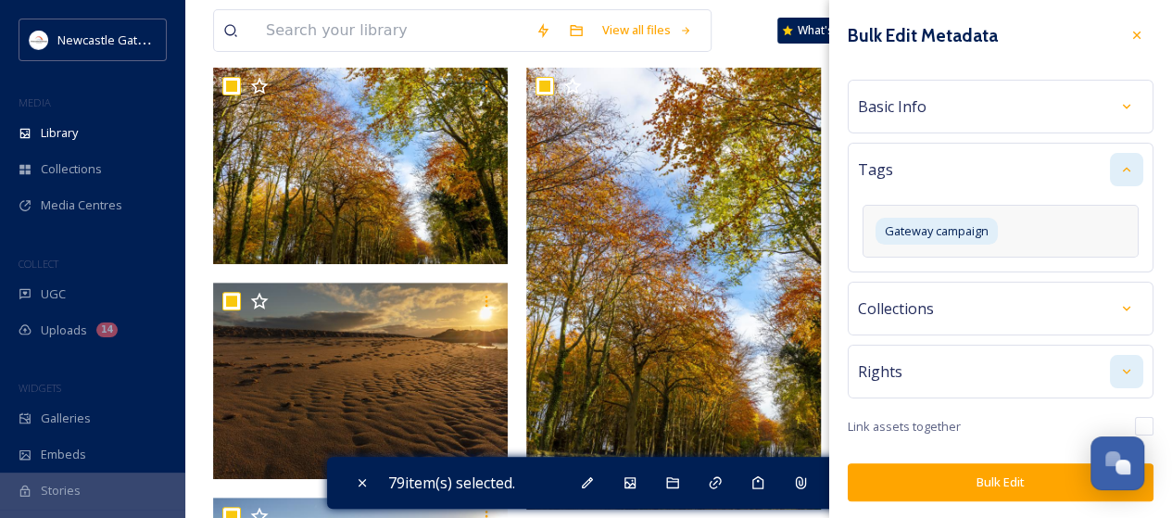
click at [1129, 366] on icon at bounding box center [1126, 371] width 15 height 15
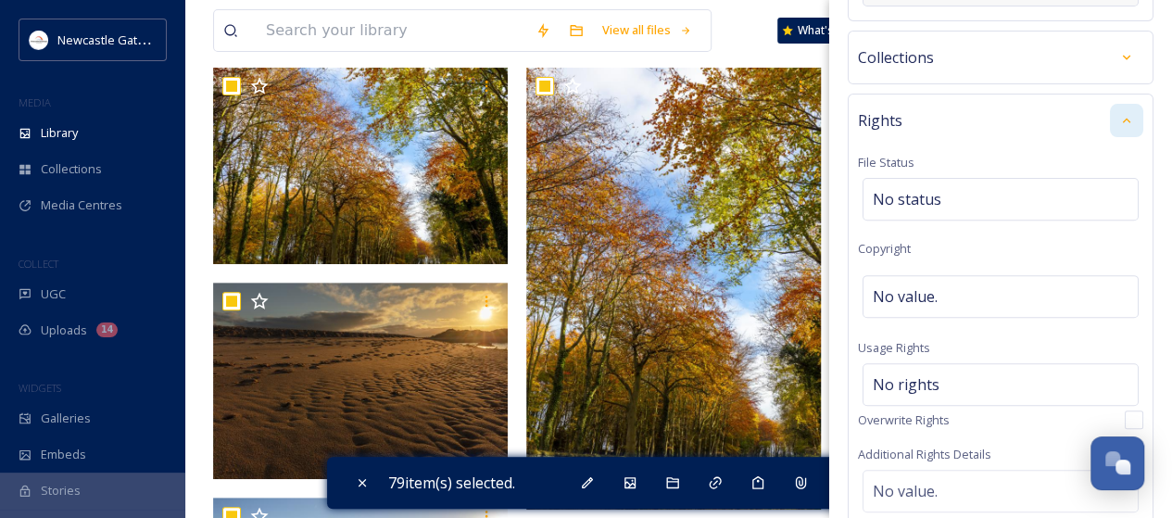
scroll to position [278, 0]
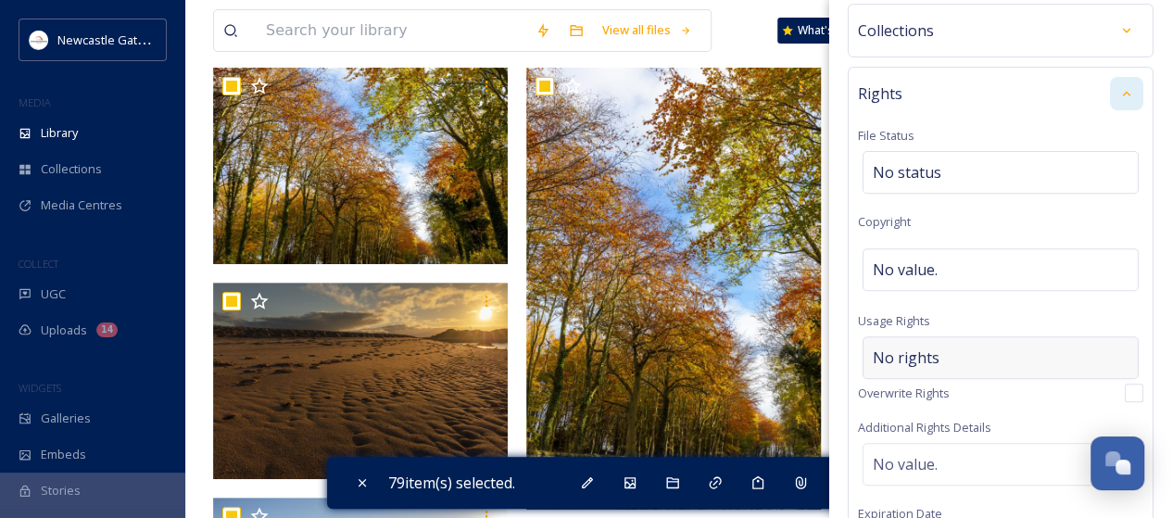
click at [917, 357] on span "No rights" at bounding box center [906, 357] width 67 height 22
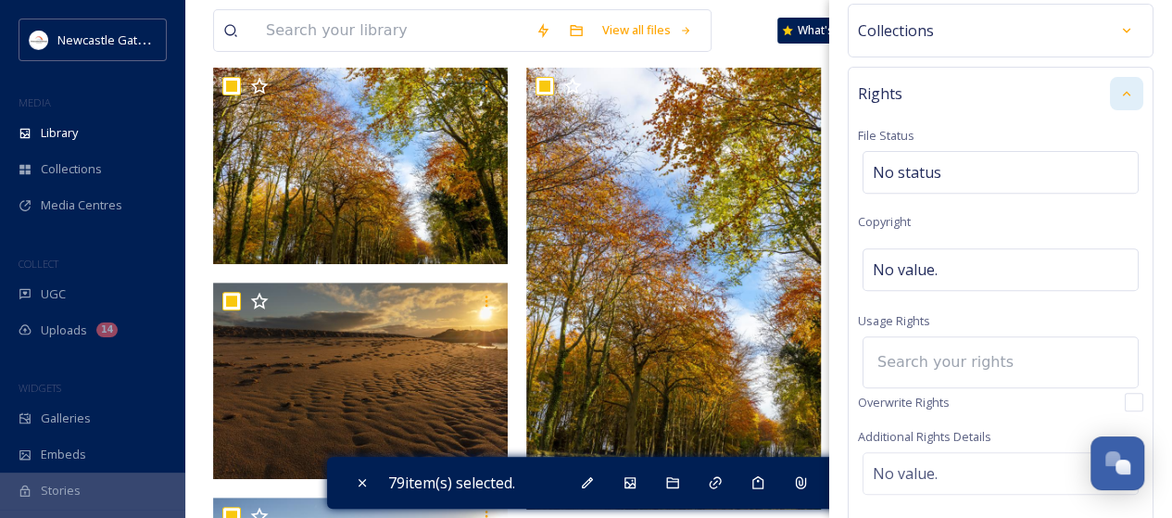
click at [917, 357] on input at bounding box center [970, 362] width 204 height 41
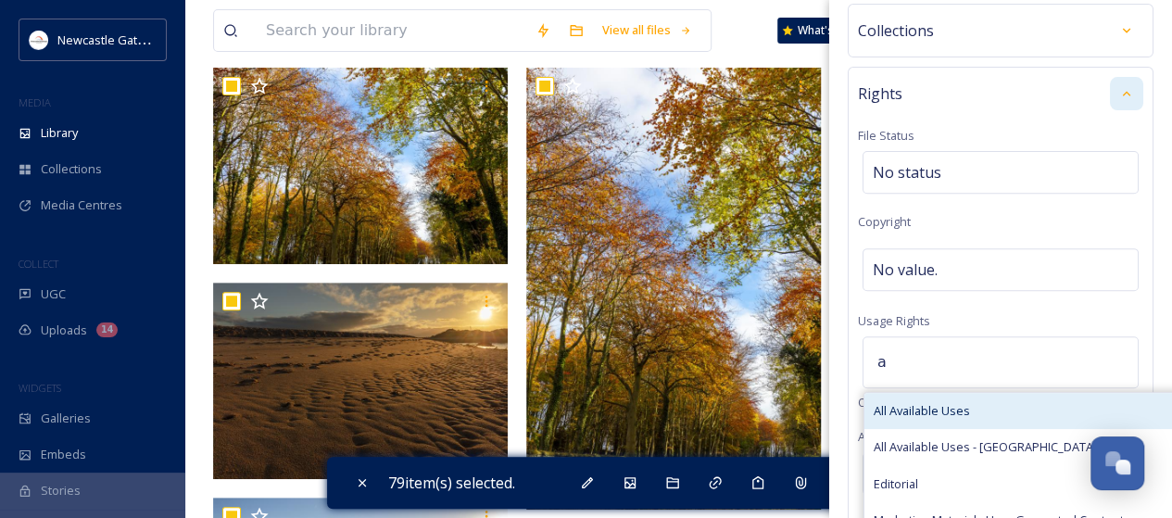
click at [923, 404] on span "All Available Uses" at bounding box center [922, 411] width 96 height 18
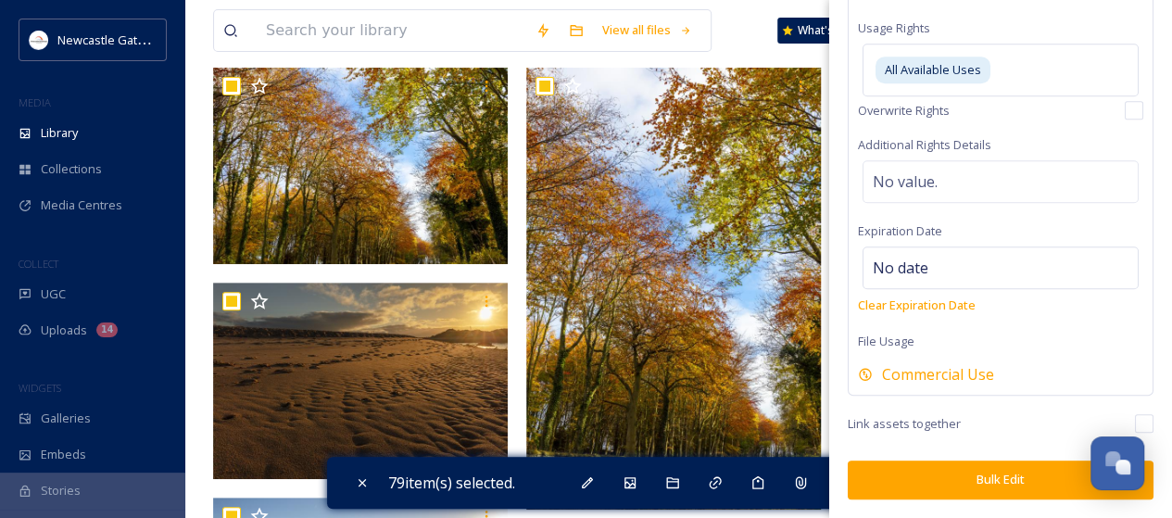
click at [1025, 479] on button "Bulk Edit" at bounding box center [1001, 479] width 306 height 38
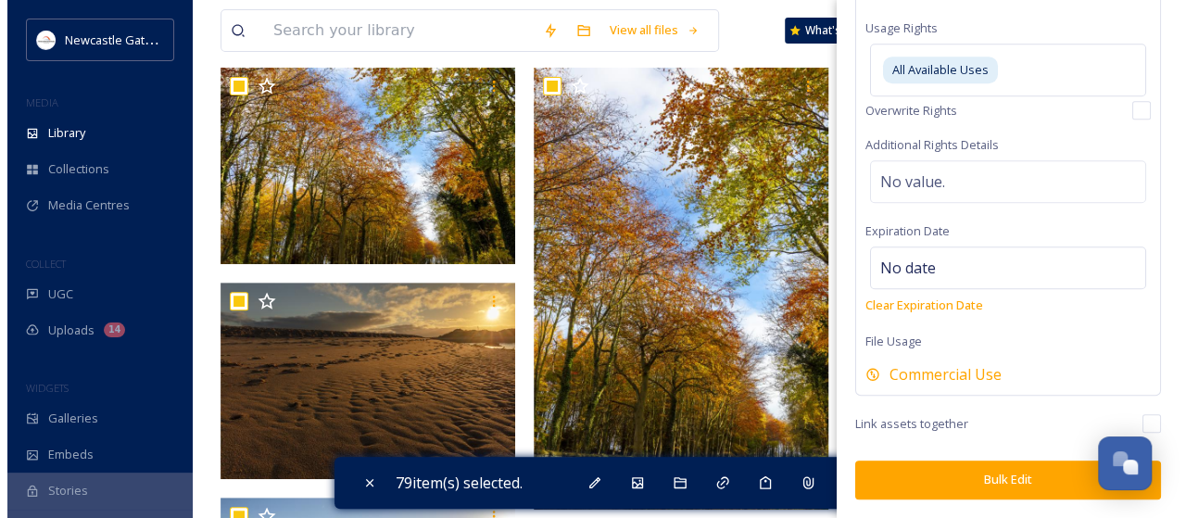
scroll to position [562, 0]
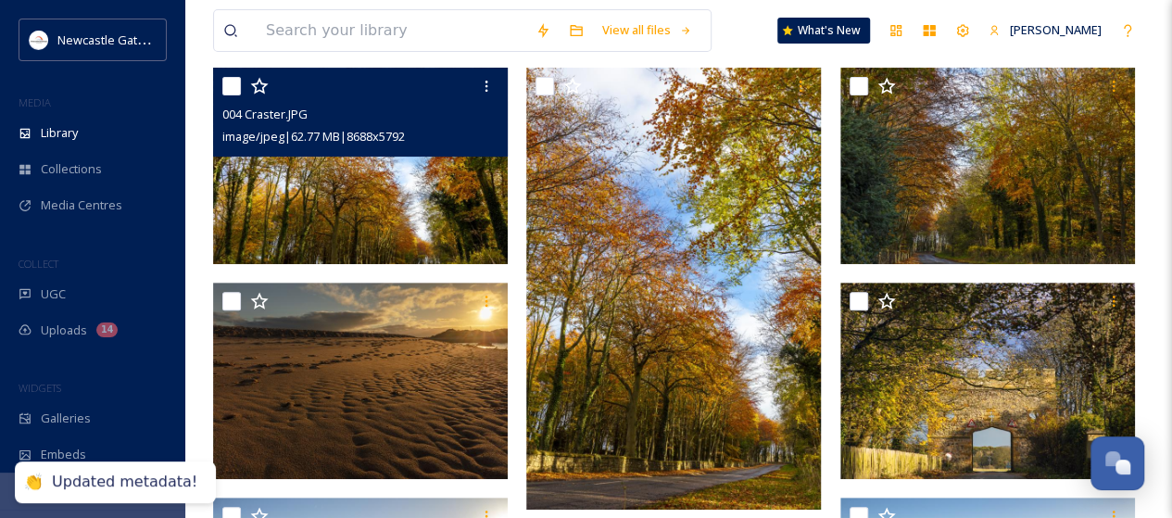
click at [444, 194] on img at bounding box center [360, 166] width 295 height 196
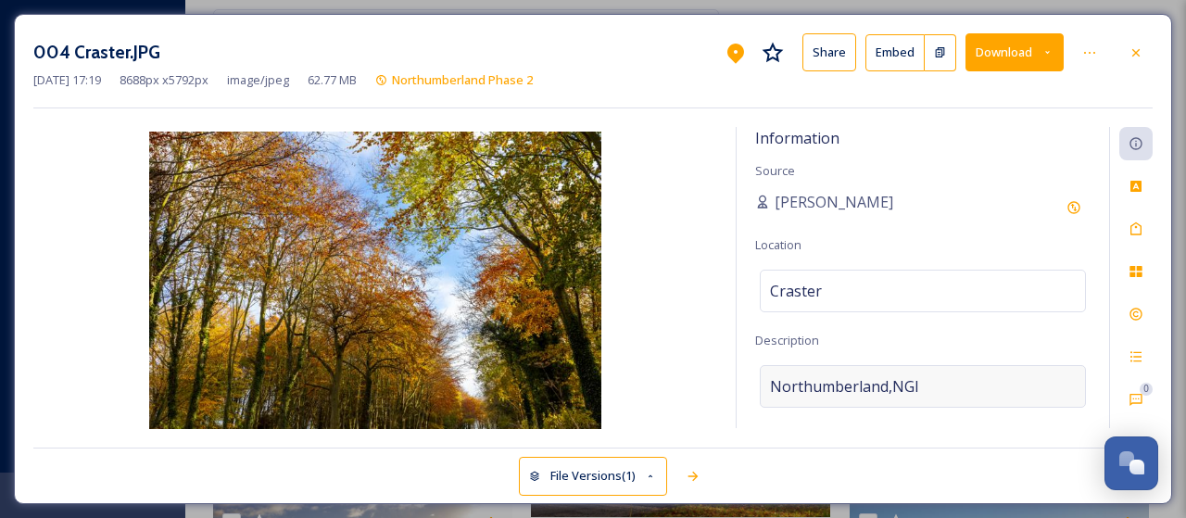
click at [938, 380] on div "Northumberland,NGI" at bounding box center [923, 386] width 326 height 43
click at [938, 380] on textarea "Northumberland,NGI" at bounding box center [922, 442] width 335 height 154
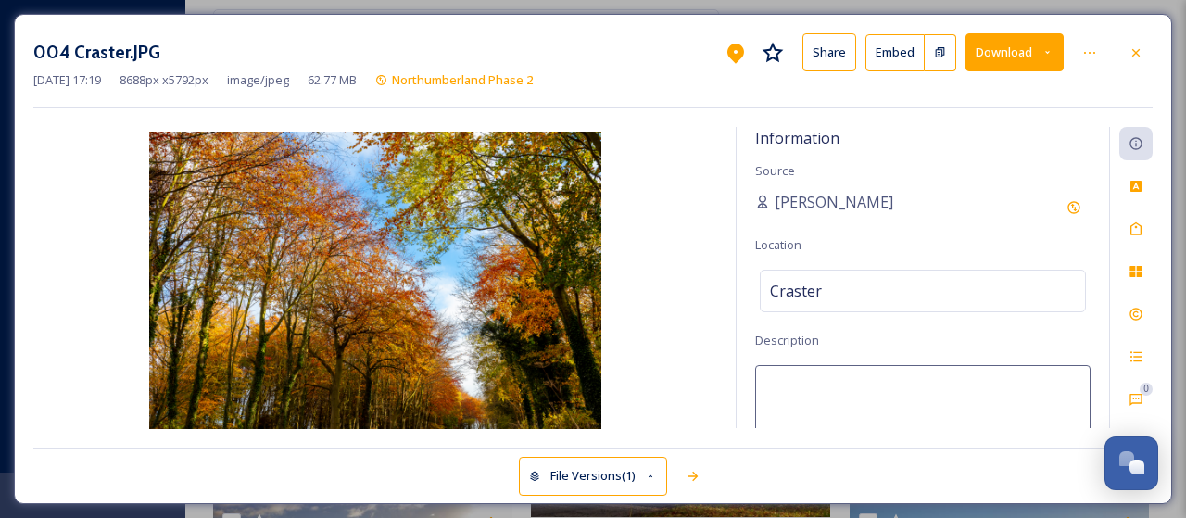
click at [790, 392] on textarea at bounding box center [922, 442] width 335 height 154
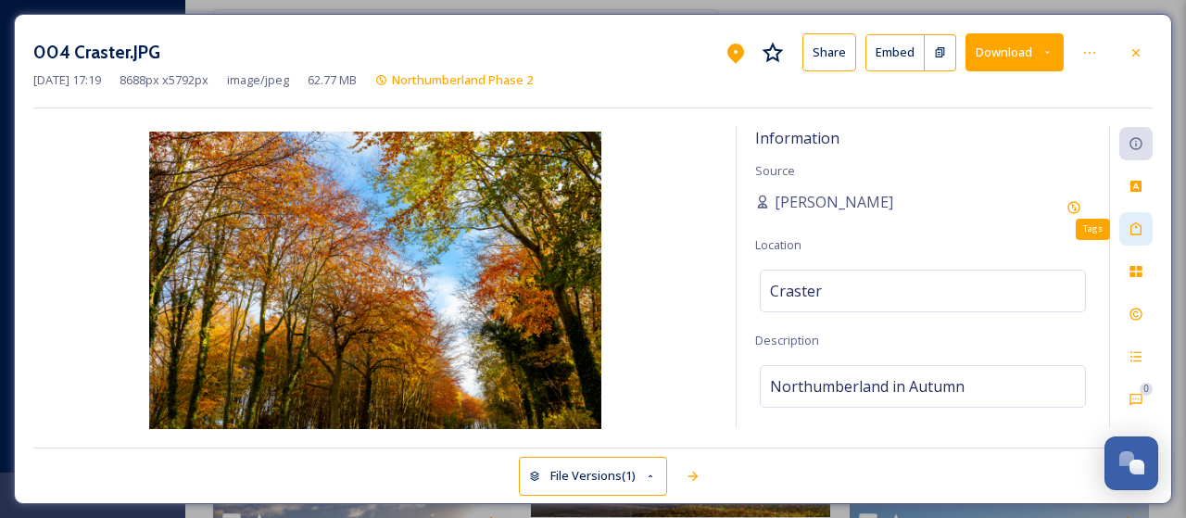
click at [1138, 231] on icon at bounding box center [1135, 228] width 15 height 15
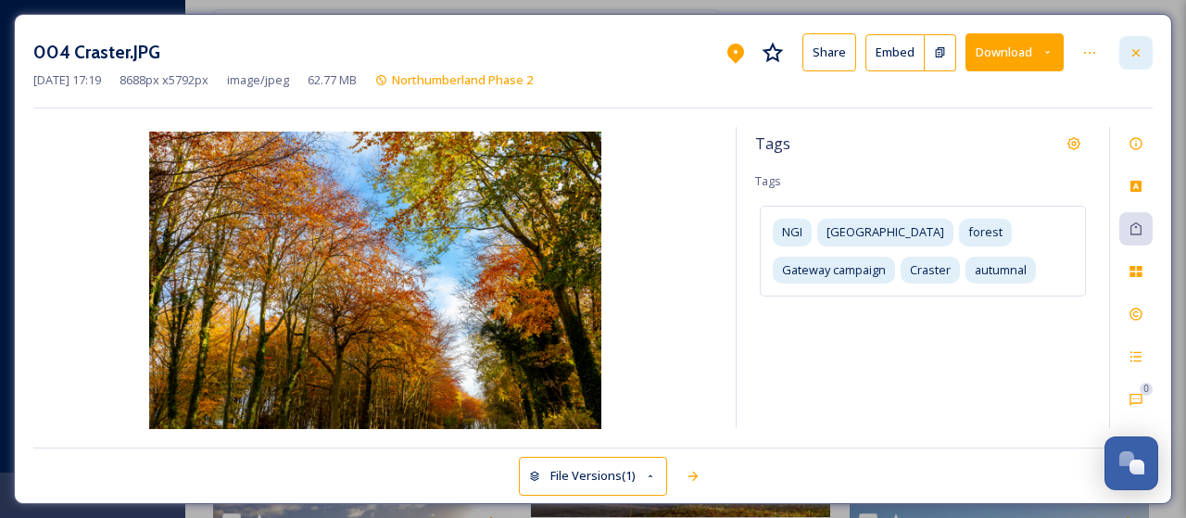
click at [1143, 54] on icon at bounding box center [1135, 52] width 15 height 15
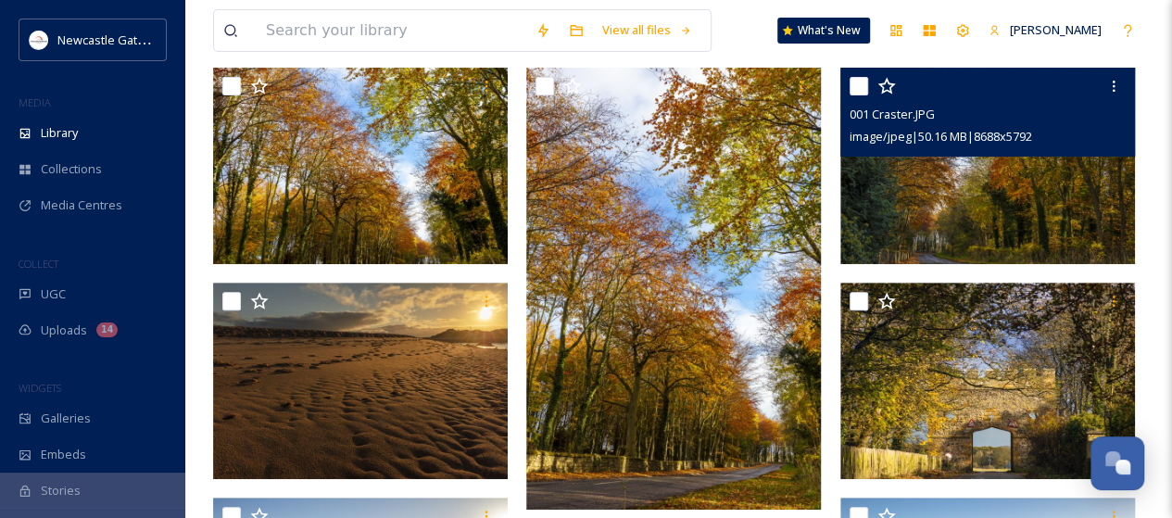
click at [931, 165] on img at bounding box center [987, 166] width 295 height 196
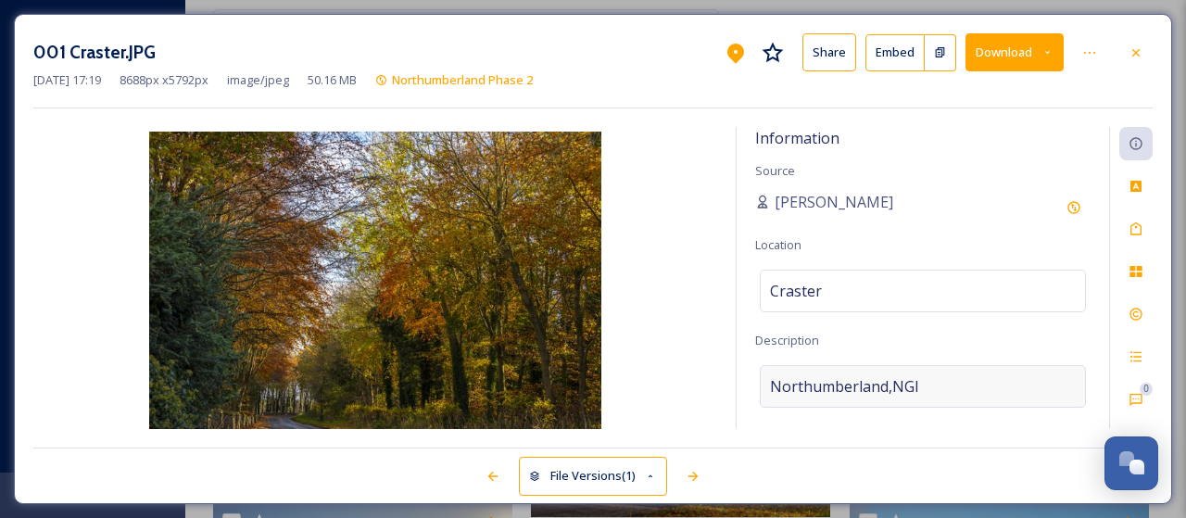
click at [938, 384] on div "Northumberland,NGI" at bounding box center [923, 386] width 326 height 43
click at [938, 383] on textarea "Northumberland,NGI" at bounding box center [922, 442] width 335 height 154
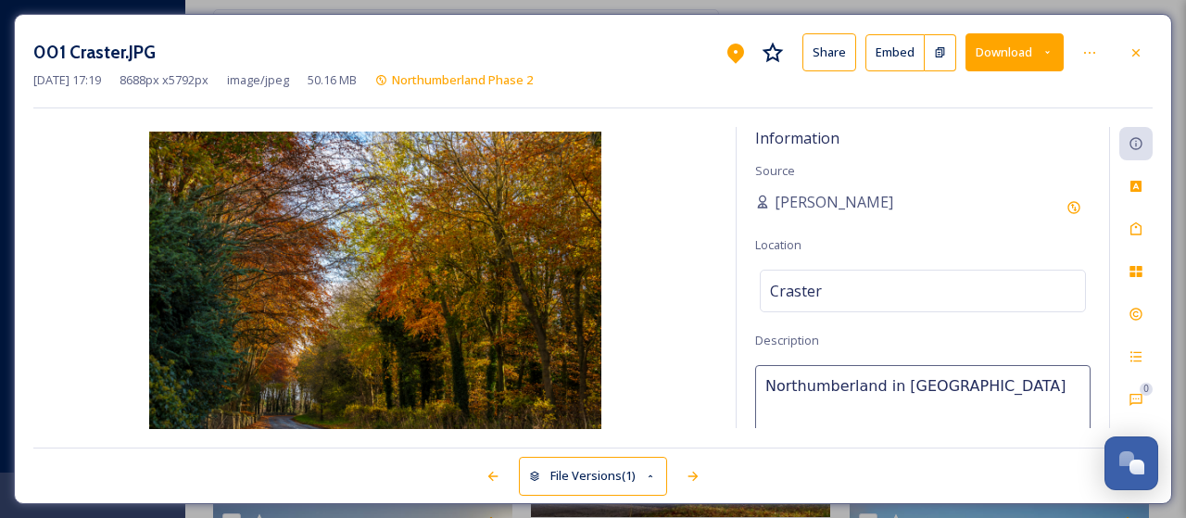
click at [815, 413] on textarea "Northumberland in Autums" at bounding box center [922, 442] width 335 height 154
click at [948, 383] on textarea "Northumberland in Autums" at bounding box center [922, 442] width 335 height 154
click at [1137, 226] on icon at bounding box center [1135, 228] width 15 height 15
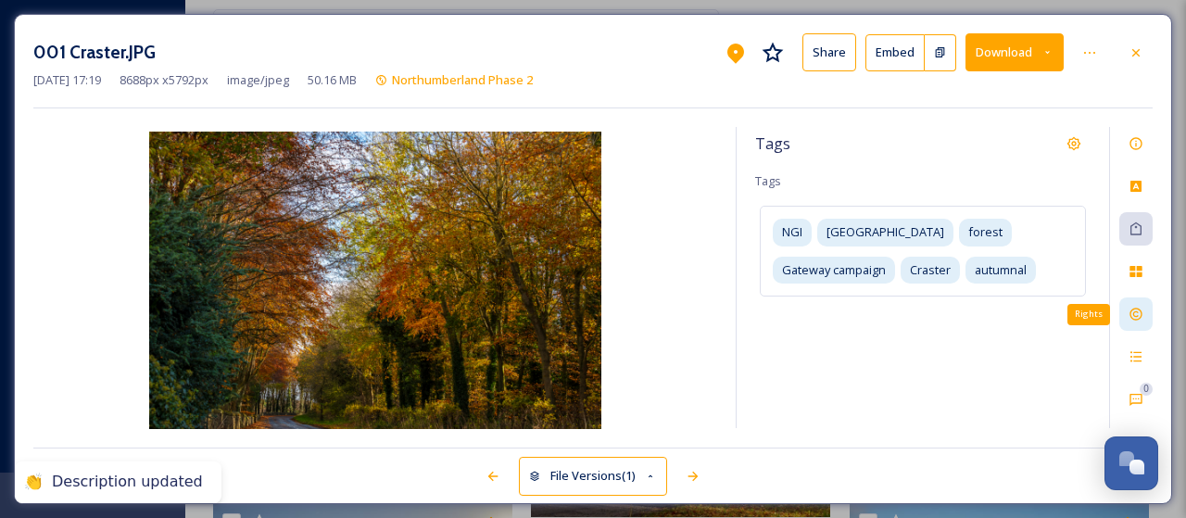
click at [1138, 314] on icon at bounding box center [1135, 314] width 12 height 12
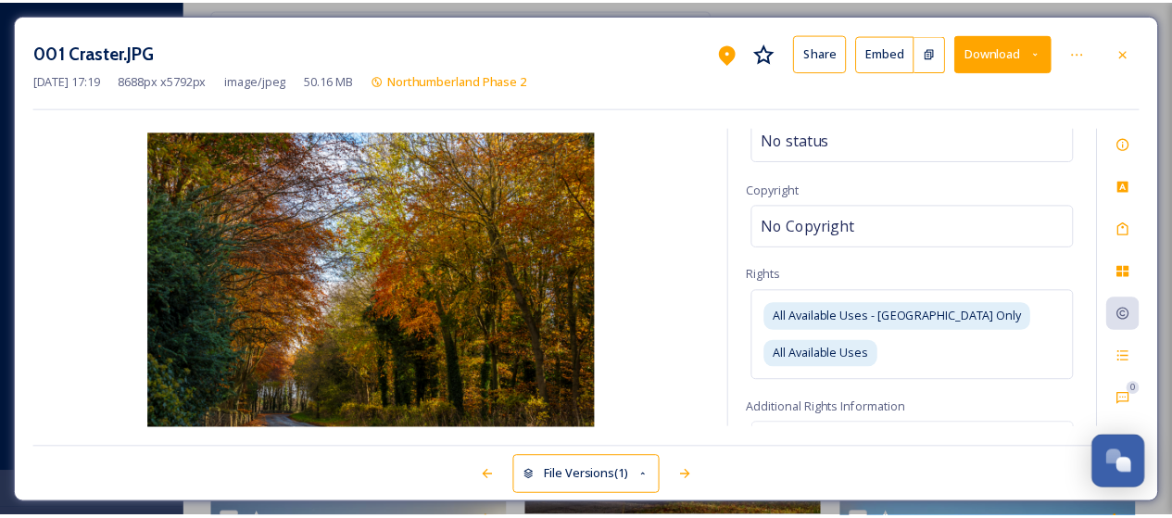
scroll to position [185, 0]
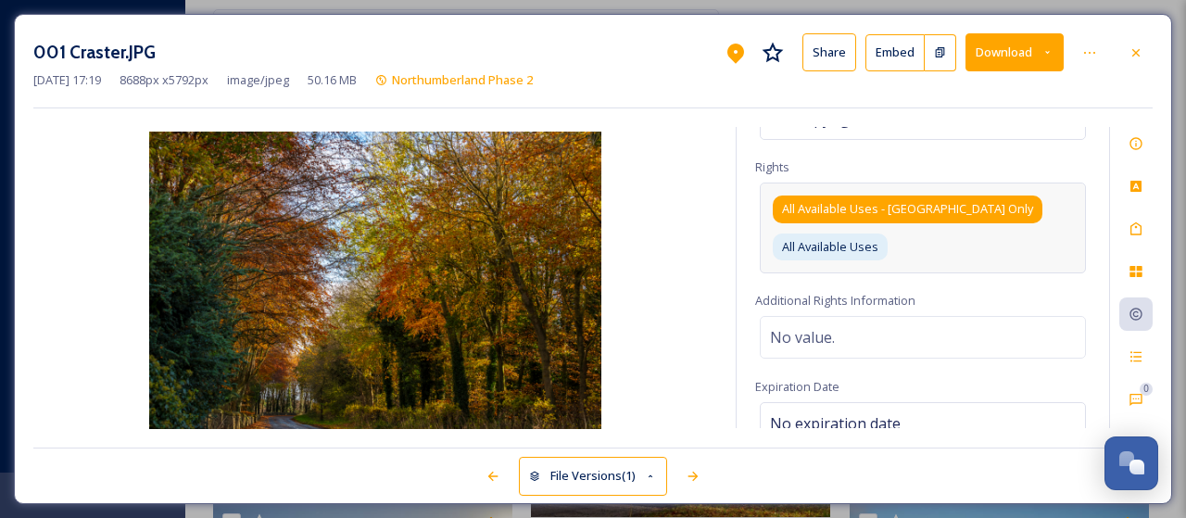
click at [921, 210] on span "All Available Uses - UK Only" at bounding box center [907, 209] width 251 height 18
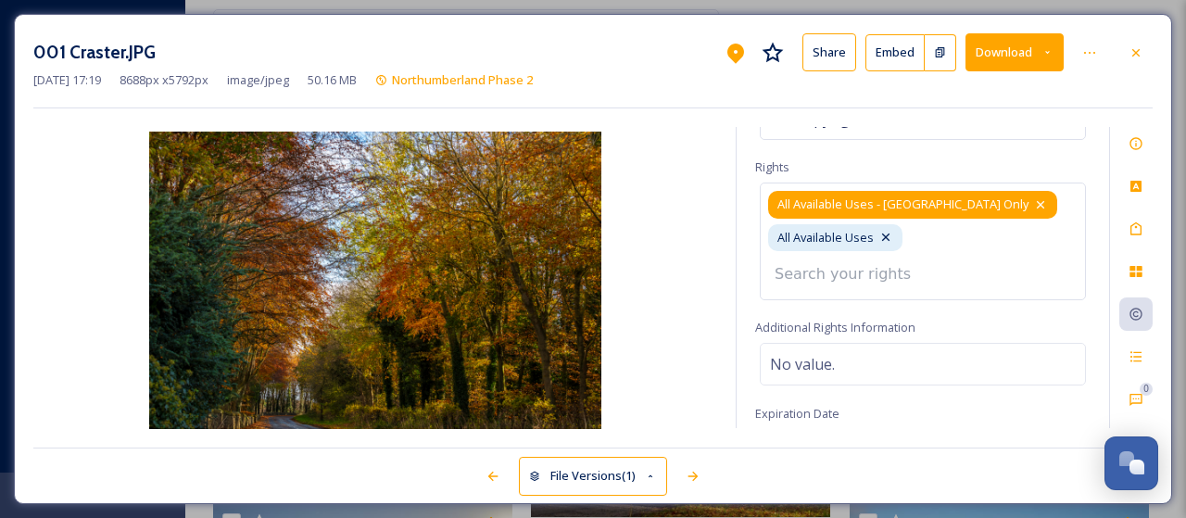
click at [1033, 201] on icon at bounding box center [1040, 204] width 15 height 15
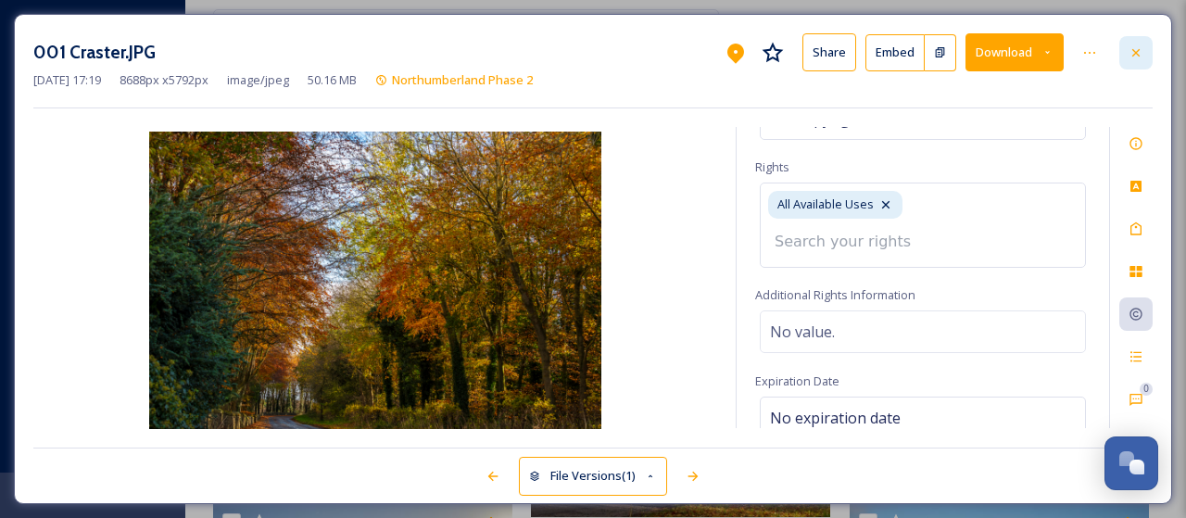
click at [1143, 47] on div at bounding box center [1135, 52] width 33 height 33
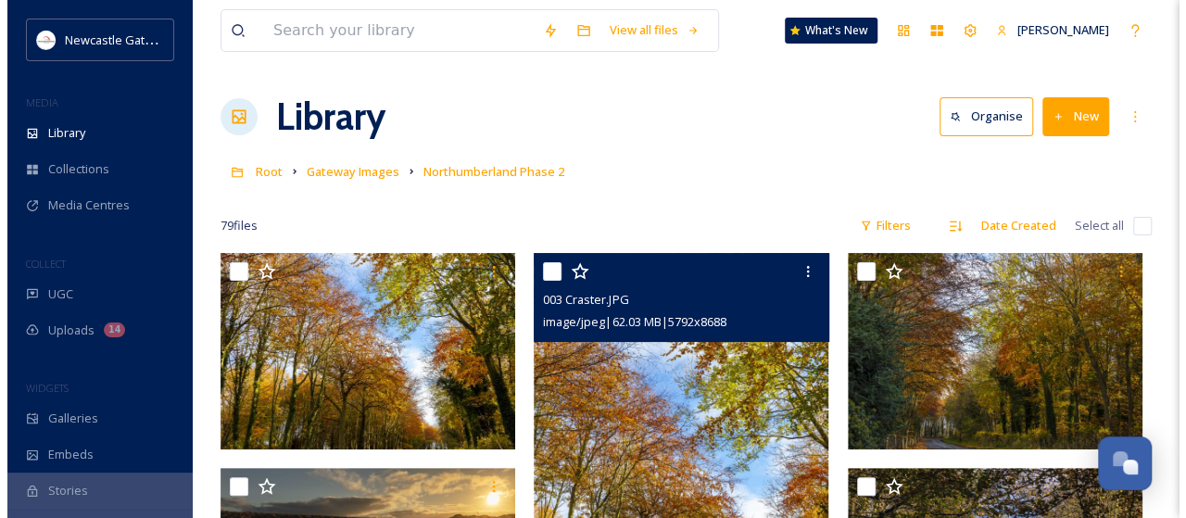
scroll to position [185, 0]
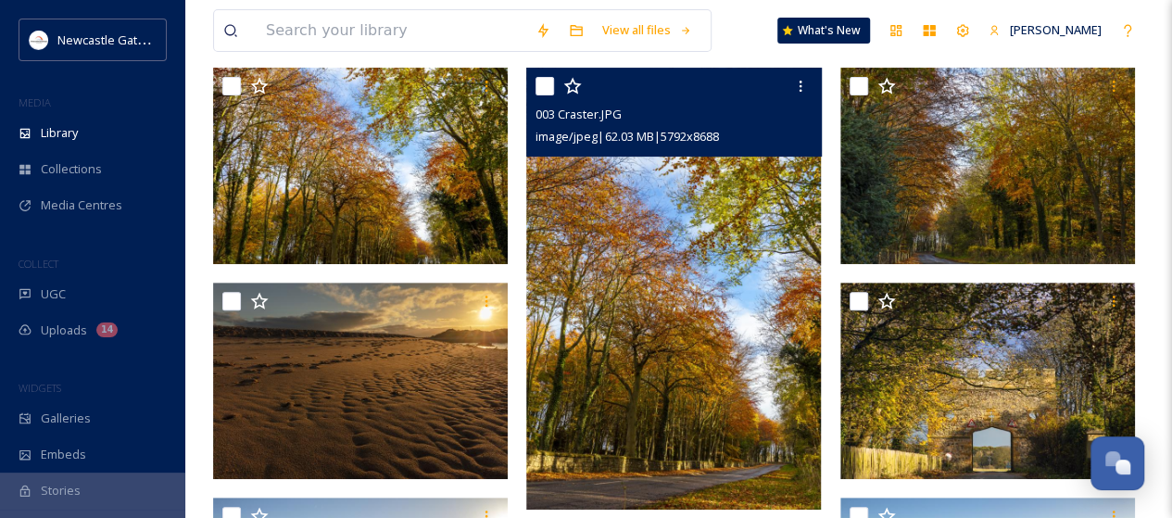
click at [712, 388] on img at bounding box center [673, 289] width 295 height 442
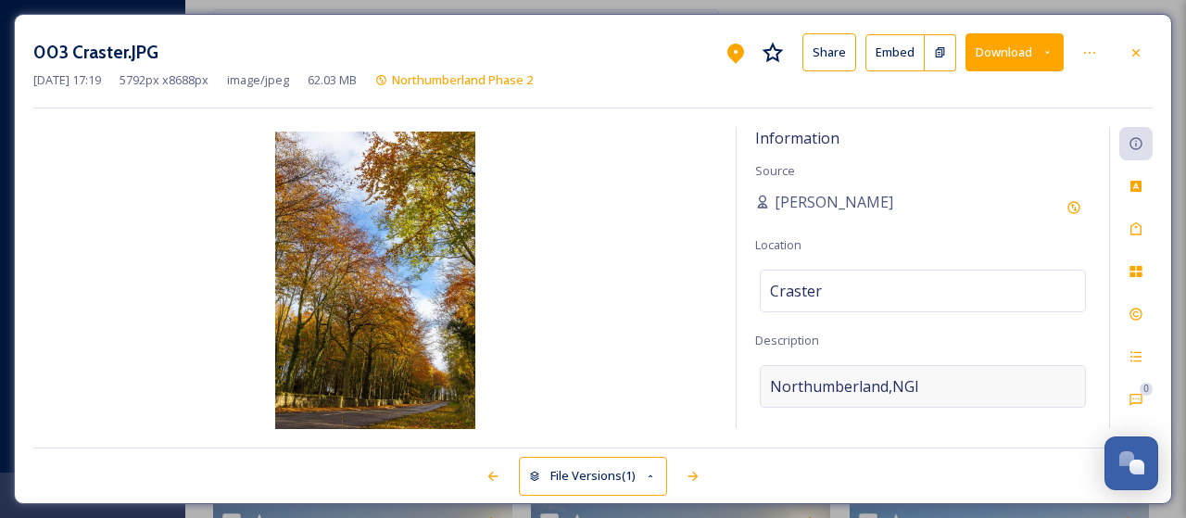
click at [955, 383] on div "Northumberland,NGI" at bounding box center [923, 386] width 326 height 43
click at [955, 383] on textarea "Northumberland,NGI" at bounding box center [922, 442] width 335 height 154
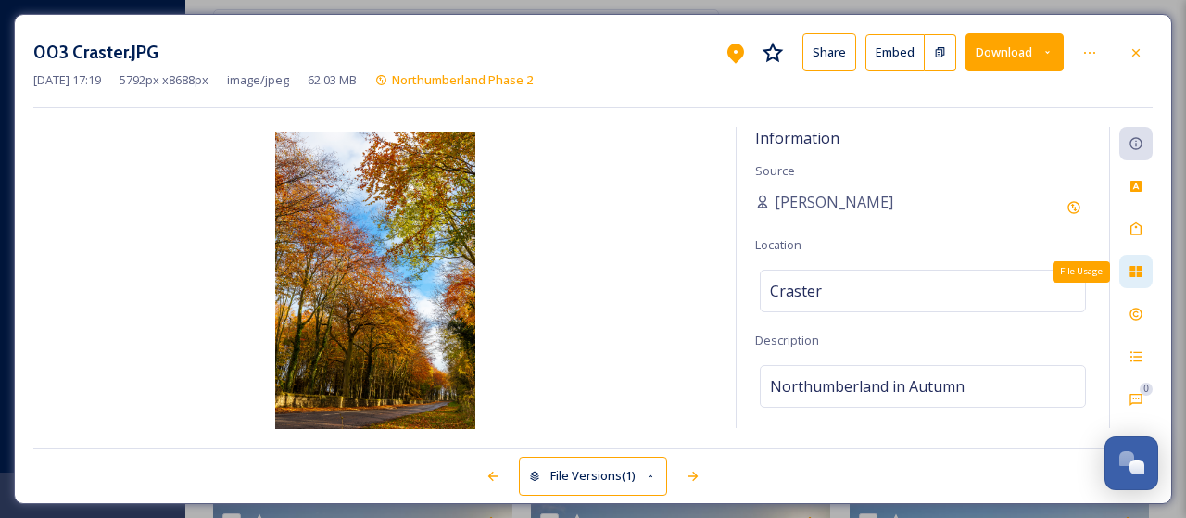
click at [1137, 275] on icon at bounding box center [1135, 271] width 12 height 11
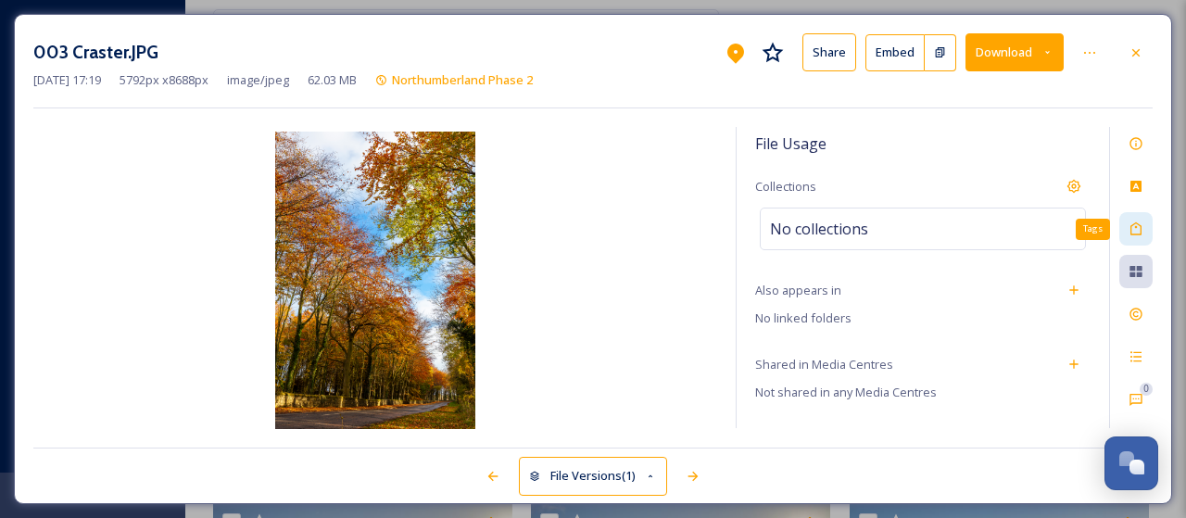
click at [1143, 225] on div "Tags" at bounding box center [1135, 228] width 33 height 33
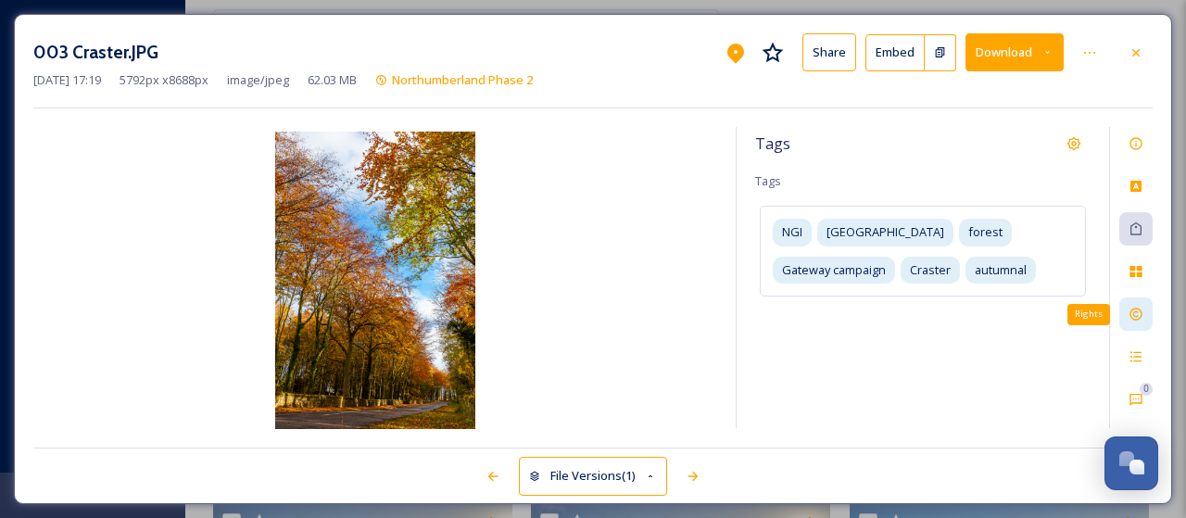
click at [1131, 320] on icon at bounding box center [1135, 314] width 15 height 15
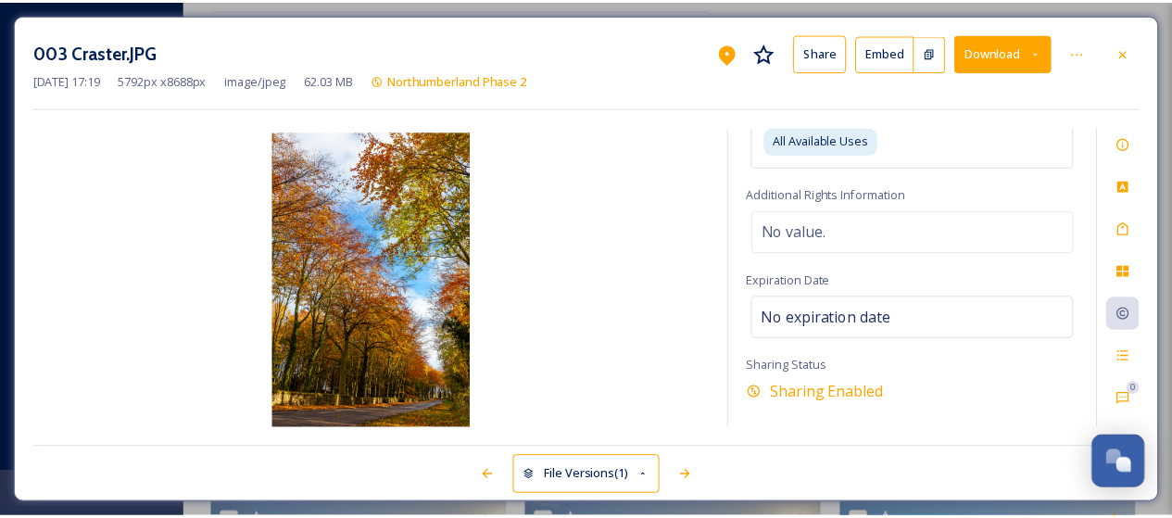
scroll to position [272, 0]
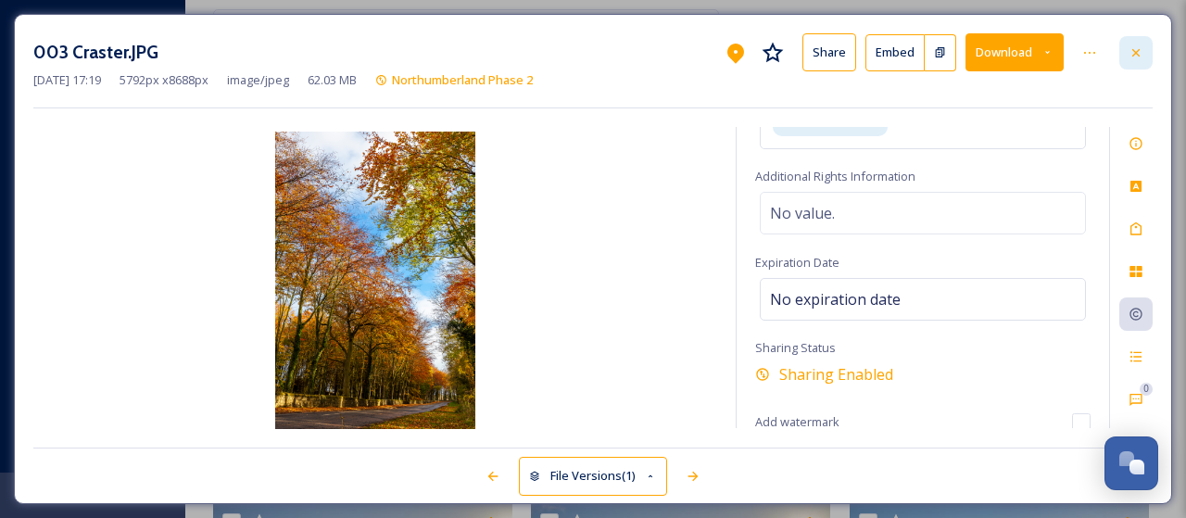
click at [1141, 56] on icon at bounding box center [1135, 52] width 15 height 15
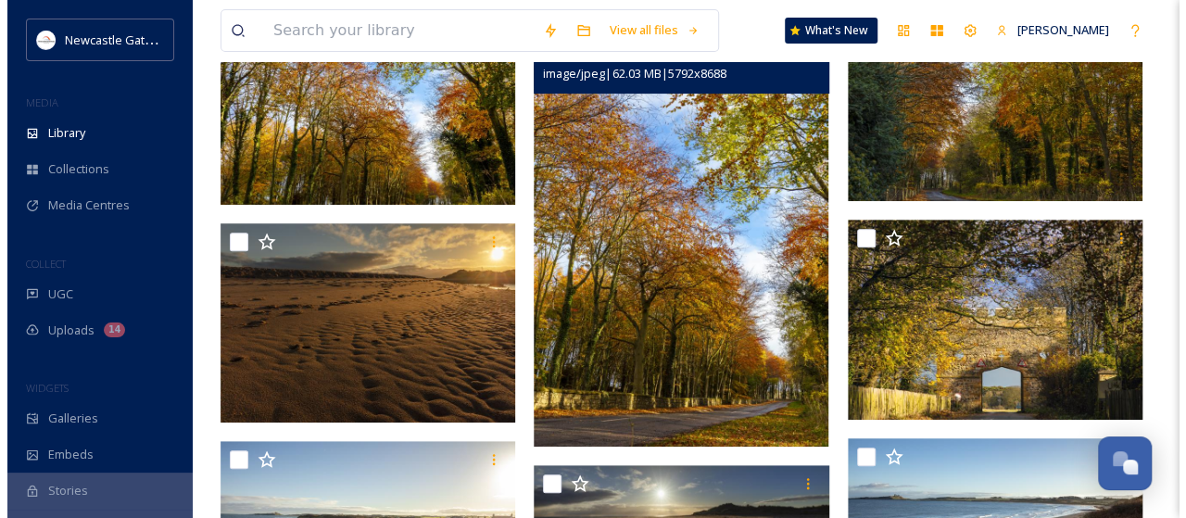
scroll to position [278, 0]
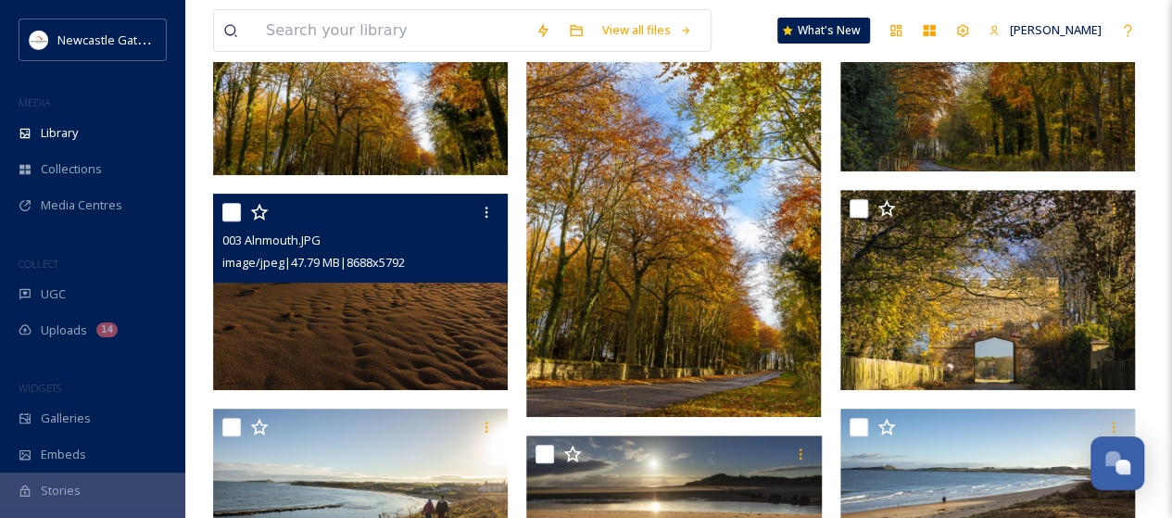
click at [300, 299] on img at bounding box center [360, 291] width 295 height 196
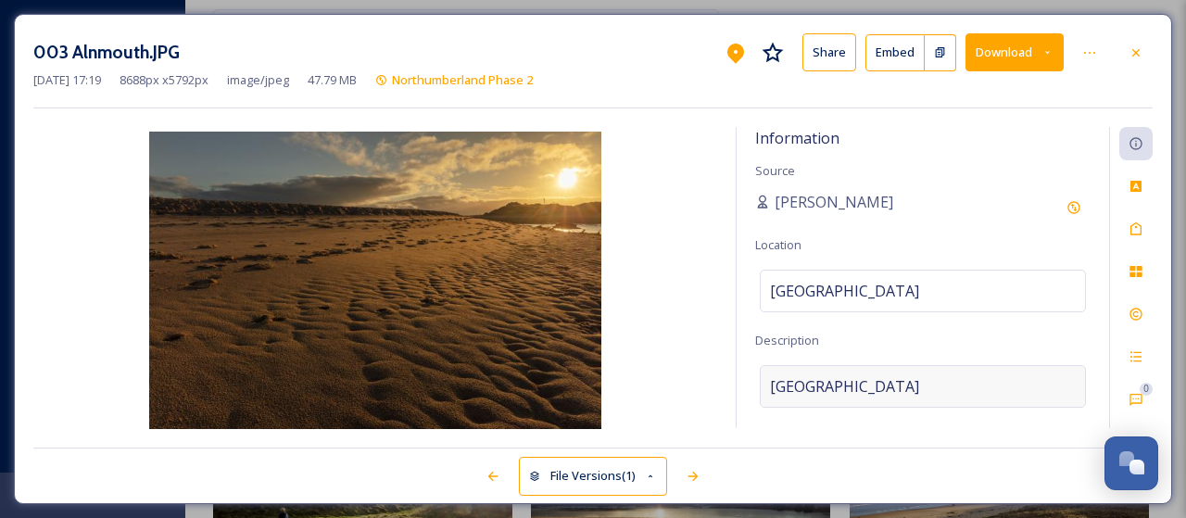
click at [913, 384] on div "Northumberland" at bounding box center [923, 386] width 326 height 43
drag, startPoint x: 885, startPoint y: 384, endPoint x: 750, endPoint y: 387, distance: 134.4
click at [750, 387] on div "Information Source Aleksei Kuratau Location Alnmouth Beach Description Northumb…" at bounding box center [922, 277] width 372 height 301
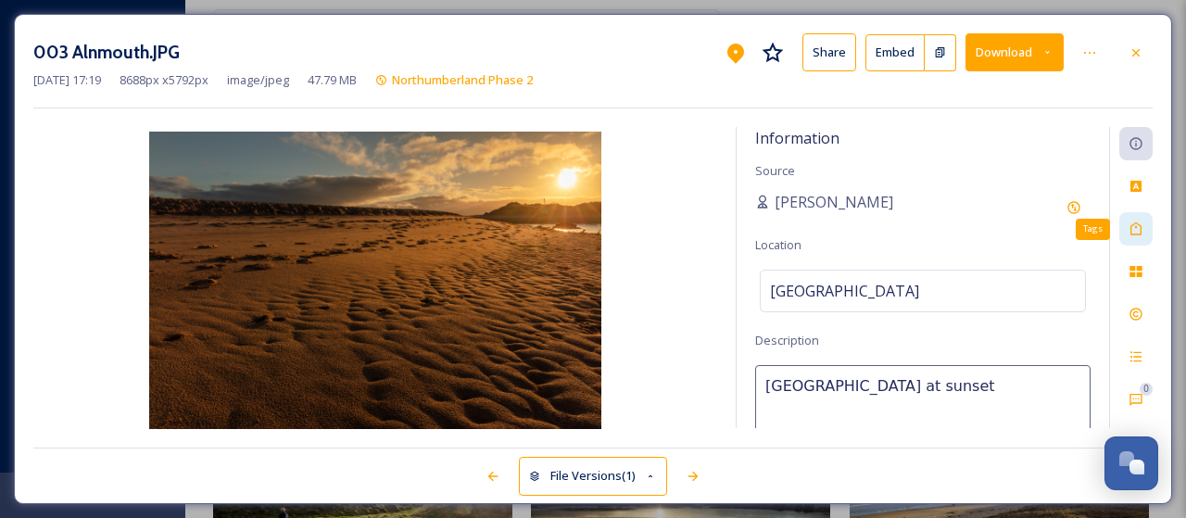
click at [1138, 229] on icon at bounding box center [1135, 228] width 15 height 15
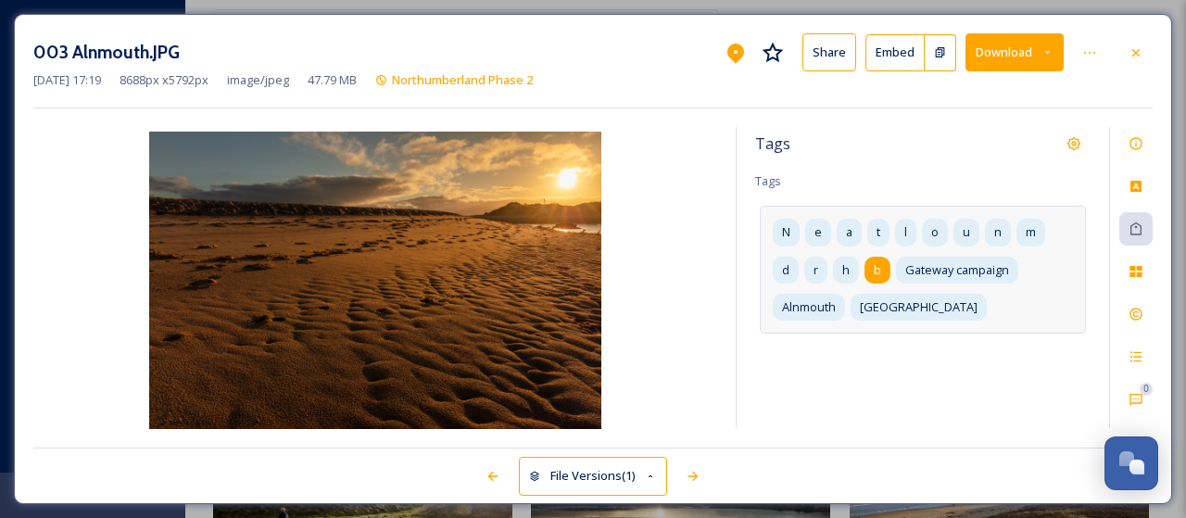
click at [875, 267] on span "b" at bounding box center [877, 270] width 7 height 18
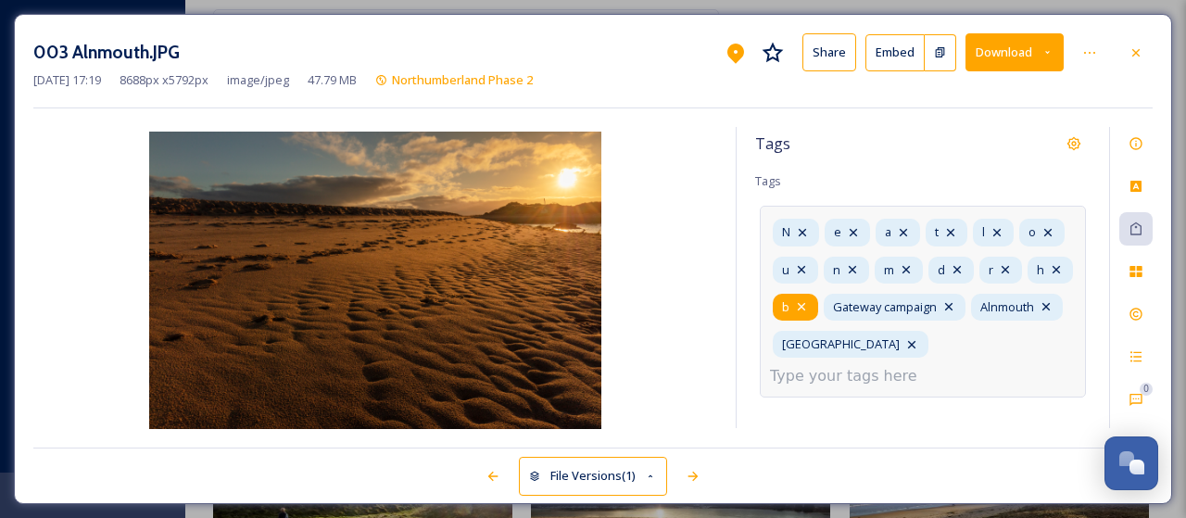
click at [807, 303] on icon at bounding box center [801, 306] width 15 height 15
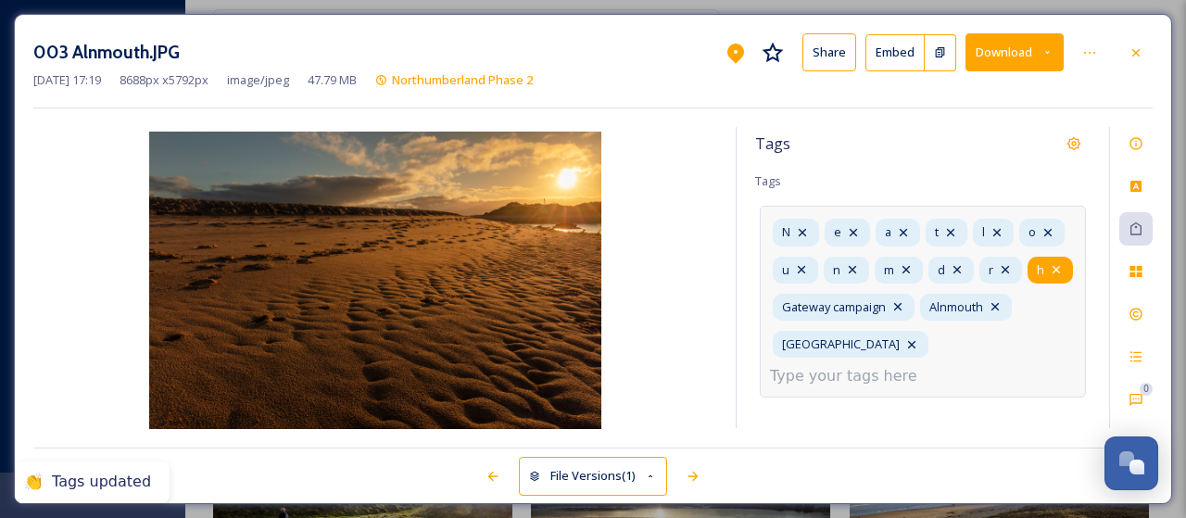
click at [1056, 264] on icon at bounding box center [1056, 269] width 15 height 15
click at [1012, 266] on icon at bounding box center [1005, 269] width 15 height 15
click at [961, 268] on icon at bounding box center [957, 269] width 15 height 15
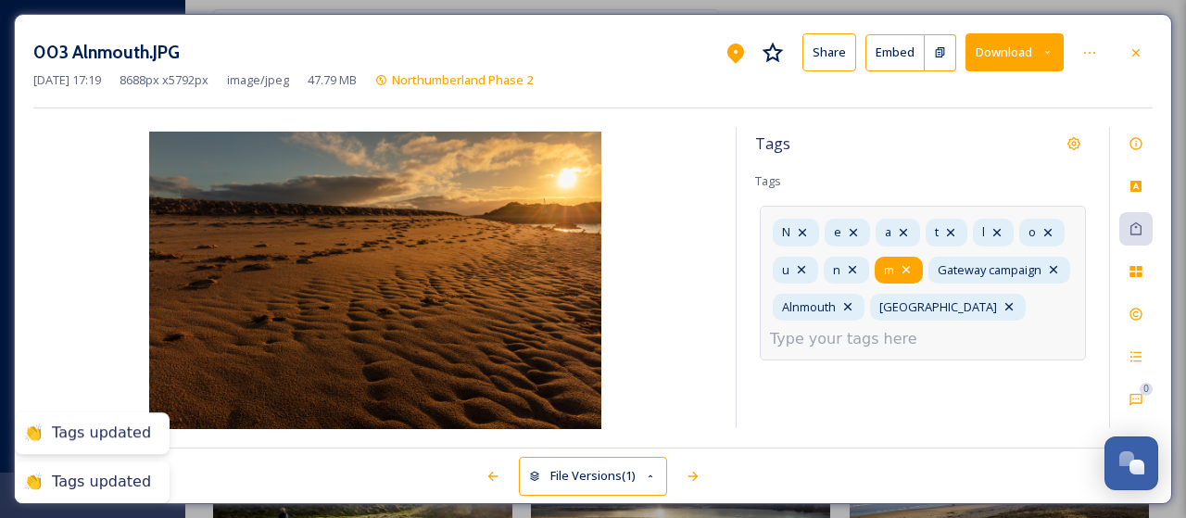
click at [908, 268] on icon at bounding box center [906, 269] width 15 height 15
click at [852, 268] on icon at bounding box center [852, 269] width 15 height 15
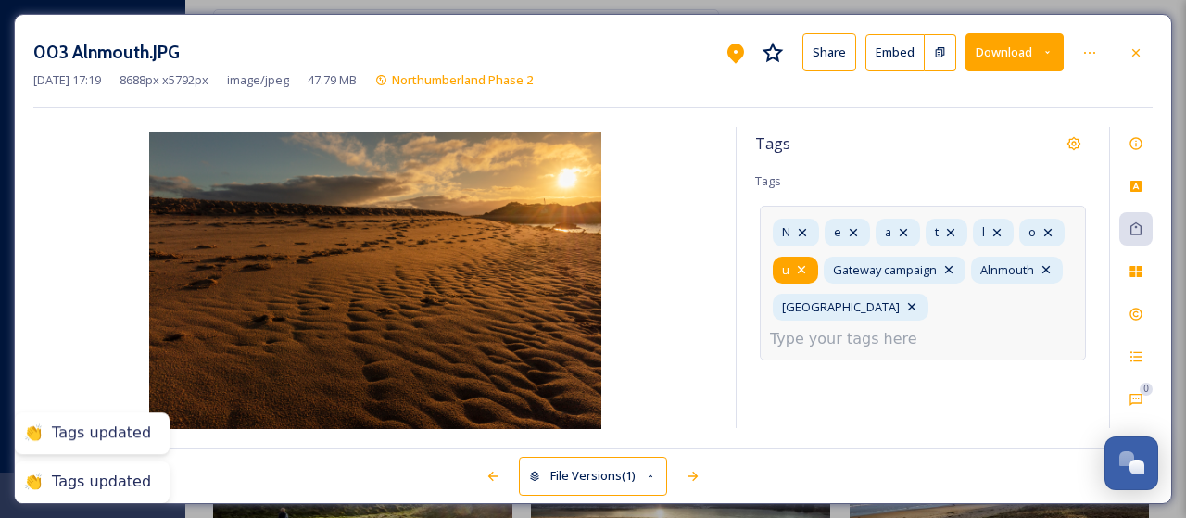
click at [806, 266] on icon at bounding box center [801, 269] width 15 height 15
click at [1054, 229] on icon at bounding box center [1047, 232] width 15 height 15
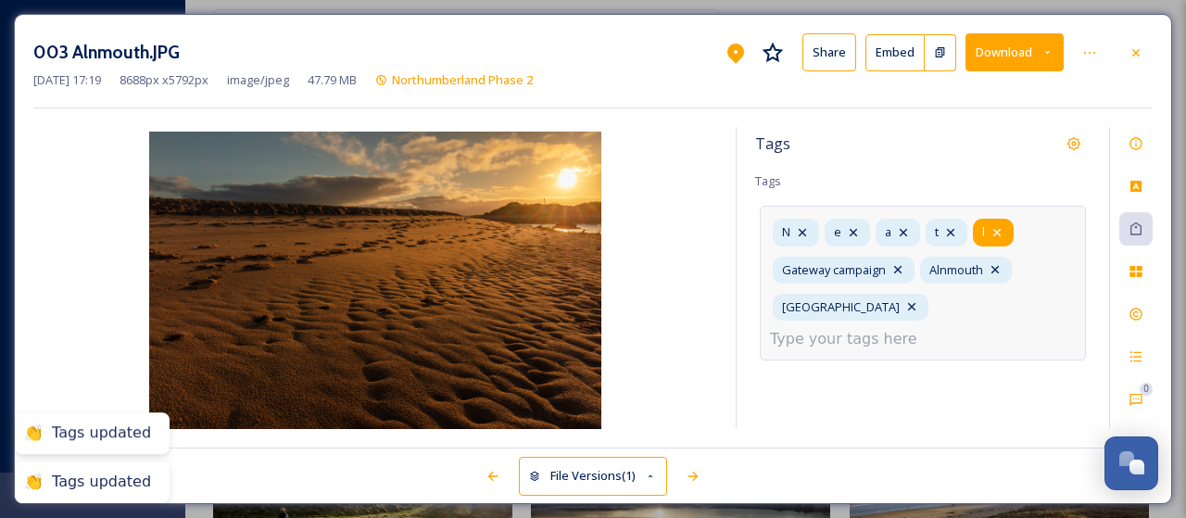
click at [997, 233] on icon at bounding box center [996, 232] width 15 height 15
click at [954, 229] on icon at bounding box center [950, 232] width 15 height 15
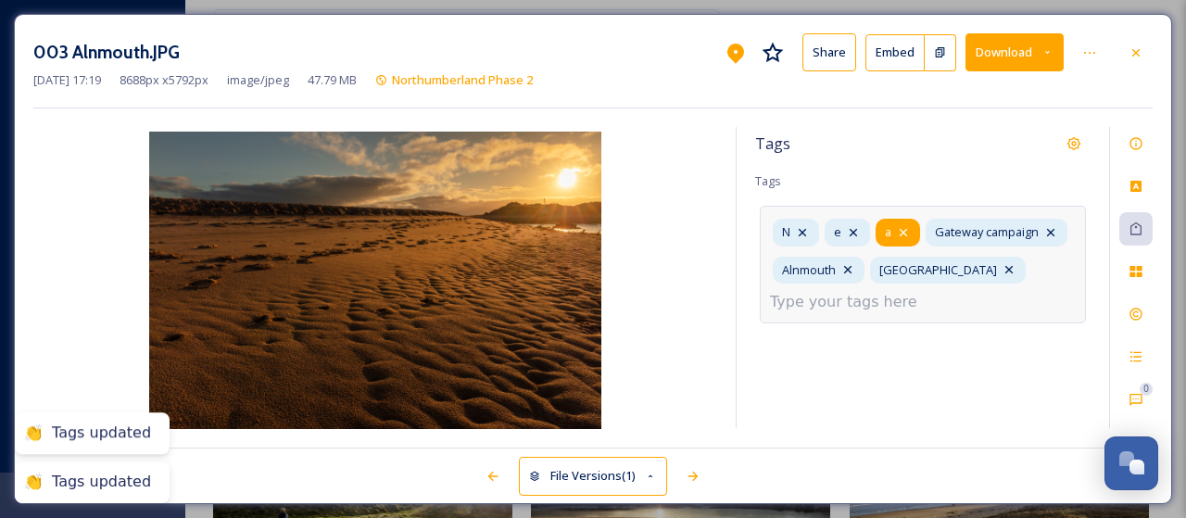
click at [908, 231] on icon at bounding box center [903, 232] width 15 height 15
click at [857, 229] on icon at bounding box center [853, 232] width 15 height 15
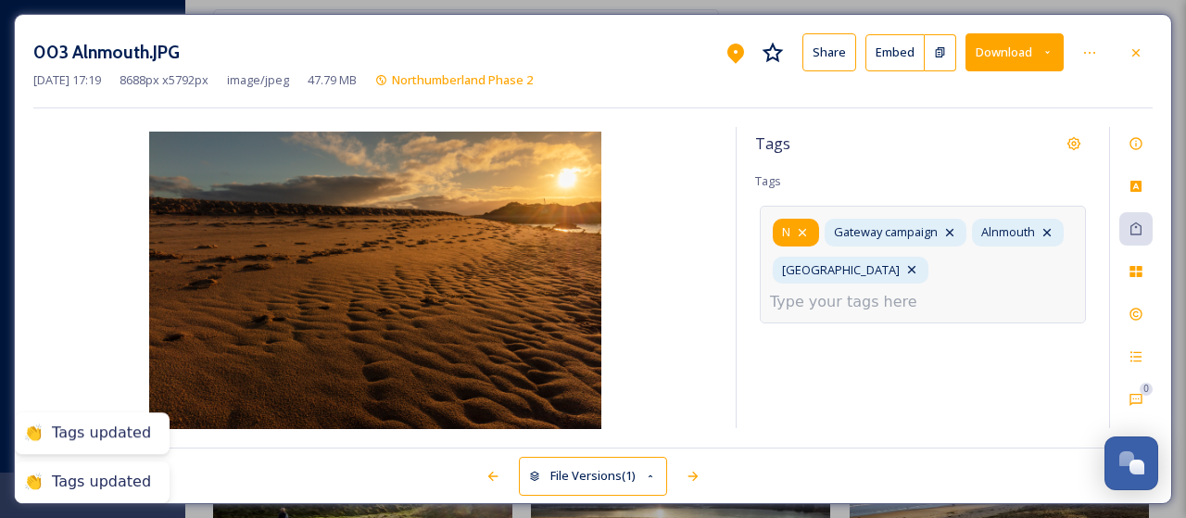
click at [806, 226] on icon at bounding box center [802, 232] width 15 height 15
click at [916, 291] on input at bounding box center [862, 302] width 185 height 22
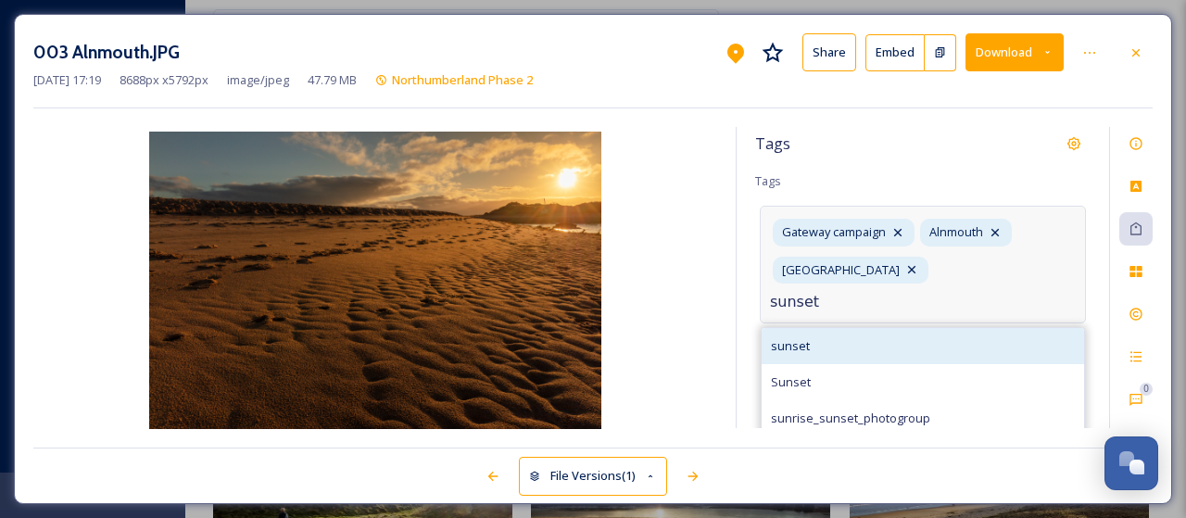
click at [778, 346] on span "sunset" at bounding box center [790, 346] width 39 height 18
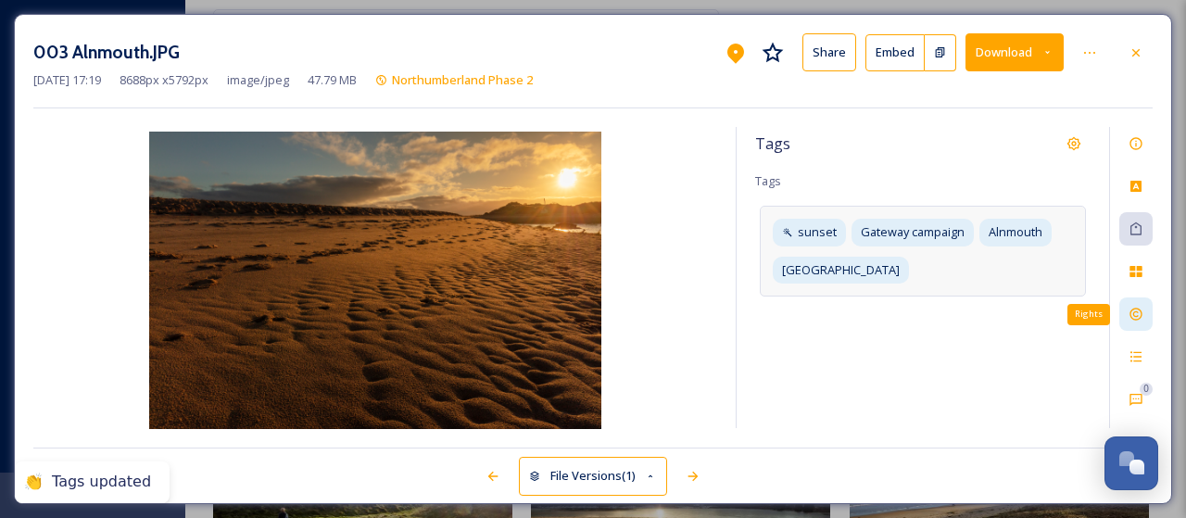
click at [1134, 312] on icon at bounding box center [1135, 314] width 12 height 12
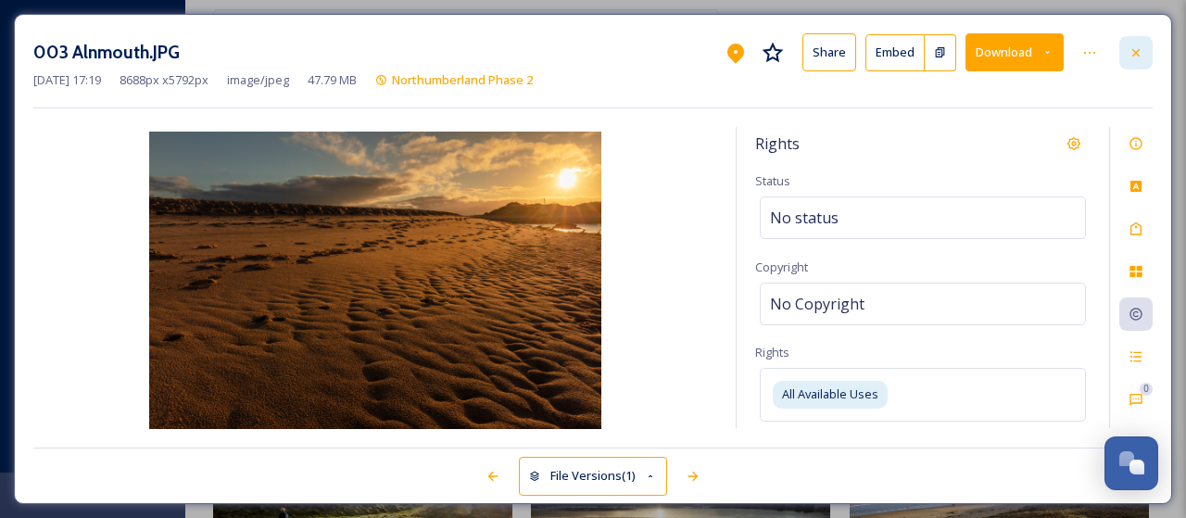
click at [1132, 51] on icon at bounding box center [1135, 52] width 15 height 15
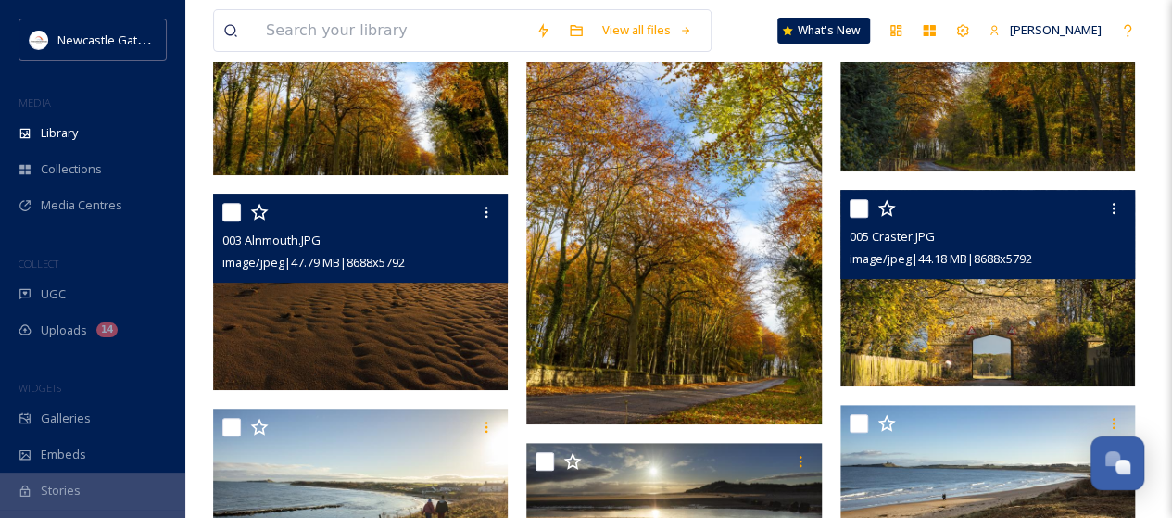
click at [965, 330] on img at bounding box center [987, 288] width 295 height 196
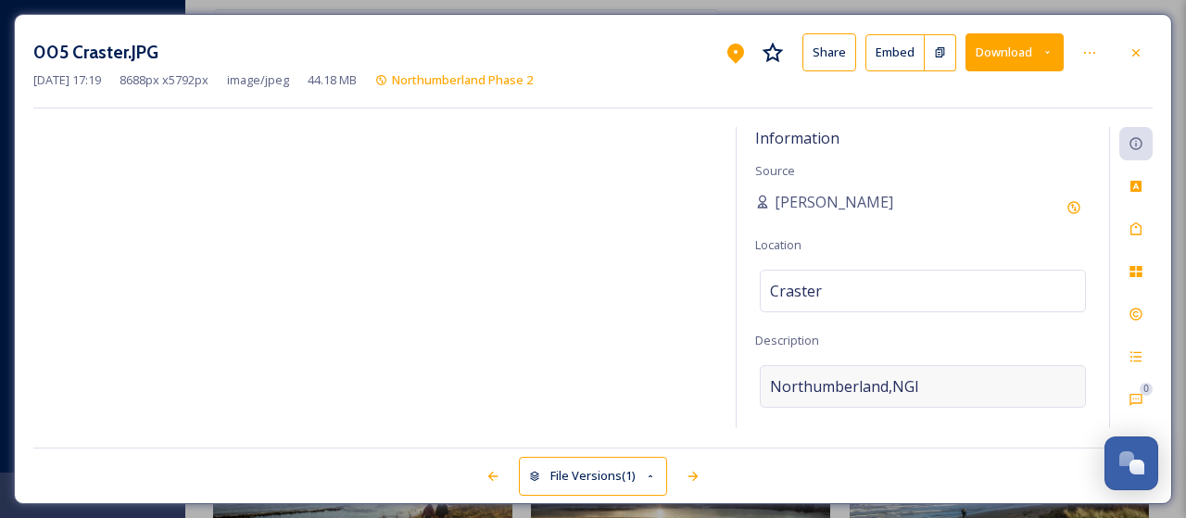
click at [929, 383] on div "Northumberland,NGI" at bounding box center [923, 386] width 326 height 43
drag, startPoint x: 929, startPoint y: 383, endPoint x: 753, endPoint y: 381, distance: 176.0
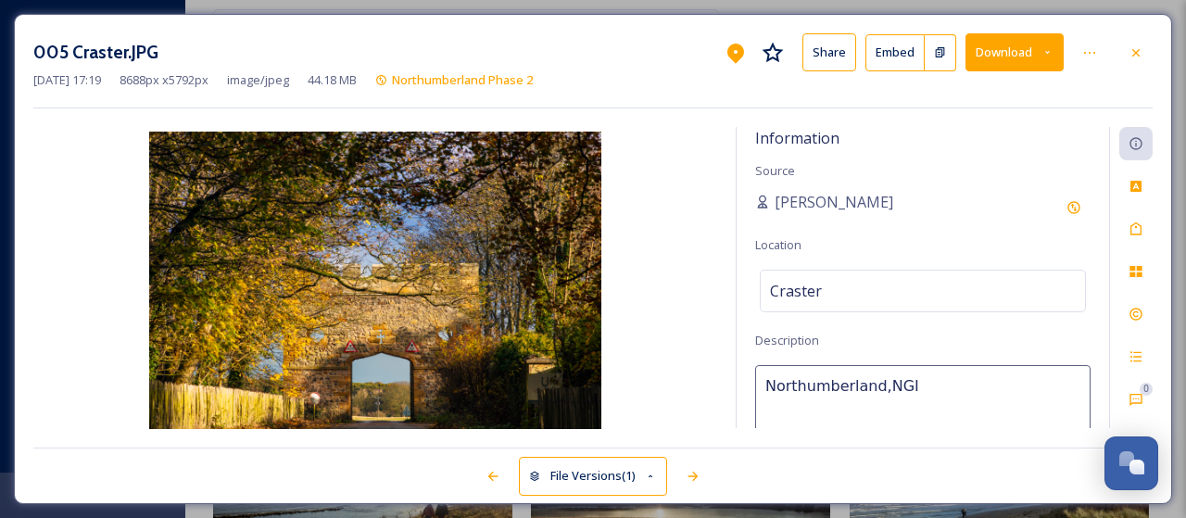
click at [753, 381] on div "Information Source Aleksei Kuratau Location Craster Description Northumberland,…" at bounding box center [922, 277] width 372 height 301
click at [1137, 234] on icon at bounding box center [1135, 228] width 15 height 15
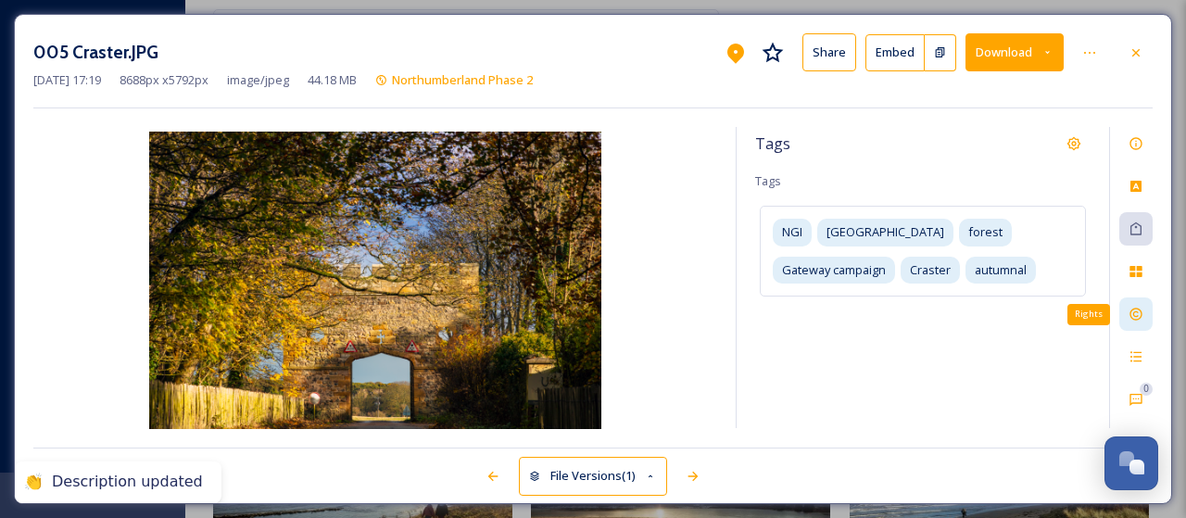
click at [1137, 308] on icon at bounding box center [1135, 314] width 12 height 12
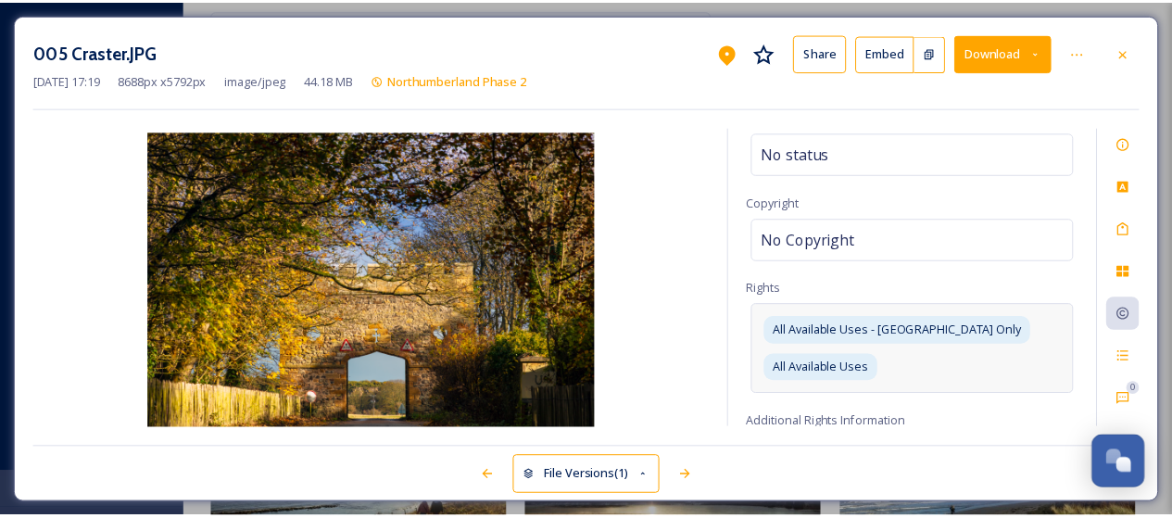
scroll to position [93, 0]
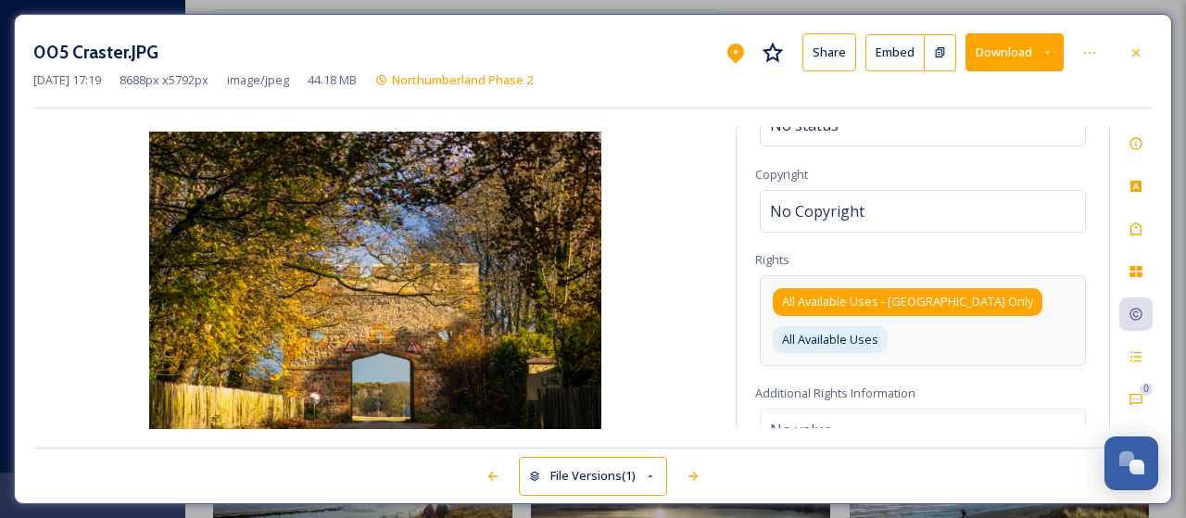
click at [930, 295] on span "All Available Uses - UK Only" at bounding box center [907, 302] width 251 height 18
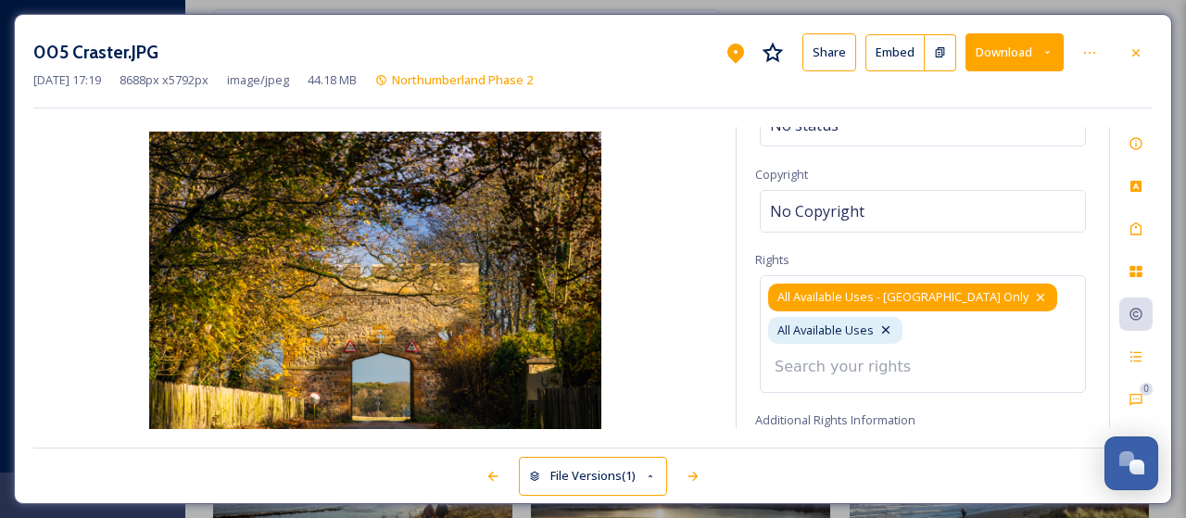
click at [1033, 292] on icon at bounding box center [1040, 297] width 15 height 15
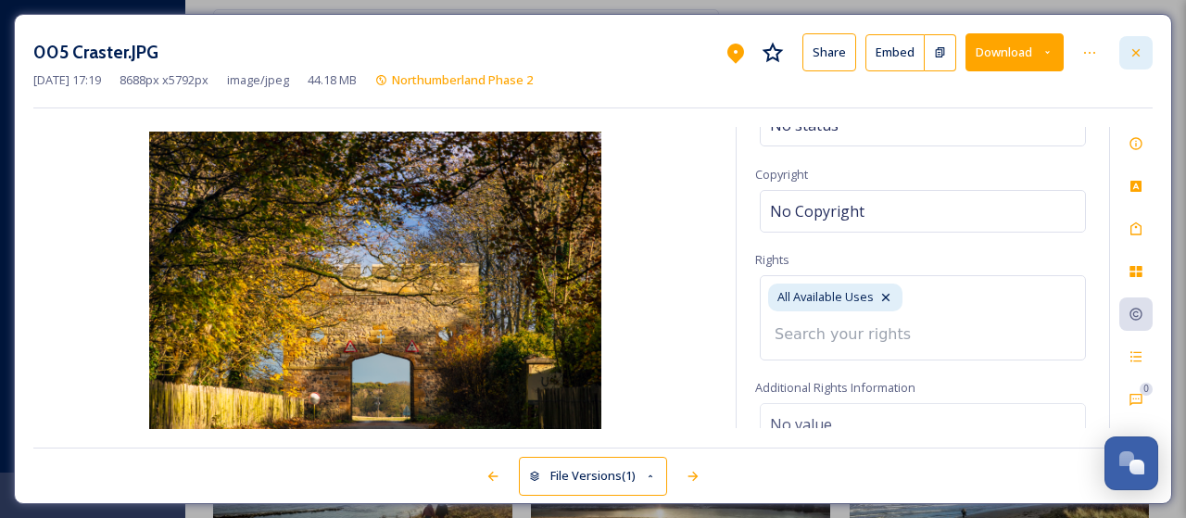
click at [1137, 59] on div at bounding box center [1135, 52] width 33 height 33
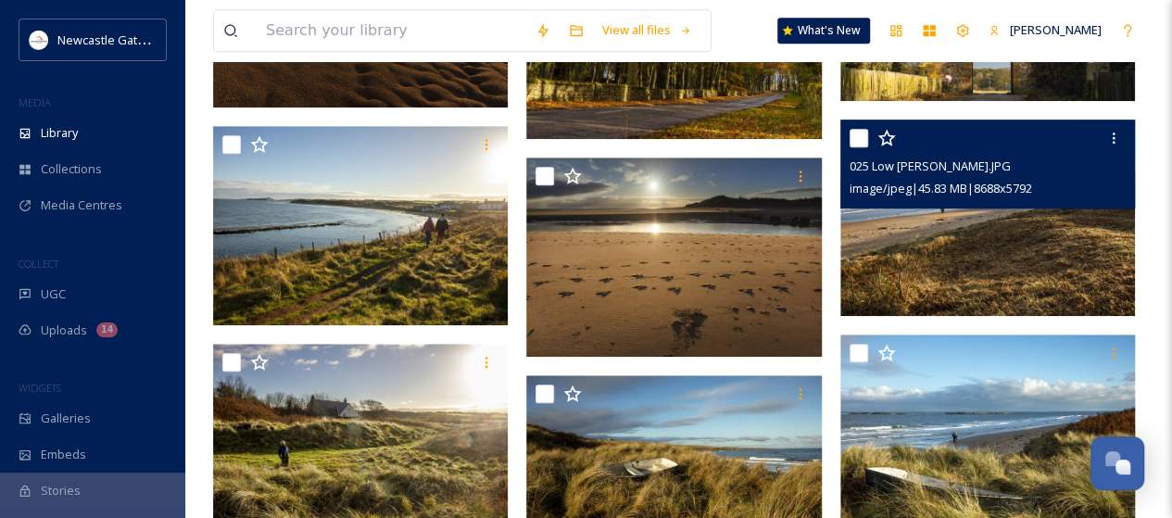
scroll to position [648, 0]
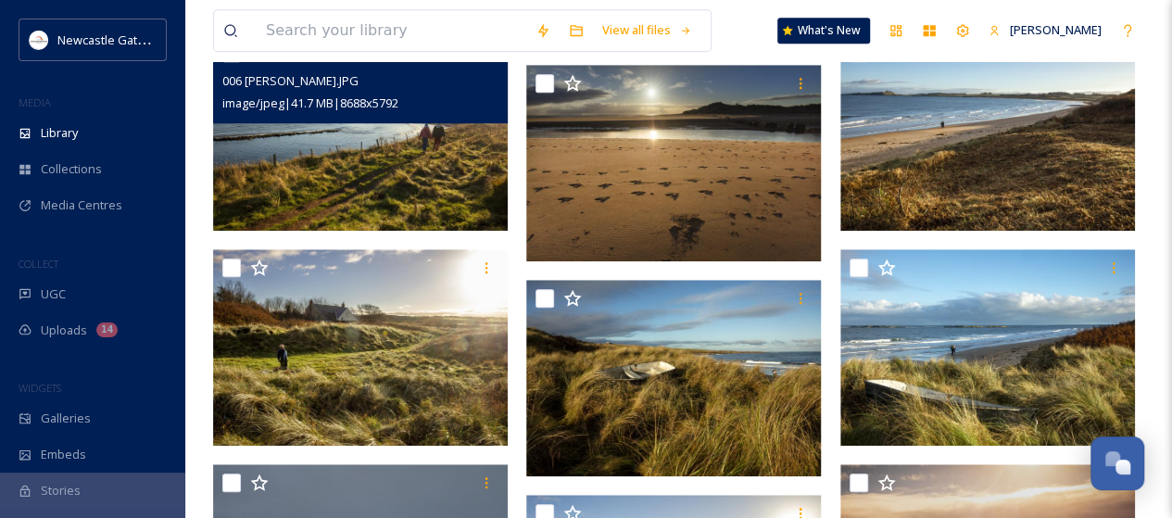
click at [439, 161] on img at bounding box center [360, 132] width 295 height 196
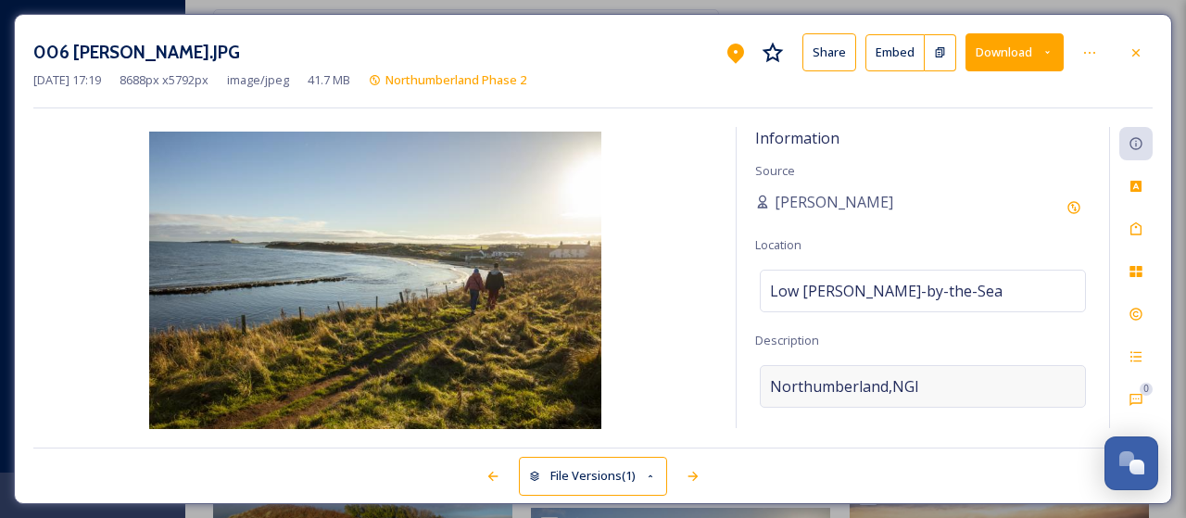
click at [928, 381] on div "Northumberland,NGI" at bounding box center [923, 386] width 326 height 43
click at [928, 381] on textarea "Northumberland,NGI" at bounding box center [922, 442] width 335 height 154
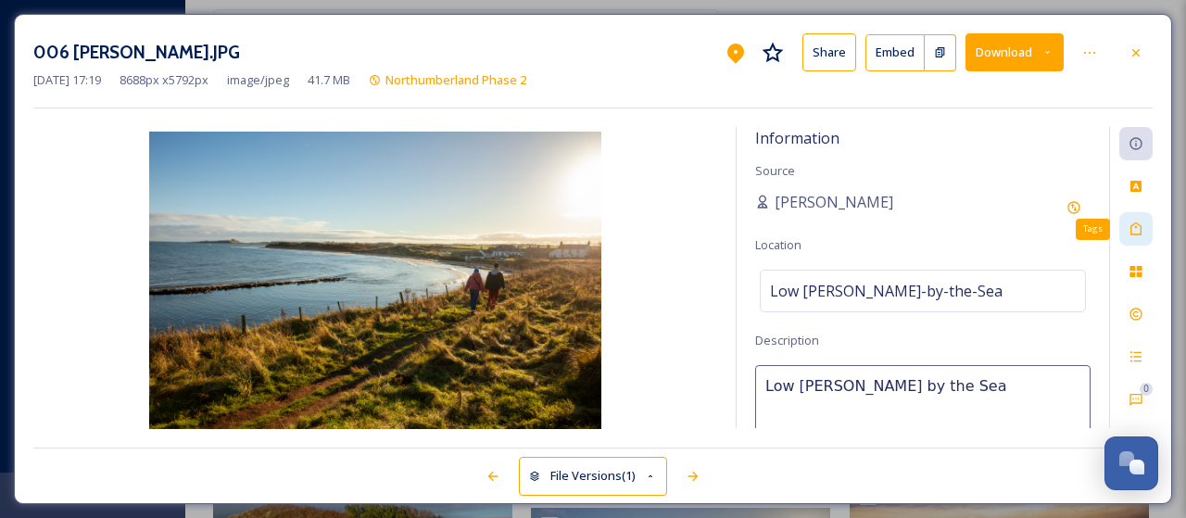
click at [1135, 228] on icon at bounding box center [1135, 228] width 15 height 15
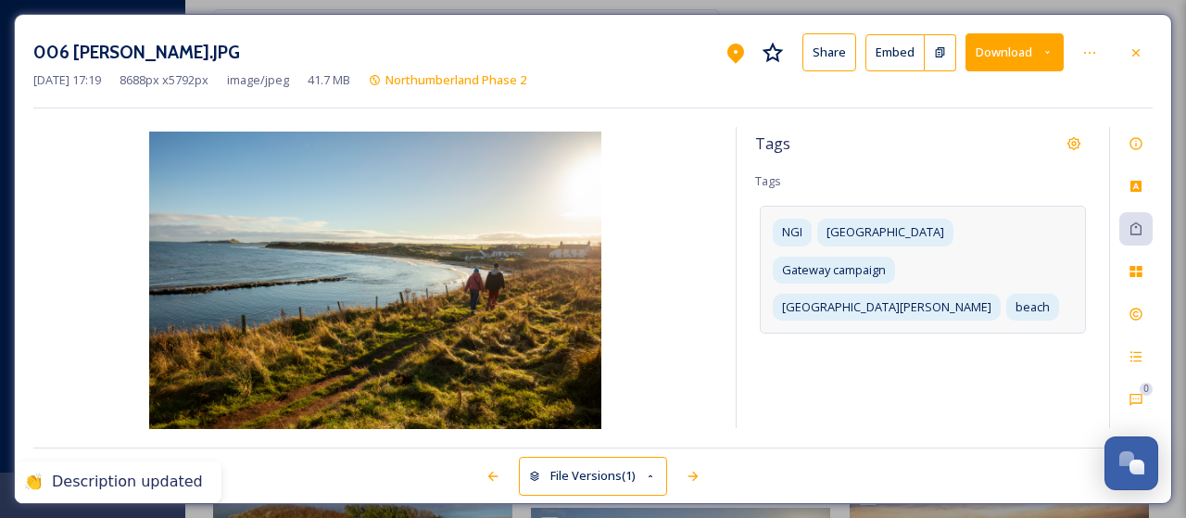
click at [988, 266] on div "NGI Northumberland Gateway campaign Low Newton Beach beach" at bounding box center [923, 270] width 326 height 128
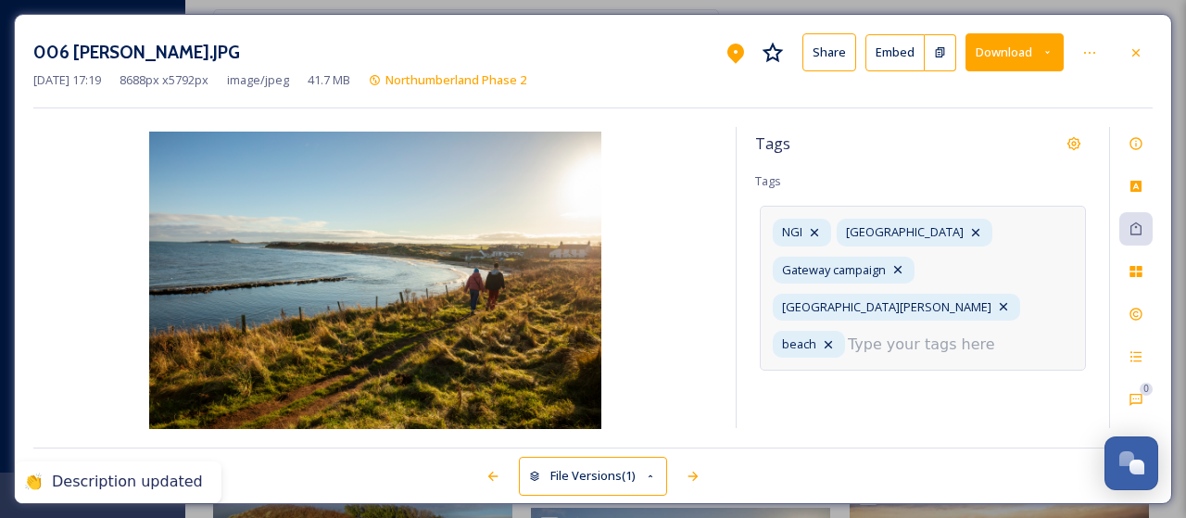
click at [907, 334] on input at bounding box center [940, 345] width 185 height 22
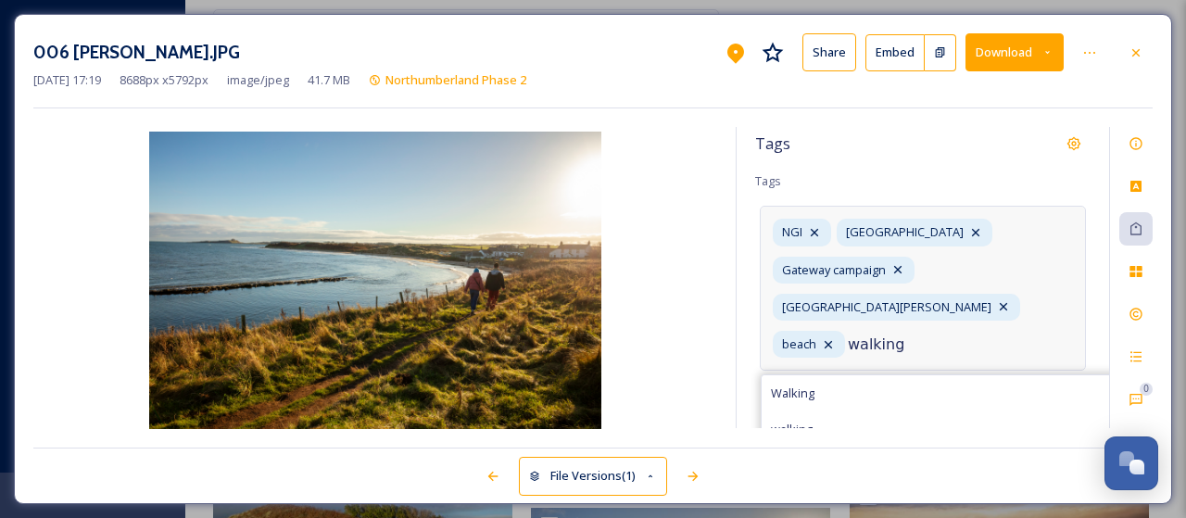
click at [848, 334] on input "walking" at bounding box center [940, 345] width 185 height 22
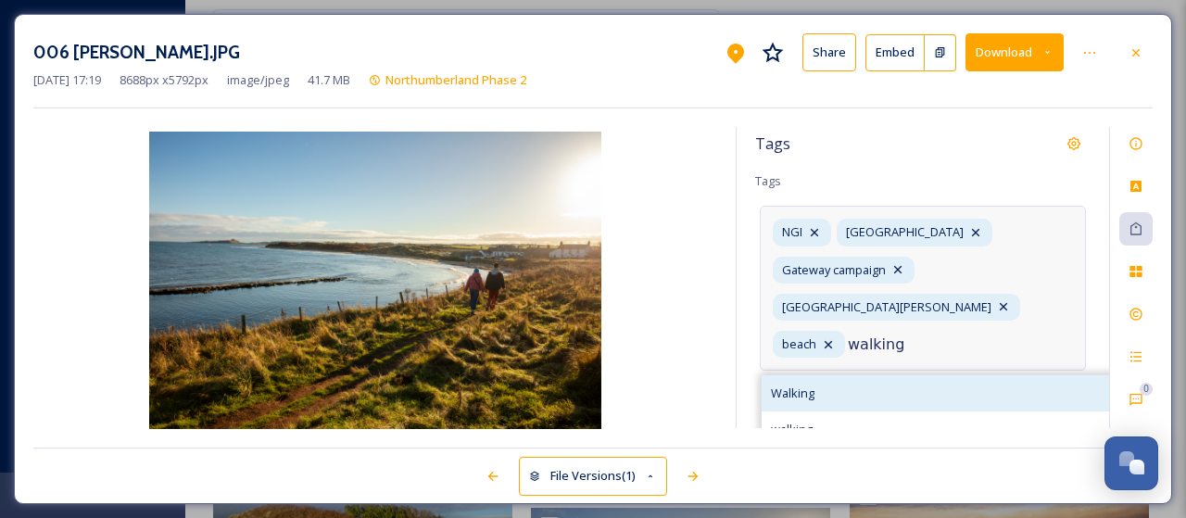
click at [810, 384] on span "Walking" at bounding box center [793, 393] width 44 height 18
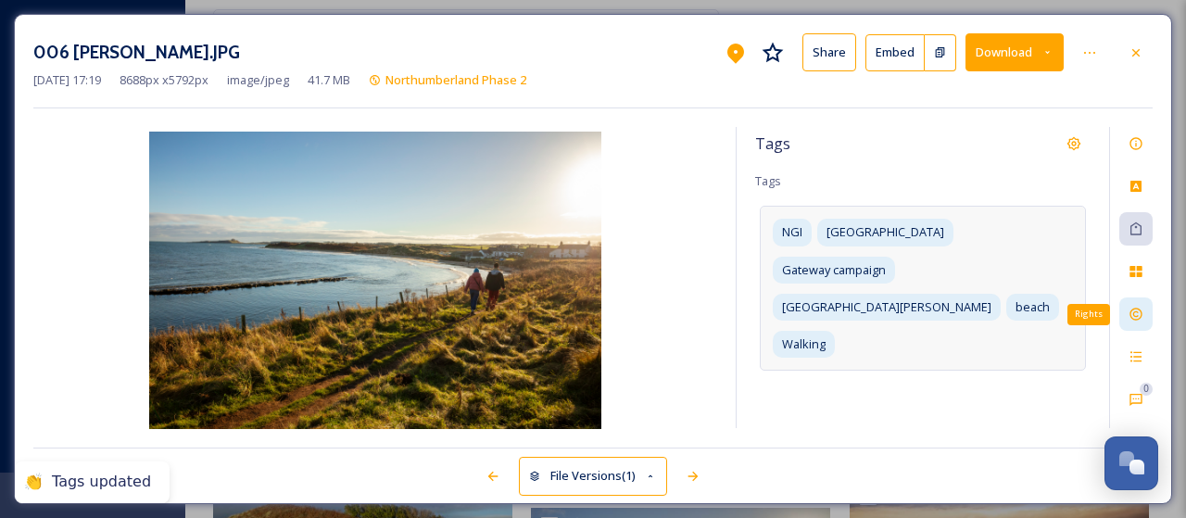
click at [1141, 308] on icon at bounding box center [1135, 314] width 15 height 15
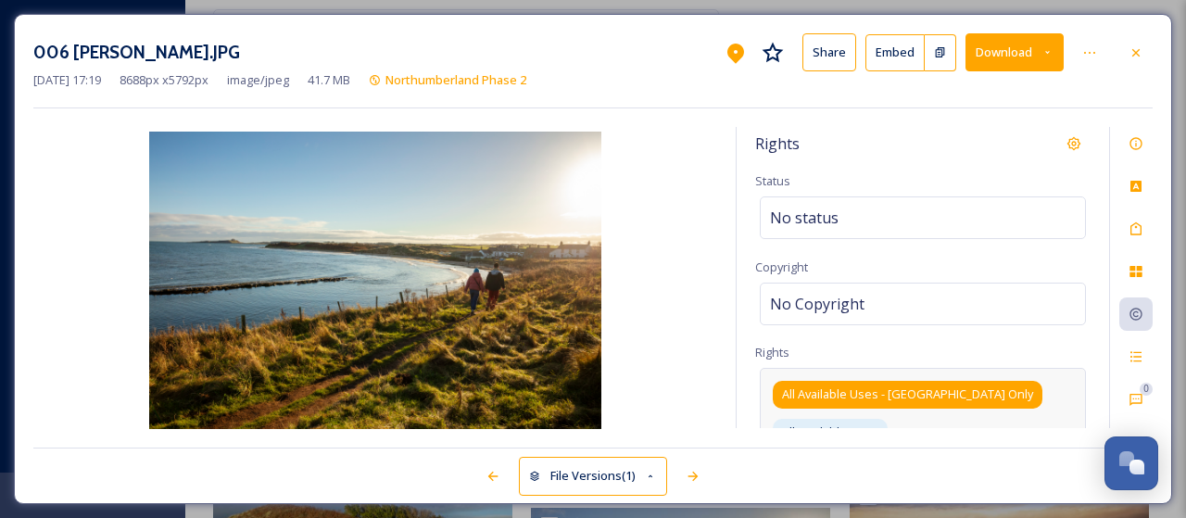
click at [897, 386] on span "All Available Uses - UK Only" at bounding box center [907, 394] width 251 height 18
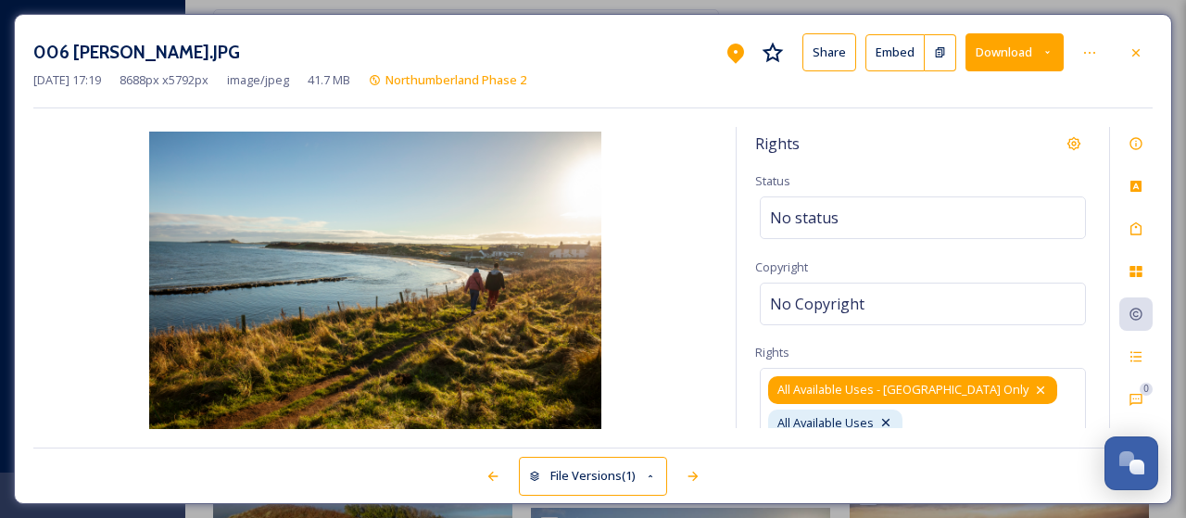
click at [1033, 383] on icon at bounding box center [1040, 390] width 15 height 15
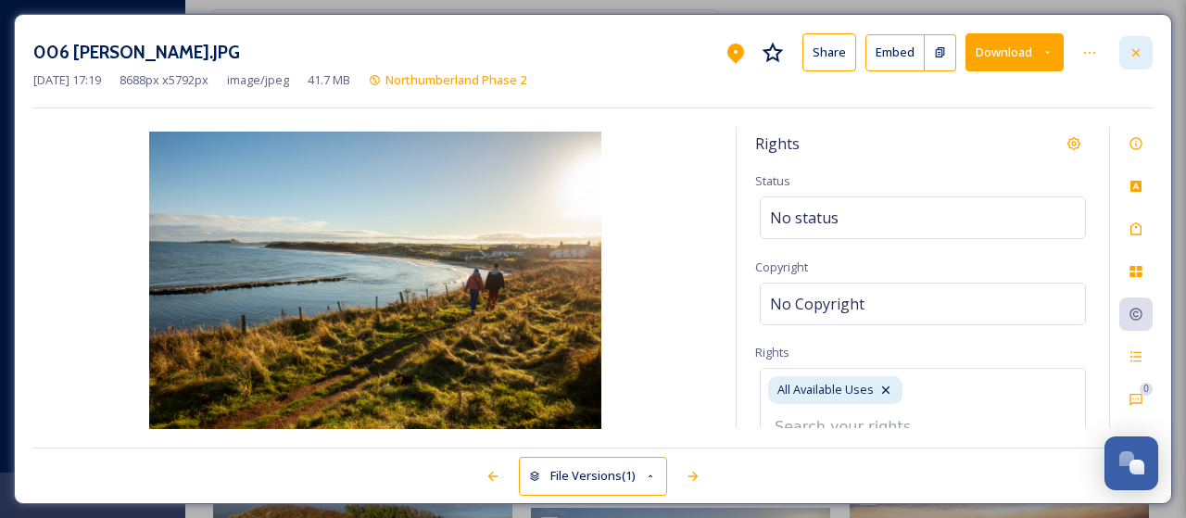
click at [1142, 50] on icon at bounding box center [1135, 52] width 15 height 15
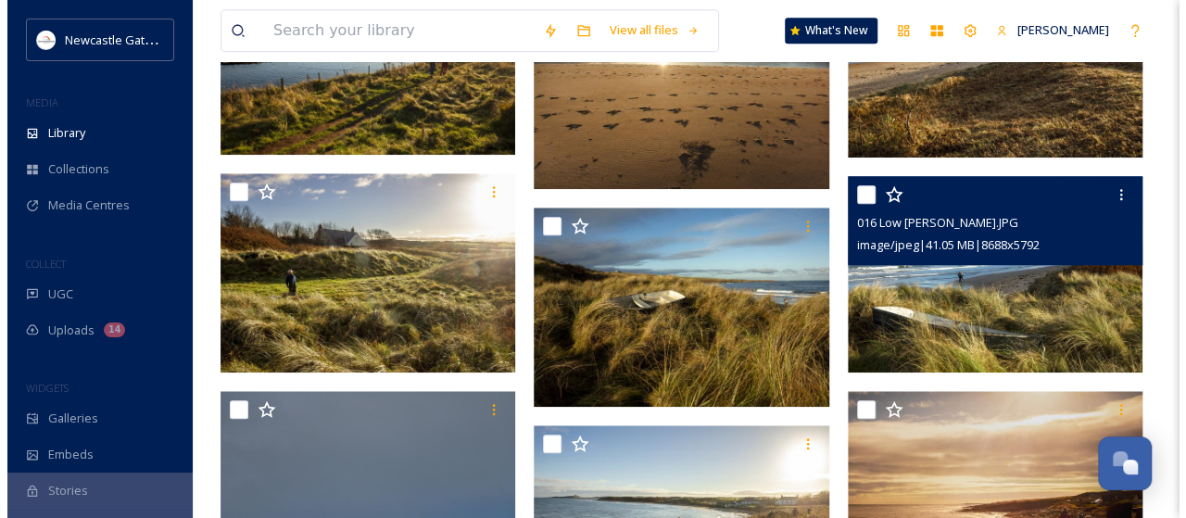
scroll to position [556, 0]
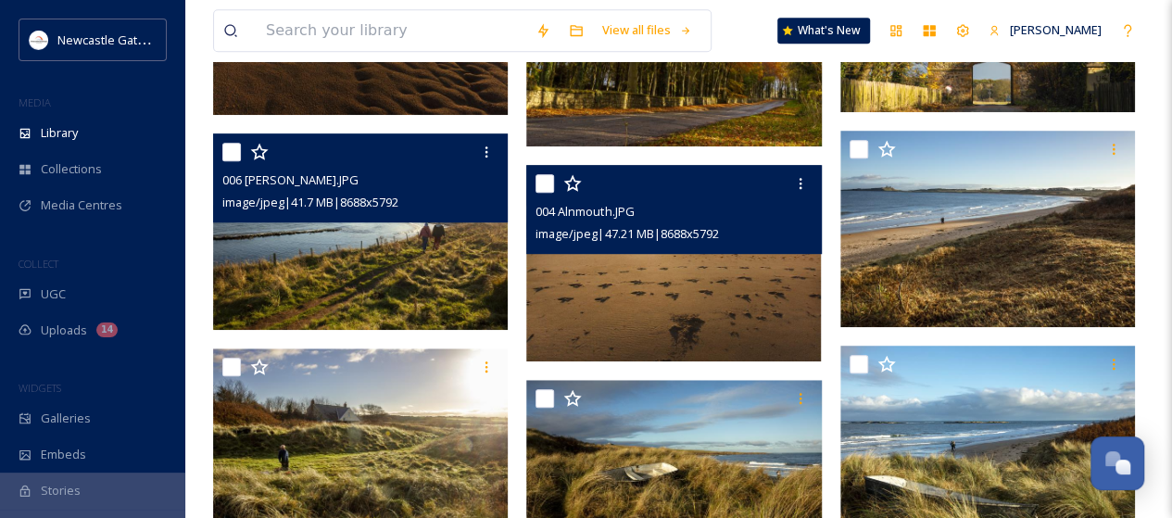
click at [735, 246] on div "004 Alnmouth.JPG image/jpeg | 47.21 MB | 8688 x 5792" at bounding box center [673, 209] width 295 height 89
click at [713, 297] on img at bounding box center [673, 263] width 295 height 196
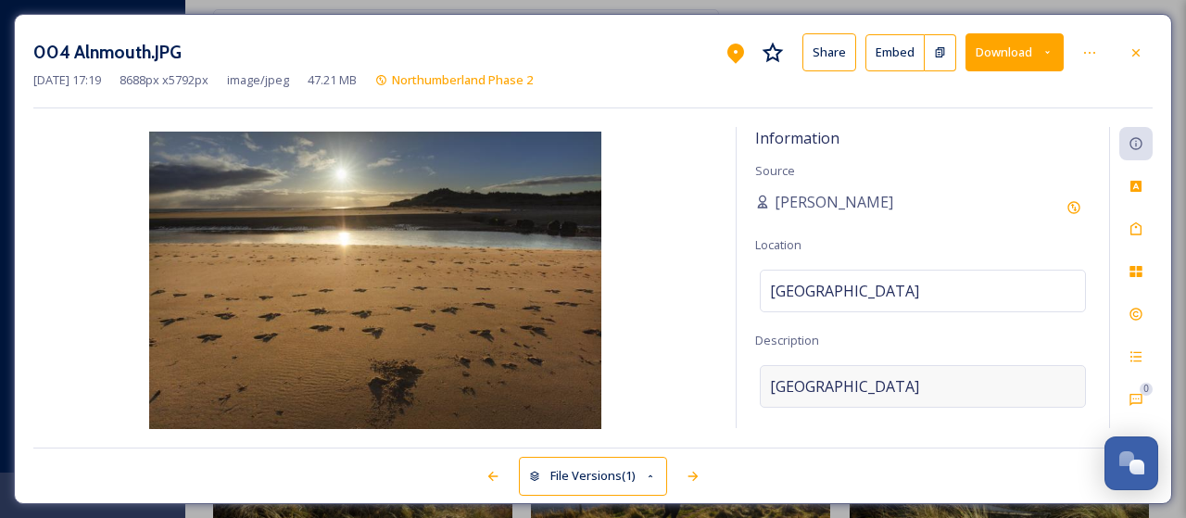
click at [904, 386] on div "Northumberland" at bounding box center [923, 386] width 326 height 43
click at [904, 386] on textarea "Northumberland" at bounding box center [922, 442] width 335 height 154
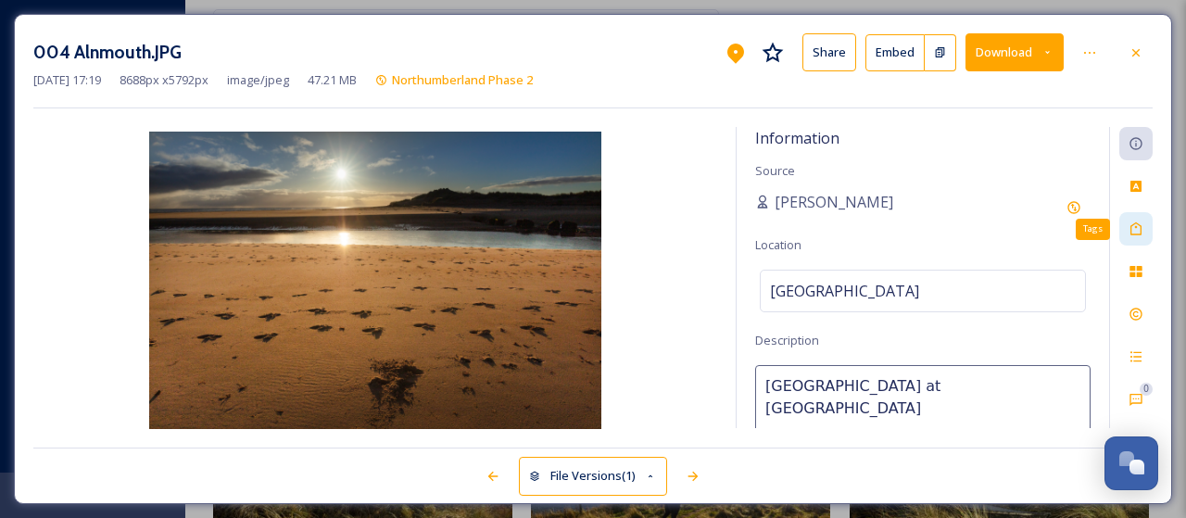
click at [1138, 231] on icon at bounding box center [1135, 228] width 15 height 15
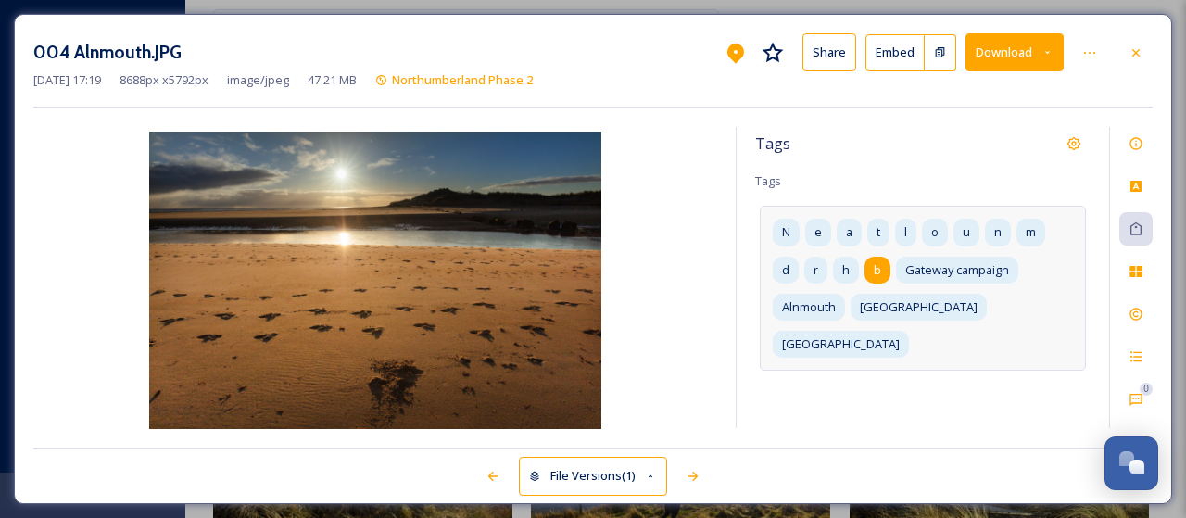
click at [872, 268] on div "b" at bounding box center [877, 270] width 26 height 27
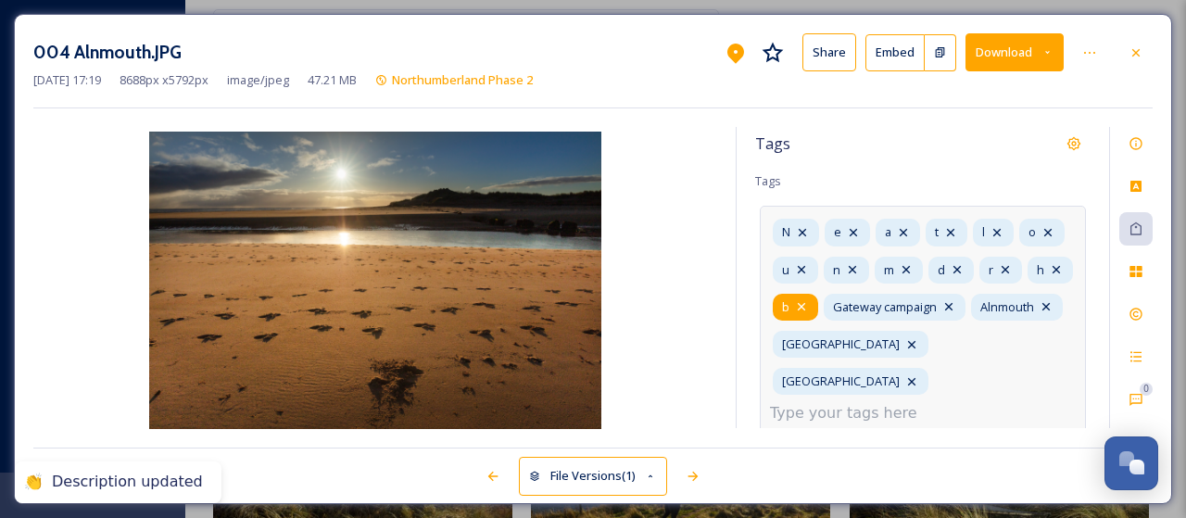
click at [799, 303] on icon at bounding box center [801, 306] width 7 height 7
click at [1062, 266] on icon at bounding box center [1056, 269] width 15 height 15
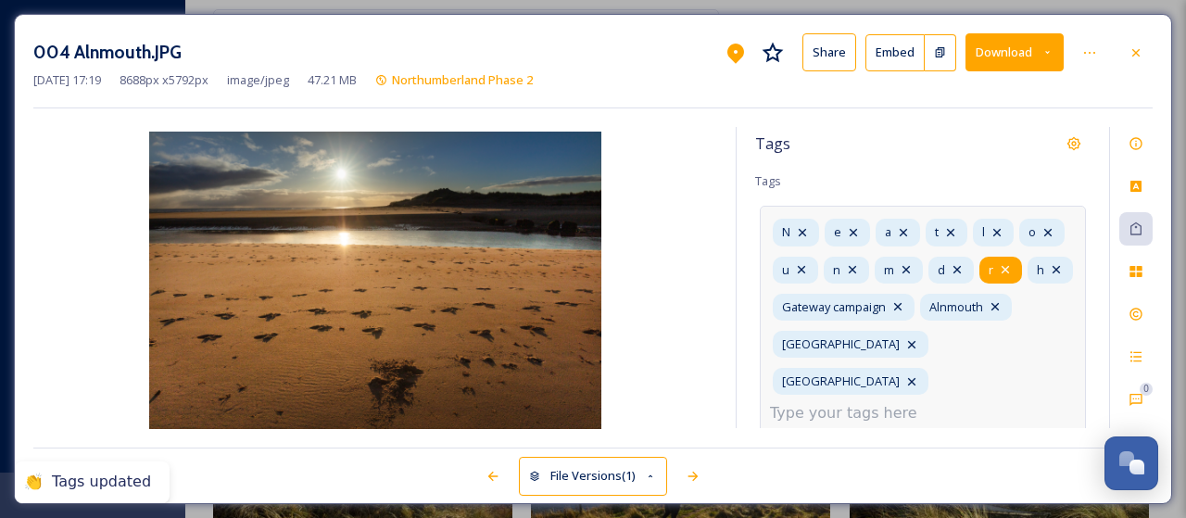
click at [1008, 268] on icon at bounding box center [1005, 269] width 15 height 15
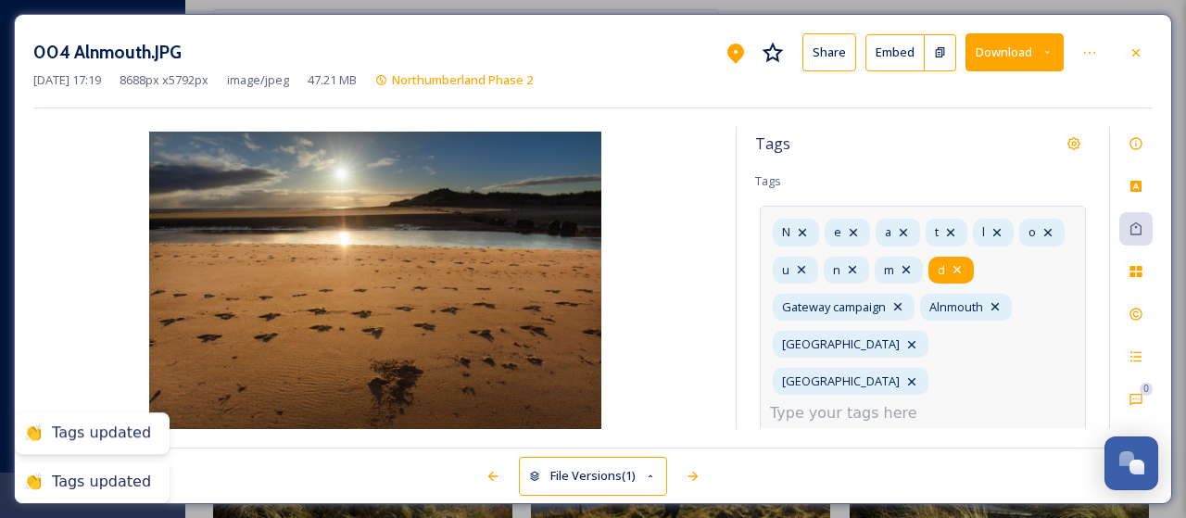
click at [960, 266] on icon at bounding box center [956, 269] width 7 height 7
click at [910, 268] on icon at bounding box center [906, 269] width 15 height 15
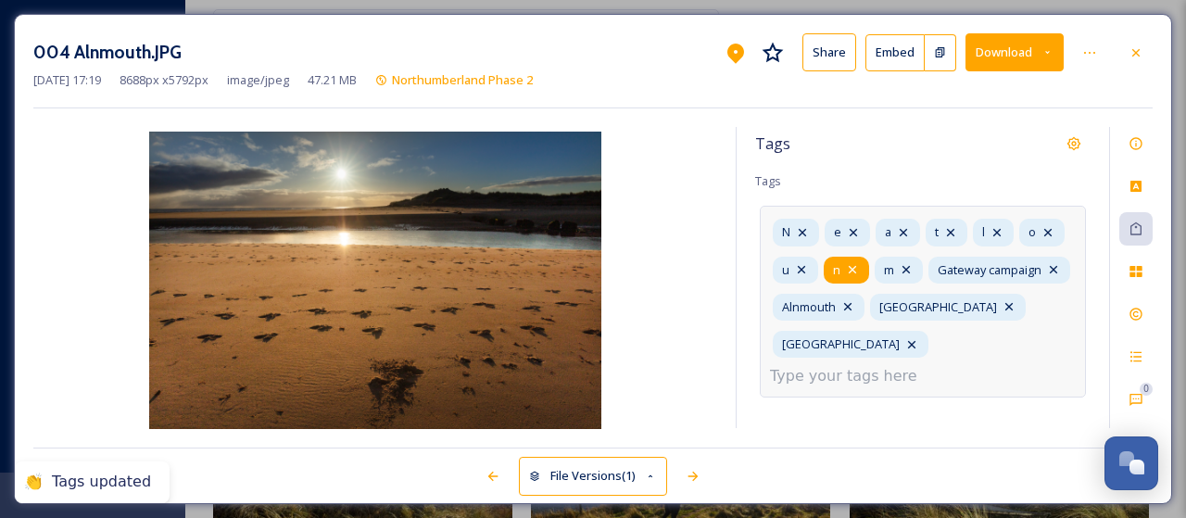
click at [856, 268] on icon at bounding box center [852, 269] width 15 height 15
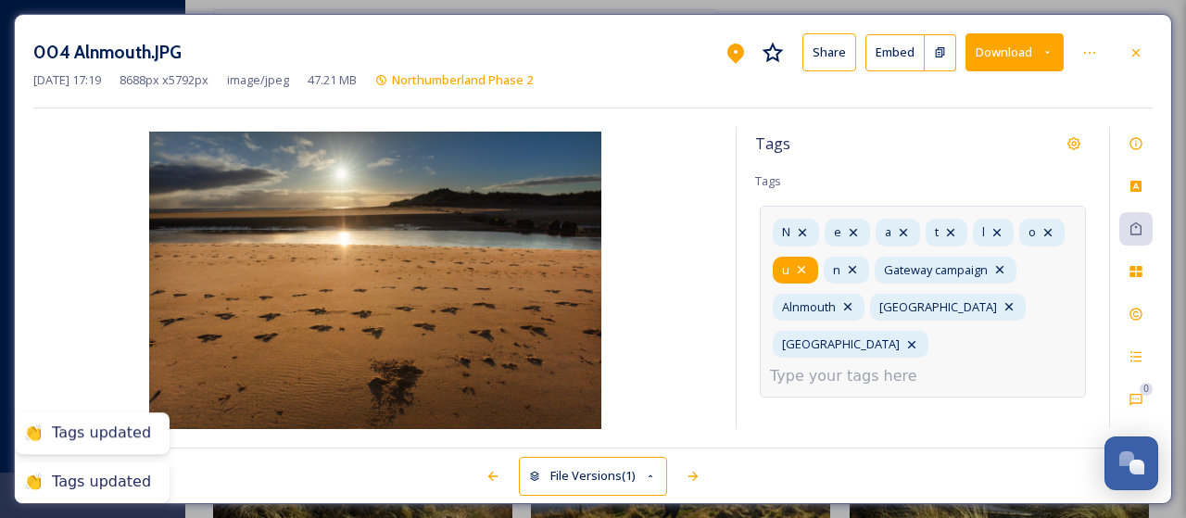
click at [807, 268] on icon at bounding box center [801, 269] width 15 height 15
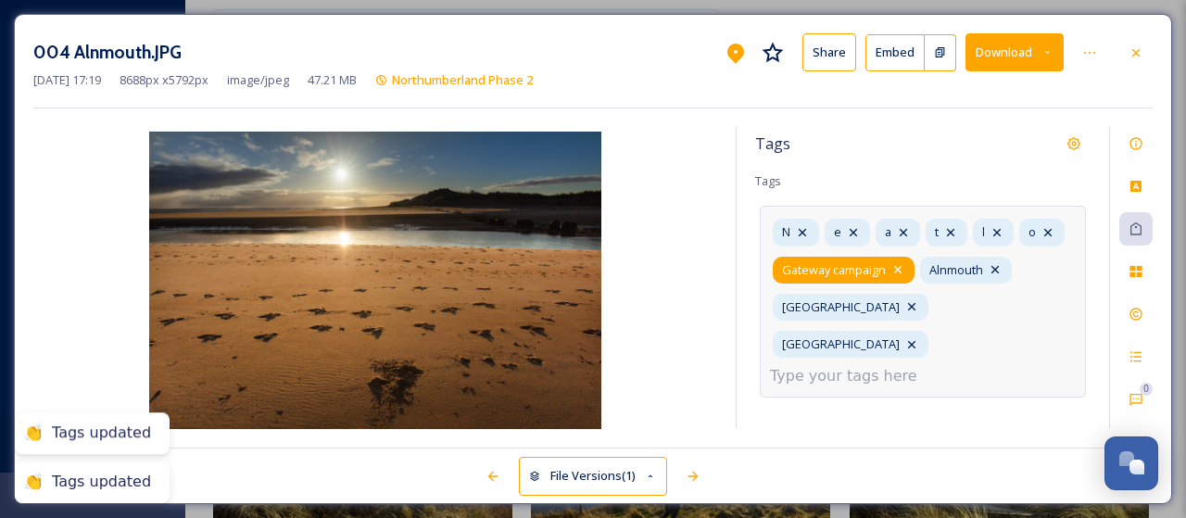
click at [805, 269] on span "Gateway campaign" at bounding box center [834, 270] width 104 height 18
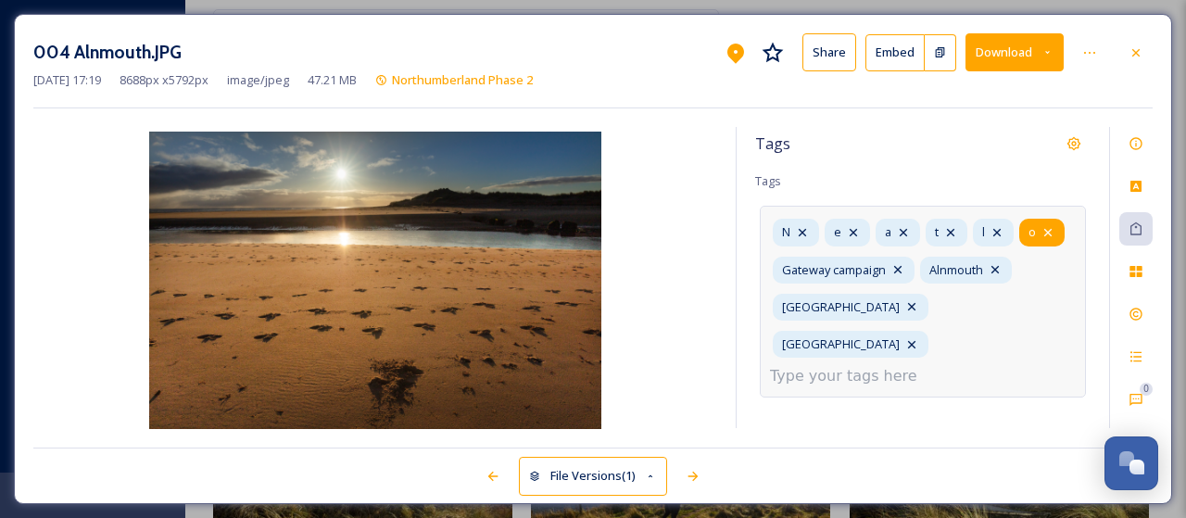
click at [1051, 233] on icon at bounding box center [1047, 232] width 15 height 15
click at [1001, 231] on icon at bounding box center [996, 232] width 15 height 15
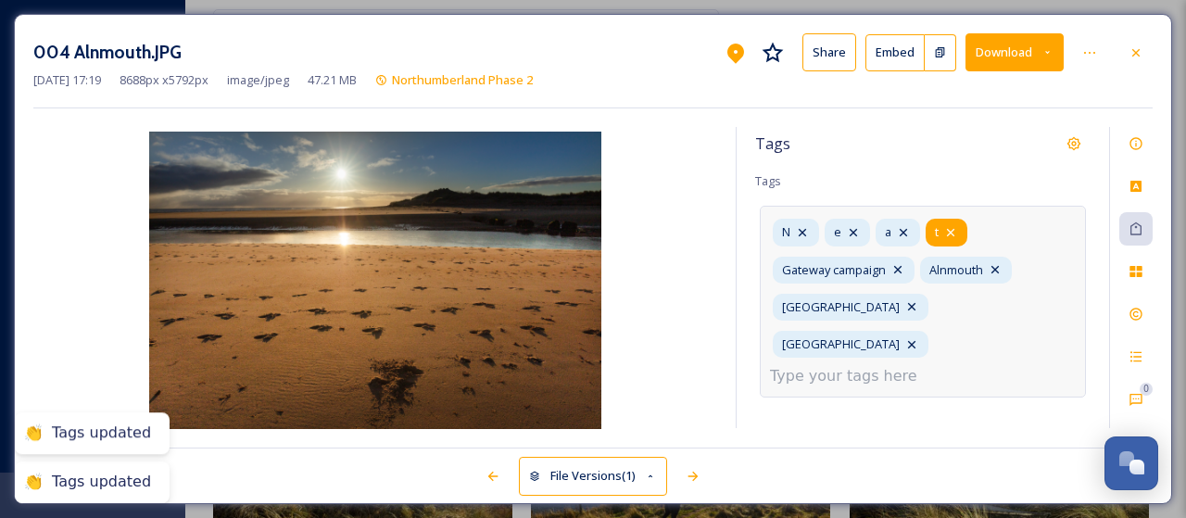
click at [954, 233] on icon at bounding box center [950, 232] width 15 height 15
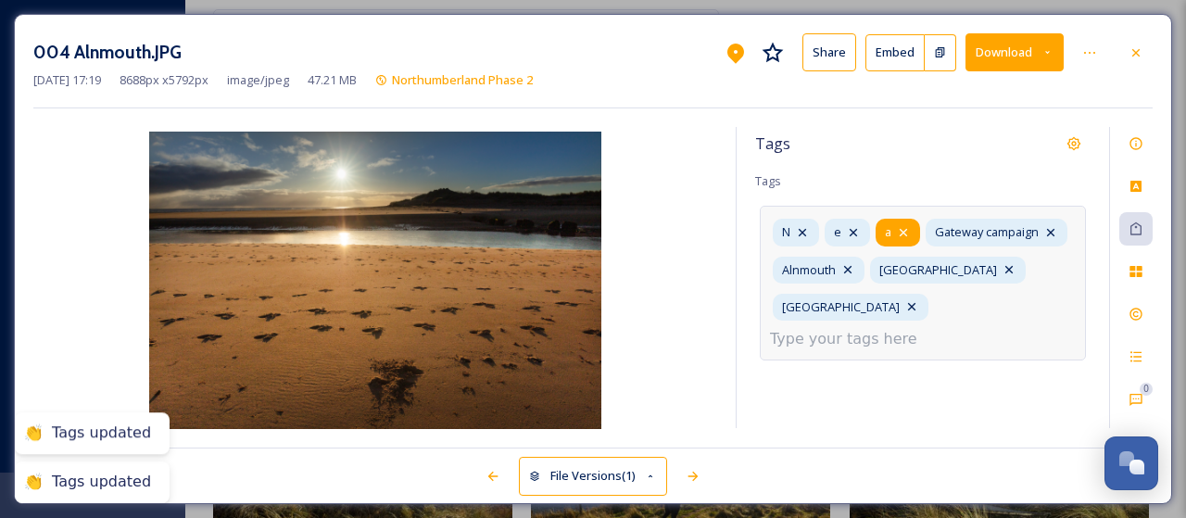
click at [907, 233] on icon at bounding box center [903, 232] width 15 height 15
click at [857, 233] on icon at bounding box center [853, 232] width 15 height 15
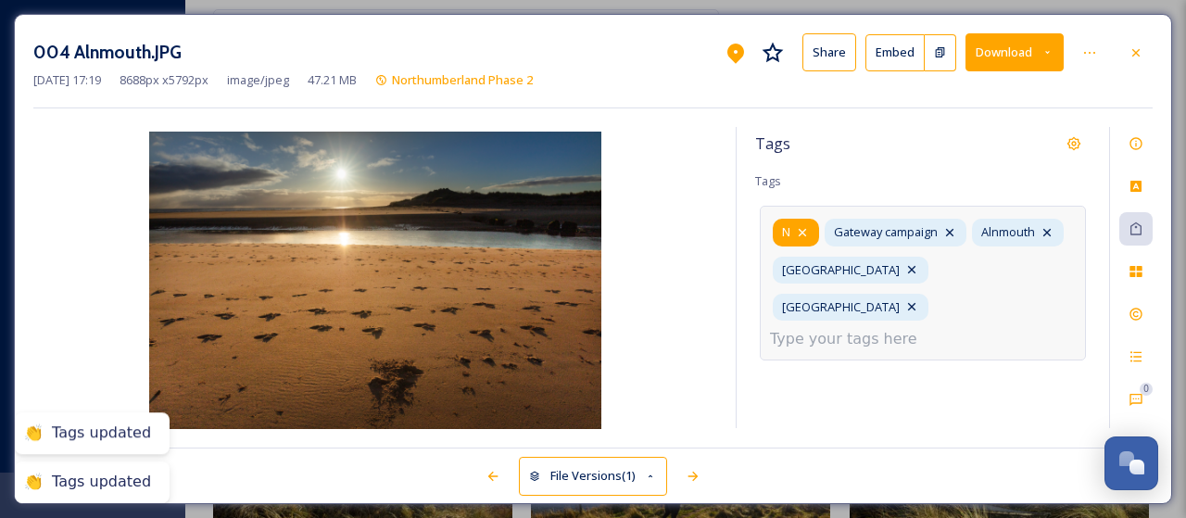
click at [806, 233] on icon at bounding box center [802, 232] width 15 height 15
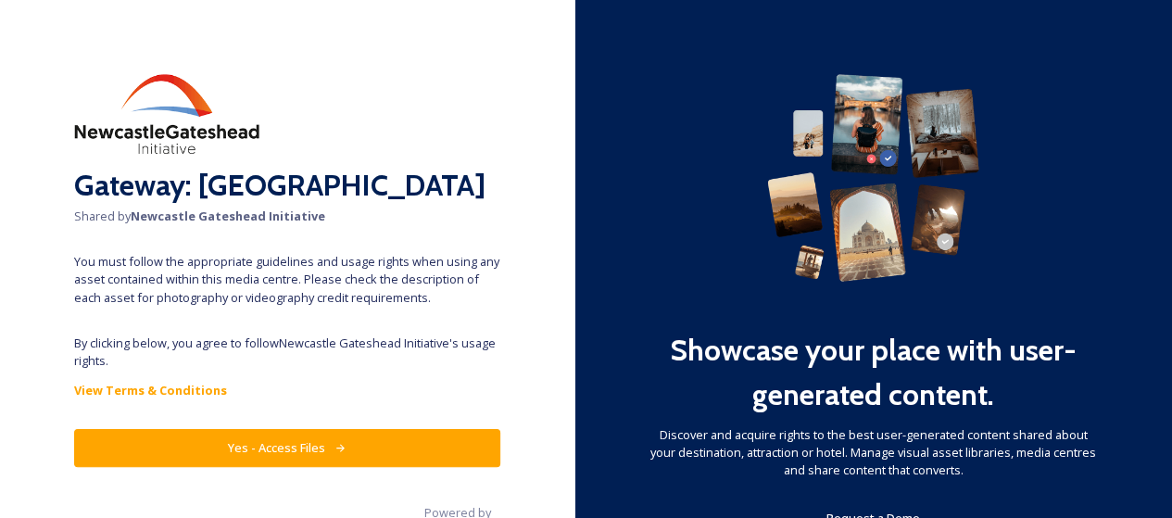
click at [299, 451] on button "Yes - Access Files" at bounding box center [287, 448] width 426 height 38
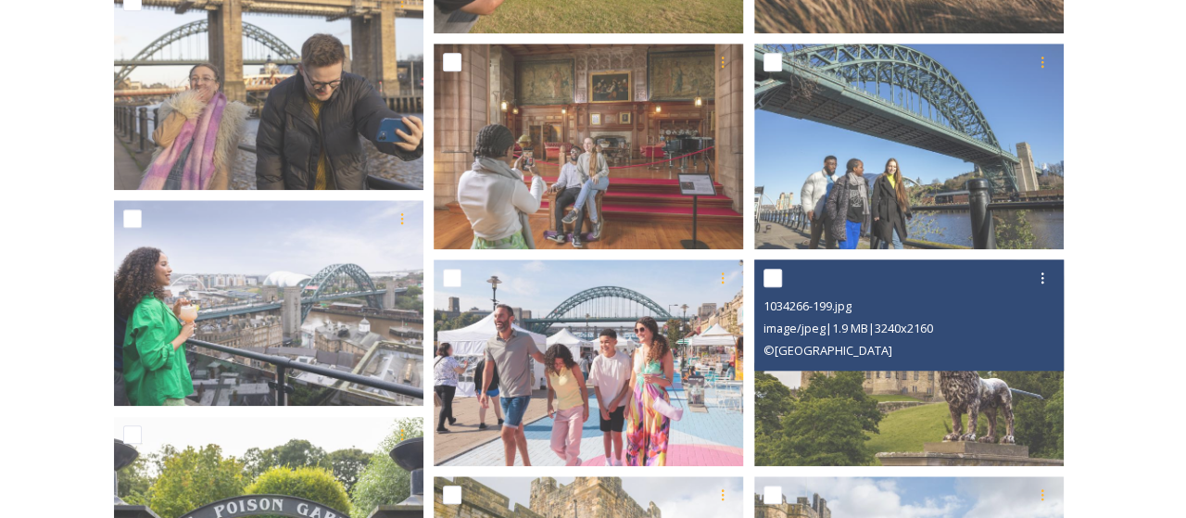
scroll to position [463, 0]
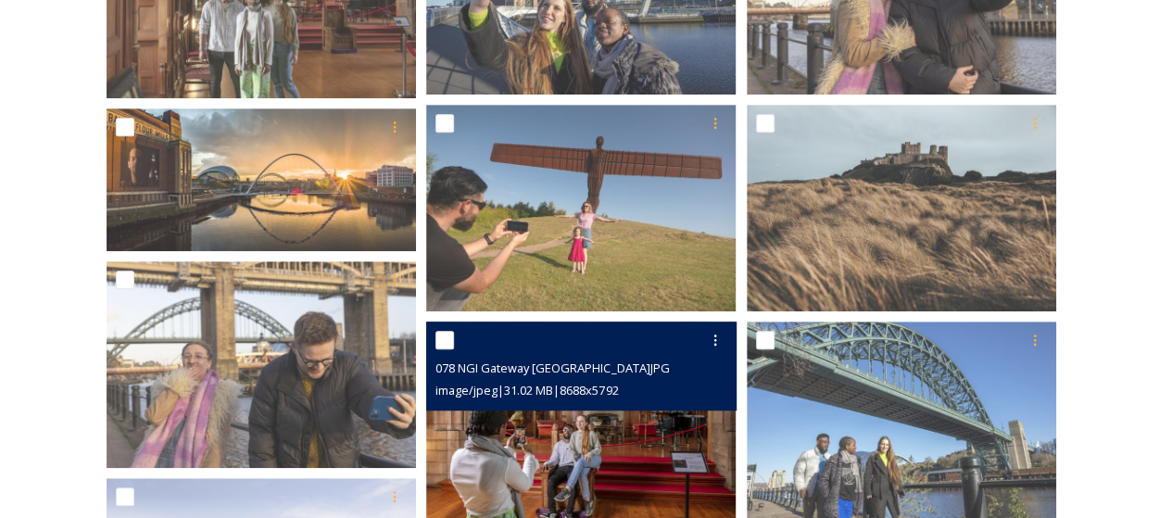
click at [584, 448] on img at bounding box center [580, 424] width 309 height 207
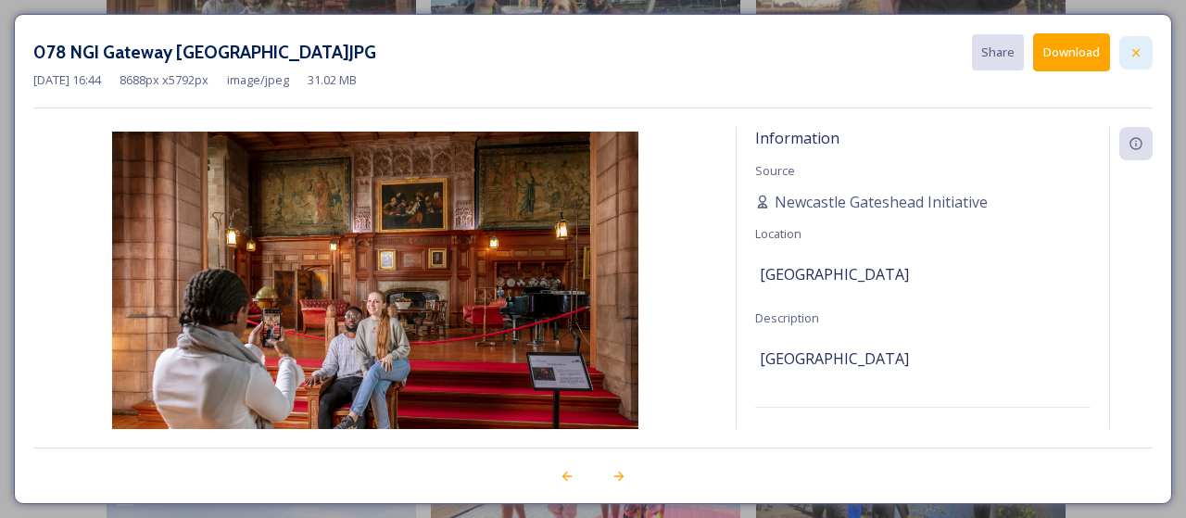
click at [1134, 50] on icon at bounding box center [1135, 51] width 7 height 7
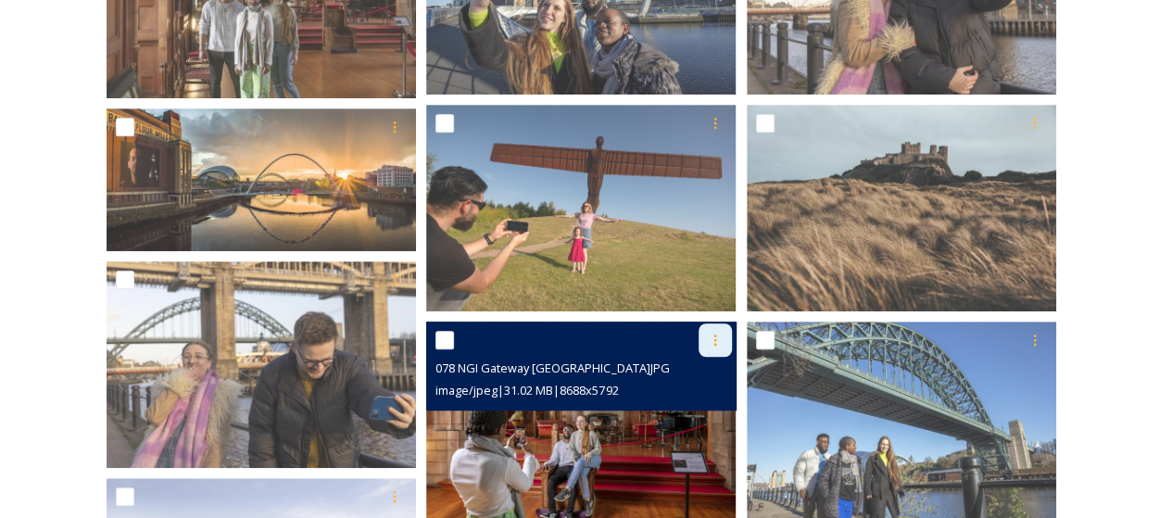
click at [712, 338] on icon at bounding box center [715, 340] width 15 height 15
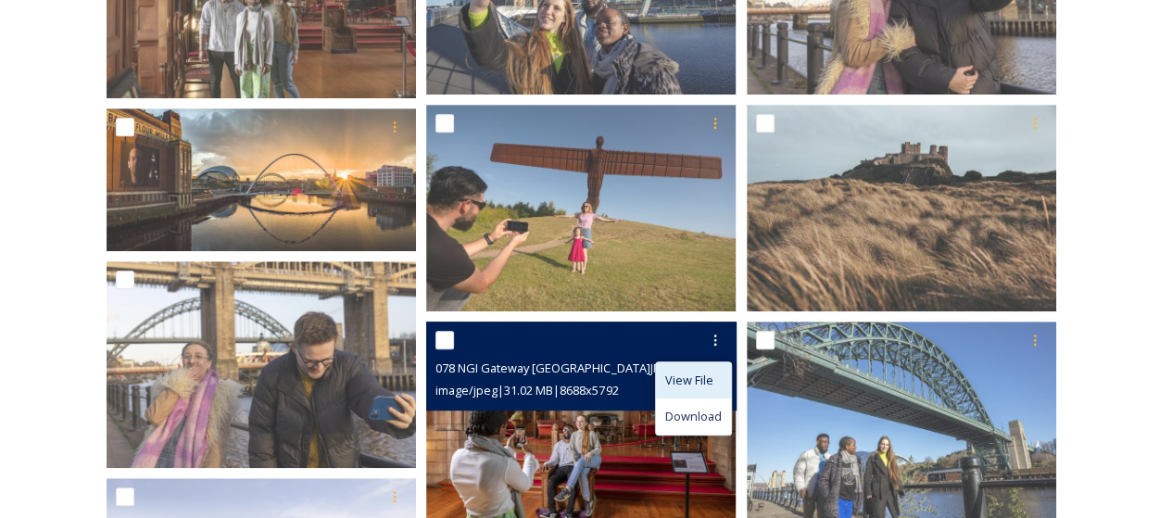
click at [696, 377] on span "View File" at bounding box center [689, 380] width 48 height 18
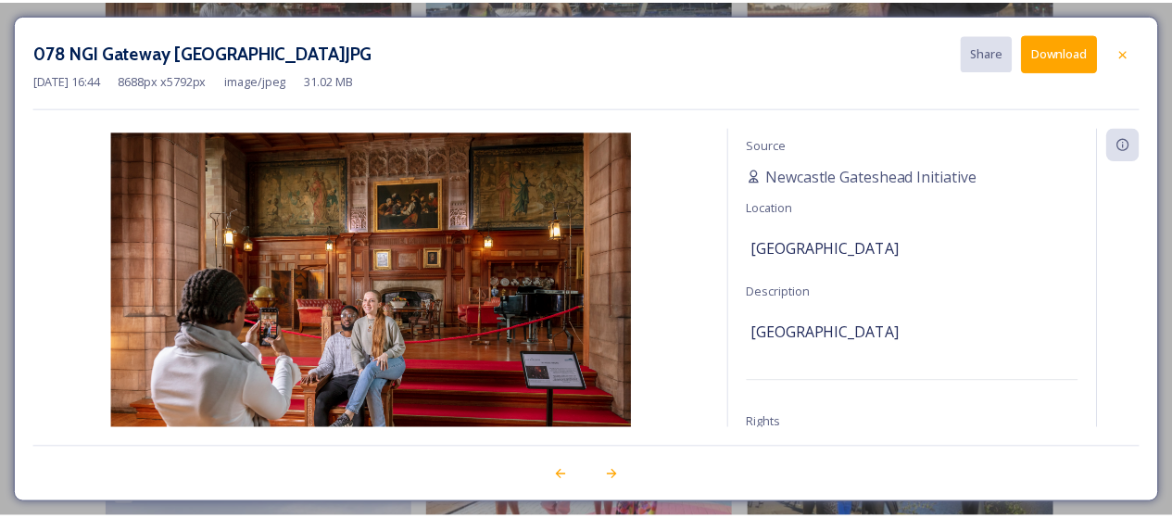
scroll to position [0, 0]
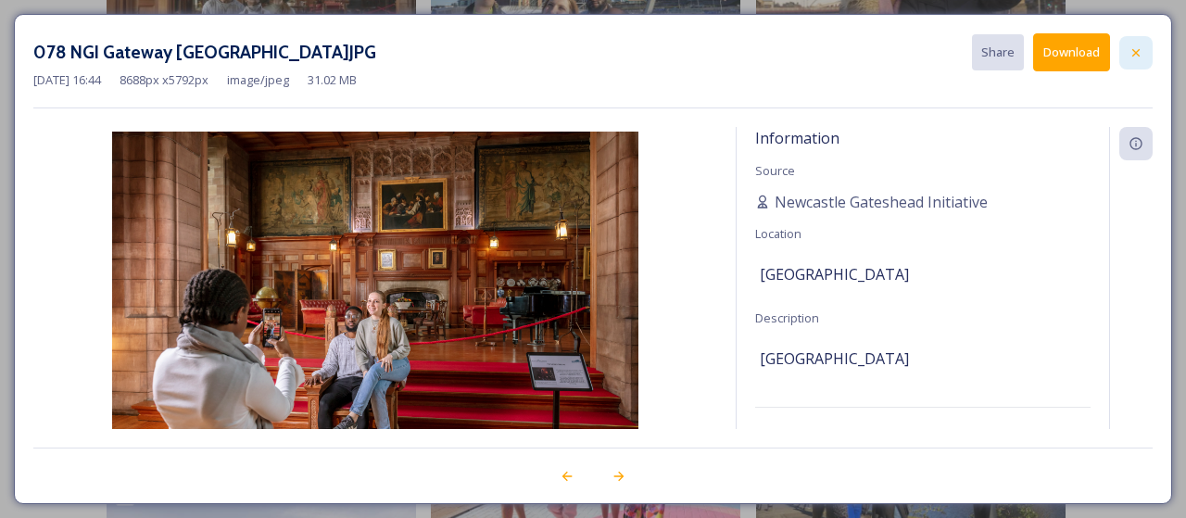
click at [1141, 51] on icon at bounding box center [1135, 52] width 15 height 15
